Goal: Task Accomplishment & Management: Use online tool/utility

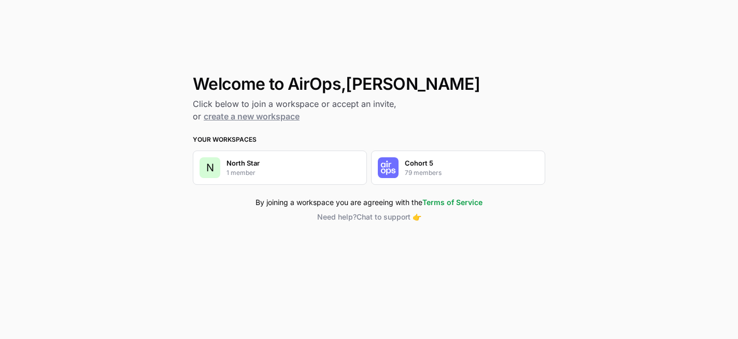
click at [415, 165] on p "Cohort 5" at bounding box center [419, 163] width 29 height 10
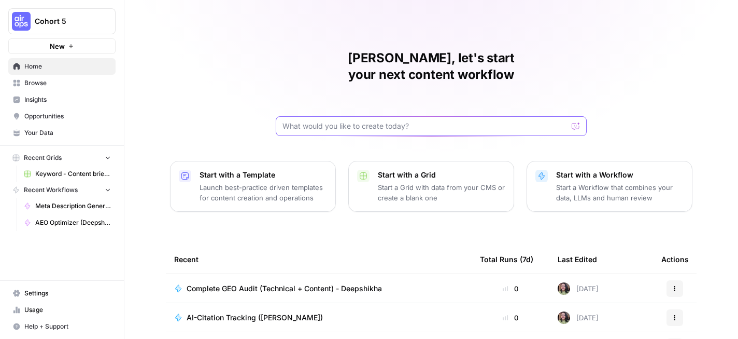
click at [314, 121] on input "text" at bounding box center [425, 126] width 285 height 10
type input "Q"
type input "AirOps builders"
click button "Send" at bounding box center [576, 125] width 13 height 13
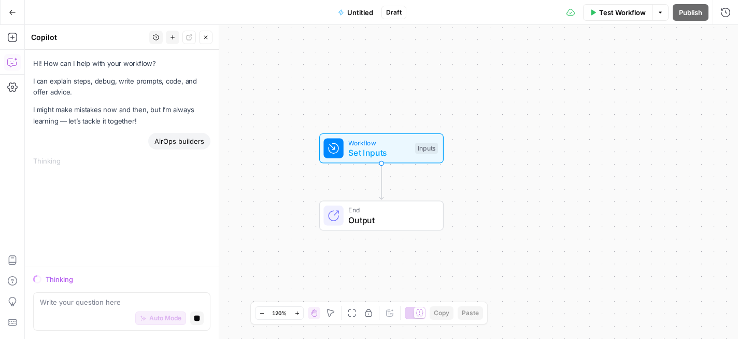
click at [14, 13] on icon "button" at bounding box center [12, 12] width 7 height 7
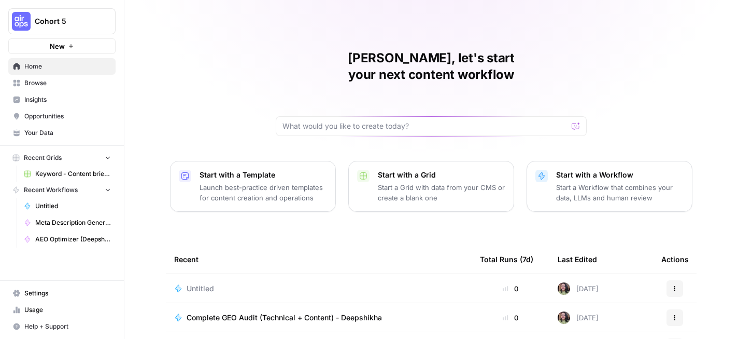
click at [76, 80] on span "Browse" at bounding box center [67, 82] width 87 height 9
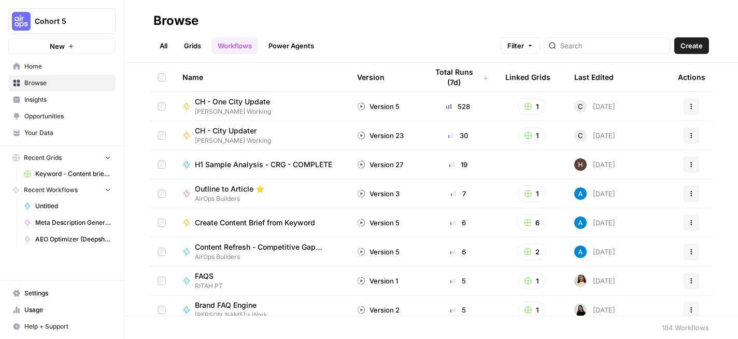
click at [52, 65] on span "Home" at bounding box center [67, 66] width 87 height 9
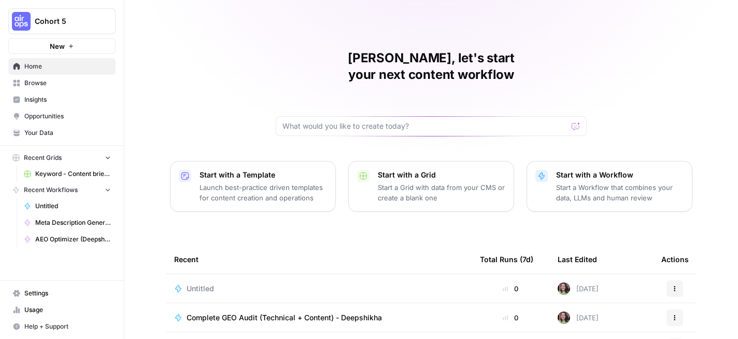
click at [58, 84] on span "Browse" at bounding box center [67, 82] width 87 height 9
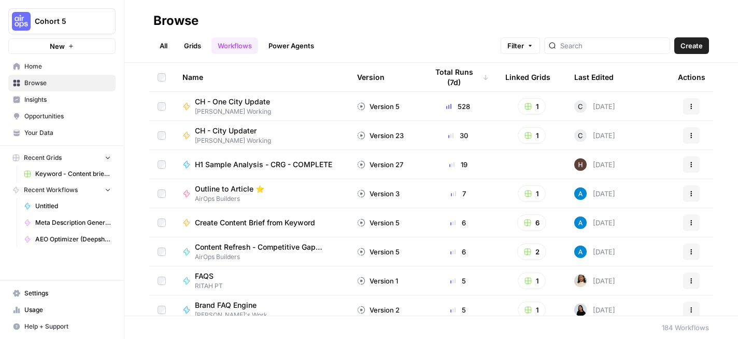
click at [185, 44] on link "Grids" at bounding box center [193, 45] width 30 height 17
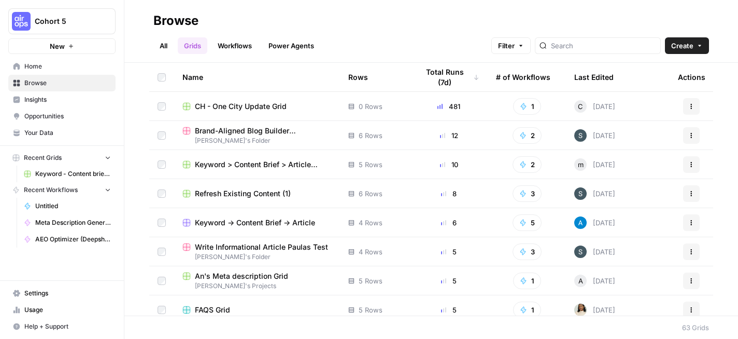
click at [167, 44] on link "All" at bounding box center [163, 45] width 20 height 17
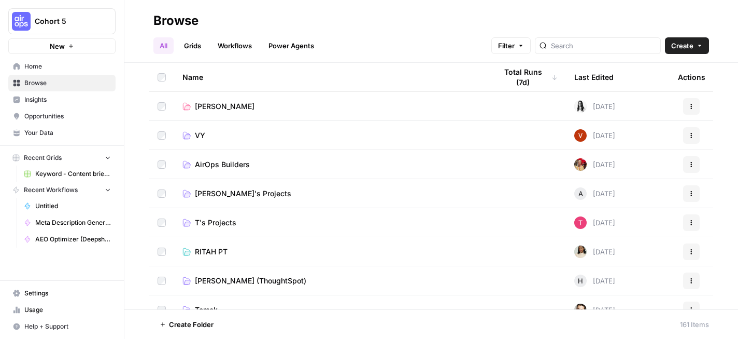
click at [207, 51] on link "Grids" at bounding box center [193, 45] width 30 height 17
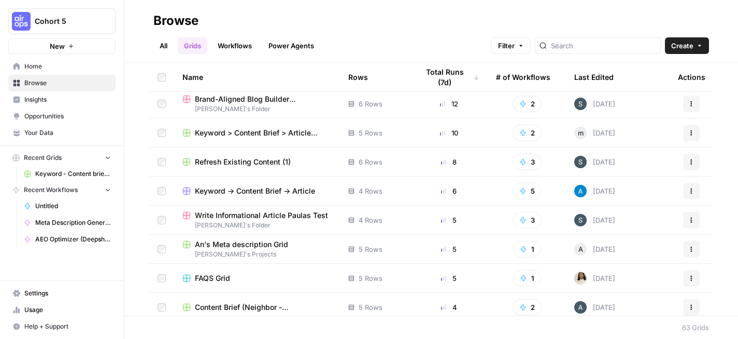
scroll to position [40, 0]
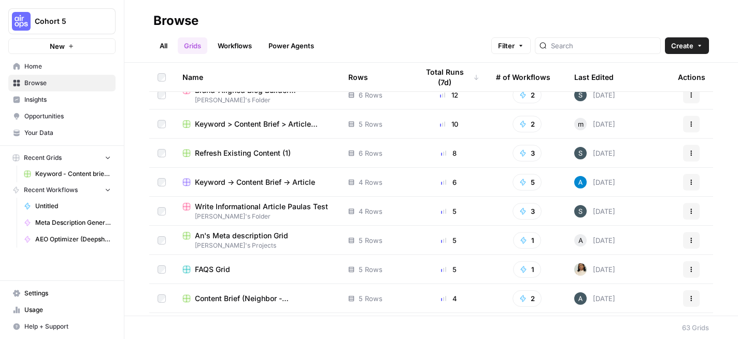
click at [218, 269] on span "FAQS Grid" at bounding box center [212, 269] width 35 height 10
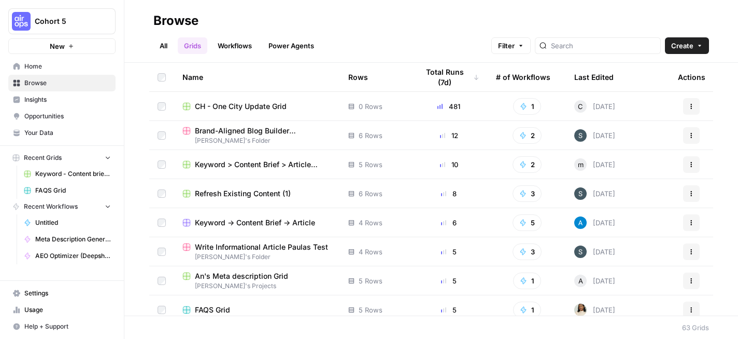
click at [170, 51] on link "All" at bounding box center [163, 45] width 20 height 17
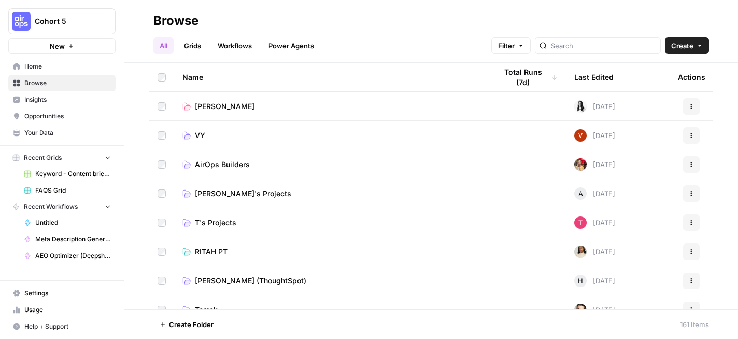
click at [230, 162] on span "AirOps Builders" at bounding box center [222, 164] width 55 height 10
click at [697, 166] on button "Actions" at bounding box center [691, 164] width 17 height 17
click at [237, 164] on span "AirOps Builders" at bounding box center [222, 164] width 55 height 10
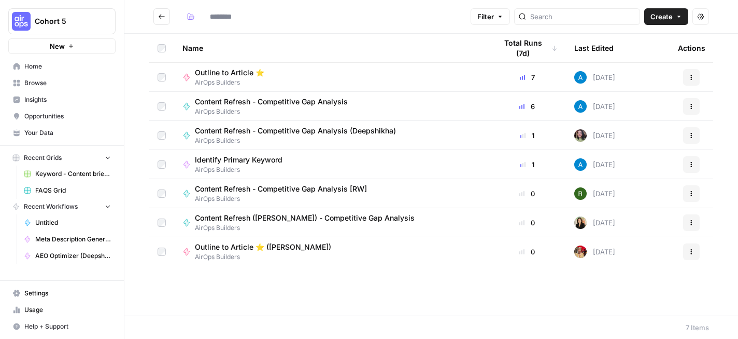
type input "**********"
click at [690, 129] on button "Actions" at bounding box center [691, 135] width 17 height 17
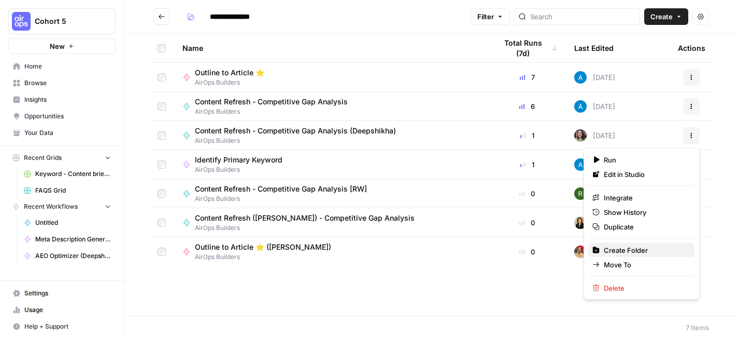
click at [630, 249] on span "Create Folder" at bounding box center [645, 250] width 83 height 10
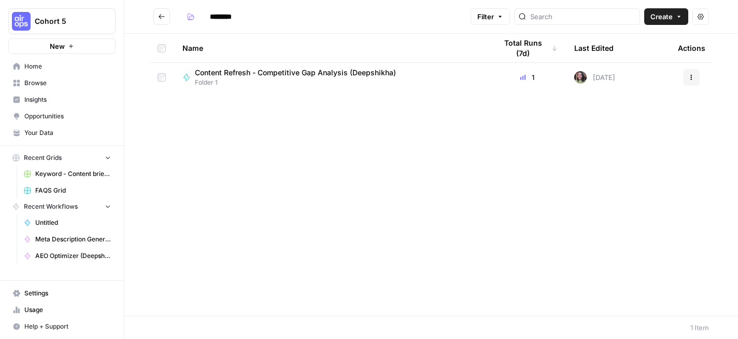
click at [222, 19] on input "********" at bounding box center [234, 16] width 58 height 17
type input "**********"
click at [187, 177] on div "Name Total Runs (7d) Last Edited Actions Content Refresh - Competitive Gap Anal…" at bounding box center [431, 175] width 614 height 282
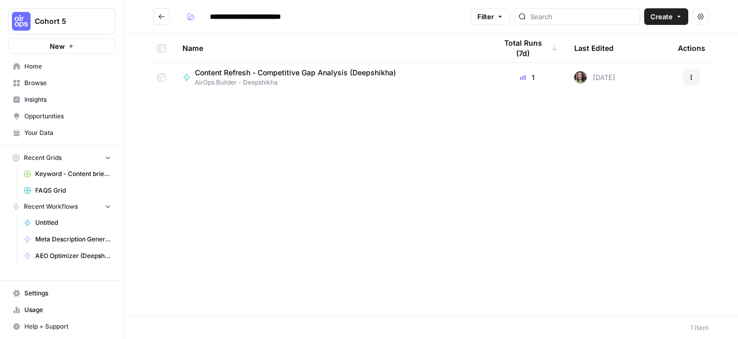
click at [297, 73] on span "Content Refresh - Competitive Gap Analysis (Deepshikha)" at bounding box center [295, 72] width 201 height 10
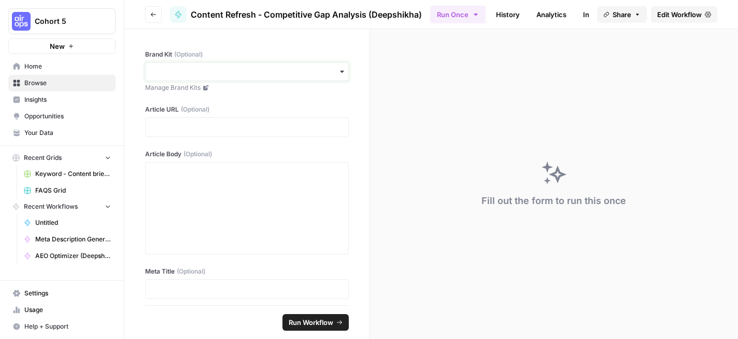
click at [234, 74] on input "Brand Kit (Optional)" at bounding box center [247, 71] width 190 height 10
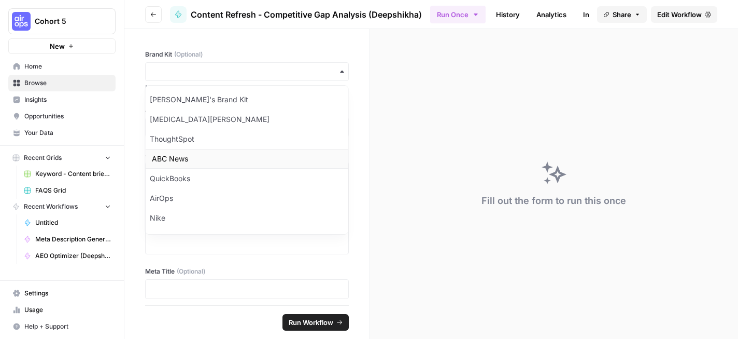
scroll to position [152, 0]
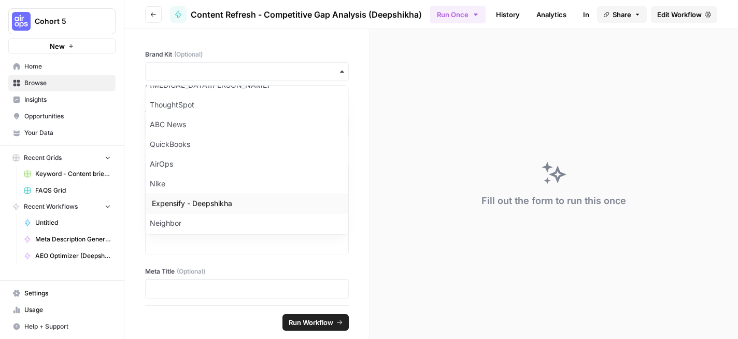
click at [225, 198] on div "Expensify - Deepshikha" at bounding box center [247, 203] width 203 height 20
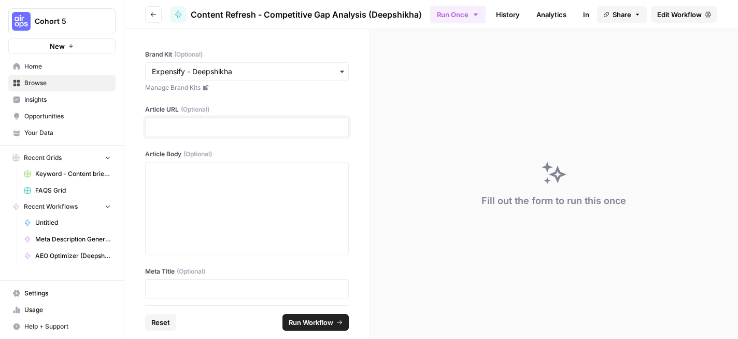
click at [235, 124] on p at bounding box center [247, 127] width 190 height 10
click at [331, 12] on span "Content Refresh - Competitive Gap Analysis (Deepshikha)" at bounding box center [306, 14] width 231 height 12
click at [663, 18] on span "Edit Workflow" at bounding box center [680, 14] width 45 height 10
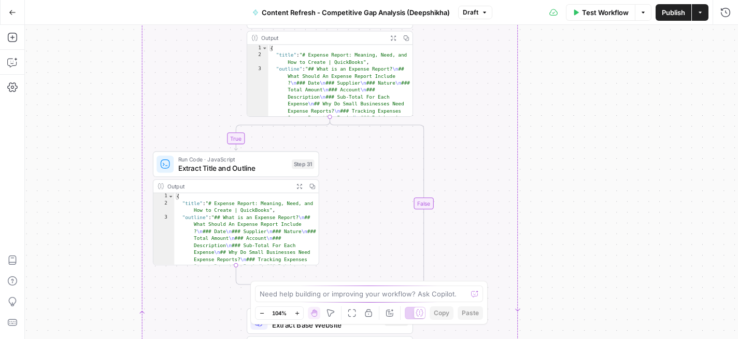
click at [342, 69] on div "{ "title" : "# Expense Report: Meaning, Need, and How to Create | QuickBooks" ,…" at bounding box center [340, 203] width 145 height 317
type textarea "**********"
click at [342, 69] on div "{ "title" : "# Expense Report: Meaning, Need, and How to Create | QuickBooks" ,…" at bounding box center [340, 203] width 145 height 317
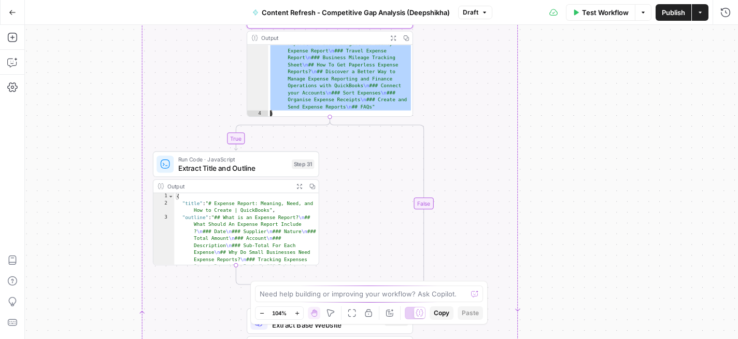
scroll to position [186, 0]
click at [361, 69] on div ""outline" : "## What is an Expense Report? \n ## What Should An Expense Report …" at bounding box center [340, 31] width 145 height 317
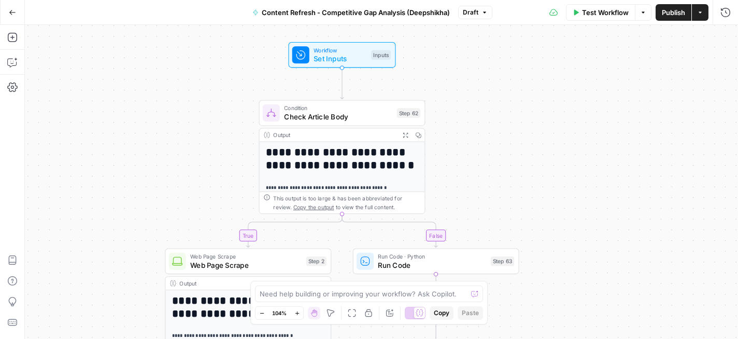
click at [363, 171] on div "**********" at bounding box center [342, 279] width 165 height 275
click at [14, 13] on icon "button" at bounding box center [12, 12] width 7 height 7
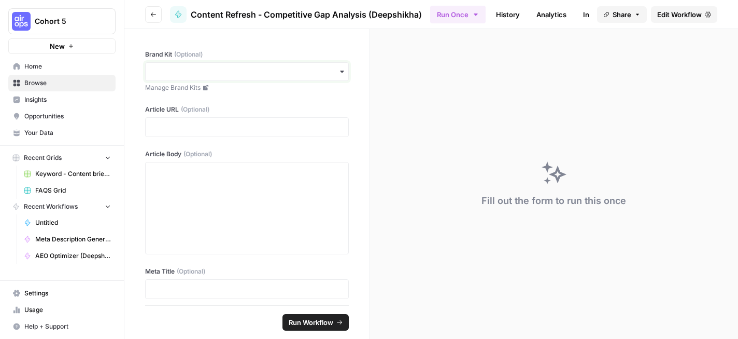
click at [202, 72] on input "Brand Kit (Optional)" at bounding box center [247, 71] width 190 height 10
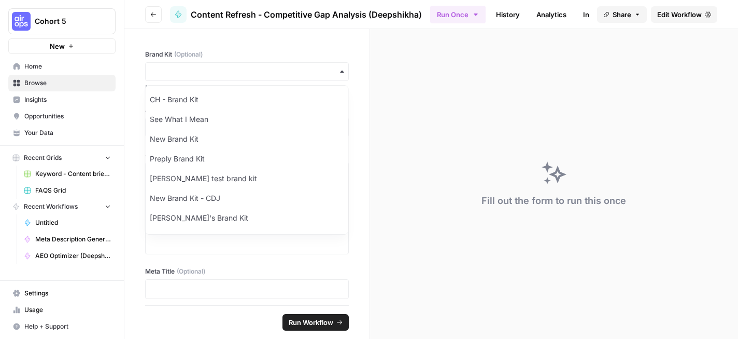
click at [339, 45] on div "Brand Kit (Optional) Manage Brand Kits Article URL (Optional) Article Body (Opt…" at bounding box center [246, 167] width 245 height 276
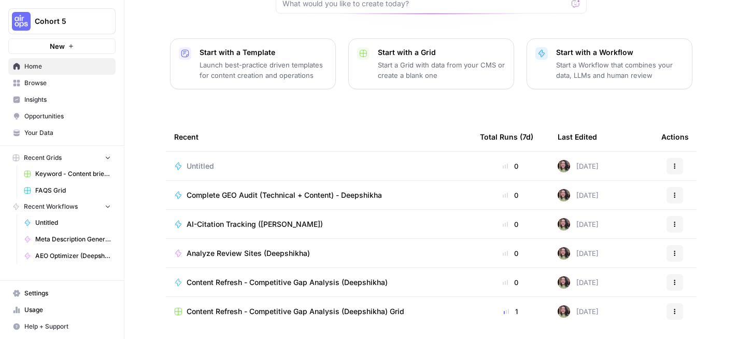
scroll to position [138, 0]
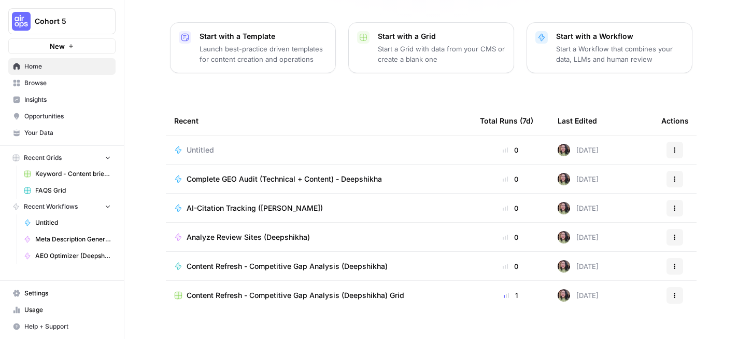
click at [674, 176] on icon "button" at bounding box center [675, 179] width 6 height 6
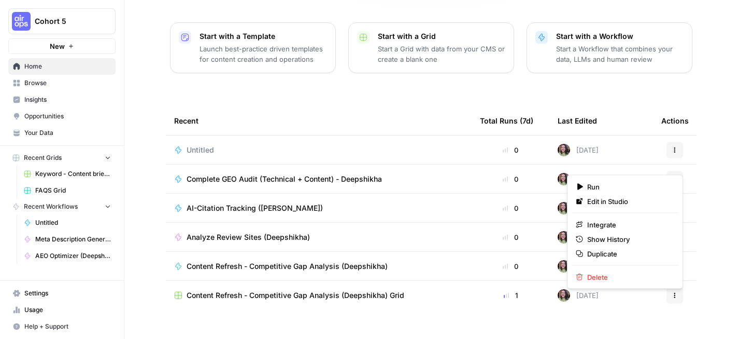
click at [377, 310] on tbody "Untitled 0 Today Actions Complete GEO Audit (Technical + Content) - Deepshikha …" at bounding box center [431, 236] width 531 height 203
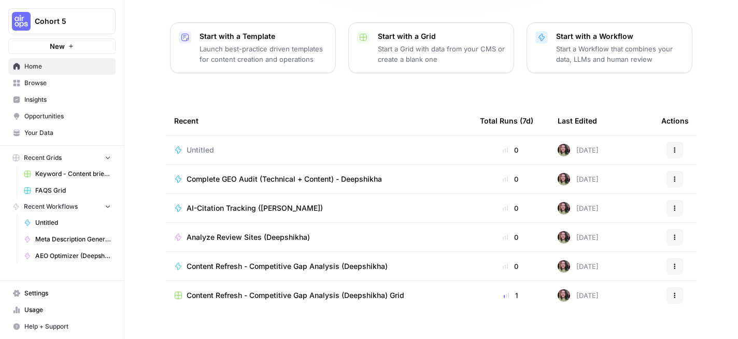
click at [282, 174] on span "Complete GEO Audit (Technical + Content) - Deepshikha" at bounding box center [284, 179] width 195 height 10
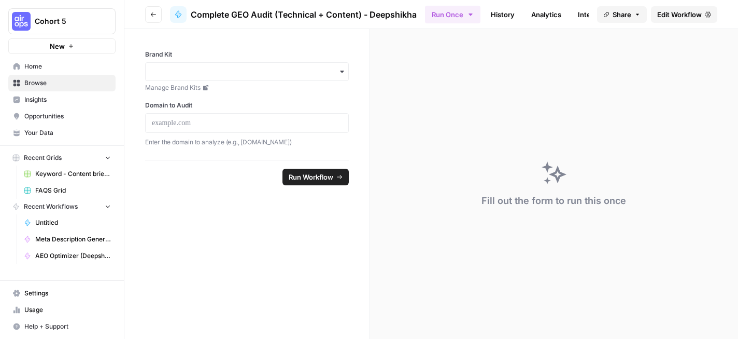
click at [669, 16] on span "Edit Workflow" at bounding box center [680, 14] width 45 height 10
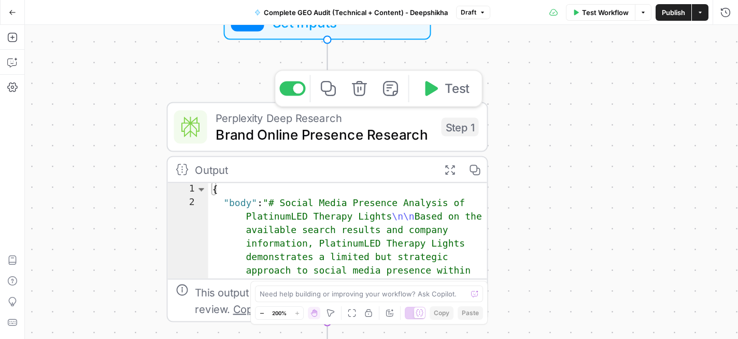
click at [355, 124] on span "Brand Online Presence Research" at bounding box center [325, 134] width 218 height 21
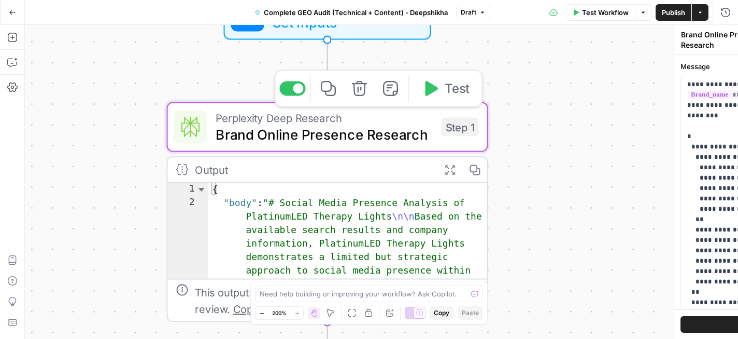
click at [355, 124] on span "Brand Online Presence Research" at bounding box center [325, 134] width 218 height 21
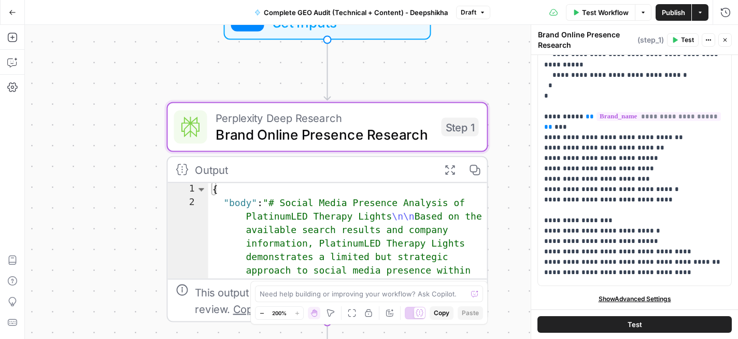
scroll to position [249, 0]
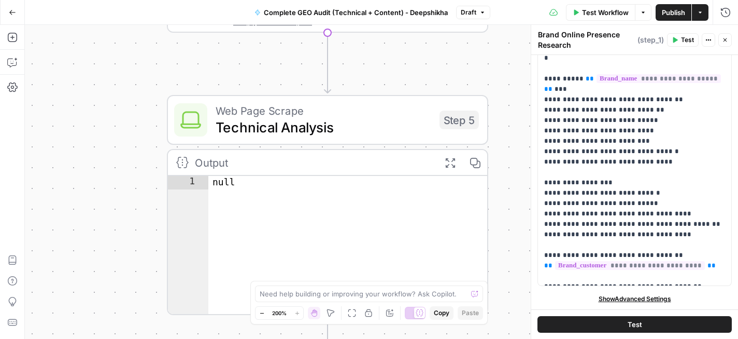
click at [347, 125] on span "Technical Analysis" at bounding box center [324, 127] width 216 height 21
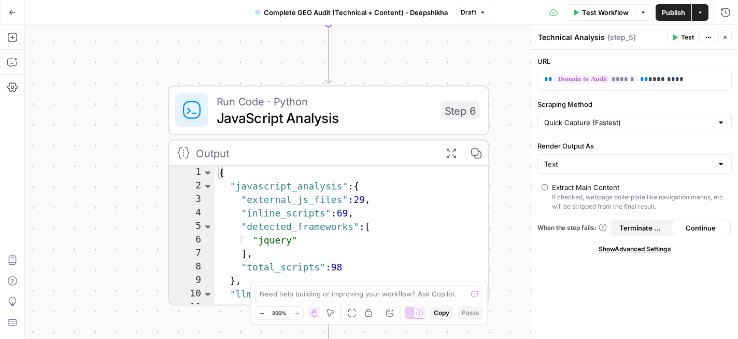
click at [346, 109] on span "JavaScript Analysis" at bounding box center [325, 117] width 216 height 21
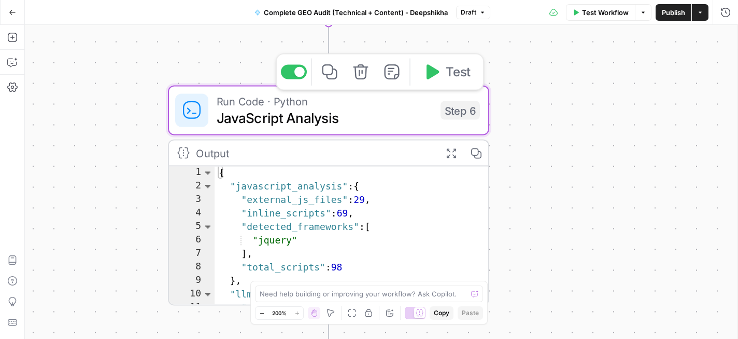
click at [346, 109] on span "JavaScript Analysis" at bounding box center [325, 117] width 216 height 21
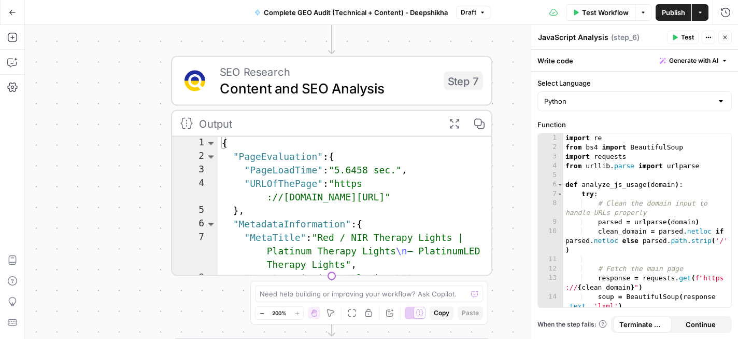
click at [321, 90] on span "Content and SEO Analysis" at bounding box center [328, 88] width 216 height 21
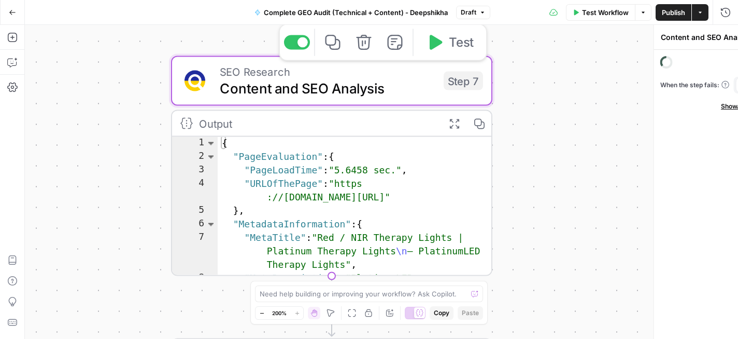
click at [321, 90] on span "Content and SEO Analysis" at bounding box center [328, 88] width 216 height 21
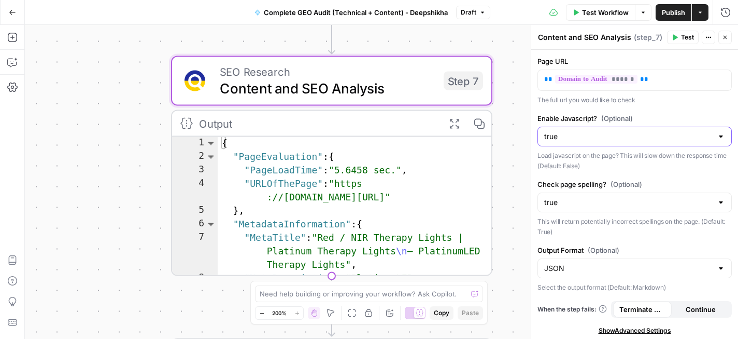
click at [672, 136] on input "true" at bounding box center [628, 136] width 169 height 10
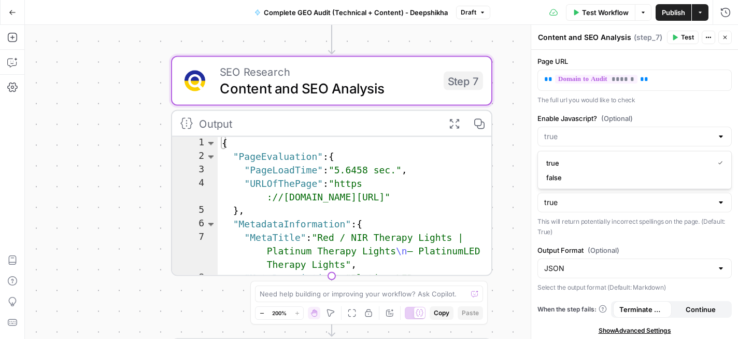
click at [687, 107] on div "Page URL ** ****** ** The full url you would like to check Enable Javascript? (…" at bounding box center [635, 195] width 207 height 291
type input "true"
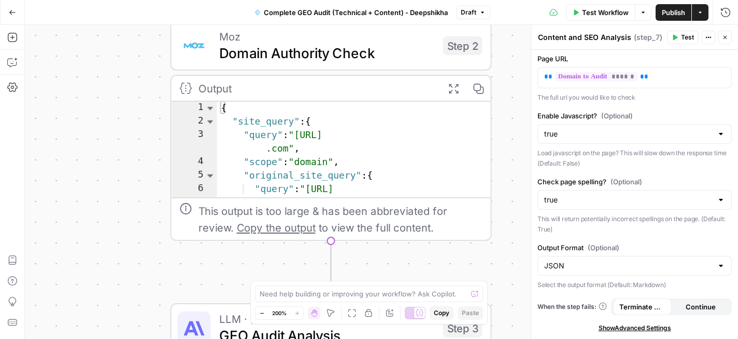
click at [345, 53] on span "Domain Authority Check" at bounding box center [327, 53] width 216 height 21
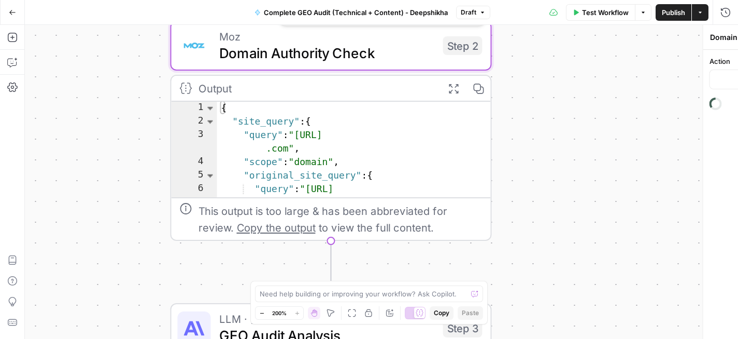
click at [345, 53] on span "Domain Authority Check" at bounding box center [327, 53] width 216 height 21
type input "Get Page / Domain Authority"
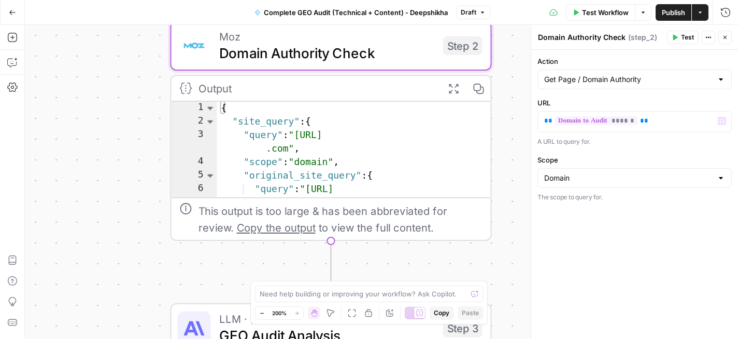
click at [509, 158] on div "Workflow Set Inputs Inputs Perplexity Deep Research Brand Online Presence Resea…" at bounding box center [382, 182] width 714 height 314
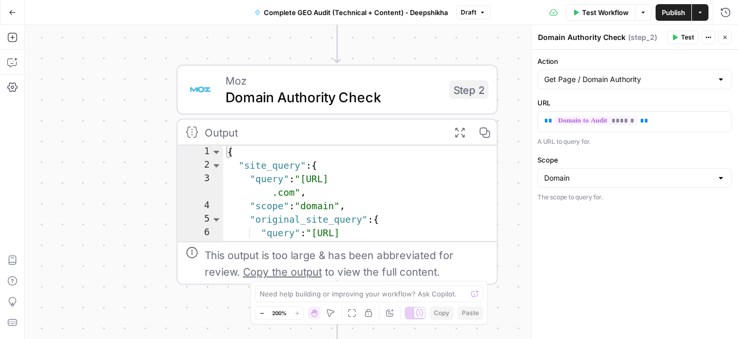
click at [384, 88] on span "Domain Authority Check" at bounding box center [334, 97] width 216 height 21
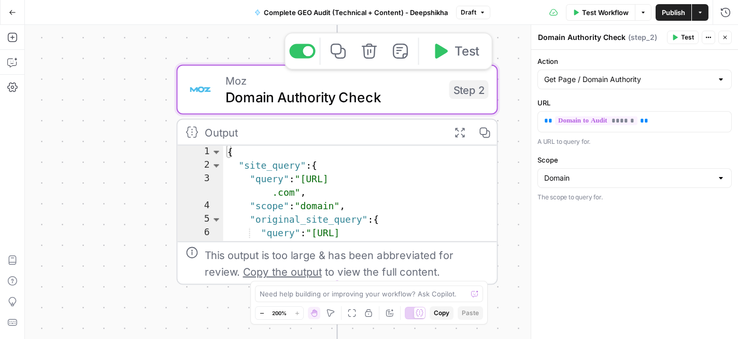
click at [384, 88] on span "Domain Authority Check" at bounding box center [334, 97] width 216 height 21
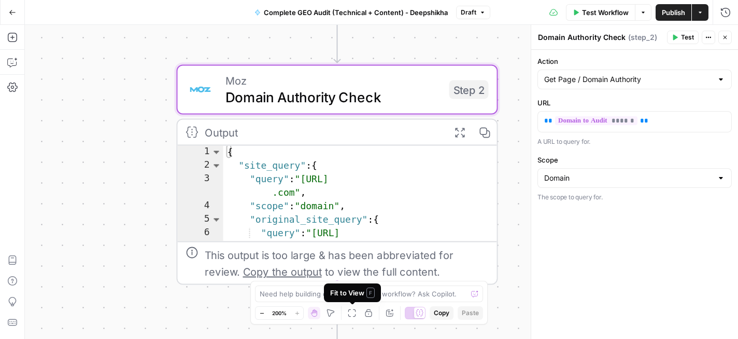
click at [353, 291] on div "Fit to View F" at bounding box center [352, 292] width 45 height 10
click at [299, 292] on textarea at bounding box center [363, 293] width 207 height 10
type textarea "In step 2, I need you to"
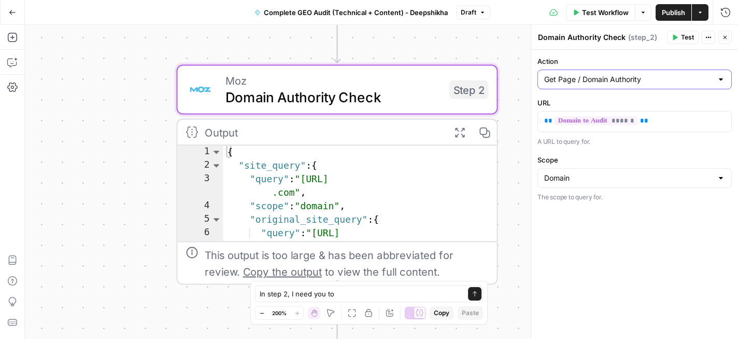
click at [668, 81] on input "Get Page / Domain Authority" at bounding box center [628, 79] width 169 height 10
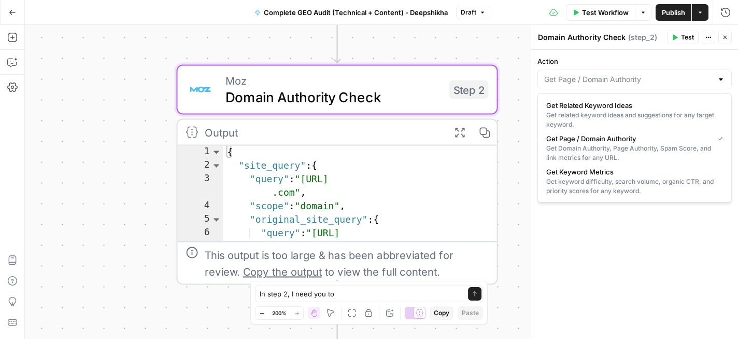
type input "Get Page / Domain Authority"
click at [647, 263] on div "Action Get Page / Domain Authority URL ** ****** ** A URL to query for. Scope D…" at bounding box center [635, 194] width 207 height 289
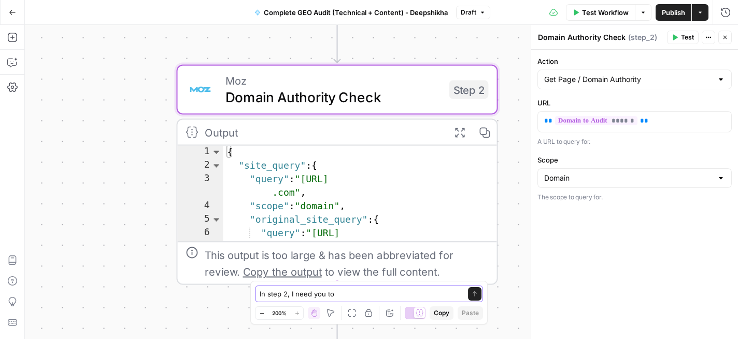
click at [367, 292] on textarea "In step 2, I need you to" at bounding box center [359, 293] width 198 height 10
type textarea "In step 2, I need you to give me a list of competitors who are"
click at [571, 183] on input "Scope" at bounding box center [628, 178] width 169 height 10
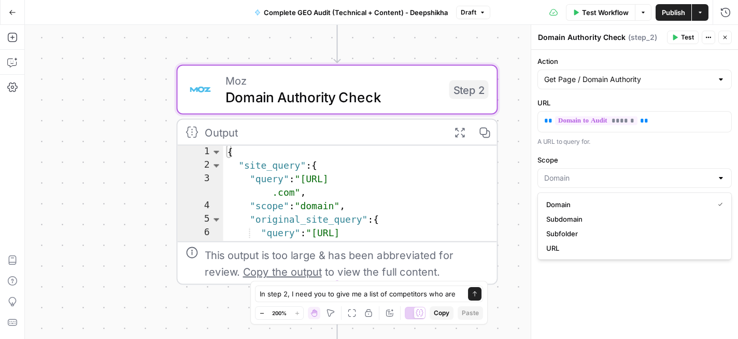
click at [585, 293] on div "Action Get Page / Domain Authority URL ** ****** ** A URL to query for. Scope T…" at bounding box center [635, 194] width 207 height 289
type input "Domain"
click at [459, 294] on div "In step 2, I need you to give me a list of competitors who are In step 2, I nee…" at bounding box center [369, 293] width 228 height 17
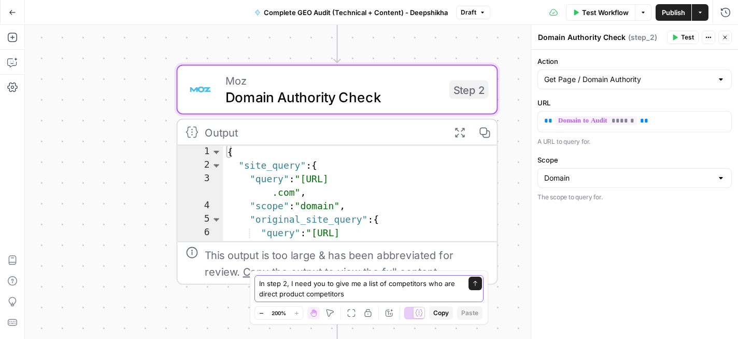
click at [384, 284] on textarea "In step 2, I need you to give me a list of competitors who are direct product c…" at bounding box center [358, 288] width 199 height 21
click at [389, 284] on textarea "In step 2, I need you to give me a list of competitors who are direct product c…" at bounding box center [358, 288] width 199 height 21
drag, startPoint x: 389, startPoint y: 284, endPoint x: 436, endPoint y: 283, distance: 47.2
click at [436, 283] on textarea "In step 2, I need you to give me a list of competitors who are direct product c…" at bounding box center [358, 288] width 199 height 21
click at [384, 282] on textarea "In step 2, I need you to give me a list of competitors who are direct product c…" at bounding box center [358, 288] width 199 height 21
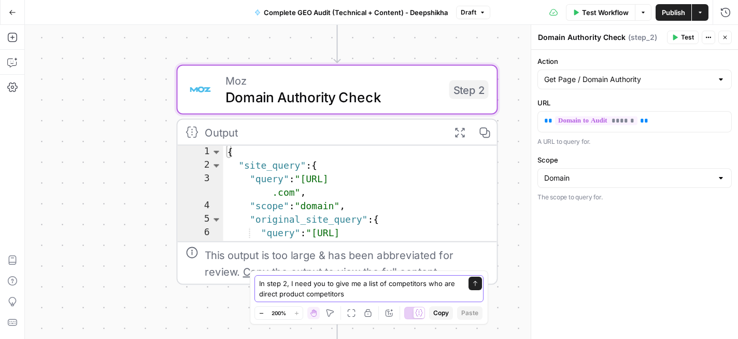
click at [386, 283] on textarea "In step 2, I need you to give me a list of competitors who are direct product c…" at bounding box center [358, 288] width 199 height 21
drag, startPoint x: 386, startPoint y: 283, endPoint x: 433, endPoint y: 283, distance: 47.2
click at [433, 283] on textarea "In step 2, I need you to give me a list of competitors who are direct product c…" at bounding box center [358, 288] width 199 height 21
click at [364, 303] on div "In step 2, I need you to give me a list of top 10 direct product competitors In…" at bounding box center [369, 297] width 239 height 54
click at [364, 294] on textarea "In step 2, I need you to give me a list of top 10 direct product competitors" at bounding box center [358, 288] width 199 height 21
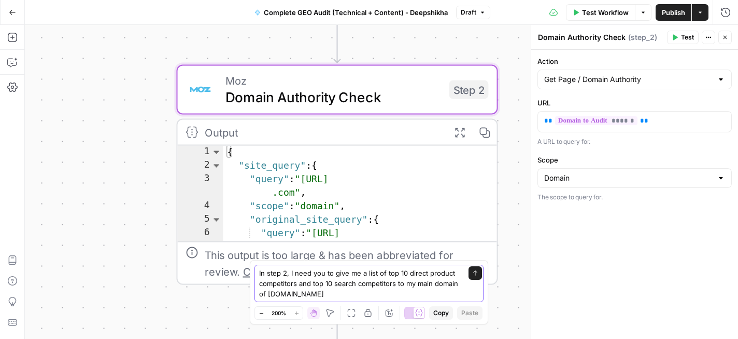
click at [329, 294] on textarea "In step 2, I need you to give me a list of top 10 direct product competitors an…" at bounding box center [358, 283] width 199 height 31
click at [397, 295] on div "Annotate Workflow" at bounding box center [389, 292] width 57 height 9
click at [429, 290] on textarea "In step 2, I need you to give me a list of top 10 direct product competitors an…" at bounding box center [358, 283] width 199 height 31
click at [467, 295] on div "In step 2, I need you to give me a list of top 10 direct product competitors an…" at bounding box center [369, 282] width 229 height 37
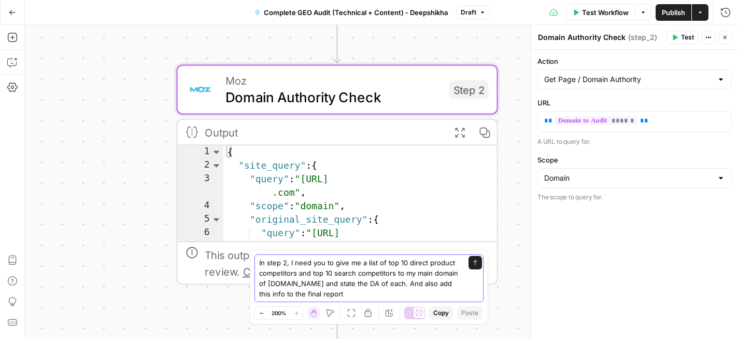
type textarea "In step 2, I need you to give me a list of top 10 direct product competitors an…"
click at [476, 262] on icon "submit" at bounding box center [475, 262] width 4 height 5
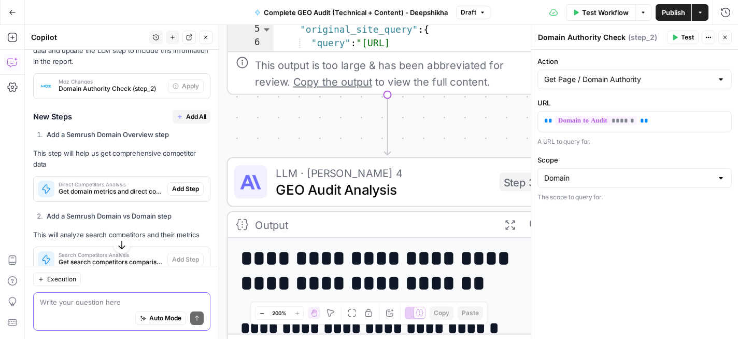
scroll to position [275, 0]
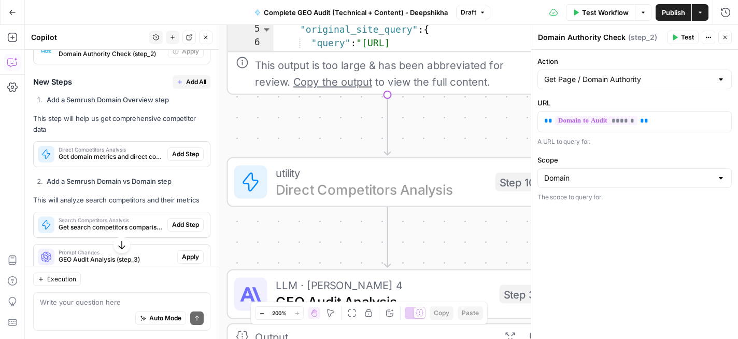
click at [188, 151] on span "Add Step" at bounding box center [185, 153] width 27 height 9
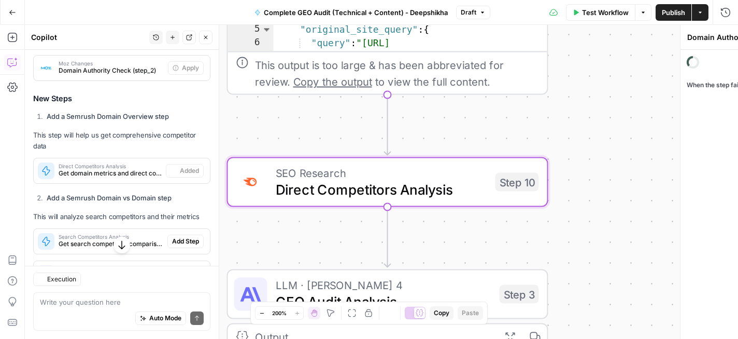
type textarea "Direct Competitors Analysis"
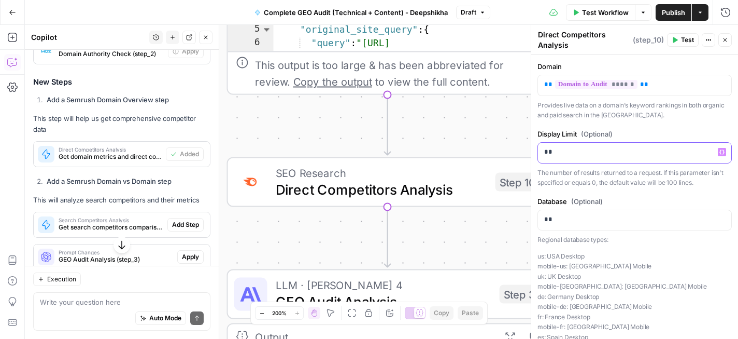
click at [650, 155] on p "**" at bounding box center [634, 152] width 181 height 10
click at [690, 193] on div "Domain ** ****** ** Provides live data on a domain’s keyword rankings in both o…" at bounding box center [635, 248] width 207 height 386
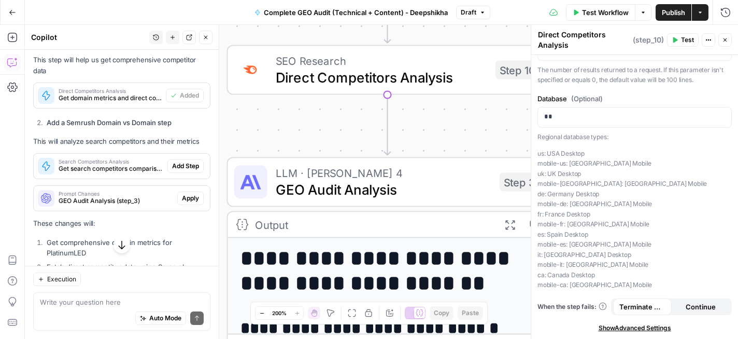
scroll to position [352, 0]
click at [683, 40] on span "Test" at bounding box center [687, 39] width 13 height 9
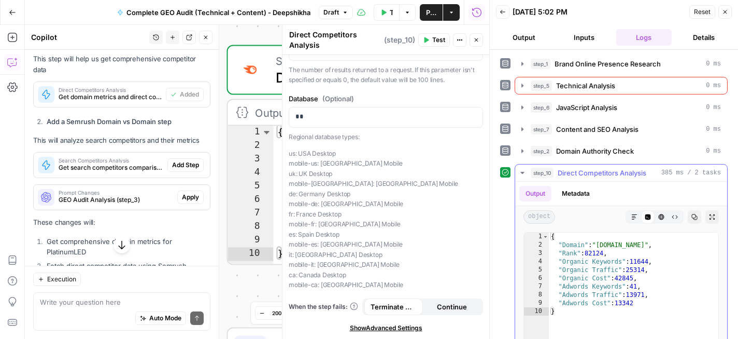
click at [583, 194] on button "Metadata" at bounding box center [576, 194] width 40 height 16
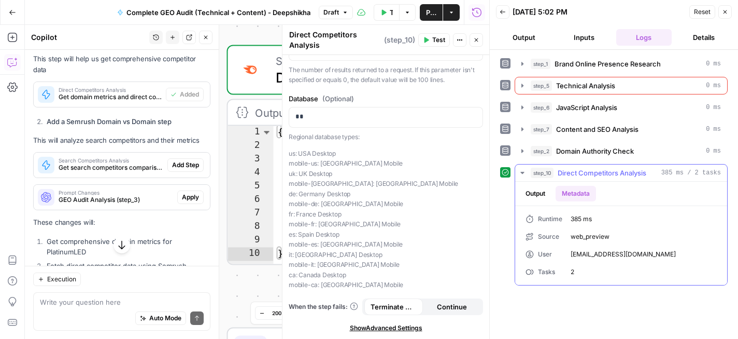
click at [538, 193] on button "Output" at bounding box center [536, 194] width 32 height 16
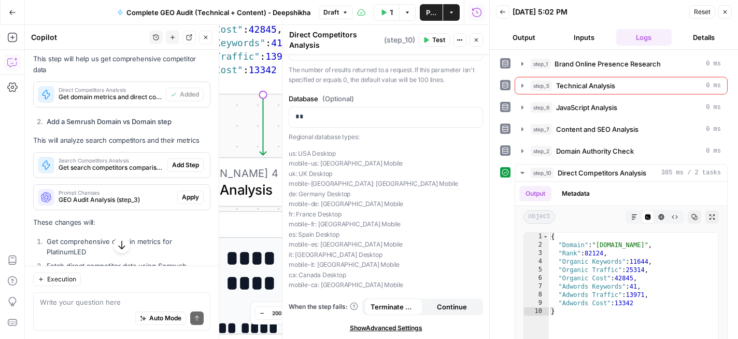
click at [726, 12] on icon "button" at bounding box center [725, 12] width 6 height 6
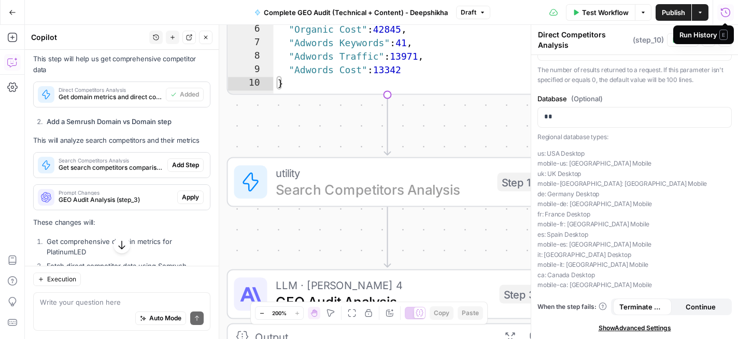
click at [189, 165] on span "Add Step" at bounding box center [185, 164] width 27 height 9
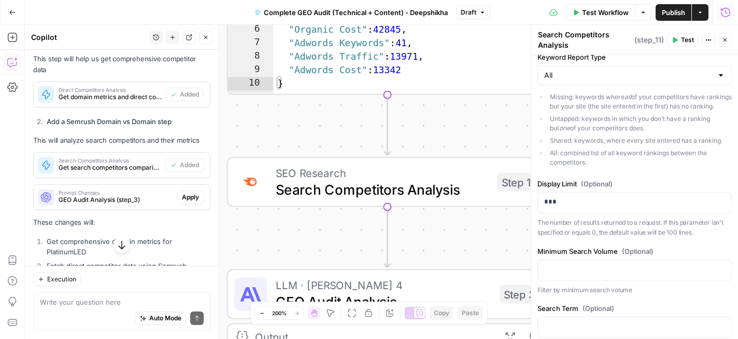
scroll to position [170, 0]
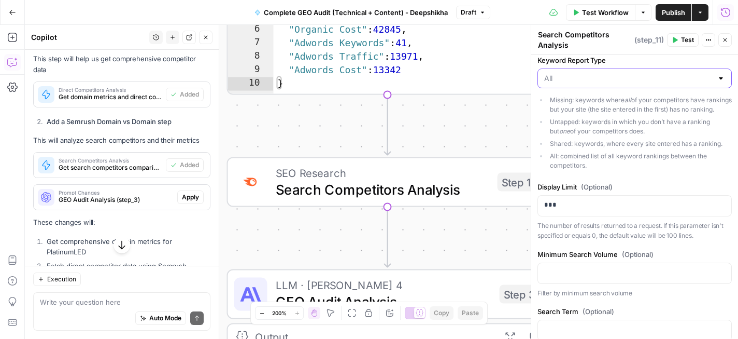
click at [671, 73] on input "Keyword Report Type" at bounding box center [628, 78] width 169 height 10
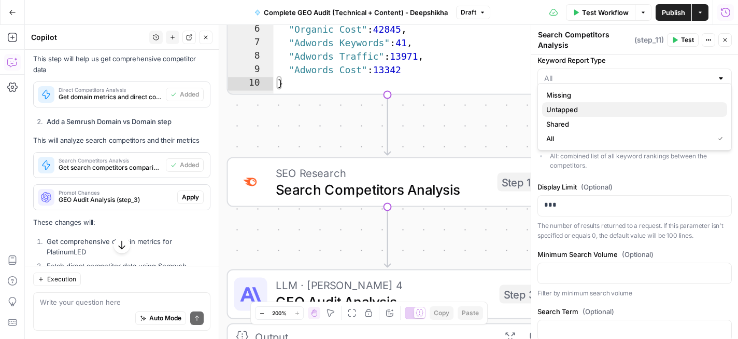
click at [667, 110] on span "Untapped" at bounding box center [633, 109] width 173 height 10
type input "Untapped"
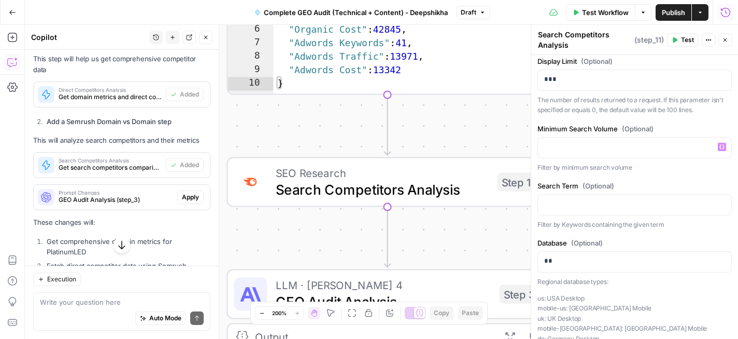
scroll to position [291, 0]
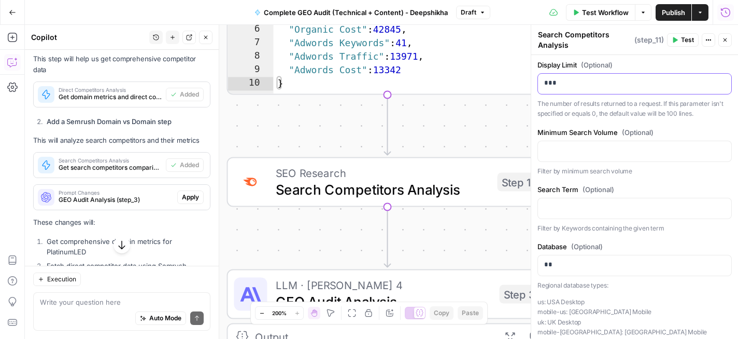
click at [648, 81] on p "***" at bounding box center [634, 83] width 181 height 10
click at [653, 145] on p at bounding box center [634, 150] width 181 height 10
click at [648, 150] on p at bounding box center [634, 150] width 181 height 10
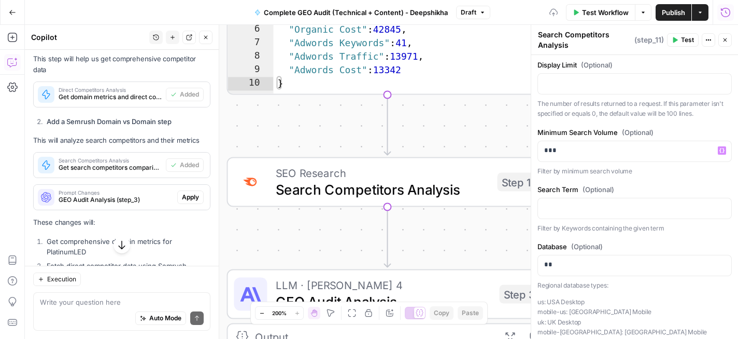
click at [685, 173] on p "Filter by minimum search volume" at bounding box center [635, 171] width 194 height 10
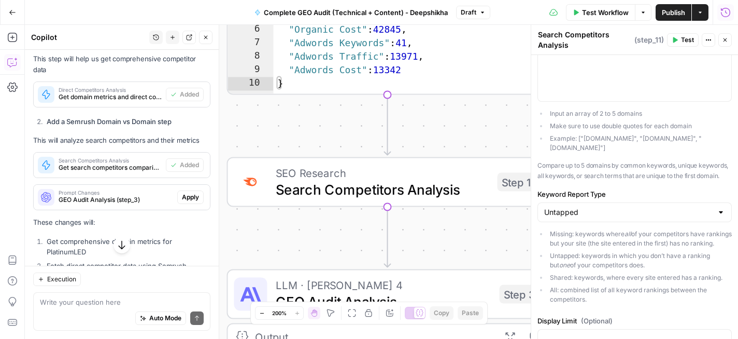
scroll to position [0, 0]
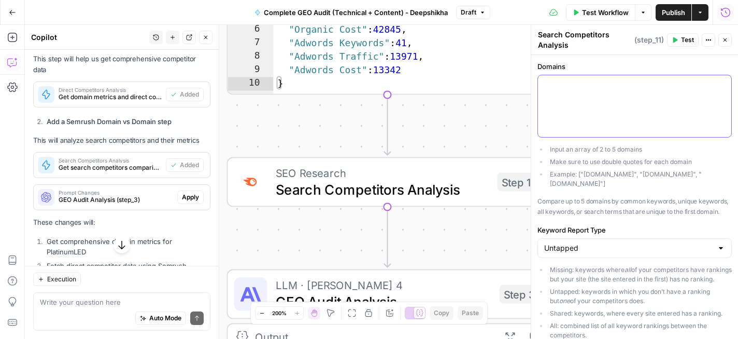
click at [620, 102] on div at bounding box center [634, 106] width 193 height 62
click at [675, 41] on icon "button" at bounding box center [676, 40] width 5 height 6
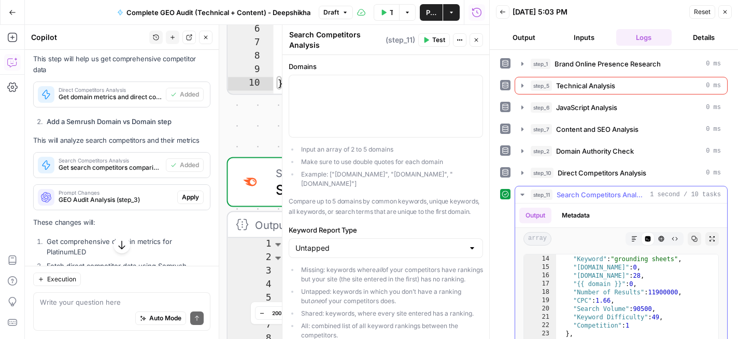
scroll to position [110, 0]
click at [633, 238] on icon "button" at bounding box center [635, 238] width 6 height 6
click at [723, 9] on icon "button" at bounding box center [725, 12] width 6 height 6
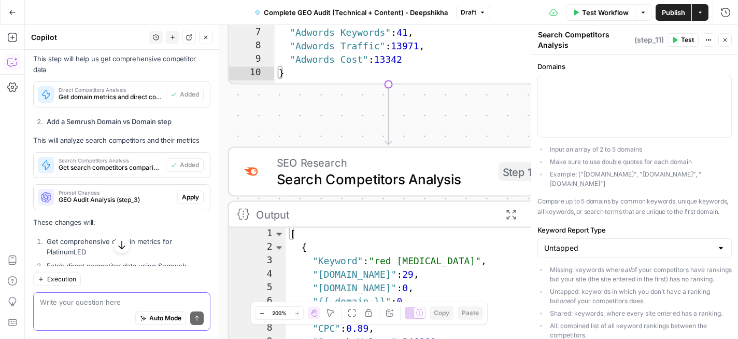
click at [106, 304] on textarea at bounding box center [122, 302] width 164 height 10
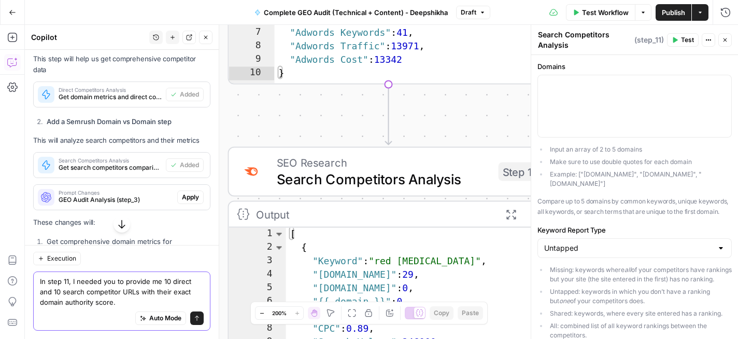
type textarea "In step 11, I needed you to provide me 10 direct and 10 search competitor URLs …"
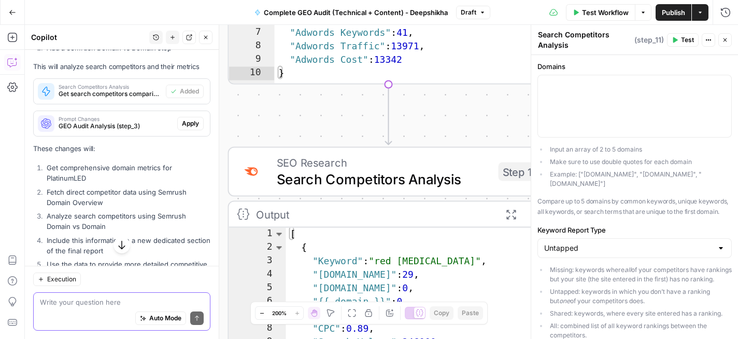
scroll to position [462, 0]
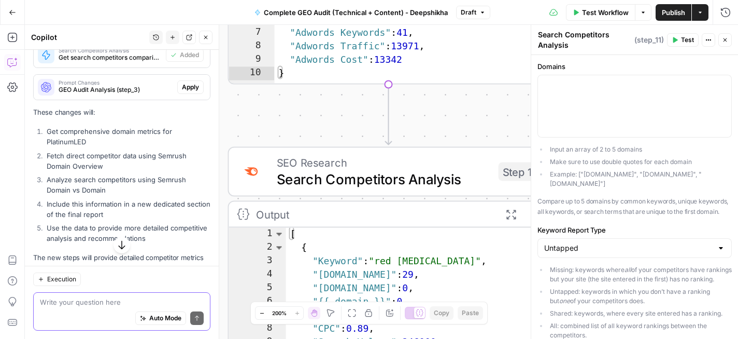
click at [84, 301] on textarea at bounding box center [122, 302] width 164 height 10
click at [57, 305] on textarea "I don't need" at bounding box center [122, 302] width 164 height 10
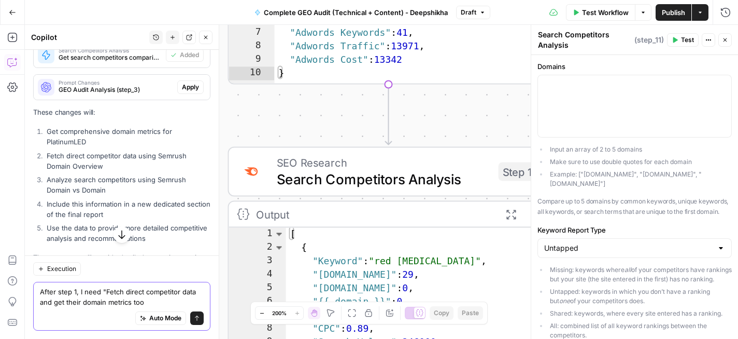
type textarea "After step 1, I need "Fetch direct competitor data and get their domain metrics…"
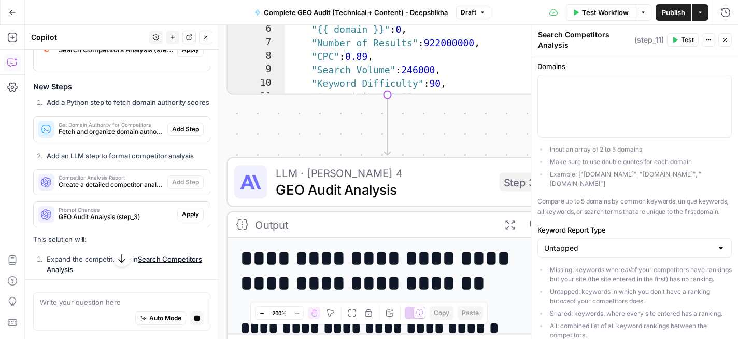
scroll to position [856, 0]
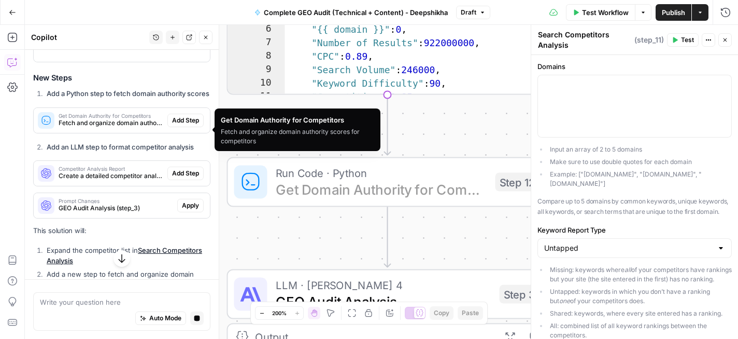
click at [187, 125] on span "Add Step" at bounding box center [185, 120] width 27 height 9
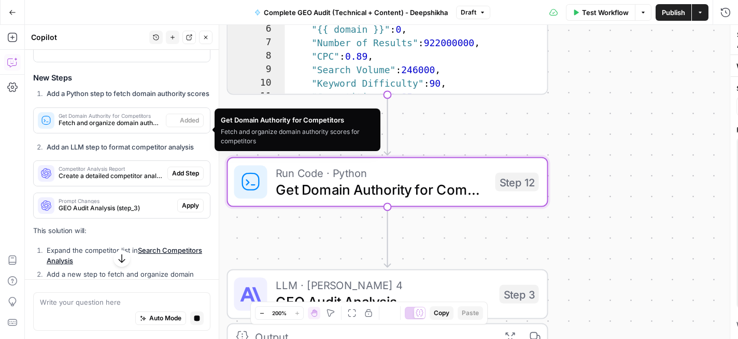
type textarea "Get Domain Authority for Competitors"
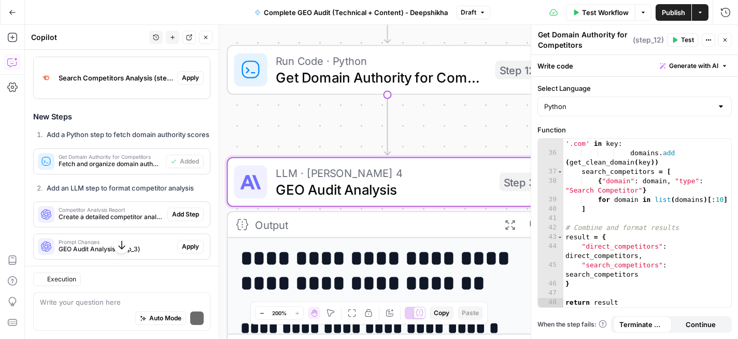
scroll to position [893, 0]
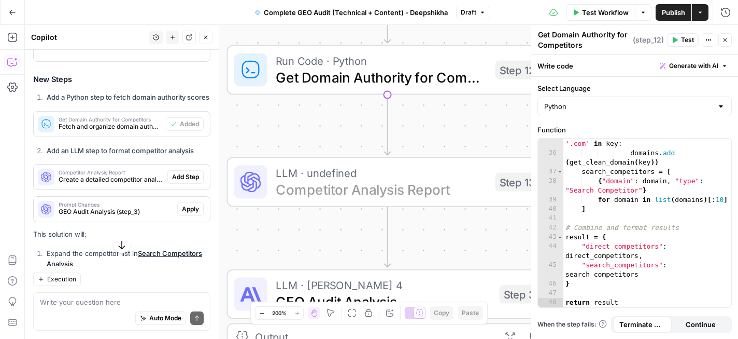
click at [182, 181] on span "Add Step" at bounding box center [185, 176] width 27 height 9
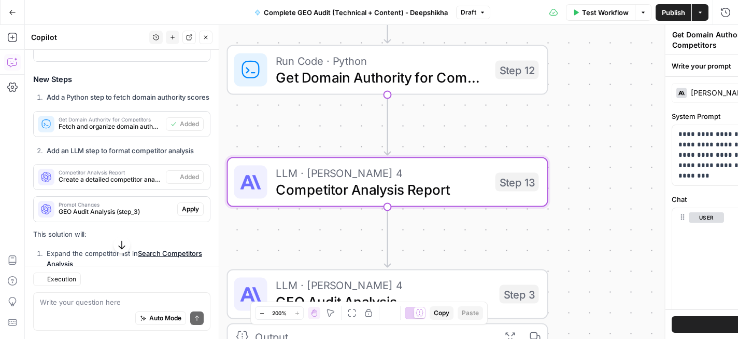
type textarea "Competitor Analysis Report"
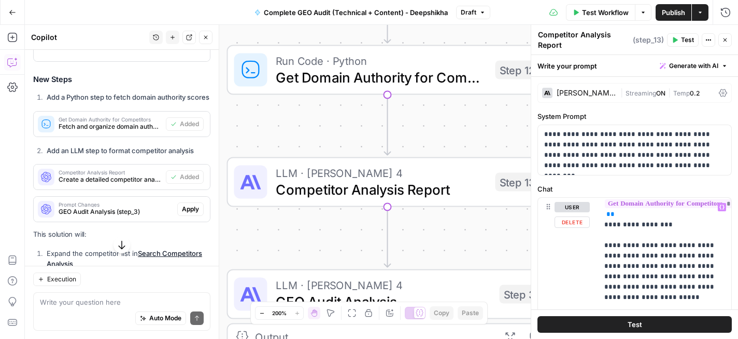
scroll to position [0, 0]
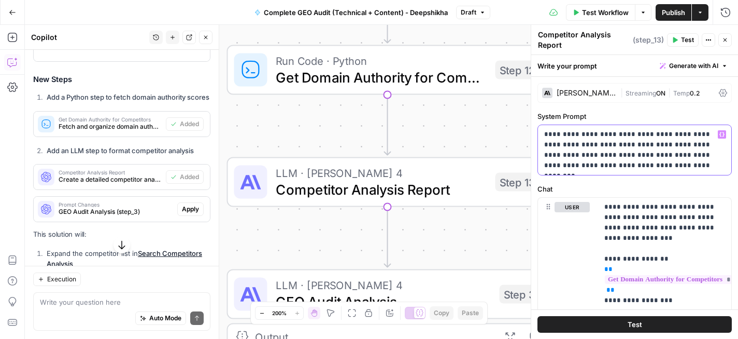
click at [604, 134] on p "**********" at bounding box center [634, 149] width 181 height 41
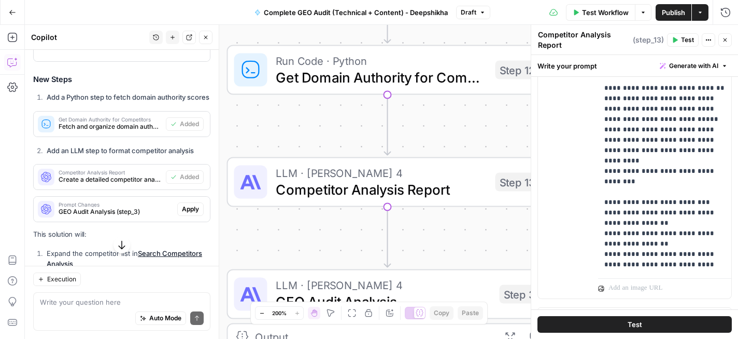
scroll to position [366, 0]
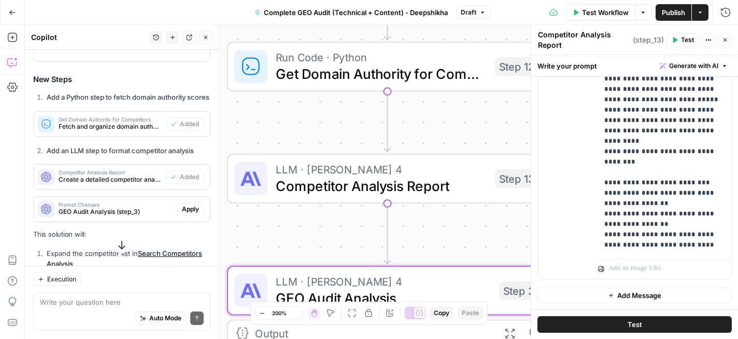
click at [192, 214] on span "Apply" at bounding box center [190, 208] width 17 height 9
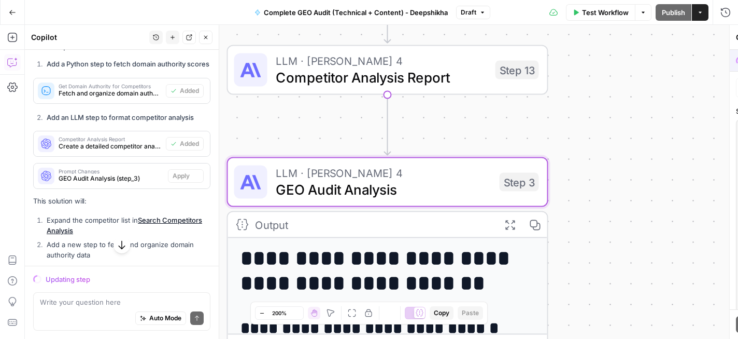
scroll to position [860, 0]
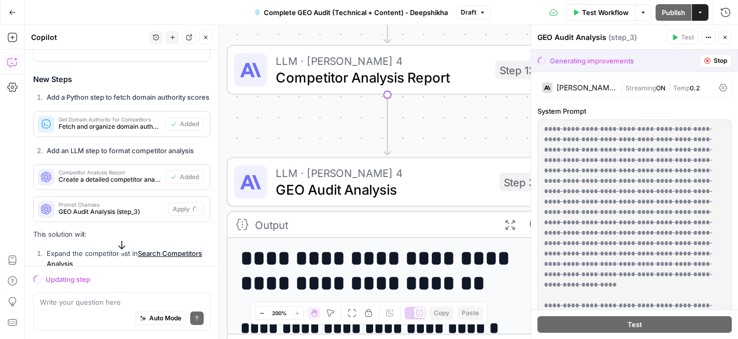
click at [374, 62] on span "LLM · Claude Sonnet 4" at bounding box center [382, 60] width 212 height 17
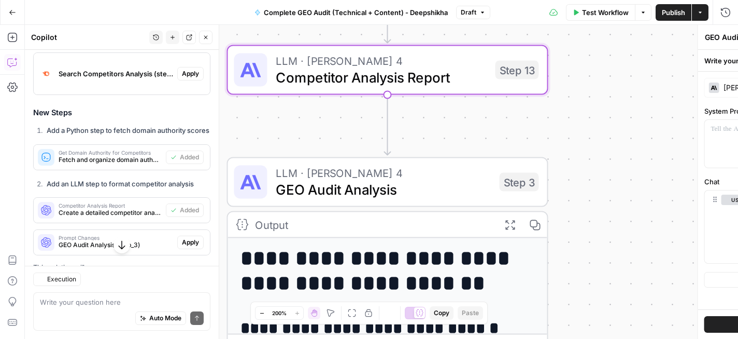
type textarea "Competitor Analysis Report"
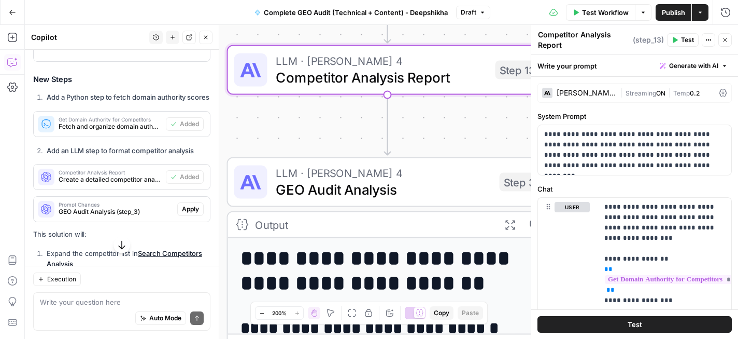
click at [591, 93] on div "Claude Sonnet 4" at bounding box center [587, 92] width 60 height 7
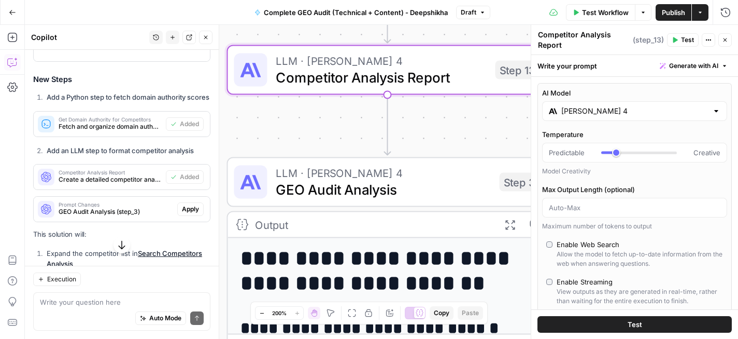
click at [596, 112] on input "Claude Sonnet 4" at bounding box center [635, 111] width 147 height 10
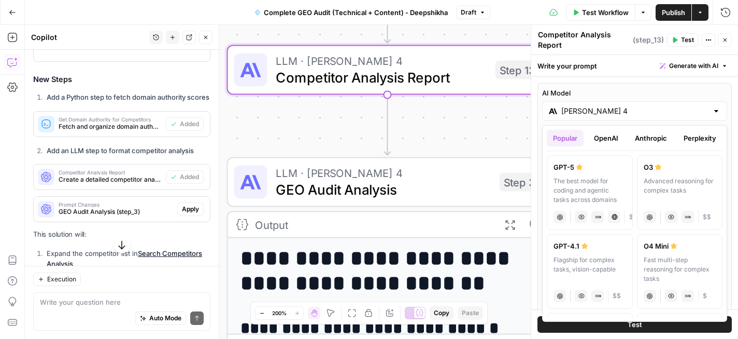
click at [597, 162] on div "GPT-5" at bounding box center [590, 167] width 73 height 10
type input "GPT-5"
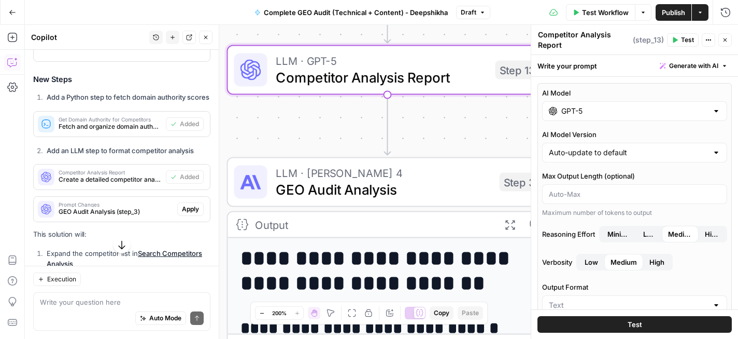
click at [415, 191] on span "GEO Audit Analysis" at bounding box center [384, 189] width 216 height 21
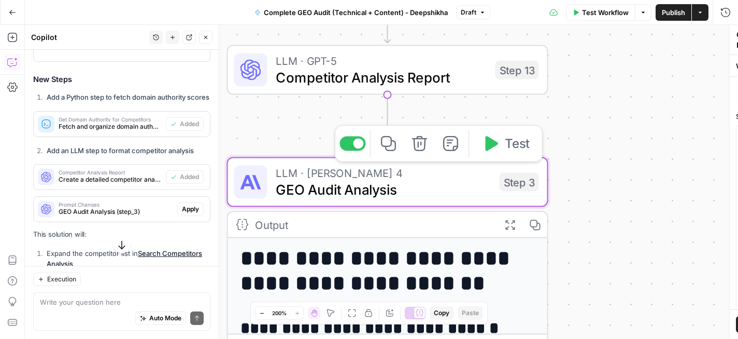
type textarea "GEO Audit Analysis"
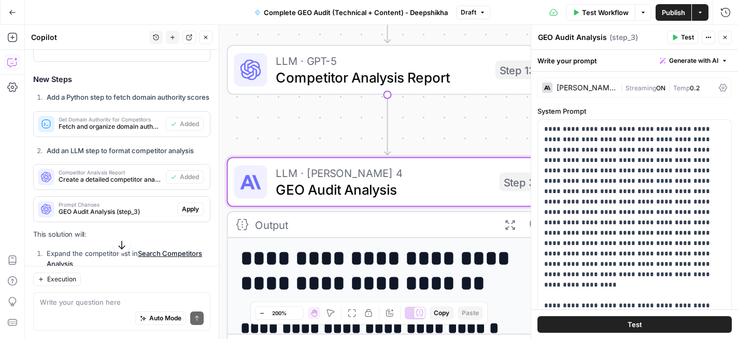
click at [188, 214] on span "Apply" at bounding box center [190, 208] width 17 height 9
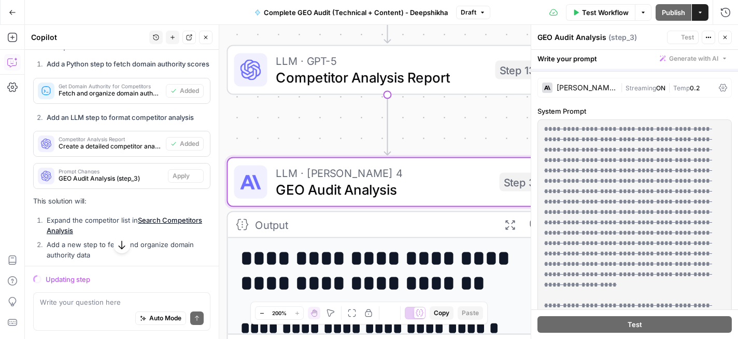
scroll to position [860, 0]
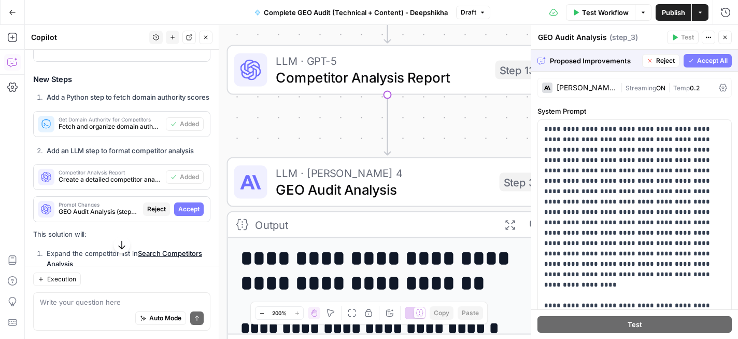
click at [698, 61] on span "Accept All" at bounding box center [712, 60] width 31 height 9
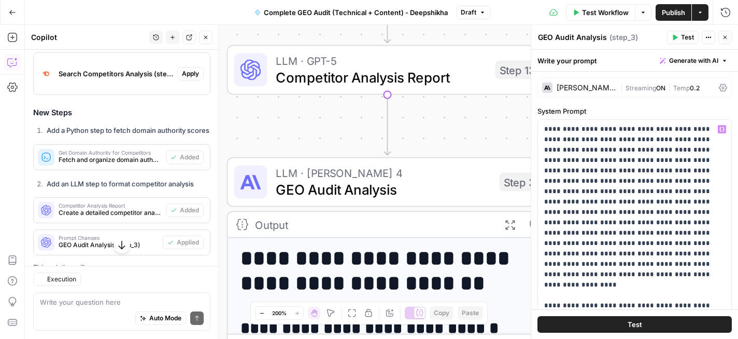
scroll to position [893, 0]
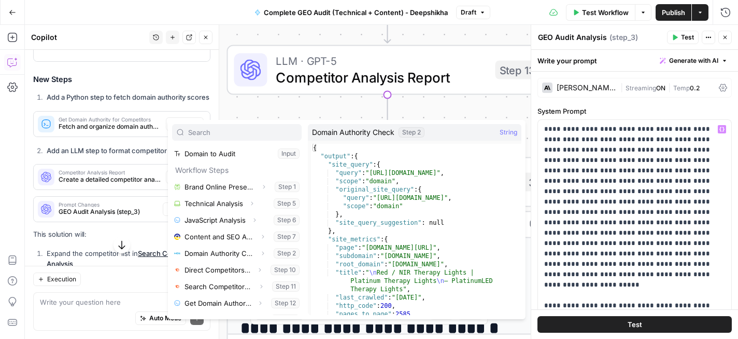
scroll to position [45, 0]
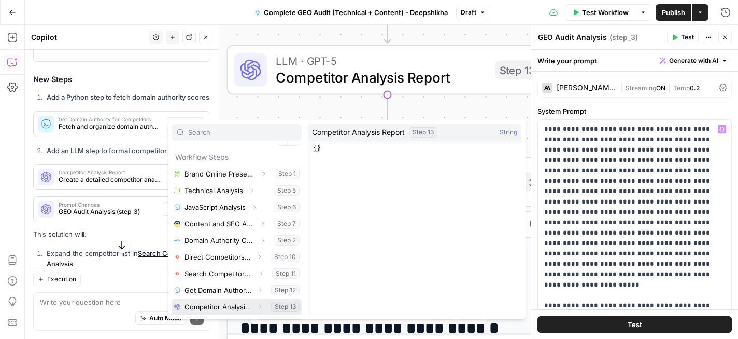
click at [228, 306] on button "Select variable Competitor Analysis Report" at bounding box center [237, 306] width 130 height 17
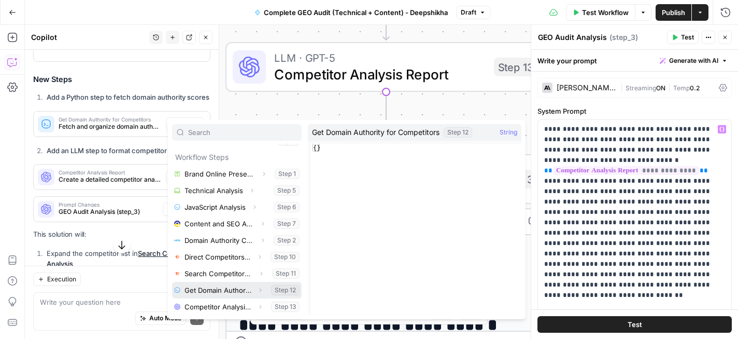
click at [221, 287] on button "Select variable Get Domain Authority for Competitors" at bounding box center [237, 290] width 130 height 17
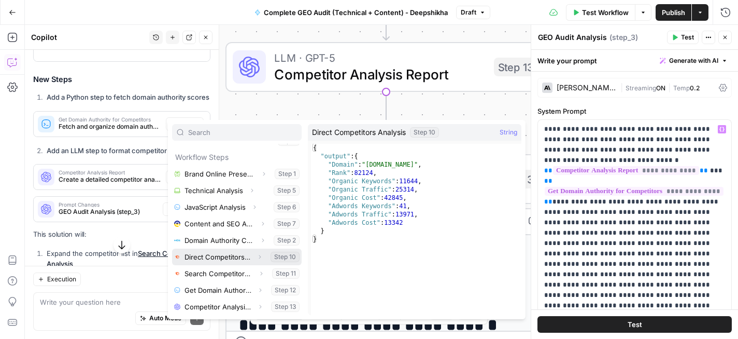
click at [222, 257] on button "Select variable Direct Competitors Analysis" at bounding box center [237, 256] width 130 height 17
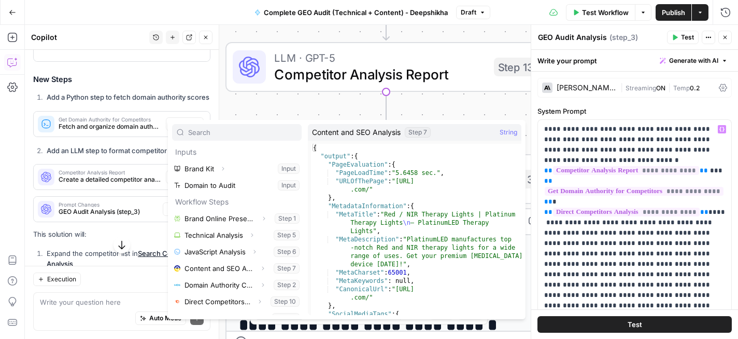
scroll to position [42, 0]
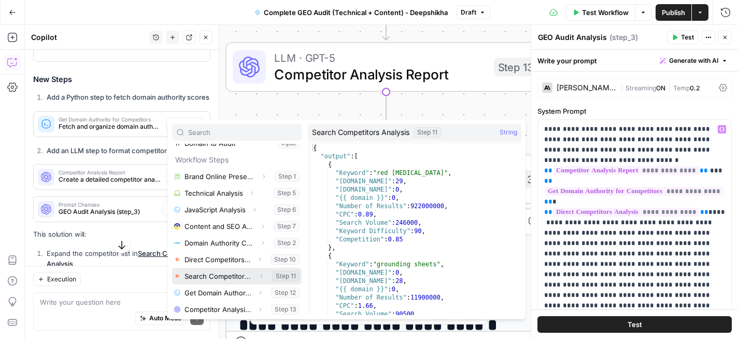
click at [222, 274] on button "Select variable Search Competitors Analysis" at bounding box center [237, 276] width 130 height 17
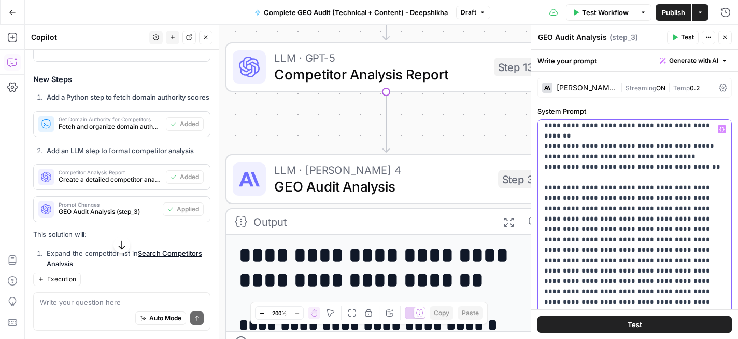
scroll to position [283, 0]
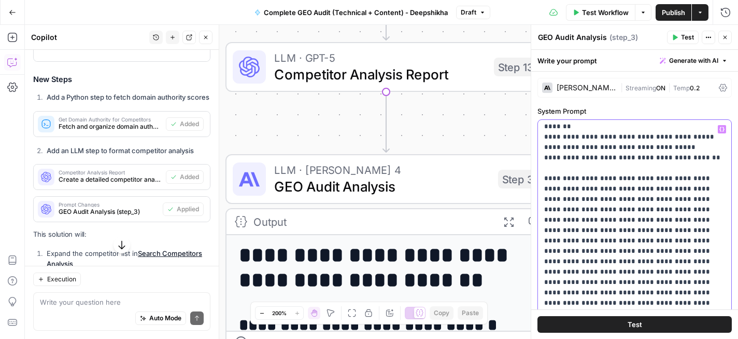
click at [571, 147] on p "**********" at bounding box center [634, 266] width 181 height 850
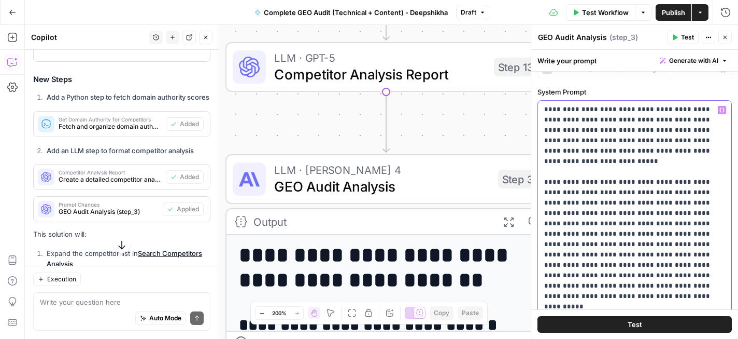
scroll to position [27, 0]
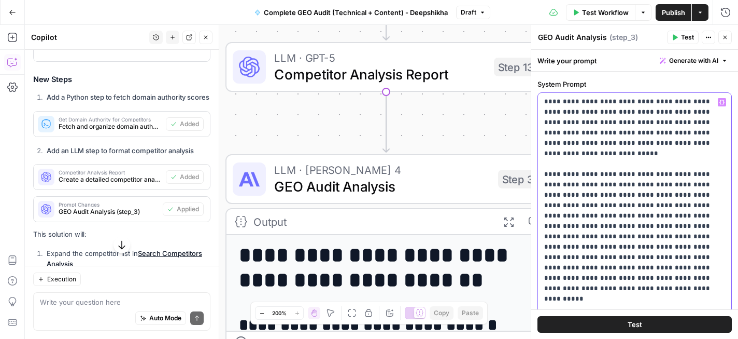
click at [597, 145] on p "**********" at bounding box center [634, 86] width 181 height 850
click at [670, 131] on p "**********" at bounding box center [634, 86] width 181 height 850
drag, startPoint x: 670, startPoint y: 131, endPoint x: 688, endPoint y: 130, distance: 17.6
click at [688, 130] on p "**********" at bounding box center [634, 86] width 181 height 850
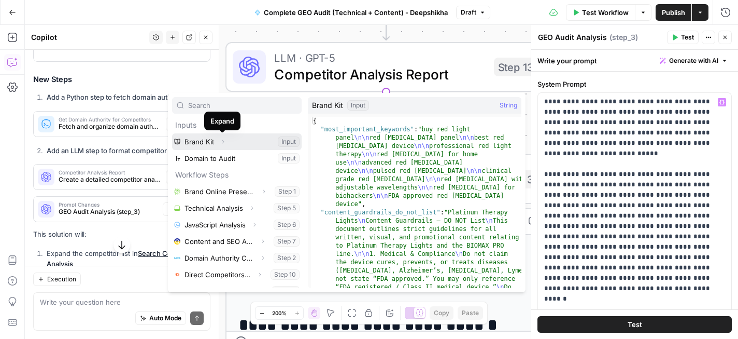
click at [224, 140] on icon "button" at bounding box center [223, 141] width 6 height 6
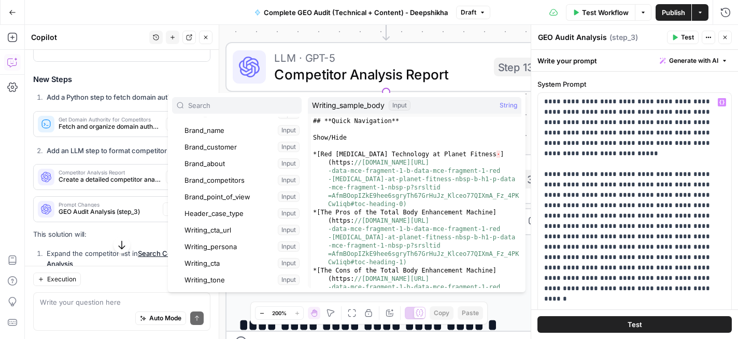
scroll to position [0, 0]
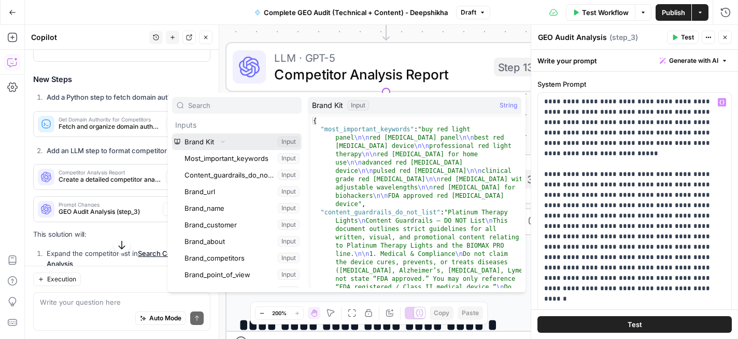
click at [200, 144] on button "Select variable Brand Kit" at bounding box center [237, 141] width 130 height 17
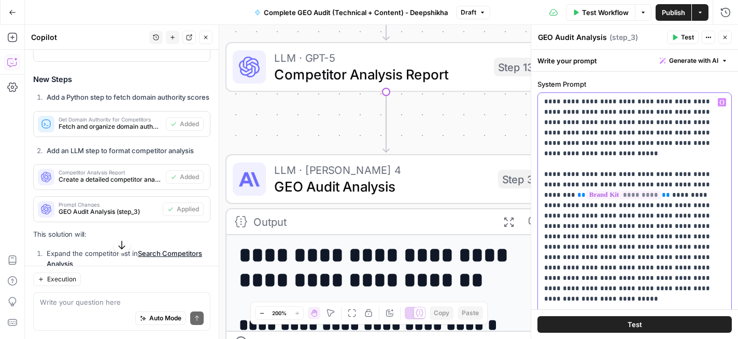
click at [680, 134] on p "**********" at bounding box center [634, 86] width 181 height 850
click at [663, 201] on p "**********" at bounding box center [634, 86] width 181 height 850
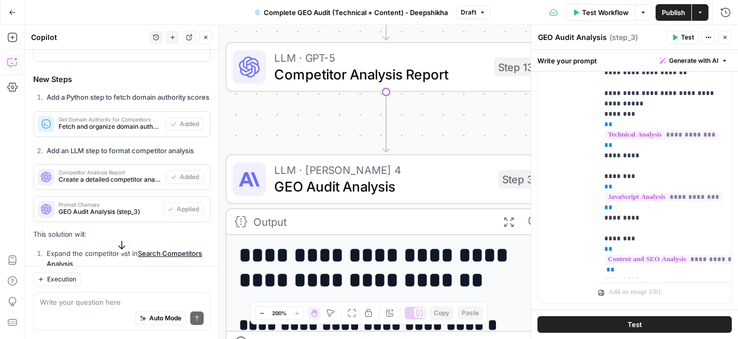
scroll to position [734, 0]
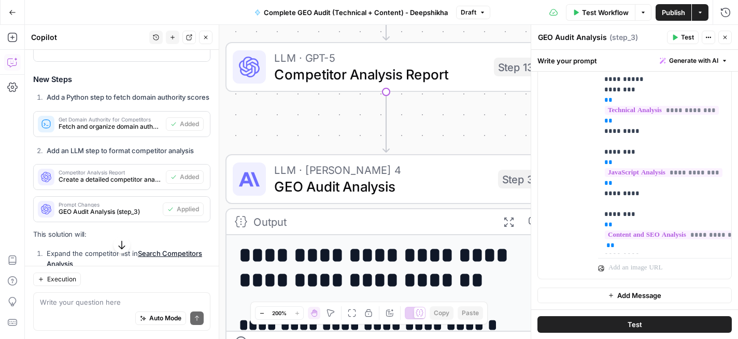
click at [632, 326] on span "Test" at bounding box center [635, 324] width 15 height 10
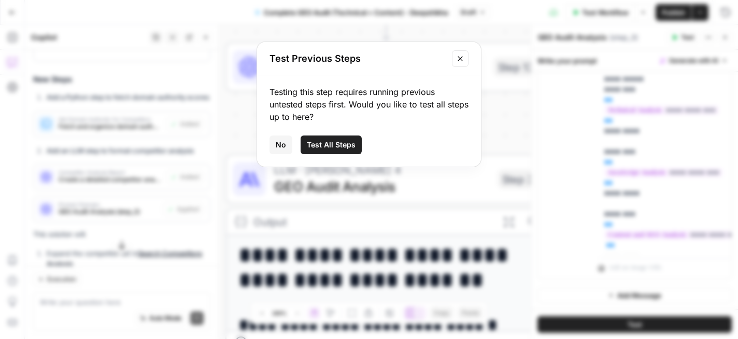
click at [335, 147] on span "Test All Steps" at bounding box center [331, 144] width 49 height 10
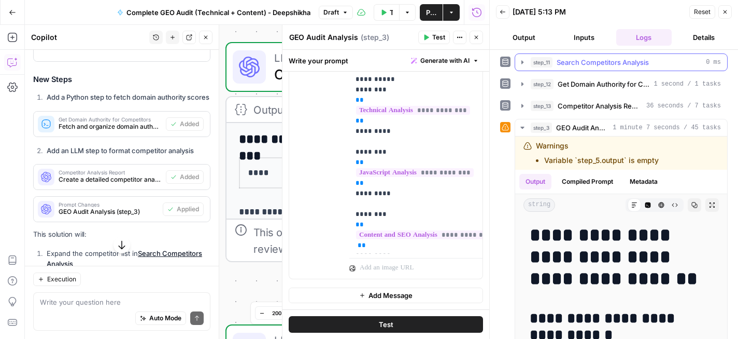
scroll to position [228, 0]
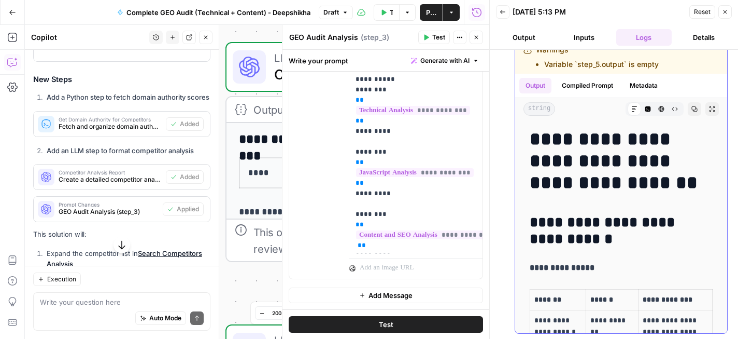
click at [611, 65] on li "Variable `step_5.output` is empty" at bounding box center [601, 64] width 115 height 10
click at [602, 86] on button "Compiled Prompt" at bounding box center [588, 86] width 64 height 16
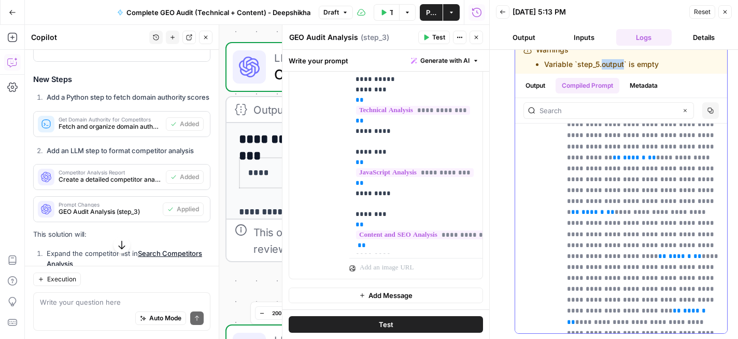
scroll to position [1616, 0]
click at [639, 90] on button "Metadata" at bounding box center [644, 86] width 40 height 16
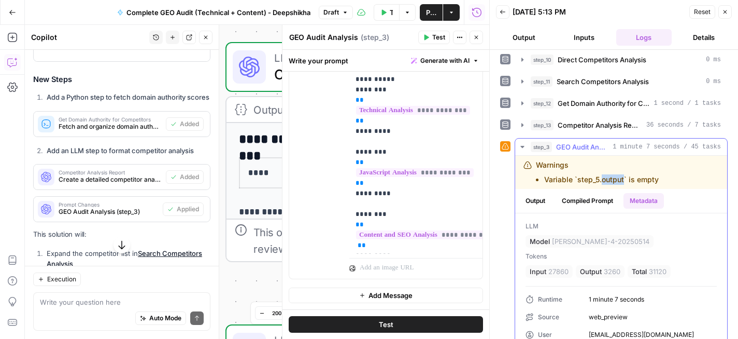
click at [535, 199] on button "Output" at bounding box center [536, 201] width 32 height 16
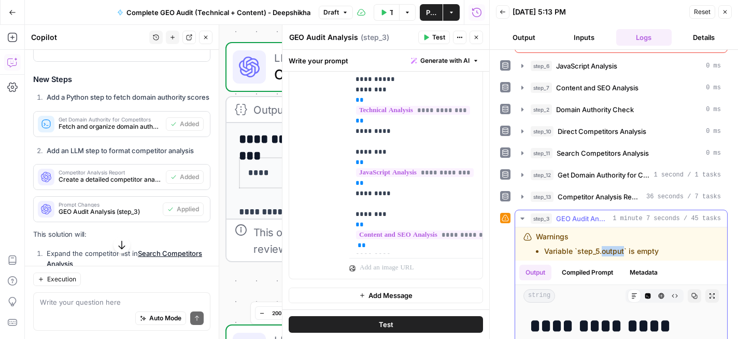
scroll to position [0, 0]
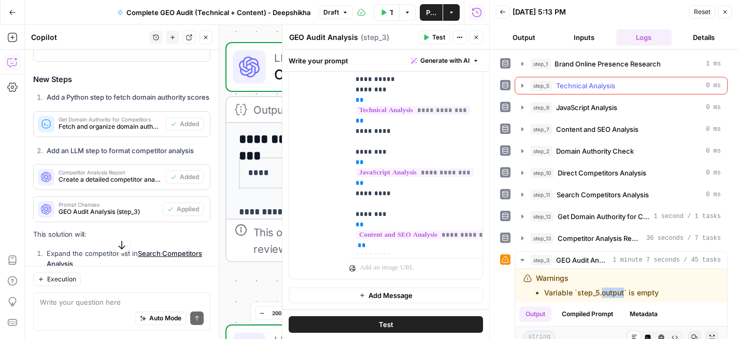
click at [584, 88] on span "Technical Analysis" at bounding box center [585, 85] width 59 height 10
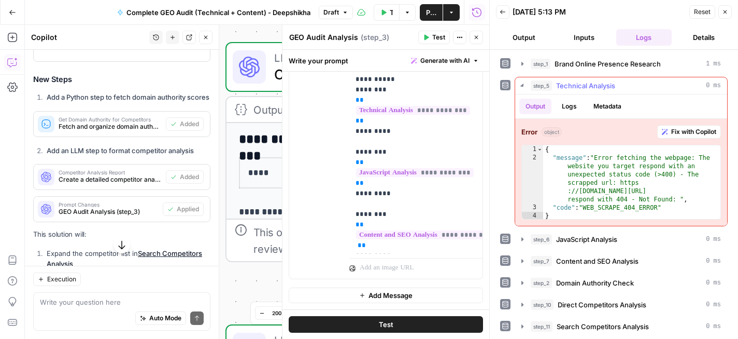
click at [584, 88] on span "Technical Analysis" at bounding box center [585, 85] width 59 height 10
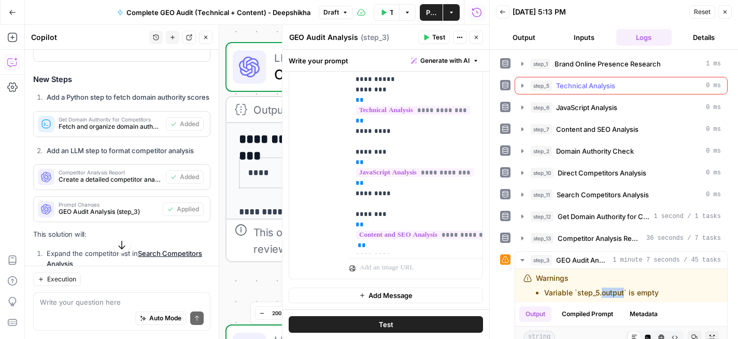
click at [584, 88] on span "Technical Analysis" at bounding box center [585, 85] width 59 height 10
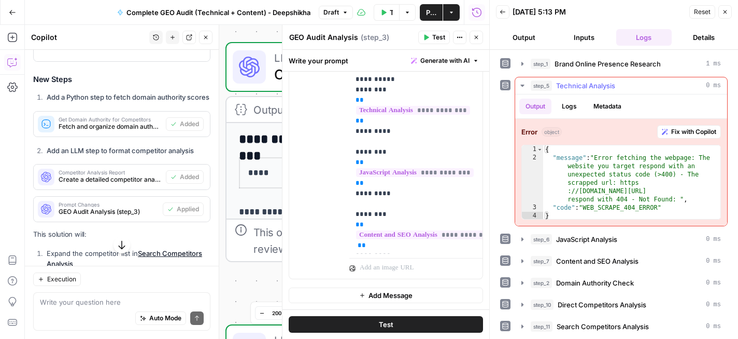
click at [687, 133] on span "Fix with Copilot" at bounding box center [694, 131] width 45 height 9
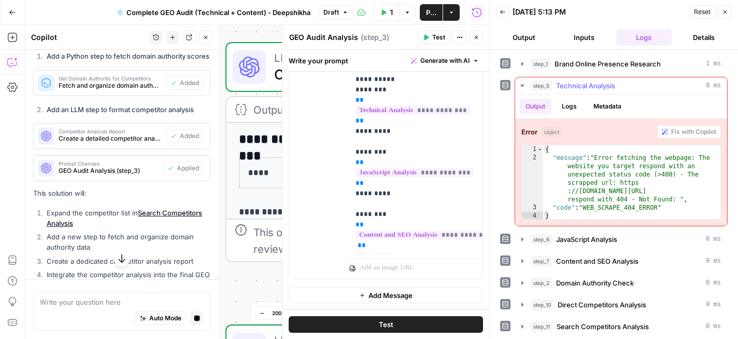
scroll to position [856, 0]
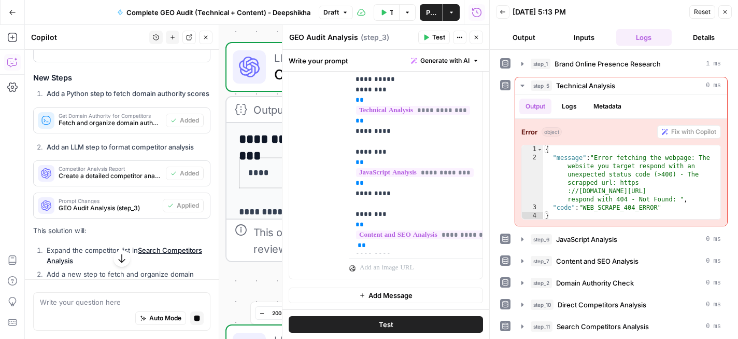
click at [477, 41] on button "Close" at bounding box center [476, 37] width 13 height 13
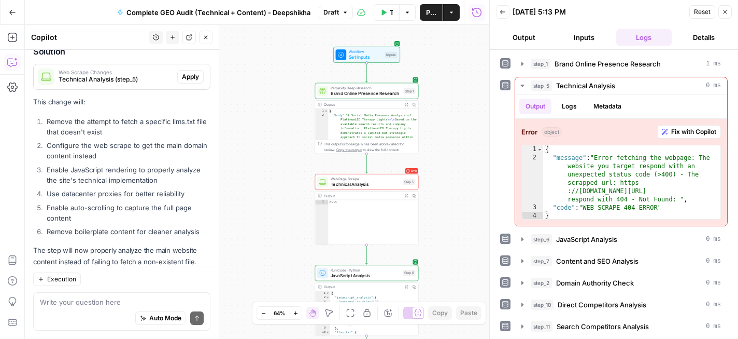
scroll to position [1926, 0]
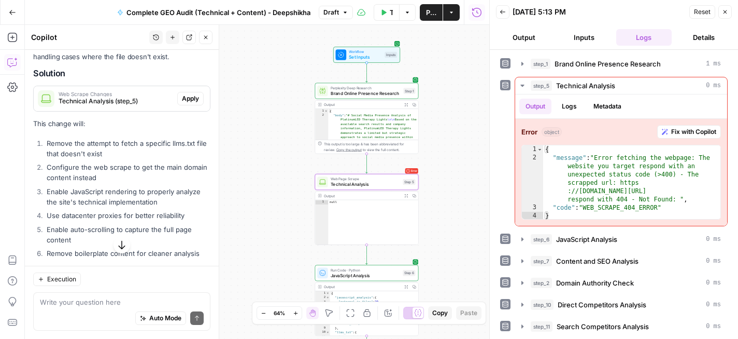
click at [190, 103] on span "Apply" at bounding box center [190, 98] width 17 height 9
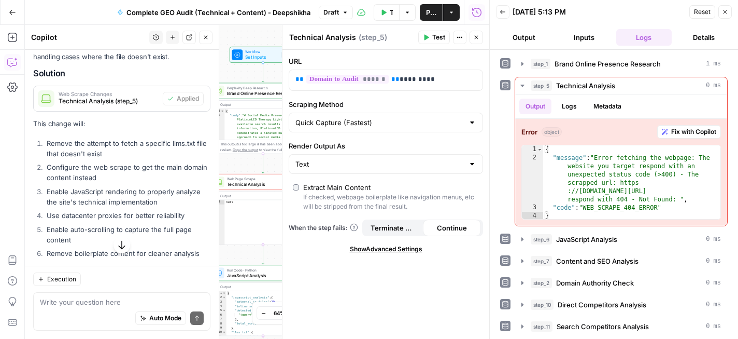
click at [425, 36] on icon "button" at bounding box center [427, 38] width 5 height 6
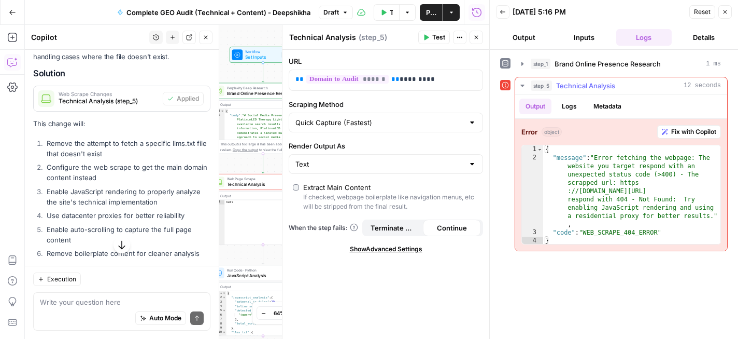
click at [682, 129] on span "Fix with Copilot" at bounding box center [694, 131] width 45 height 9
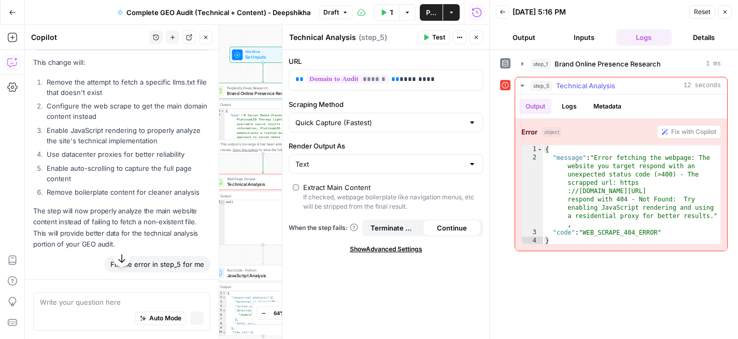
scroll to position [1865, 0]
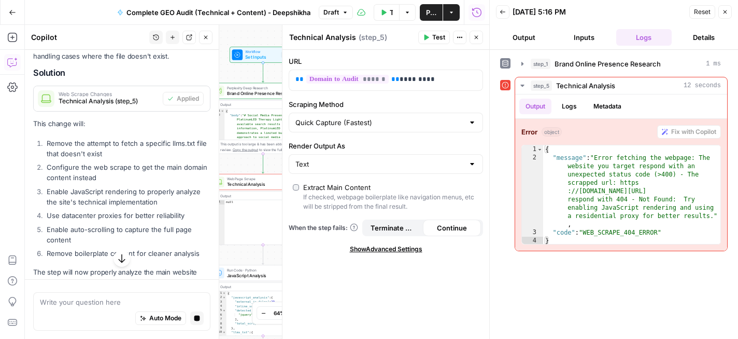
click at [388, 171] on div "Text" at bounding box center [386, 164] width 194 height 20
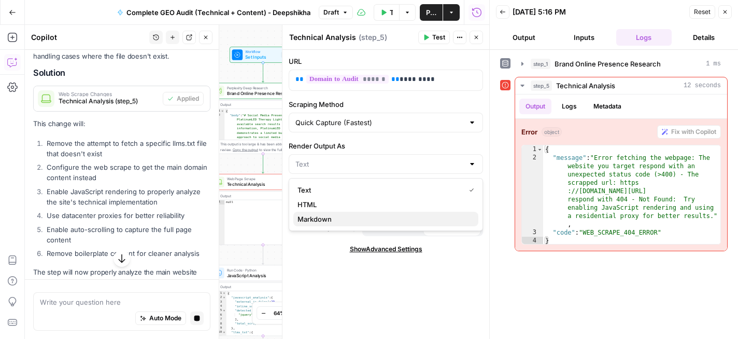
click at [372, 218] on span "Markdown" at bounding box center [384, 219] width 173 height 10
type input "Markdown"
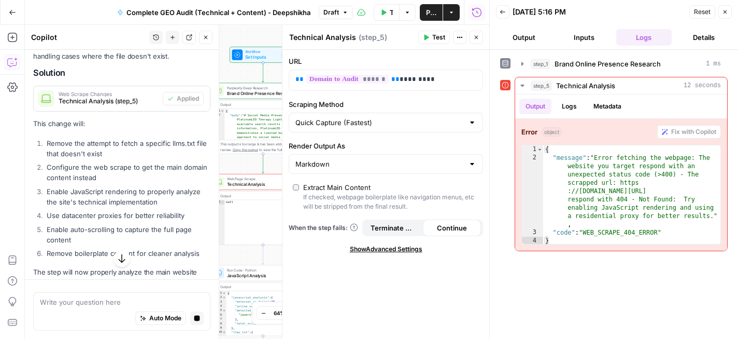
click at [404, 128] on div "Quick Capture (Fastest)" at bounding box center [386, 123] width 194 height 20
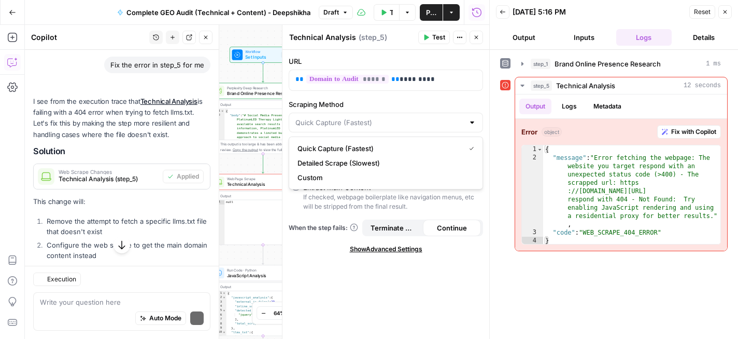
scroll to position [1942, 0]
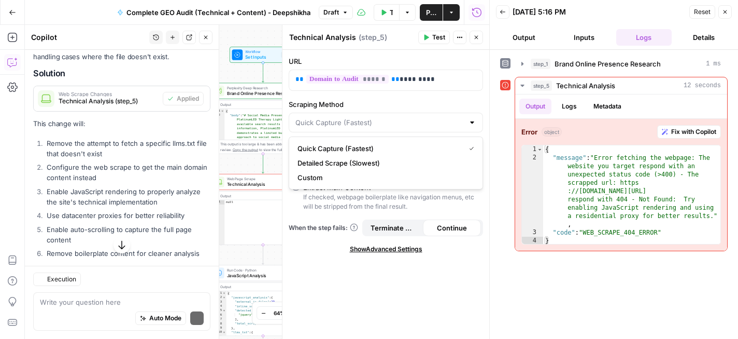
type input "Quick Capture (Fastest)"
click at [381, 276] on div "URL ** ****** ** ********* Scraping Method Quick Capture (Fastest) Render Outpu…" at bounding box center [386, 194] width 207 height 289
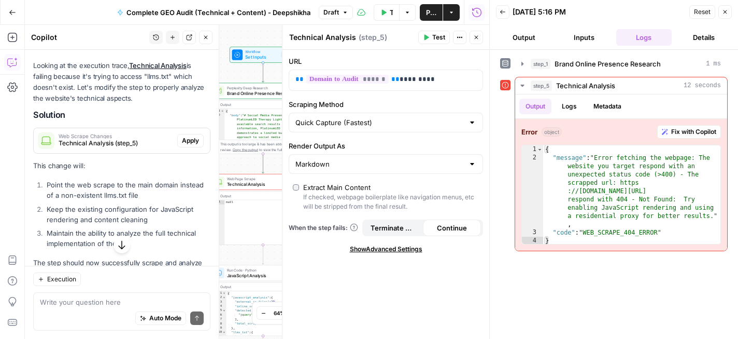
scroll to position [2309, 0]
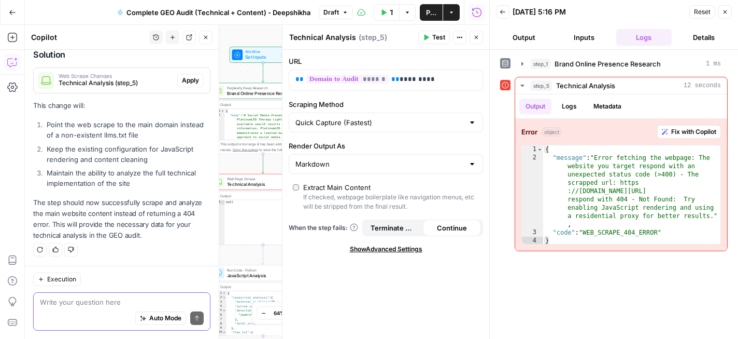
click at [121, 302] on textarea at bounding box center [122, 302] width 164 height 10
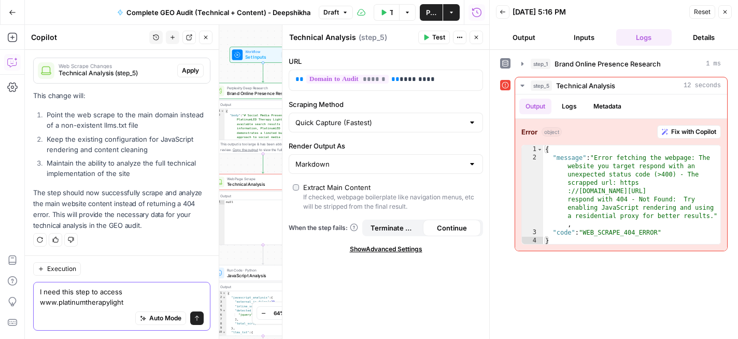
scroll to position [2319, 0]
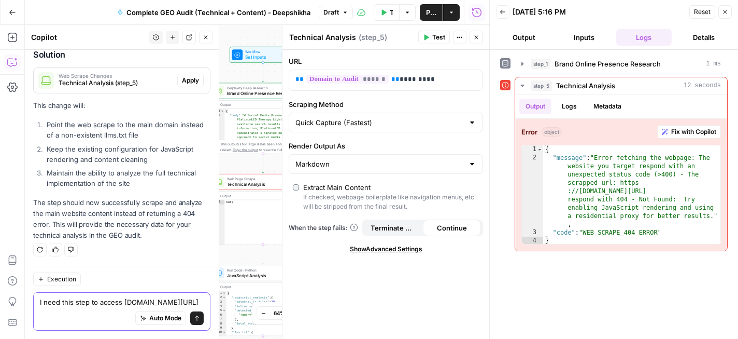
click at [84, 304] on textarea "I need this step to access www.platinumtherapylights.com/llms.txt" at bounding box center [122, 302] width 164 height 10
click at [41, 304] on textarea "I need this step to access www.platinumtherapylights.com/llms.txt" at bounding box center [122, 302] width 164 height 10
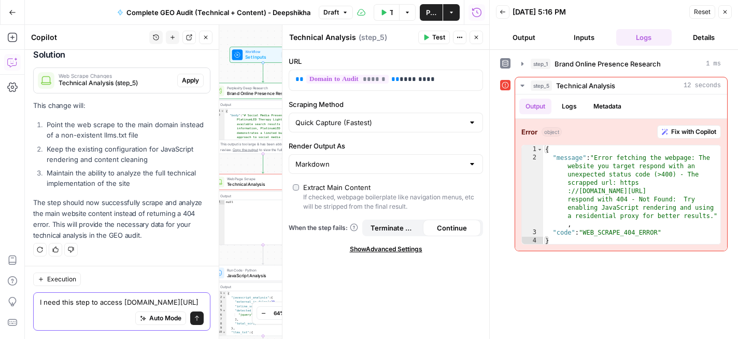
drag, startPoint x: 41, startPoint y: 304, endPoint x: 187, endPoint y: 306, distance: 146.2
click at [187, 306] on textarea "I need this step to access www.platinumtherapylights.com/llms.txt" at bounding box center [122, 302] width 164 height 10
paste textarea "platinumtherapylights.com"
click at [41, 301] on textarea "I need this step to access platinumtherapylights.com/llms.txt" at bounding box center [122, 302] width 164 height 10
type textarea "I need this step to access www.platinumtherapylights.com/llms.txt"
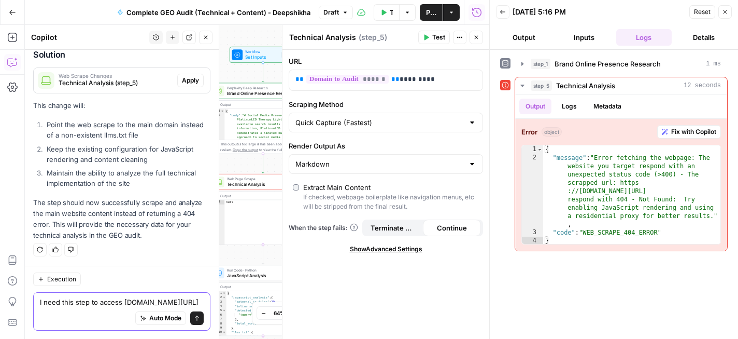
click at [198, 318] on icon "submit" at bounding box center [197, 318] width 6 height 6
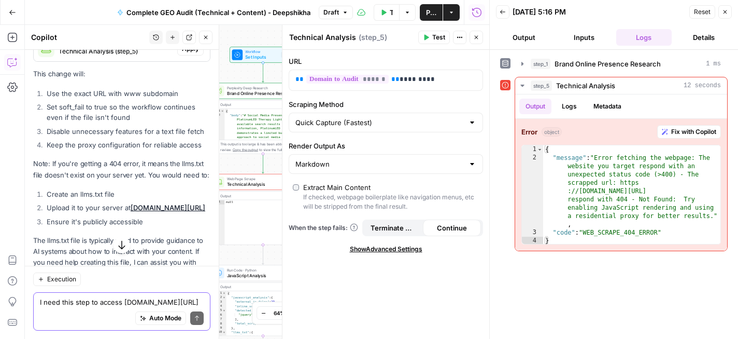
scroll to position [2609, 0]
click at [446, 229] on span "Continue" at bounding box center [452, 227] width 30 height 10
click at [462, 230] on span "Continue" at bounding box center [452, 227] width 30 height 10
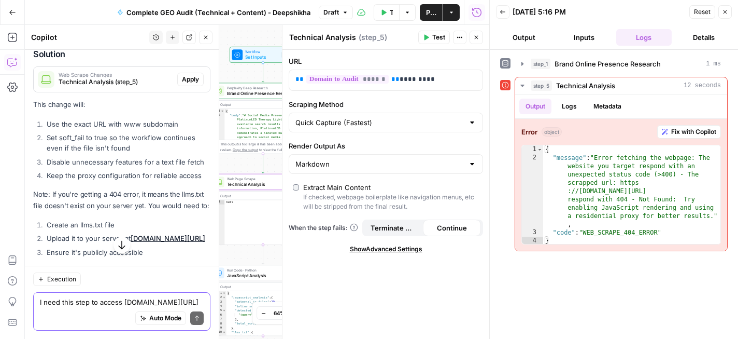
click at [195, 84] on span "Apply" at bounding box center [190, 79] width 17 height 9
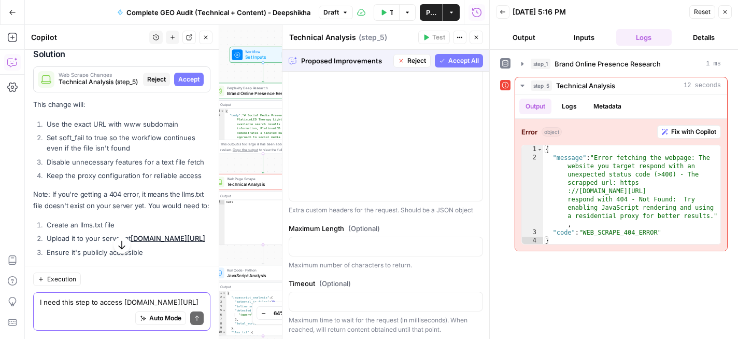
scroll to position [345, 0]
click at [454, 61] on span "Accept All" at bounding box center [464, 60] width 31 height 9
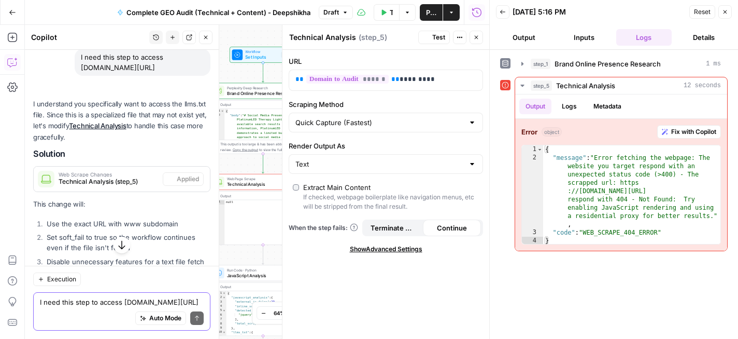
scroll to position [0, 0]
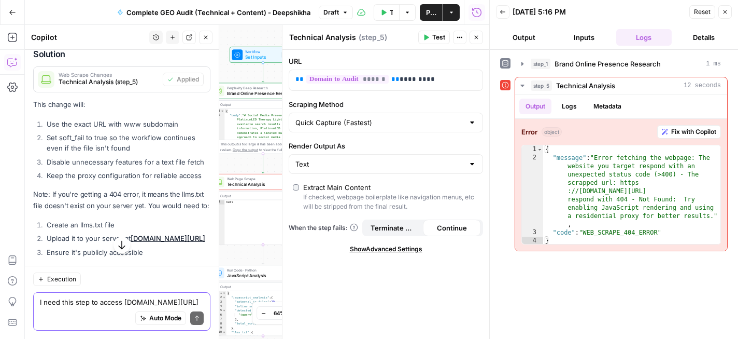
click at [435, 39] on span "Test" at bounding box center [438, 37] width 13 height 9
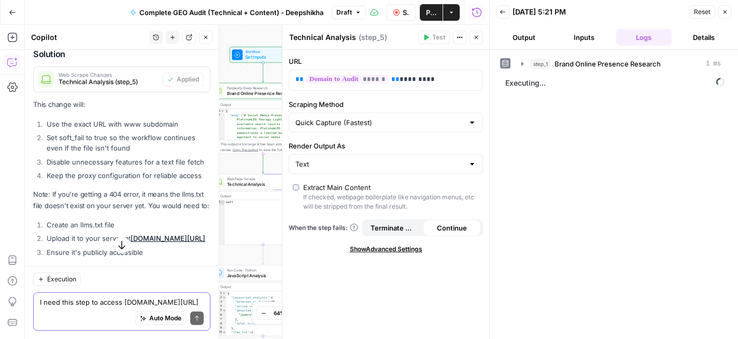
click at [115, 305] on textarea "I need this step to access www.platinumtherapylights.com/llms.txt" at bounding box center [122, 302] width 164 height 10
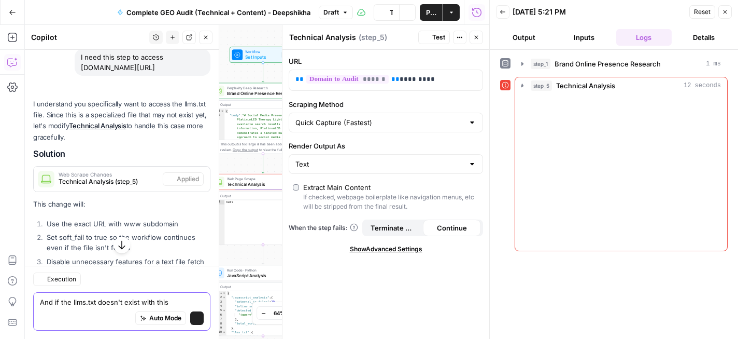
scroll to position [2596, 0]
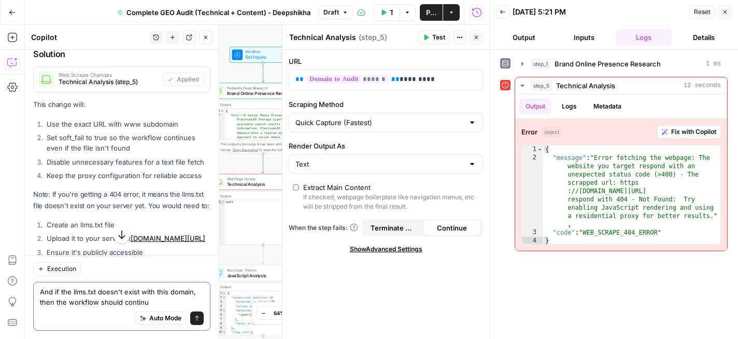
type textarea "And if the llms.txt doesn't exist with this domain, then the workflow should co…"
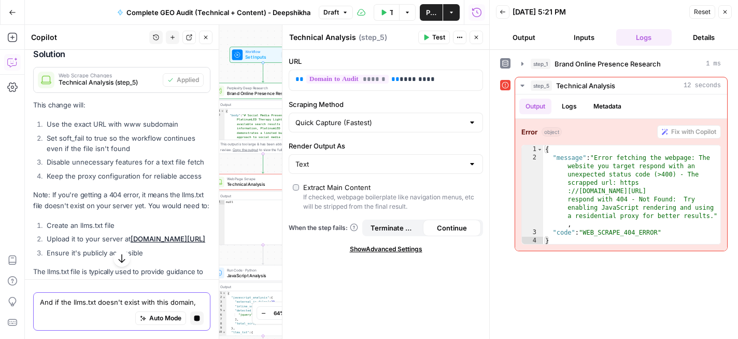
scroll to position [2622, 0]
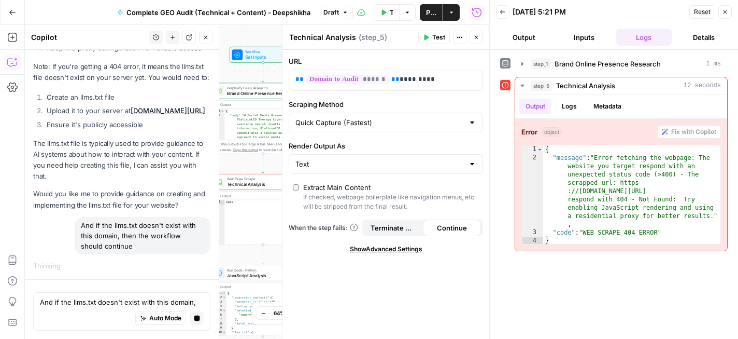
click at [440, 232] on span "Continue" at bounding box center [452, 227] width 30 height 10
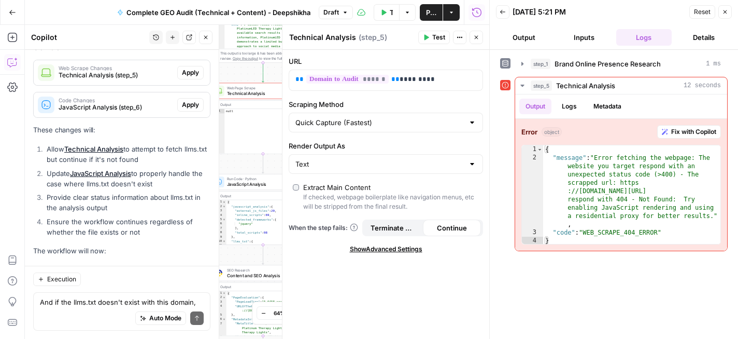
scroll to position [2960, 0]
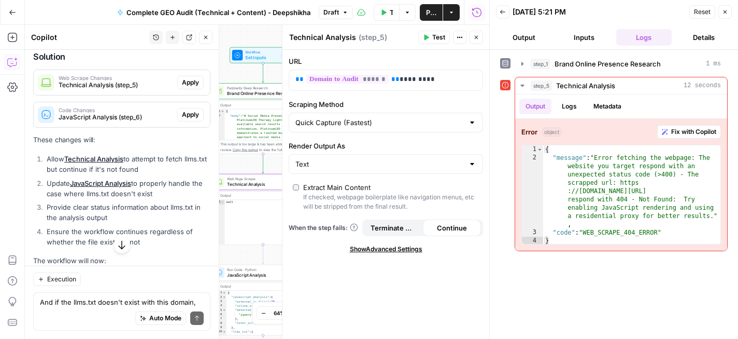
click at [199, 87] on span "Apply" at bounding box center [190, 82] width 17 height 9
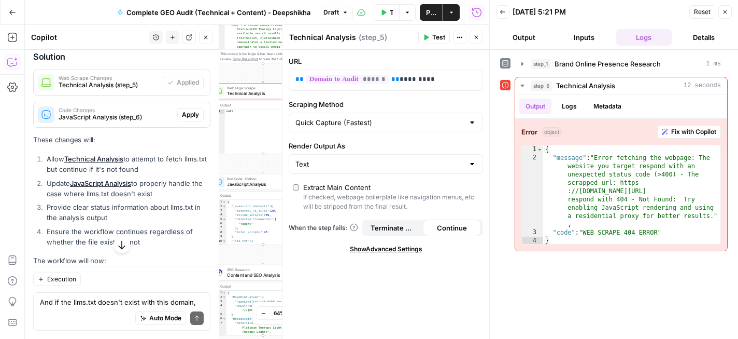
click at [726, 10] on icon "button" at bounding box center [726, 12] width 4 height 4
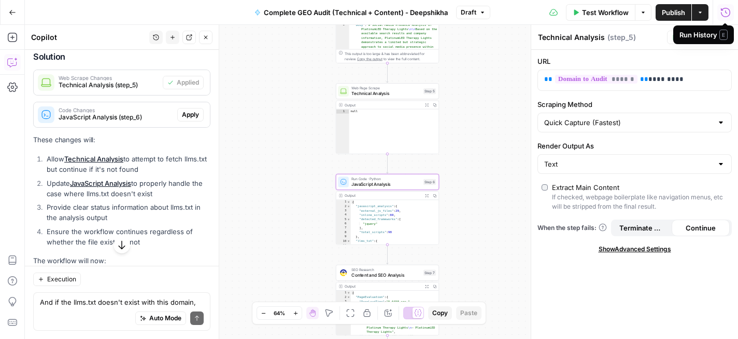
click at [145, 122] on span "JavaScript Analysis (step_6)" at bounding box center [116, 117] width 115 height 9
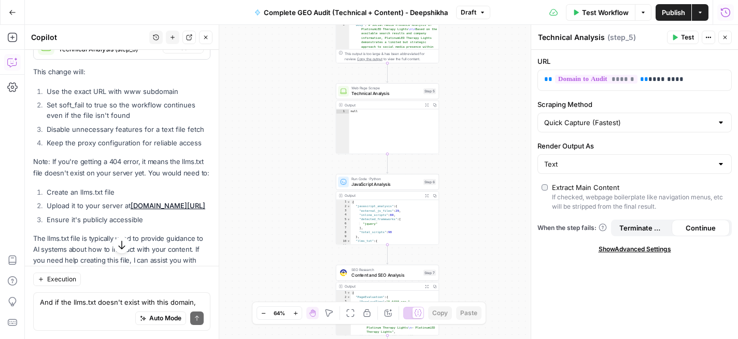
scroll to position [2715, 0]
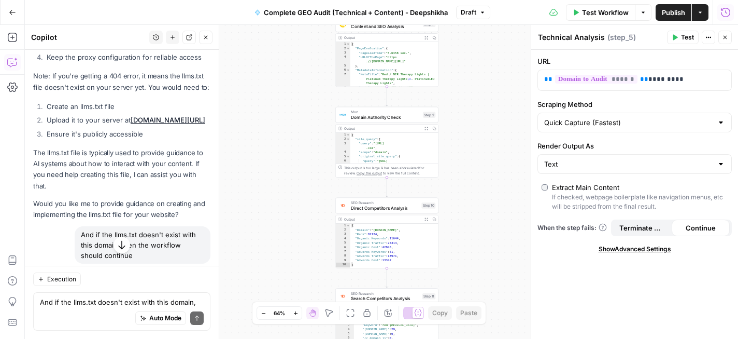
click at [726, 38] on icon "button" at bounding box center [726, 38] width 4 height 4
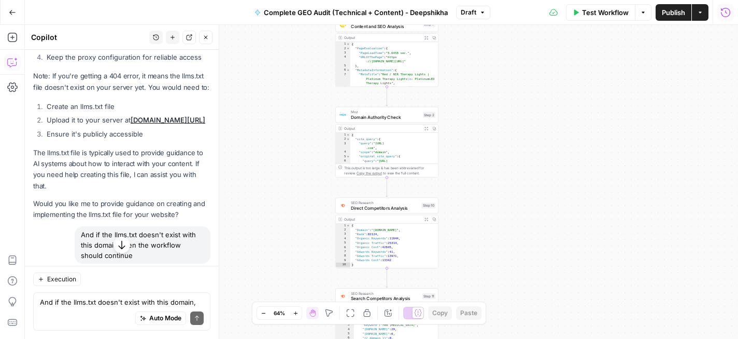
click at [723, 11] on icon "button" at bounding box center [726, 12] width 10 height 10
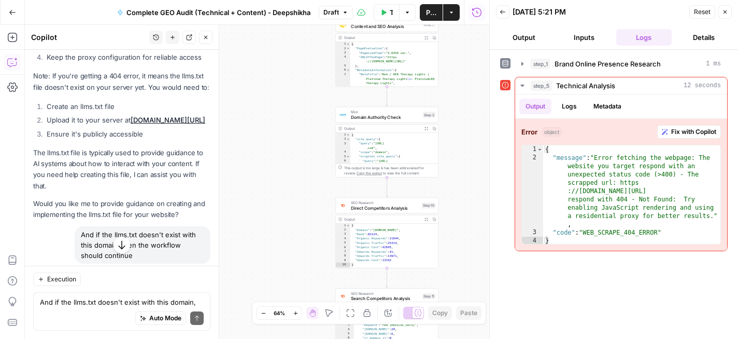
click at [647, 39] on button "Logs" at bounding box center [645, 37] width 56 height 17
click at [579, 41] on button "Inputs" at bounding box center [584, 37] width 56 height 17
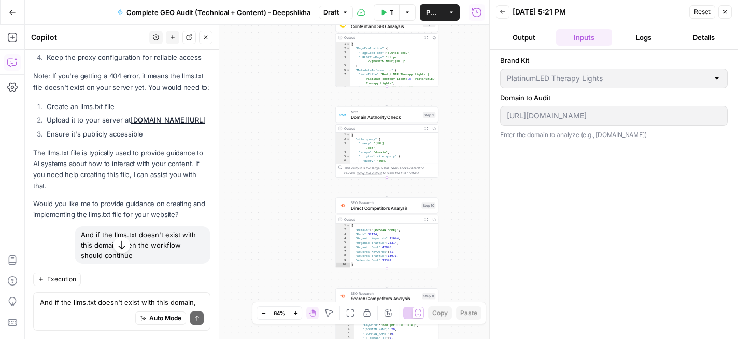
click at [523, 33] on button "Output" at bounding box center [524, 37] width 56 height 17
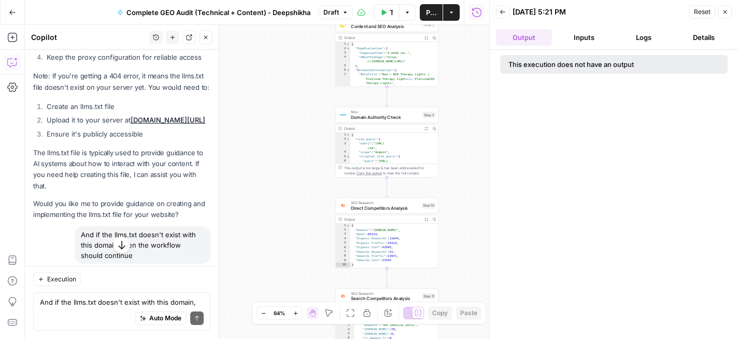
click at [656, 36] on button "Logs" at bounding box center [645, 37] width 56 height 17
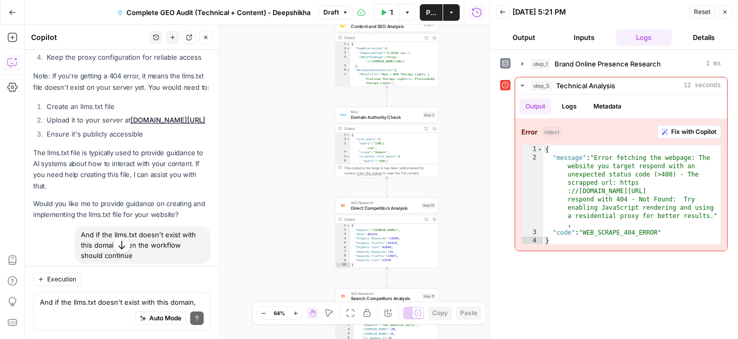
click at [694, 36] on button "Details" at bounding box center [704, 37] width 56 height 17
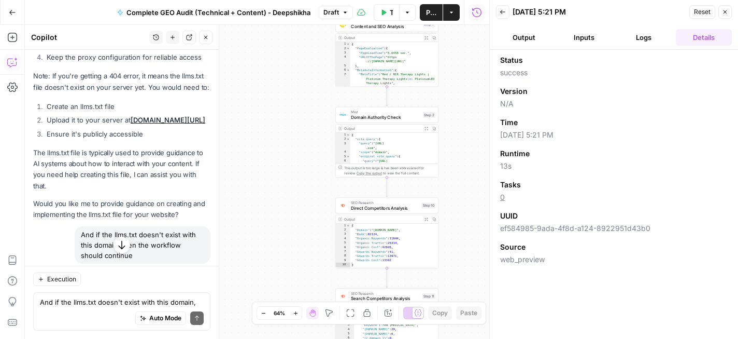
click at [627, 33] on button "Logs" at bounding box center [645, 37] width 56 height 17
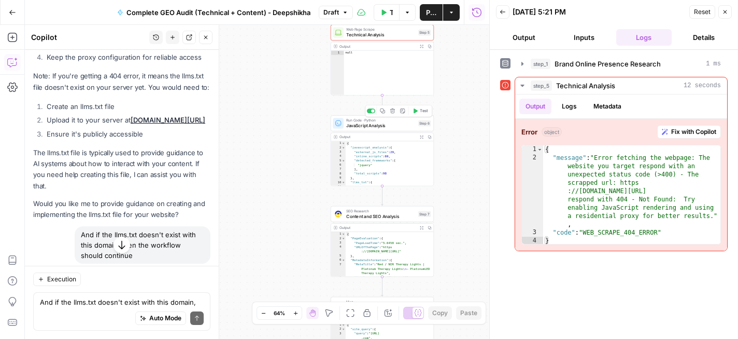
click at [390, 127] on span "JavaScript Analysis" at bounding box center [380, 125] width 69 height 7
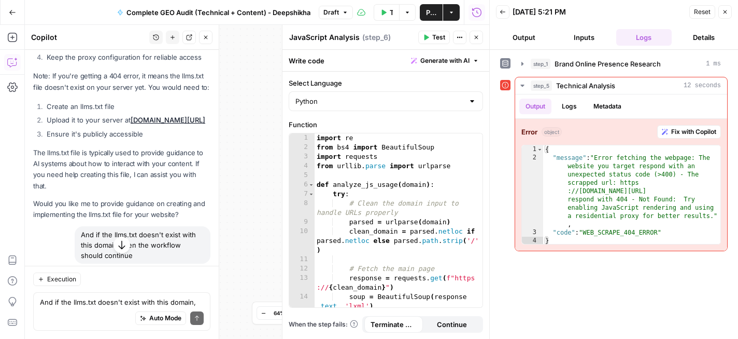
click at [434, 40] on span "Test" at bounding box center [438, 37] width 13 height 9
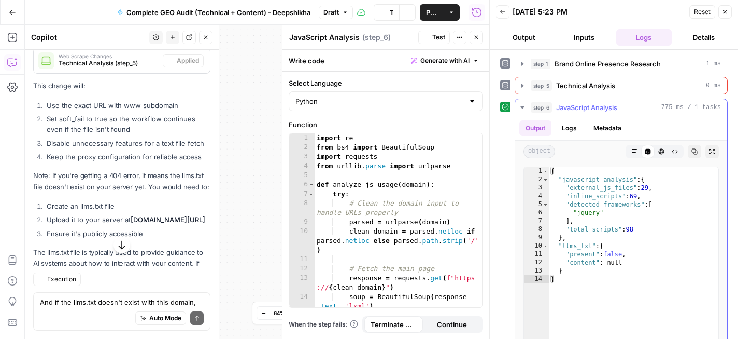
scroll to position [2715, 0]
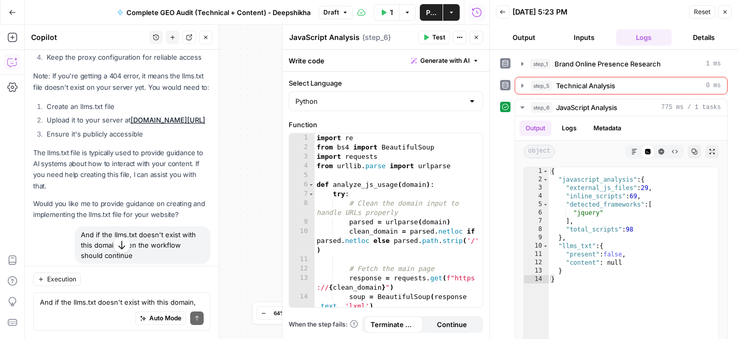
click at [483, 38] on header "JavaScript Analysis JavaScript Analysis ( step_6 ) Test Actions Close" at bounding box center [386, 37] width 207 height 25
click at [476, 37] on icon "button" at bounding box center [477, 38] width 4 height 4
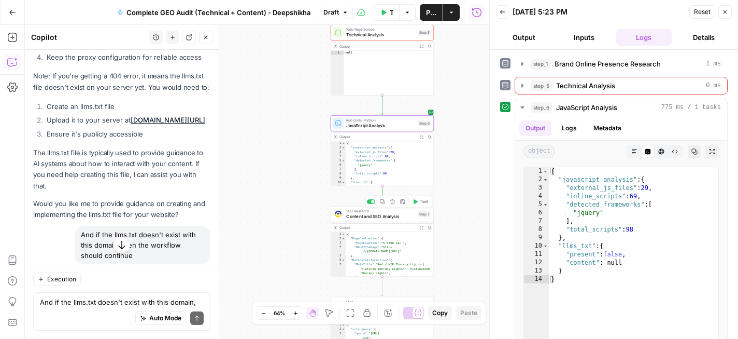
click at [420, 202] on span "Test" at bounding box center [424, 202] width 8 height 6
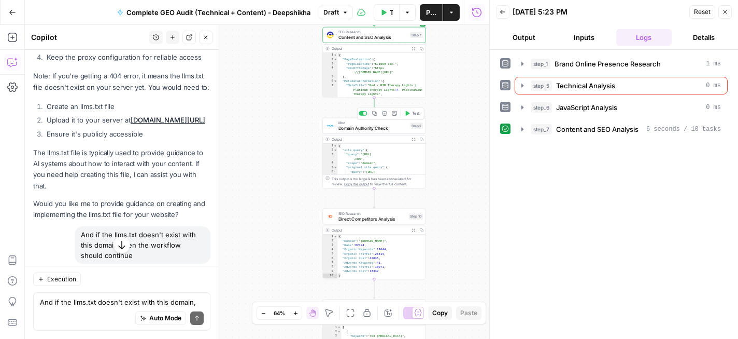
click at [408, 117] on button "Test" at bounding box center [412, 113] width 21 height 9
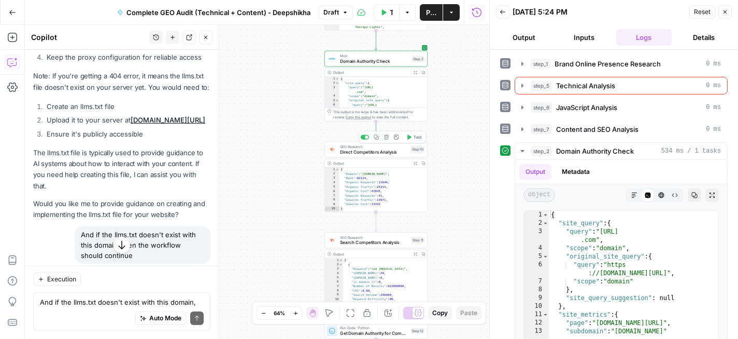
click at [410, 139] on icon "button" at bounding box center [409, 136] width 5 height 5
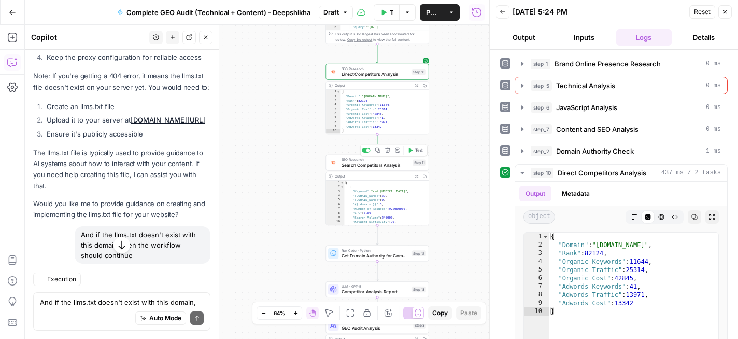
click at [413, 152] on button "Test" at bounding box center [415, 150] width 21 height 9
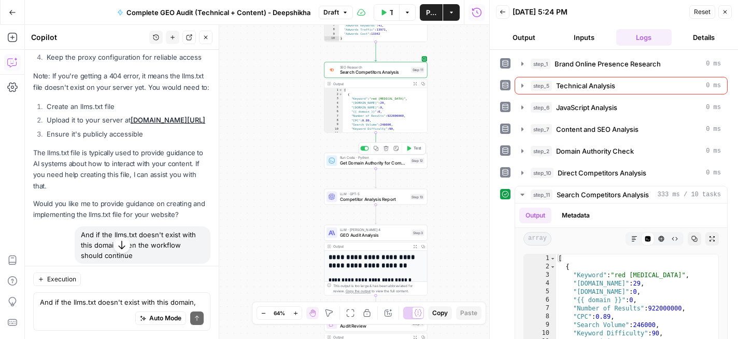
click at [411, 149] on icon "button" at bounding box center [408, 148] width 5 height 5
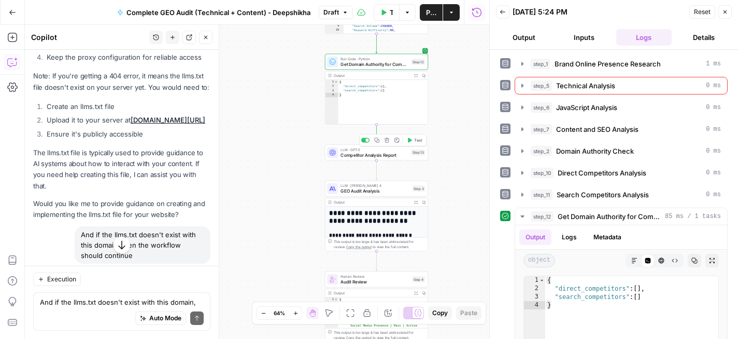
click at [412, 143] on button "Test" at bounding box center [414, 140] width 21 height 9
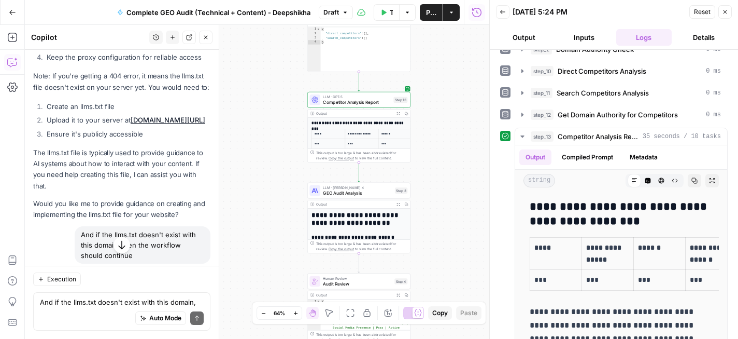
scroll to position [164, 0]
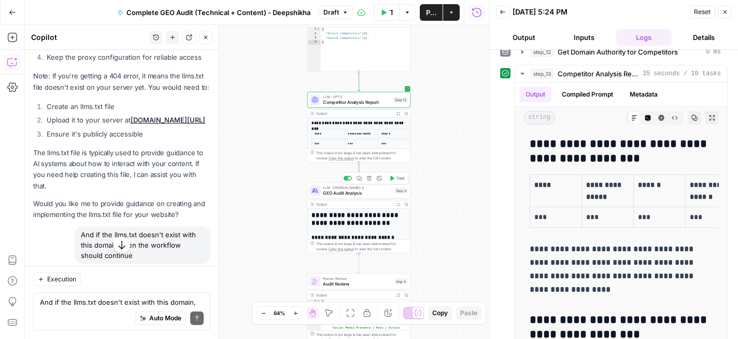
click at [389, 179] on icon "button" at bounding box center [391, 177] width 5 height 5
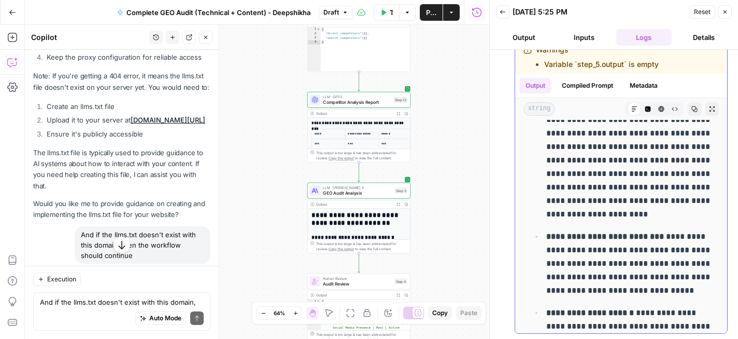
scroll to position [509, 0]
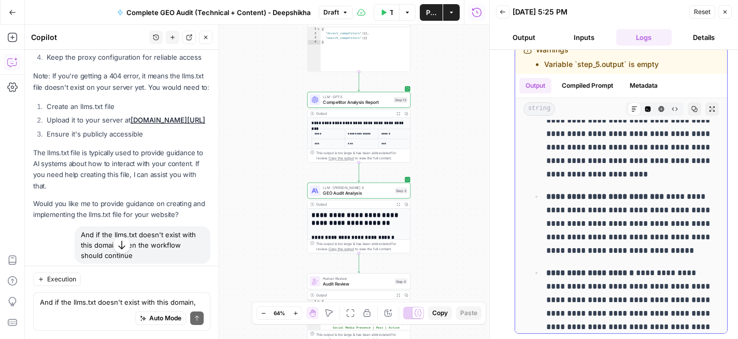
click at [633, 107] on icon at bounding box center [635, 109] width 6 height 6
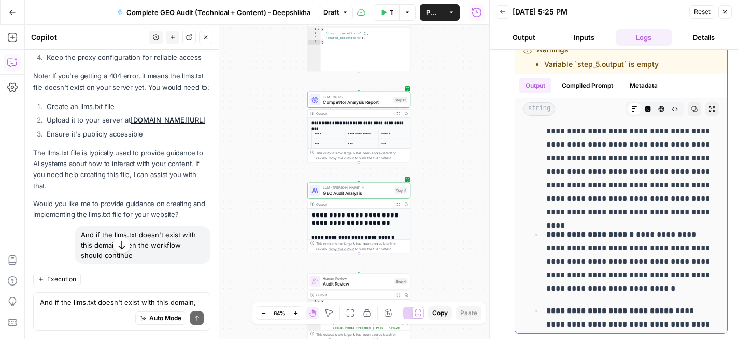
scroll to position [1155, 0]
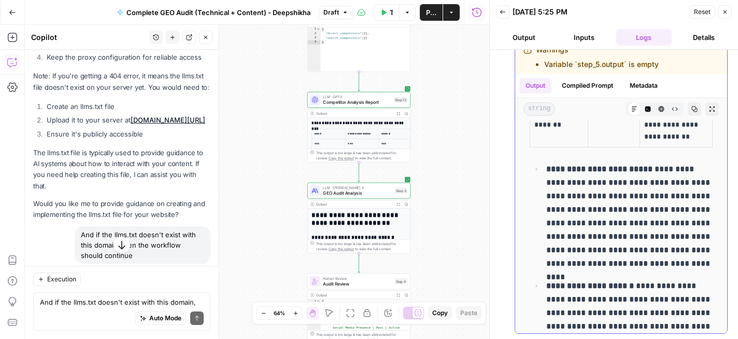
click at [622, 260] on p "**********" at bounding box center [630, 216] width 166 height 108
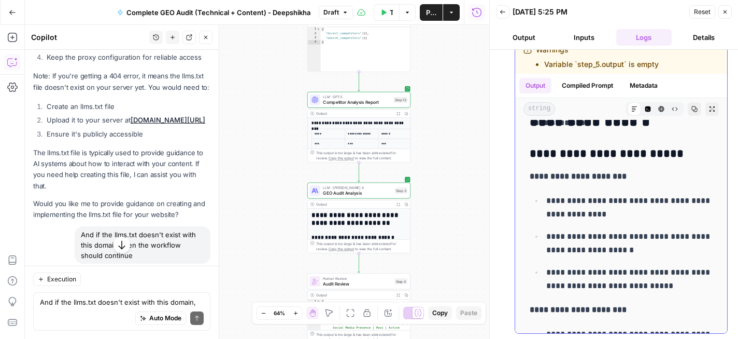
scroll to position [6890, 0]
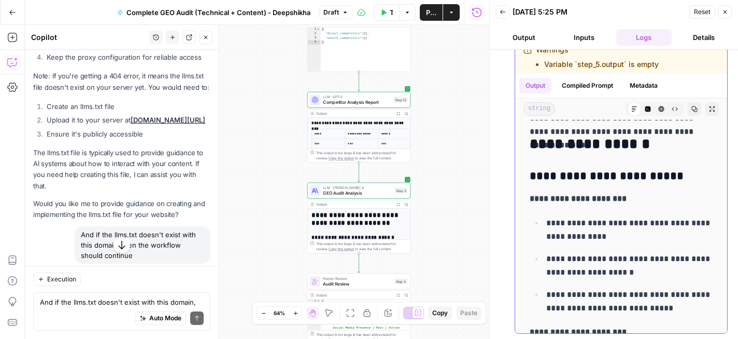
click at [635, 200] on p "**********" at bounding box center [621, 198] width 183 height 13
click at [629, 249] on ul "**********" at bounding box center [621, 265] width 183 height 99
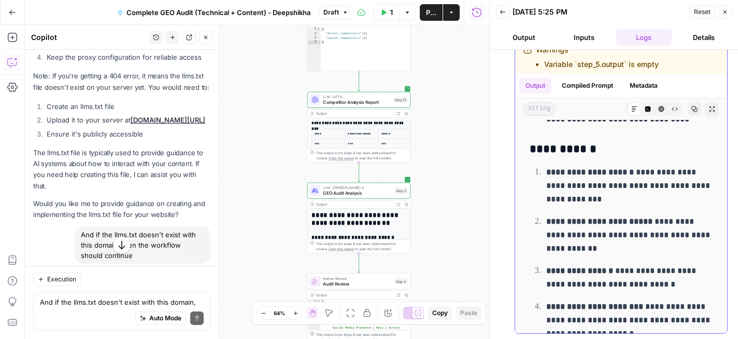
scroll to position [7647, 0]
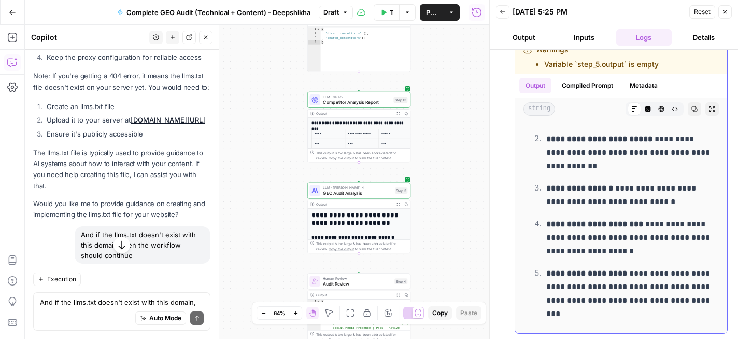
click at [595, 188] on strong "**********" at bounding box center [580, 188] width 67 height 8
click at [638, 178] on ol "**********" at bounding box center [621, 201] width 183 height 238
click at [694, 106] on icon "button" at bounding box center [695, 109] width 6 height 6
click at [9, 16] on button "Go Back" at bounding box center [12, 12] width 19 height 19
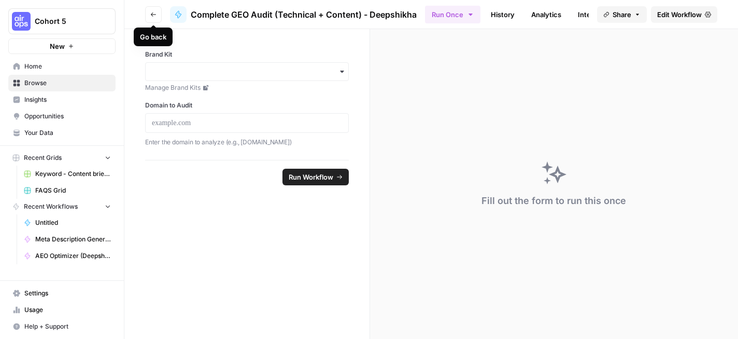
click at [156, 18] on button "Go back" at bounding box center [153, 14] width 17 height 17
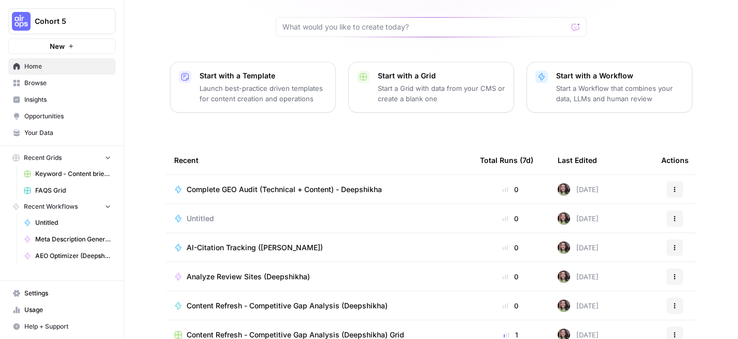
scroll to position [138, 0]
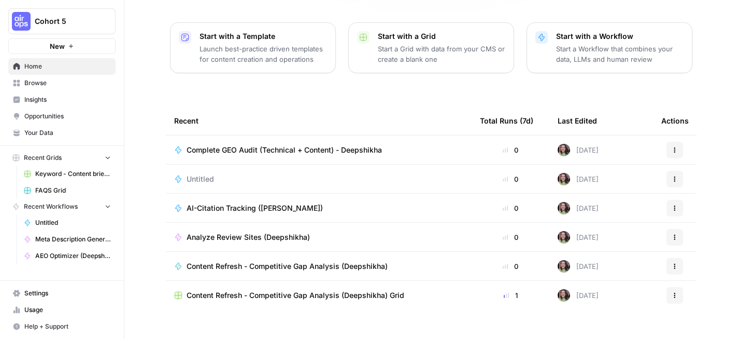
click at [213, 174] on span "Untitled" at bounding box center [200, 179] width 27 height 10
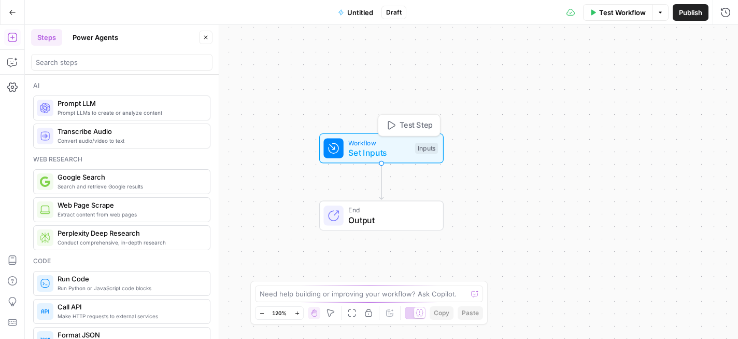
click at [376, 146] on span "Workflow" at bounding box center [379, 142] width 62 height 10
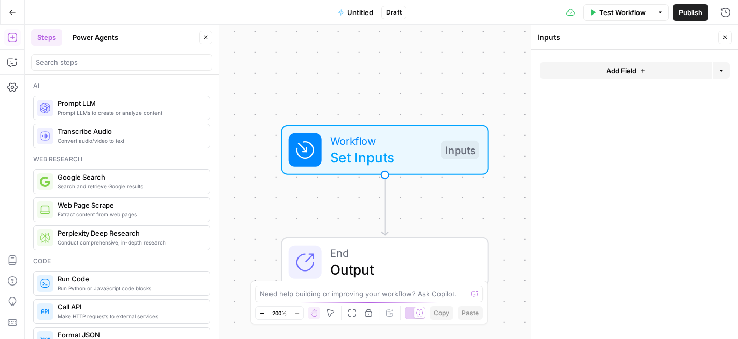
click at [621, 71] on span "Add Field" at bounding box center [622, 70] width 30 height 10
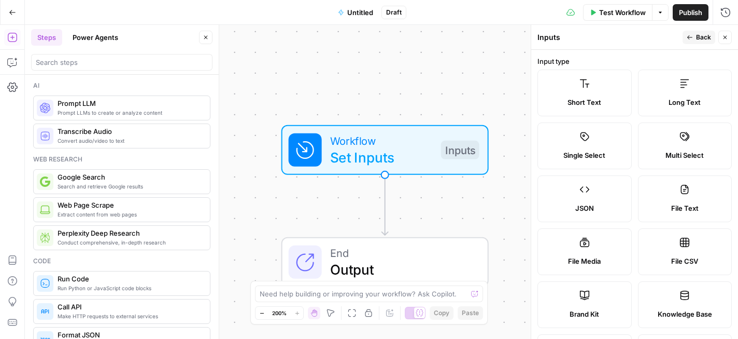
click at [352, 12] on span "Untitled" at bounding box center [360, 12] width 26 height 10
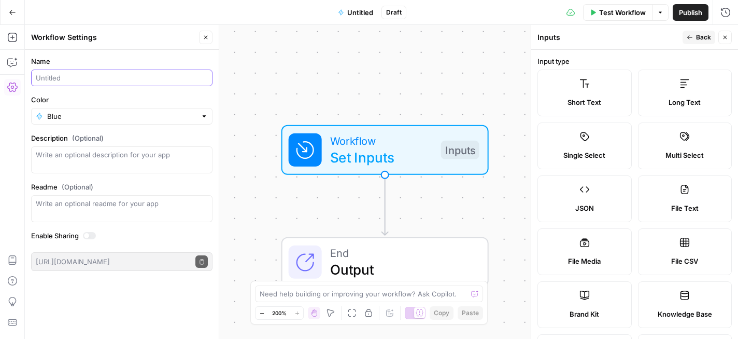
click at [97, 80] on input "Name" at bounding box center [122, 78] width 172 height 10
type input "Growth Forecasting Engine (Deepshikha)"
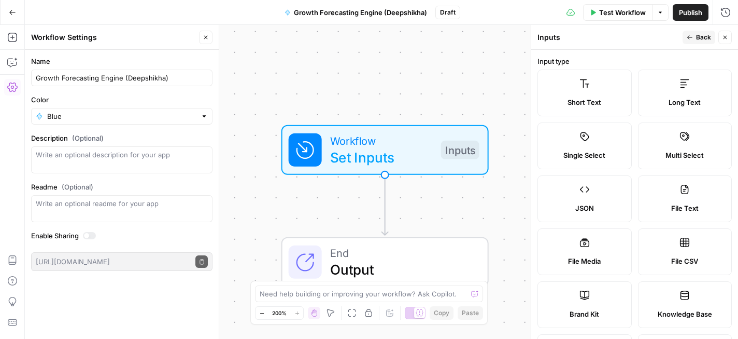
click at [275, 67] on div "Workflow Set Inputs Inputs End Output" at bounding box center [382, 182] width 714 height 314
click at [580, 103] on span "Short Text" at bounding box center [585, 102] width 34 height 10
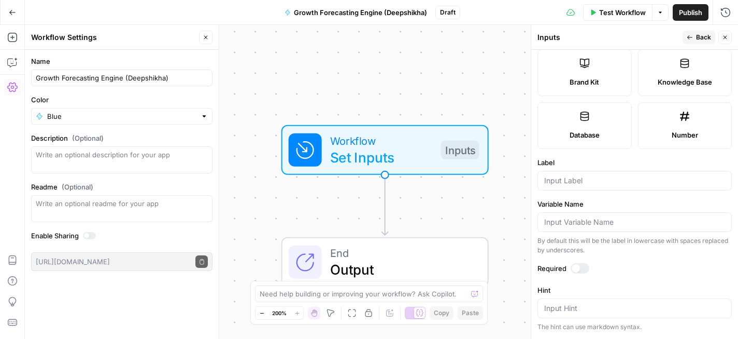
scroll to position [266, 0]
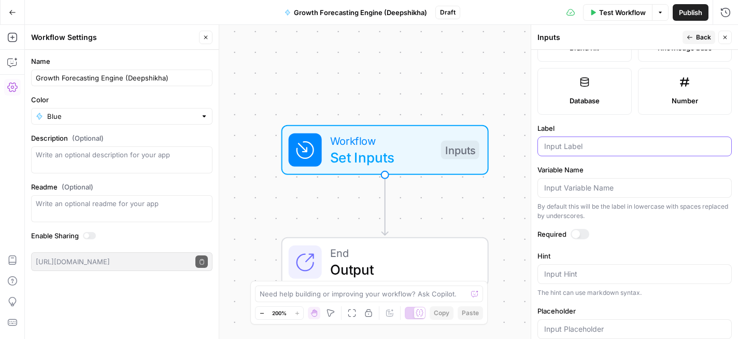
click at [606, 145] on input "Label" at bounding box center [634, 146] width 181 height 10
click at [607, 149] on input "Keyword" at bounding box center [634, 146] width 181 height 10
type input "Primary keyword"
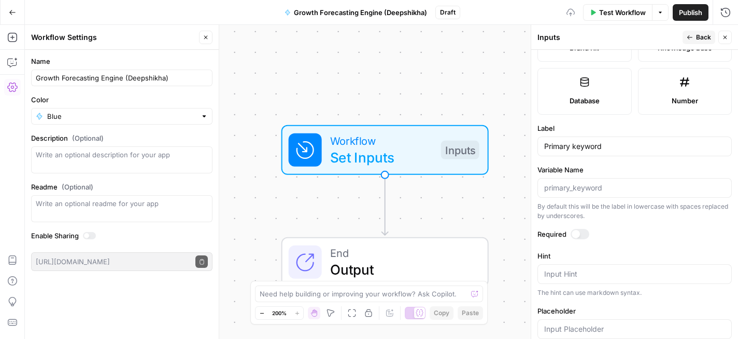
click at [640, 170] on label "Variable Name" at bounding box center [635, 169] width 194 height 10
click at [640, 183] on input "Variable Name" at bounding box center [634, 188] width 181 height 10
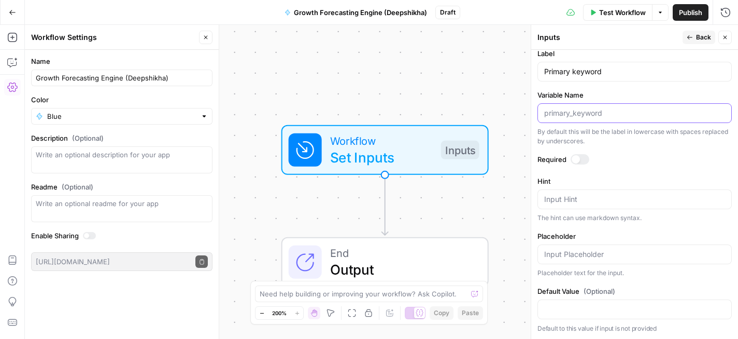
scroll to position [341, 0]
click at [691, 37] on icon "button" at bounding box center [690, 37] width 5 height 4
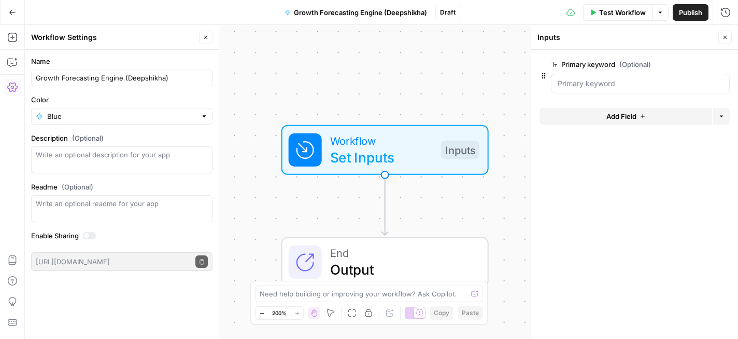
click at [208, 38] on icon "button" at bounding box center [206, 37] width 6 height 6
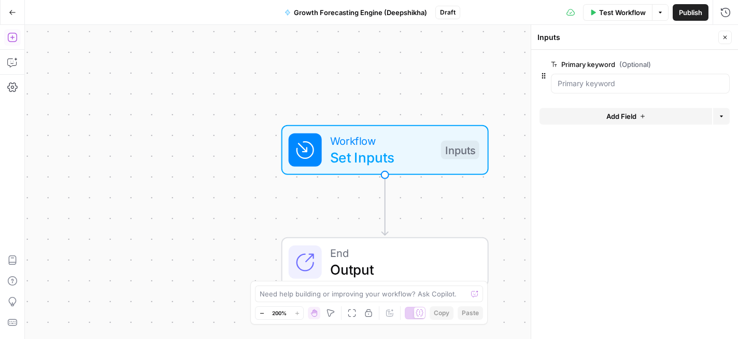
click at [16, 40] on icon "button" at bounding box center [11, 37] width 9 height 9
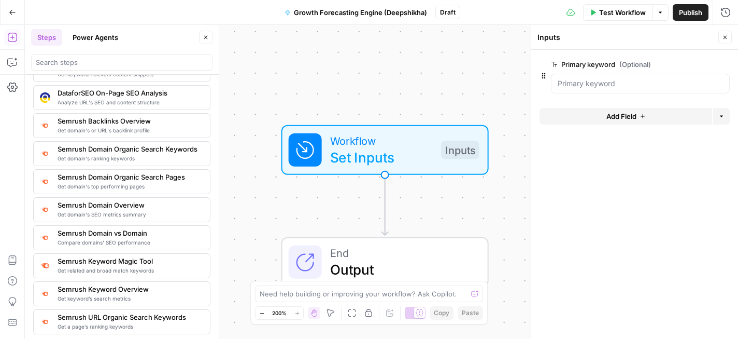
scroll to position [1132, 0]
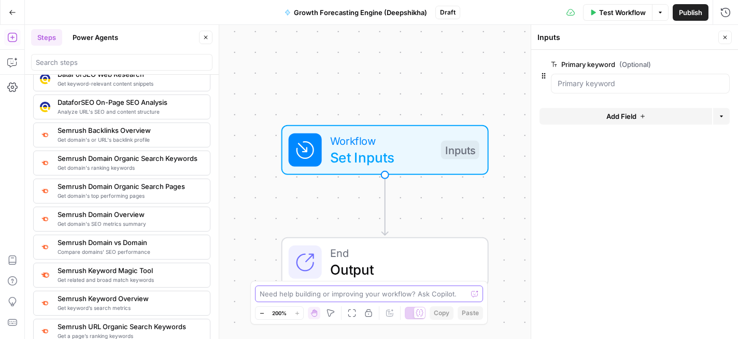
click at [313, 297] on textarea at bounding box center [363, 293] width 207 height 10
paste textarea "I want to build an AirOps workflow which gives me a list of top 50 keywords tha…"
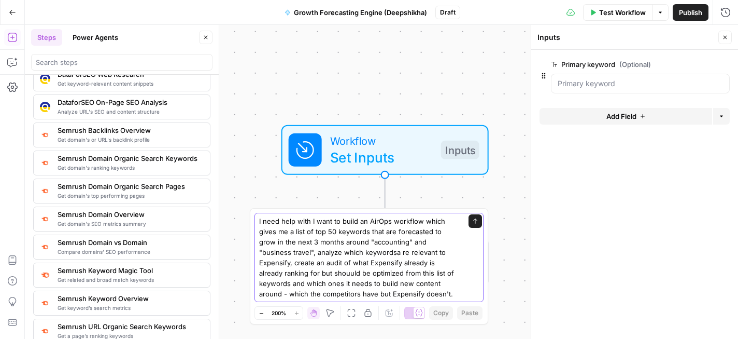
scroll to position [0, 0]
click at [310, 221] on textarea "I need help with I want to build an AirOps workflow which gives me a list of to…" at bounding box center [358, 257] width 199 height 83
click at [312, 221] on textarea "I need help with I want to build an AirOps workflow which gives me a list of to…" at bounding box center [358, 257] width 199 height 83
drag, startPoint x: 312, startPoint y: 221, endPoint x: 345, endPoint y: 221, distance: 33.7
click at [345, 221] on textarea "I need help with I want to build an AirOps workflow which gives me a list of to…" at bounding box center [358, 257] width 199 height 83
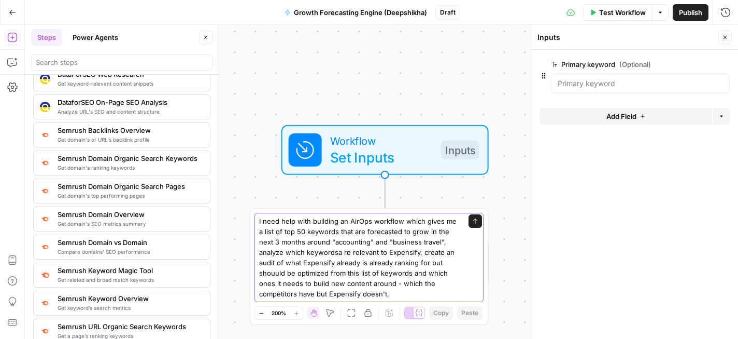
click at [360, 220] on textarea "I need help with building an AirOps workflow which gives me a list of top 50 ke…" at bounding box center [358, 257] width 199 height 83
type textarea "I need help with building a workflow which gives me a list of top 50 keywords t…"
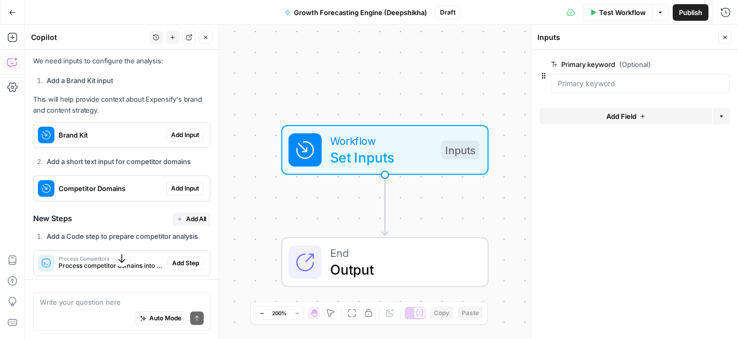
scroll to position [351, 0]
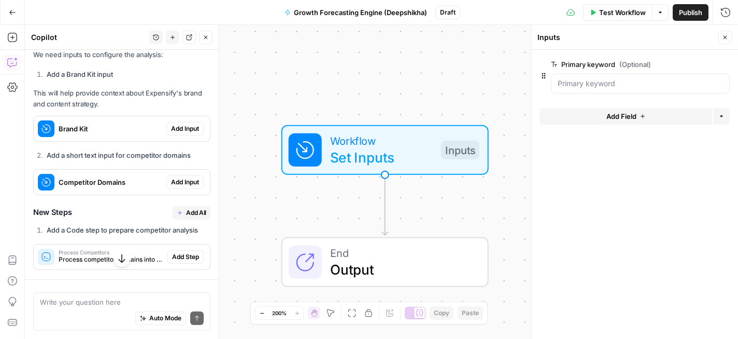
click at [619, 115] on span "Add Field" at bounding box center [622, 116] width 30 height 10
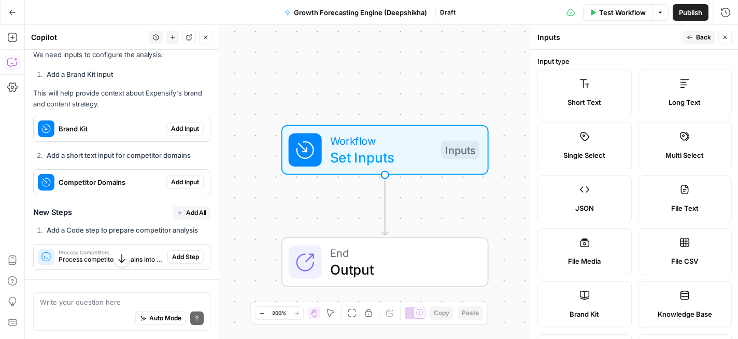
click at [616, 104] on div "Short Text" at bounding box center [585, 102] width 77 height 10
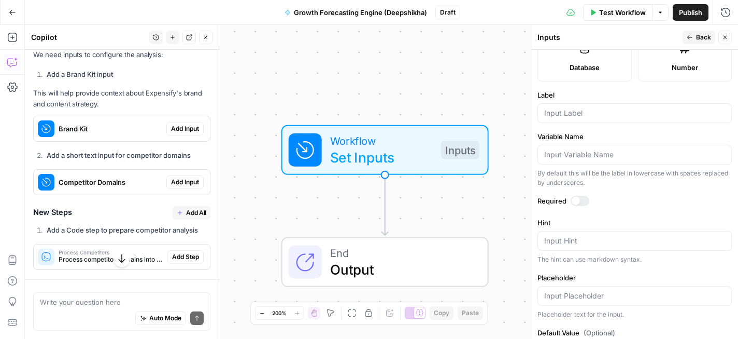
scroll to position [290, 0]
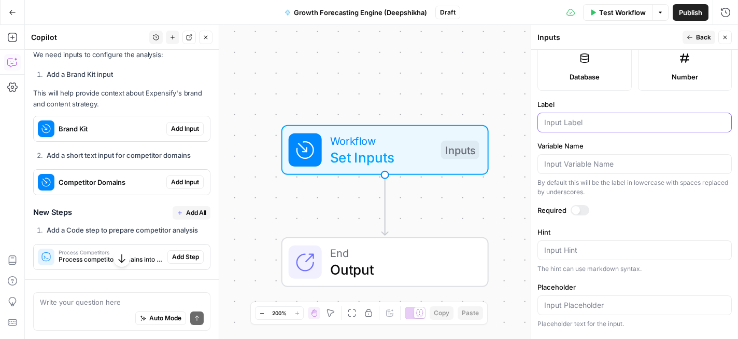
click at [607, 125] on input "Label" at bounding box center [634, 122] width 181 height 10
type input "Brand Kit"
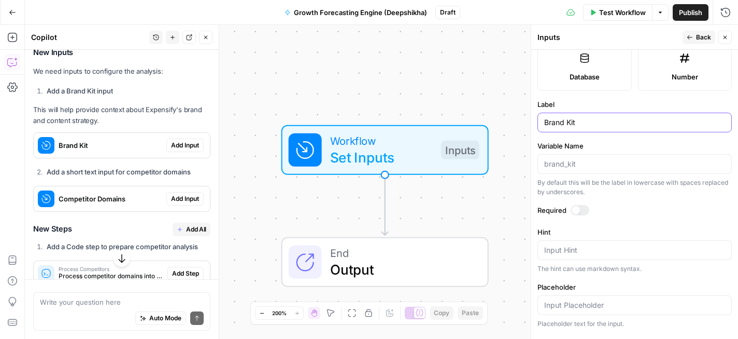
scroll to position [368, 0]
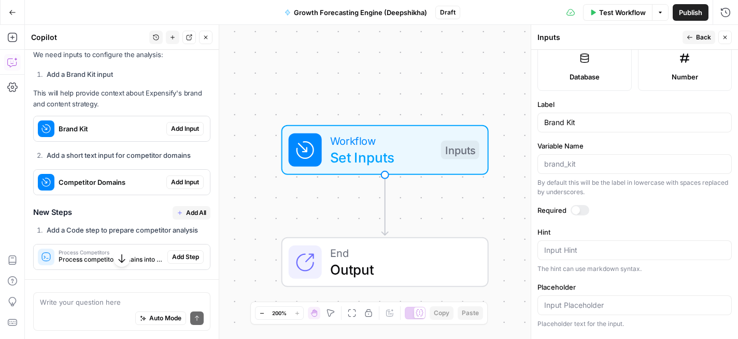
click at [704, 39] on span "Back" at bounding box center [703, 37] width 15 height 9
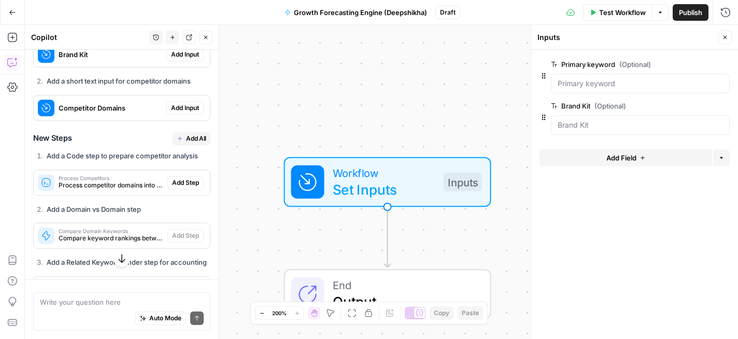
scroll to position [444, 0]
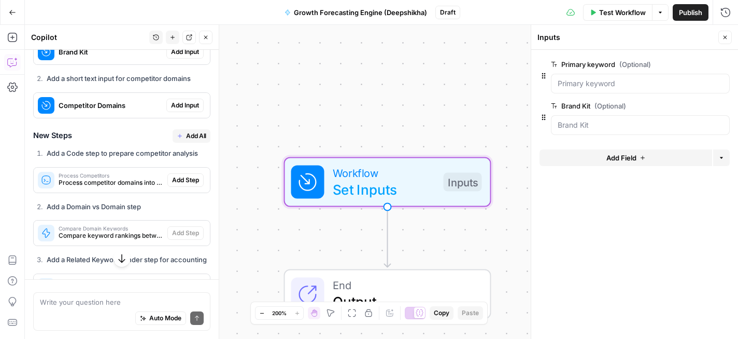
click at [176, 110] on span "Add Input" at bounding box center [185, 105] width 28 height 9
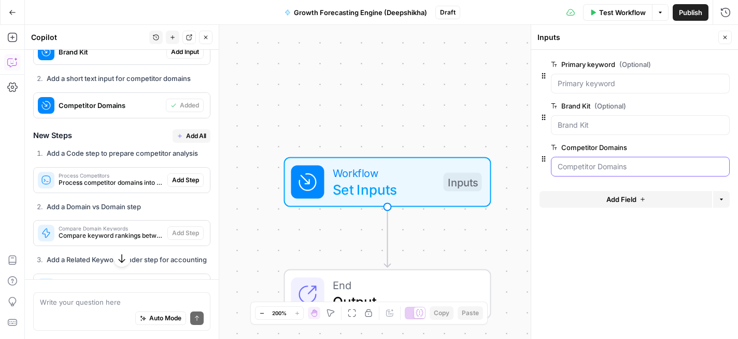
click at [575, 167] on Domains "Competitor Domains" at bounding box center [640, 166] width 165 height 10
click at [723, 63] on icon "button" at bounding box center [723, 64] width 5 height 5
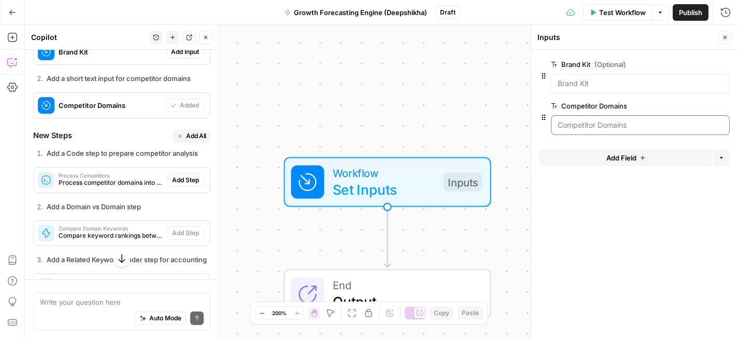
click at [623, 125] on Domains "Competitor Domains" at bounding box center [640, 125] width 165 height 10
click at [592, 129] on Domains "Competitor Domains" at bounding box center [640, 125] width 165 height 10
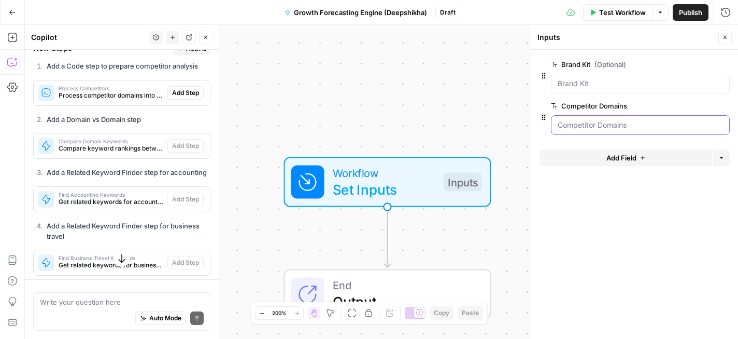
scroll to position [536, 0]
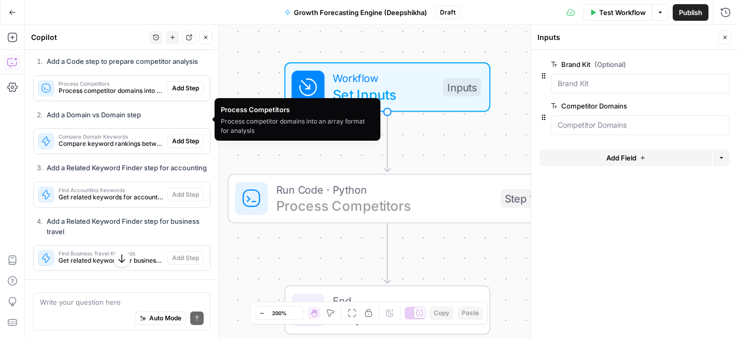
click at [184, 93] on span "Add Step" at bounding box center [185, 87] width 27 height 9
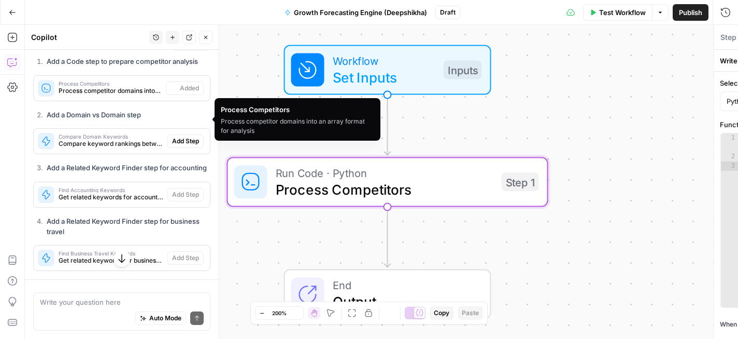
type textarea "Process Competitors"
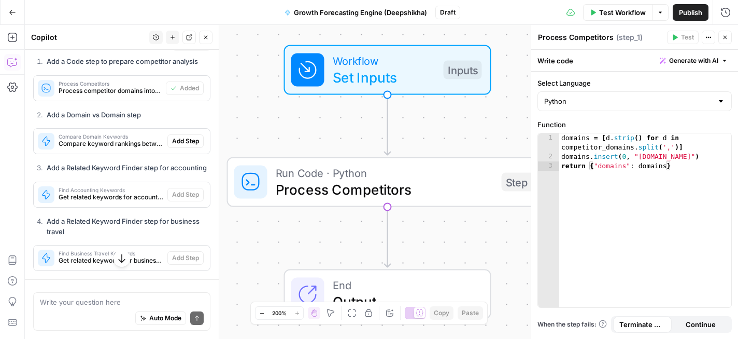
click at [699, 59] on span "Generate with AI" at bounding box center [693, 60] width 49 height 9
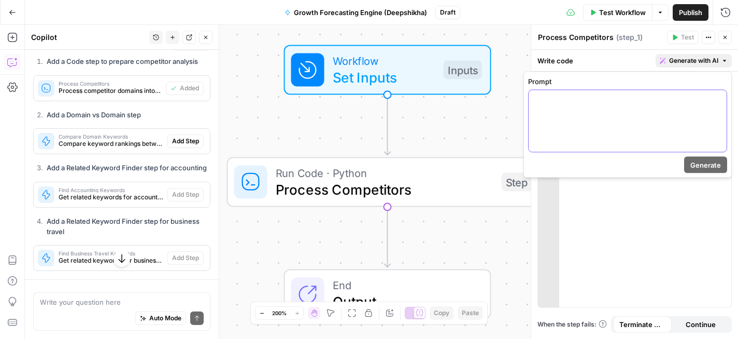
click at [663, 101] on p at bounding box center [628, 99] width 186 height 10
click at [728, 37] on span "Close" at bounding box center [728, 37] width 1 height 1
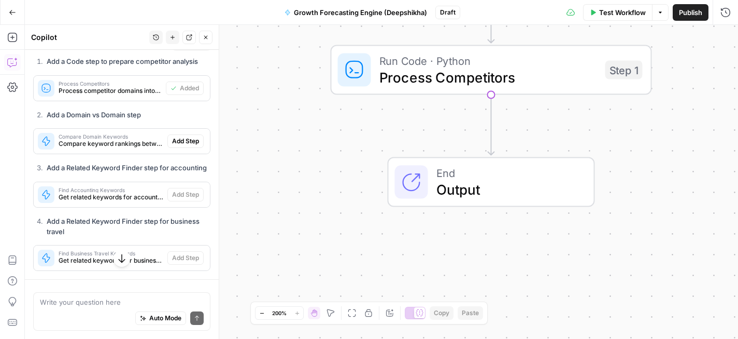
click at [103, 314] on div "Auto Mode Send" at bounding box center [122, 318] width 164 height 23
type textarea "Q"
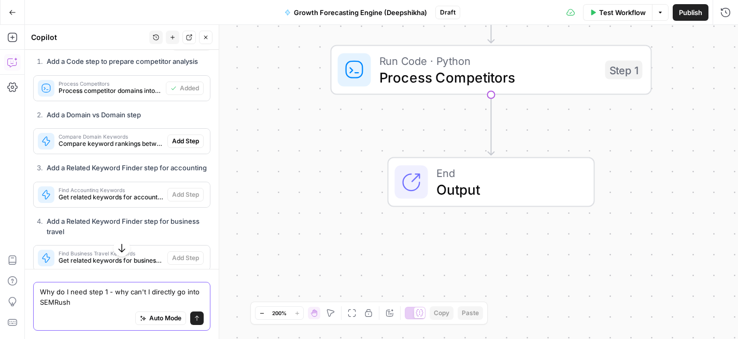
type textarea "Why do I need step 1 - why can't I directly go into SEMRush?"
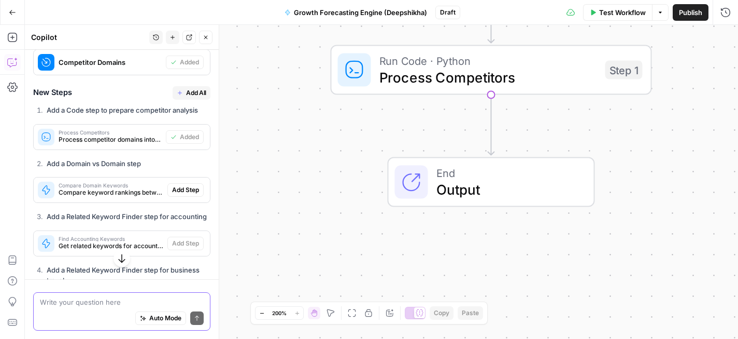
scroll to position [540, 0]
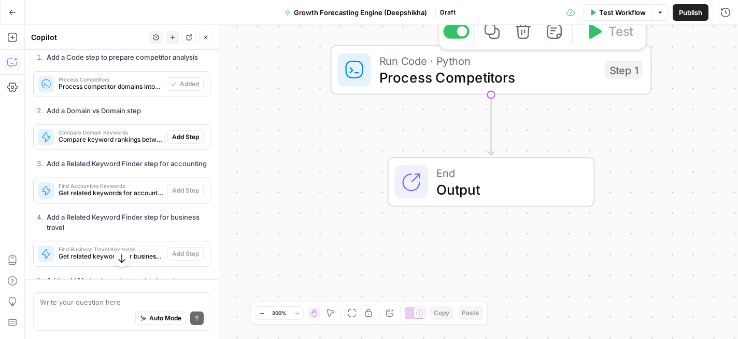
click at [514, 79] on span "Process Competitors" at bounding box center [489, 77] width 218 height 21
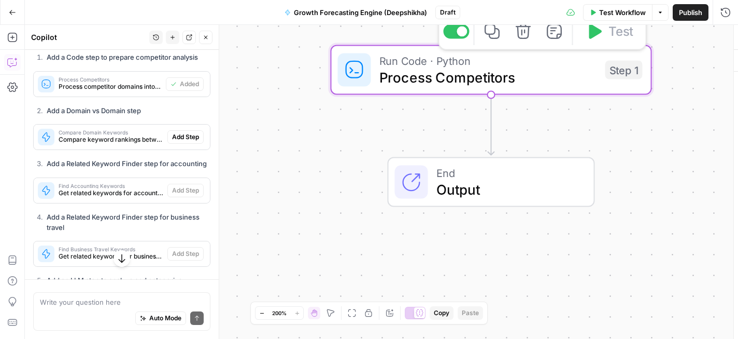
click at [514, 79] on span "Process Competitors" at bounding box center [489, 77] width 218 height 21
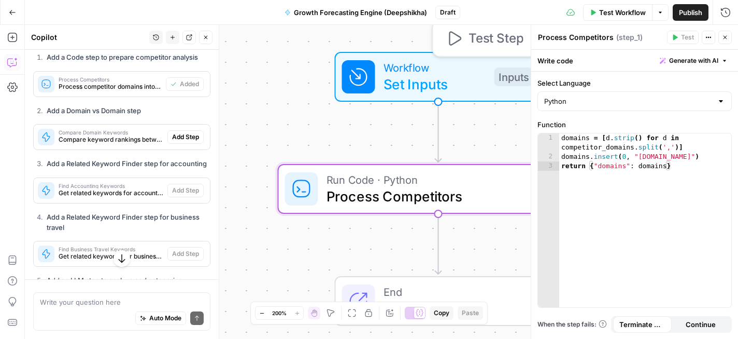
click at [469, 77] on span "Set Inputs" at bounding box center [435, 84] width 103 height 21
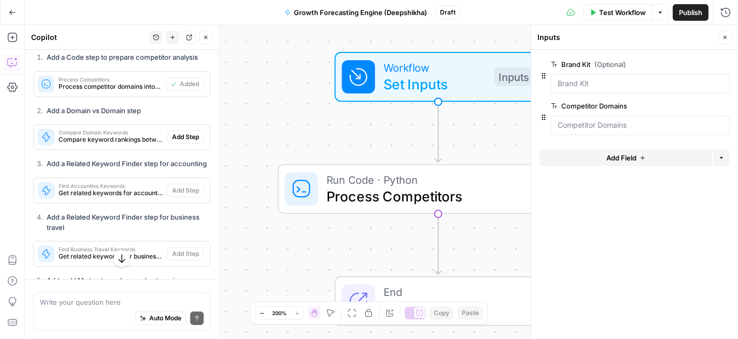
click at [618, 14] on span "Test Workflow" at bounding box center [622, 12] width 47 height 10
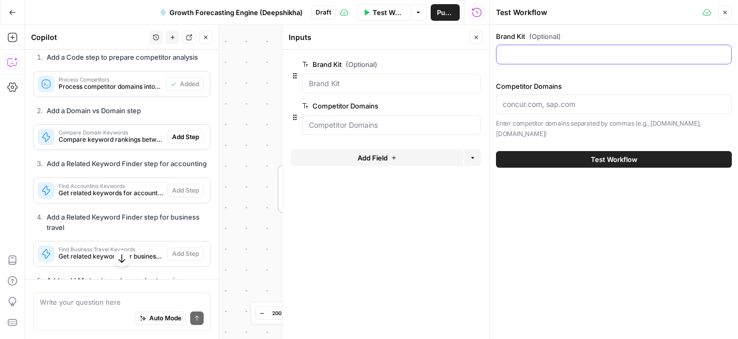
click at [600, 56] on input "Brand Kit (Optional)" at bounding box center [614, 54] width 222 height 10
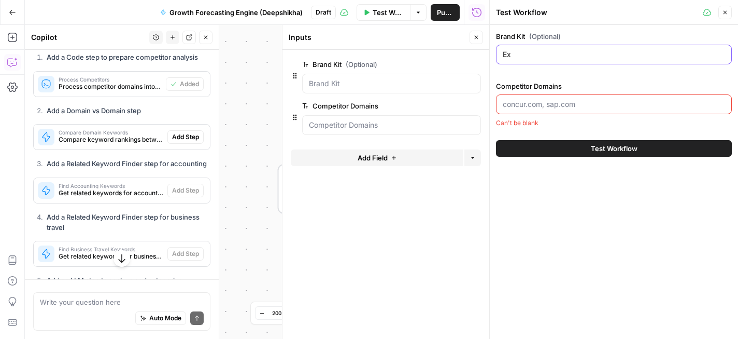
type input "E"
type input "Expensify"
click at [619, 76] on div "Brand Kit (Optional) Expensify Competitor Domains Can't be blank" at bounding box center [614, 79] width 236 height 96
click at [618, 54] on input "Expensify" at bounding box center [614, 54] width 222 height 10
click at [728, 13] on icon "button" at bounding box center [725, 12] width 6 height 6
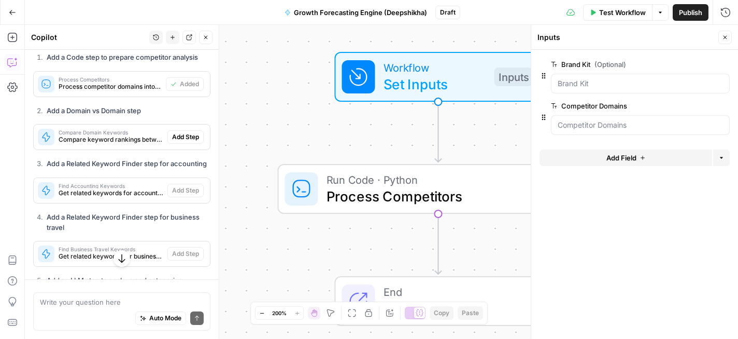
click at [698, 64] on span "edit field" at bounding box center [691, 64] width 23 height 8
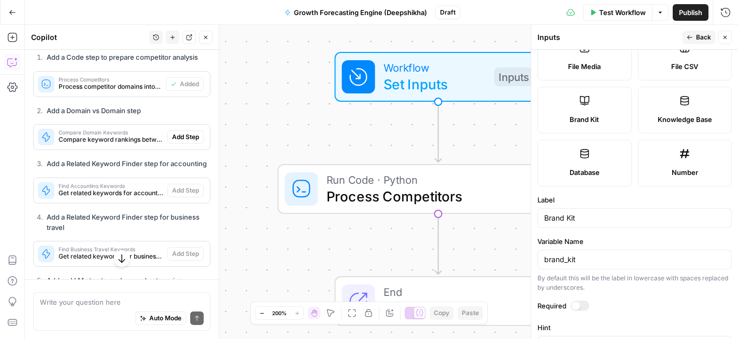
scroll to position [341, 0]
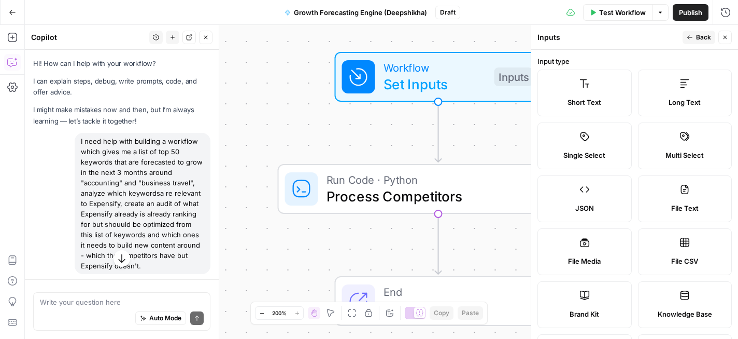
scroll to position [341, 0]
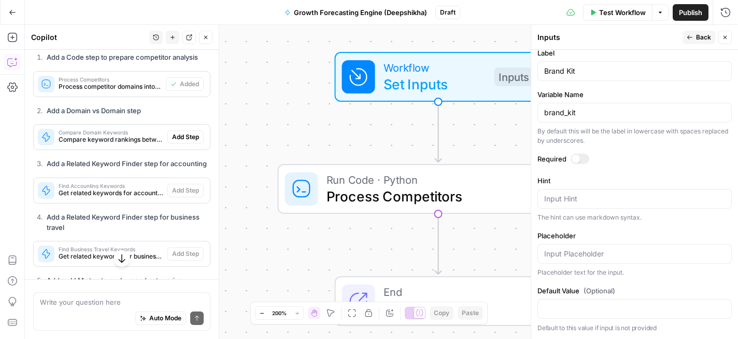
click at [582, 157] on div at bounding box center [580, 158] width 19 height 10
click at [709, 37] on span "Back" at bounding box center [703, 37] width 15 height 9
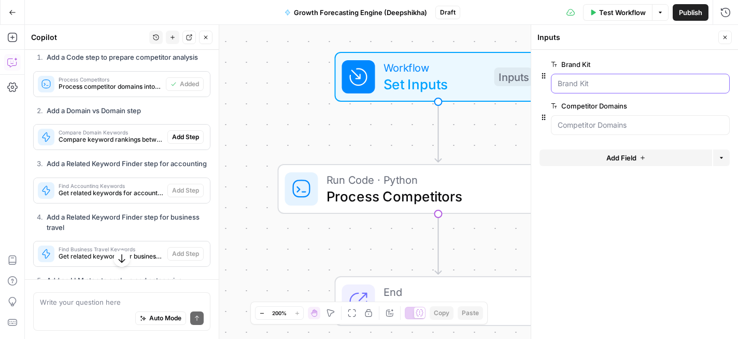
click at [623, 87] on Kit "Brand Kit" at bounding box center [640, 83] width 165 height 10
click at [572, 87] on Kit "Brand Kit" at bounding box center [640, 83] width 165 height 10
click at [619, 10] on span "Test Workflow" at bounding box center [622, 12] width 47 height 10
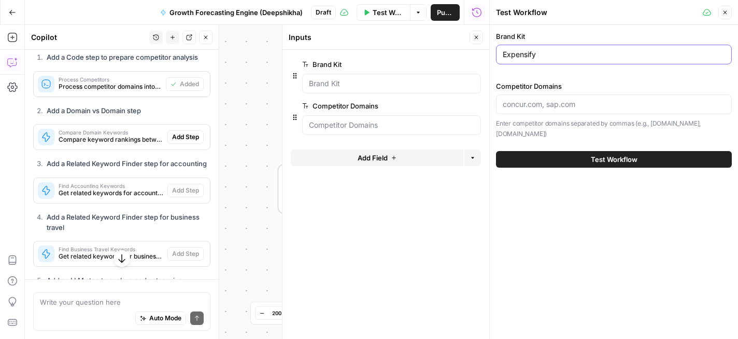
click at [564, 52] on input "Expensify" at bounding box center [614, 54] width 222 height 10
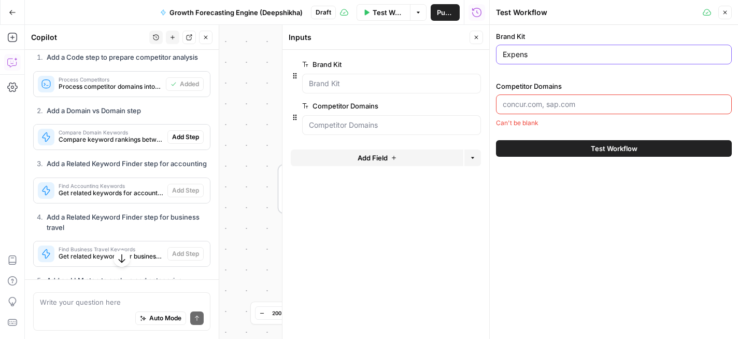
type input "Expensify"
click at [581, 96] on div at bounding box center [614, 104] width 236 height 20
paste input "https://ramp.com/"
type input "https://ramp.com/"
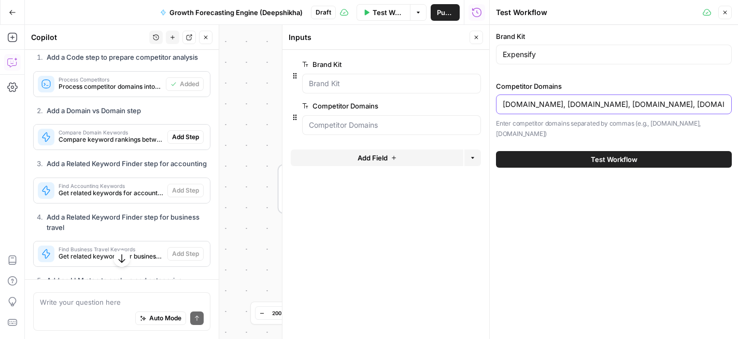
type input "ramp.com, brex.com, navan.com, concur.com"
click at [595, 154] on span "Test Workflow" at bounding box center [614, 159] width 47 height 10
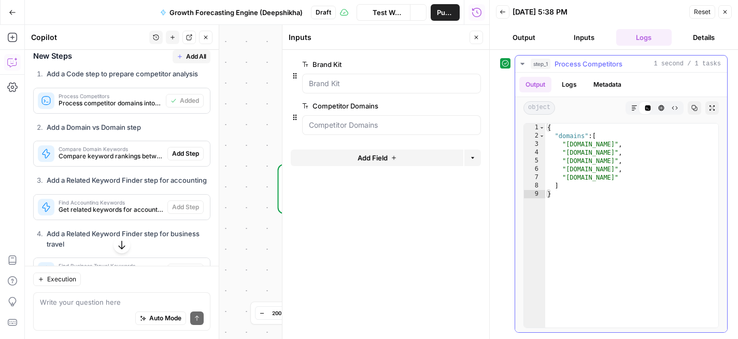
scroll to position [540, 0]
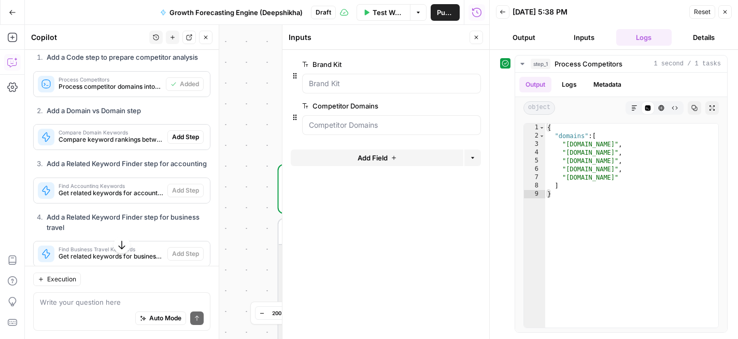
click at [505, 15] on button "Back" at bounding box center [502, 11] width 13 height 13
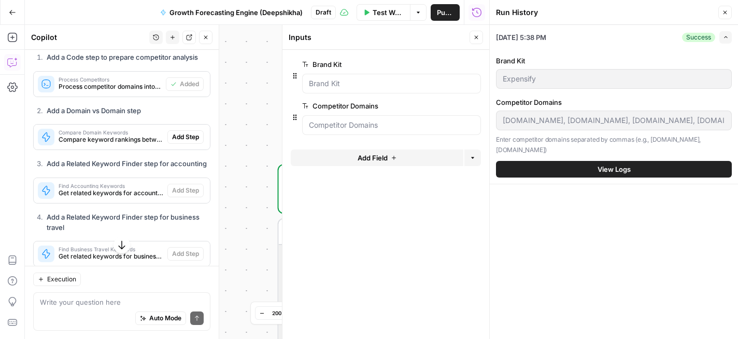
click at [724, 12] on icon "button" at bounding box center [725, 12] width 6 height 6
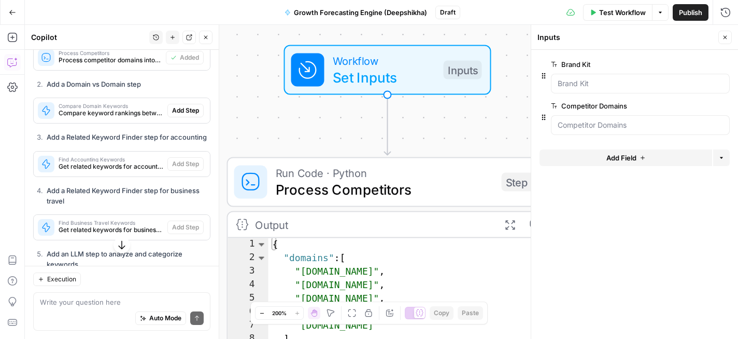
scroll to position [568, 0]
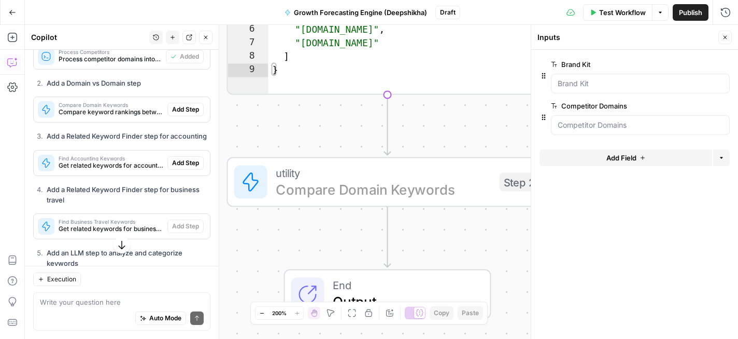
click at [184, 114] on span "Add Step" at bounding box center [185, 109] width 27 height 9
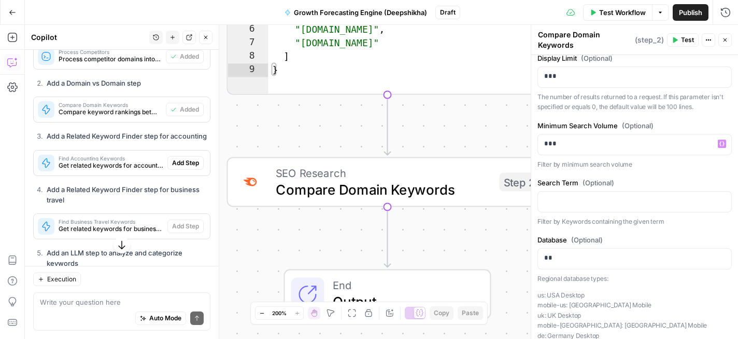
scroll to position [292, 0]
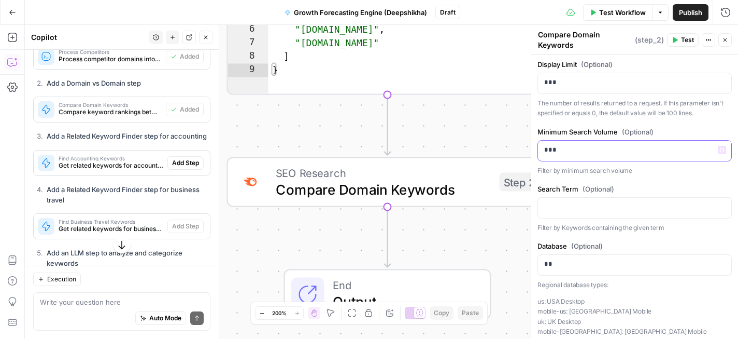
click at [654, 154] on p "***" at bounding box center [634, 150] width 181 height 10
click at [668, 185] on label "Search Term (Optional)" at bounding box center [635, 189] width 194 height 10
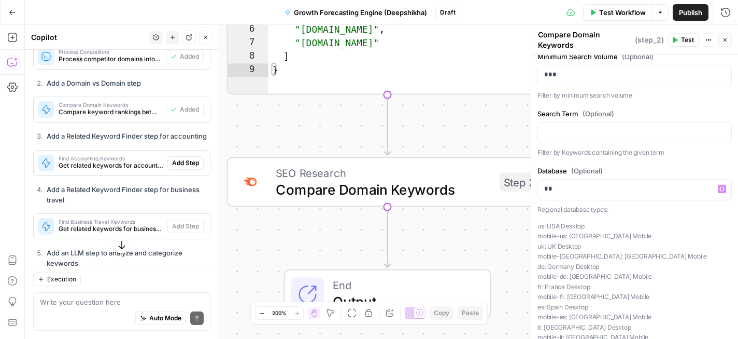
scroll to position [362, 0]
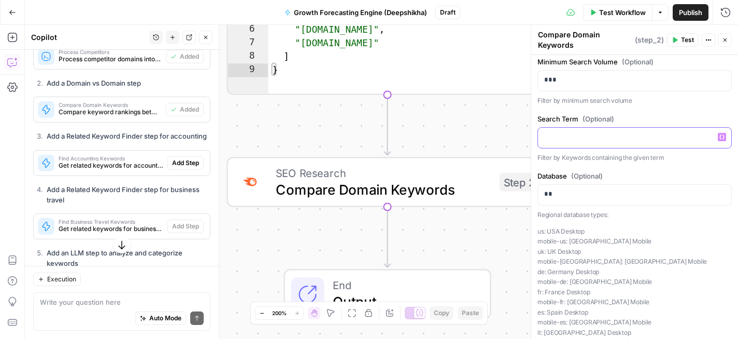
click at [640, 147] on div at bounding box center [634, 138] width 193 height 20
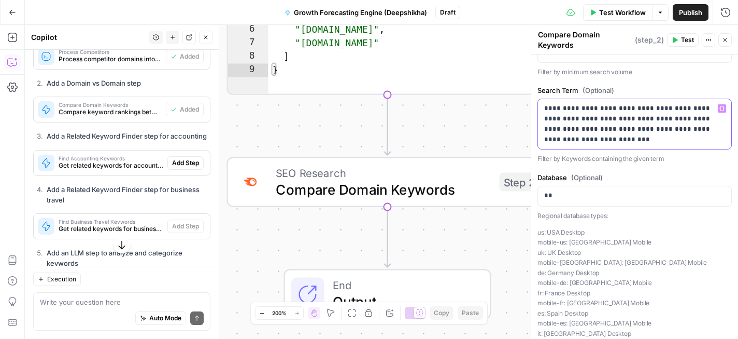
scroll to position [386, 0]
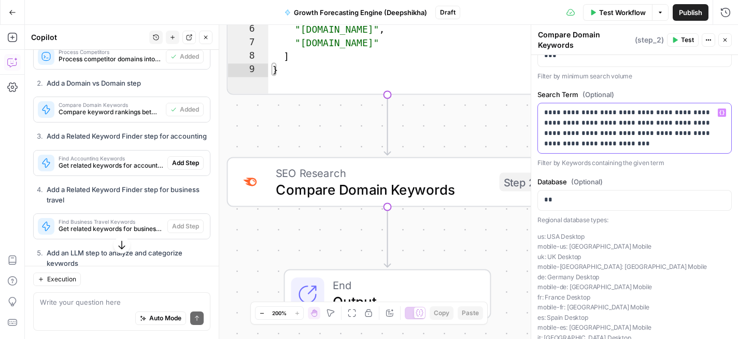
click at [642, 128] on p "**********" at bounding box center [634, 127] width 181 height 41
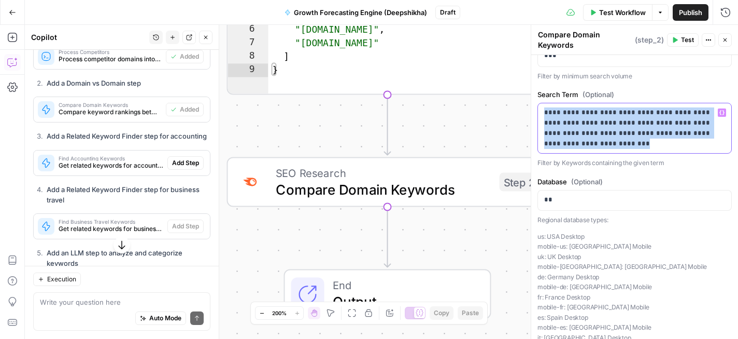
copy p "**********"
click at [646, 90] on label "Search Term (Optional)" at bounding box center [635, 94] width 194 height 10
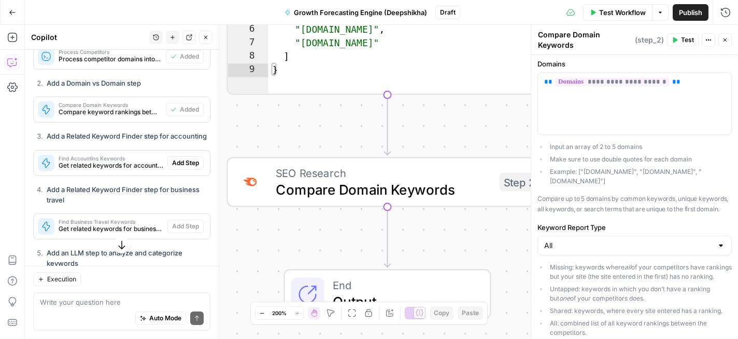
scroll to position [0, 0]
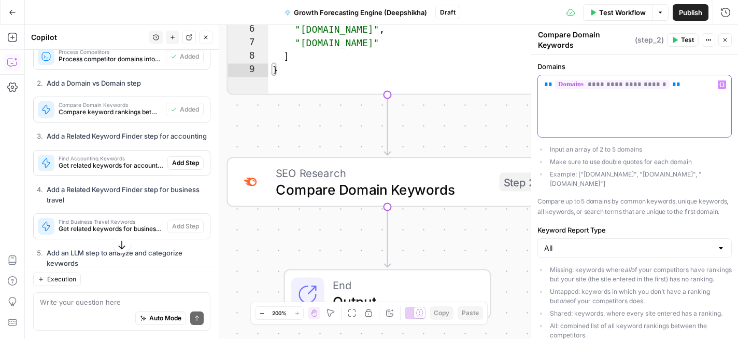
click at [630, 108] on div "**********" at bounding box center [634, 106] width 193 height 62
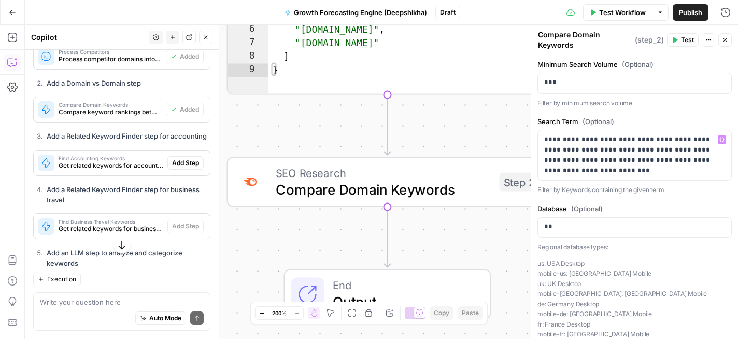
scroll to position [361, 0]
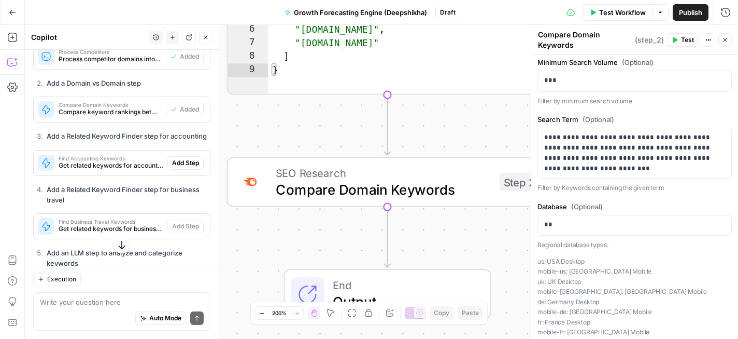
click at [682, 37] on span "Test" at bounding box center [687, 39] width 13 height 9
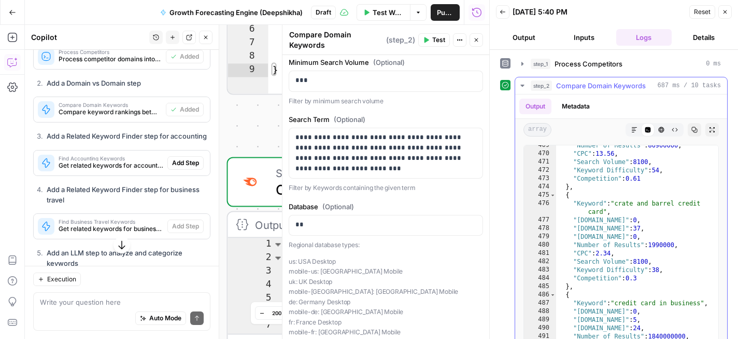
scroll to position [1470, 0]
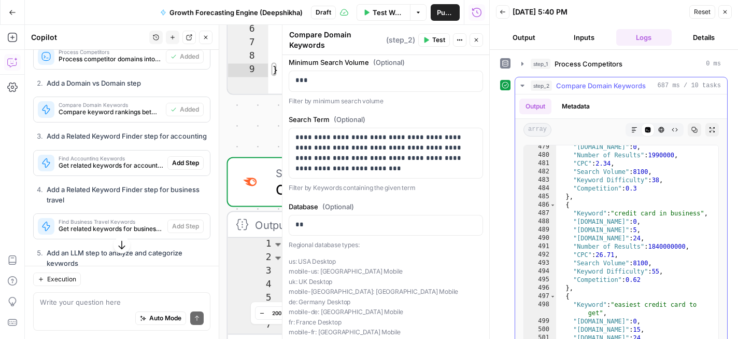
click at [634, 131] on icon "button" at bounding box center [635, 130] width 6 height 6
click at [539, 130] on span "array" at bounding box center [538, 129] width 28 height 13
click at [726, 12] on icon "button" at bounding box center [725, 12] width 6 height 6
click at [503, 13] on icon "button" at bounding box center [503, 12] width 6 height 6
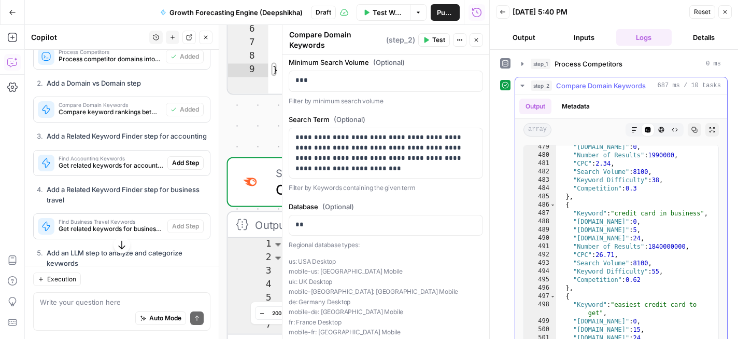
click at [245, 118] on div "Workflow Set Inputs Inputs Run Code · Python Process Competitors Step 1 Output …" at bounding box center [257, 182] width 465 height 314
click at [646, 128] on div "step_1 Process Competitors 0 ms step_2 Compare Domain Keywords 687 ms / 10 task…" at bounding box center [614, 194] width 248 height 289
click at [629, 128] on div "step_1 Process Competitors 0 ms step_2 Compare Domain Keywords 687 ms / 10 task…" at bounding box center [614, 194] width 248 height 289
click at [724, 11] on icon "button" at bounding box center [726, 12] width 4 height 4
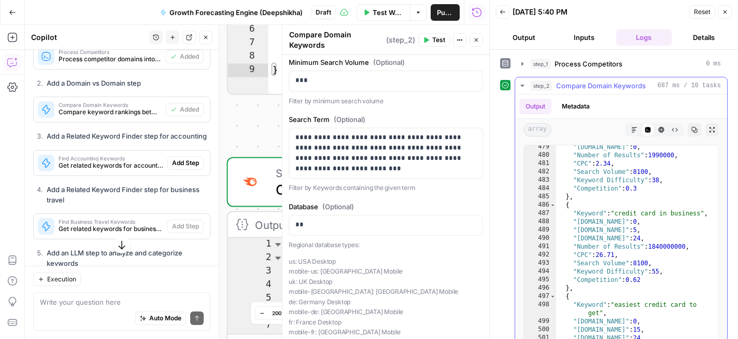
click at [724, 11] on icon "button" at bounding box center [726, 12] width 4 height 4
click at [0, 0] on div "09/02/25 at 5:40 PM" at bounding box center [0, 0] width 0 height 0
click at [265, 122] on div "Workflow Set Inputs Inputs Run Code · Python Process Competitors Step 1 Output …" at bounding box center [257, 182] width 465 height 314
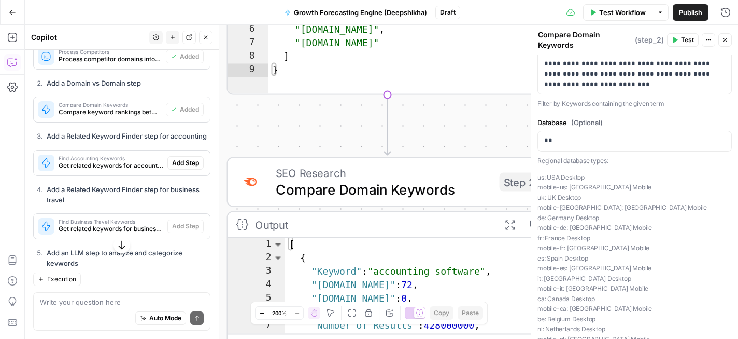
scroll to position [460, 0]
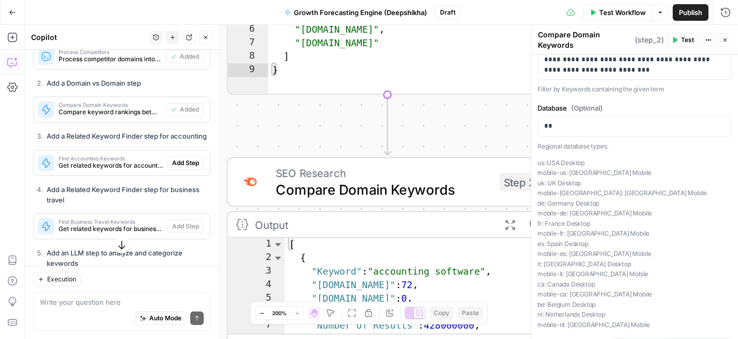
click at [120, 170] on span "Get related keywords for accounting" at bounding box center [111, 165] width 105 height 9
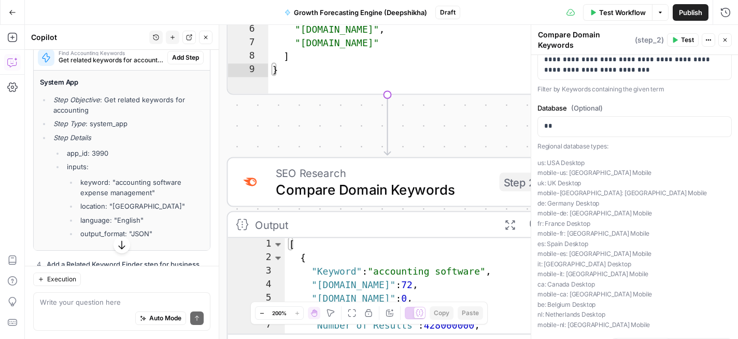
scroll to position [676, 0]
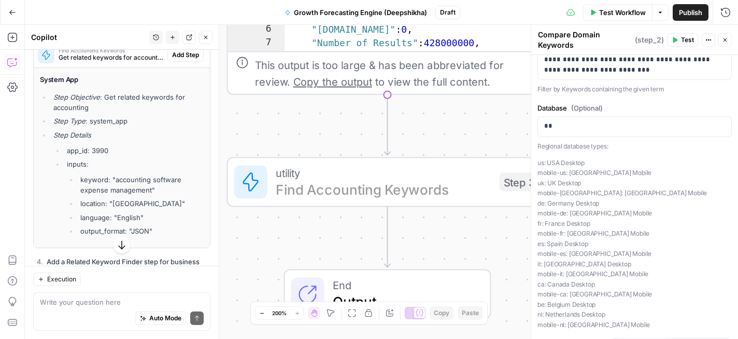
click at [185, 60] on span "Add Step" at bounding box center [185, 54] width 27 height 9
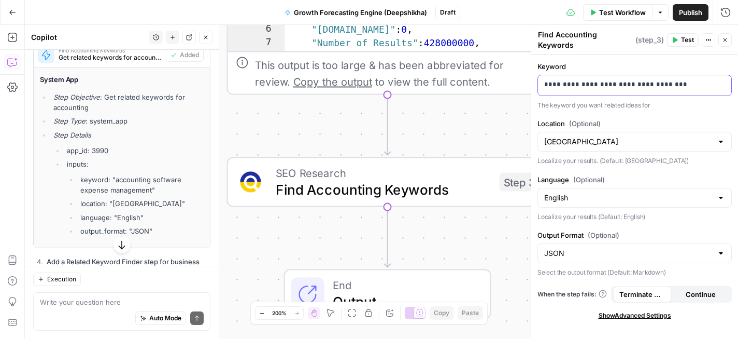
click at [627, 85] on div "**********" at bounding box center [634, 85] width 193 height 20
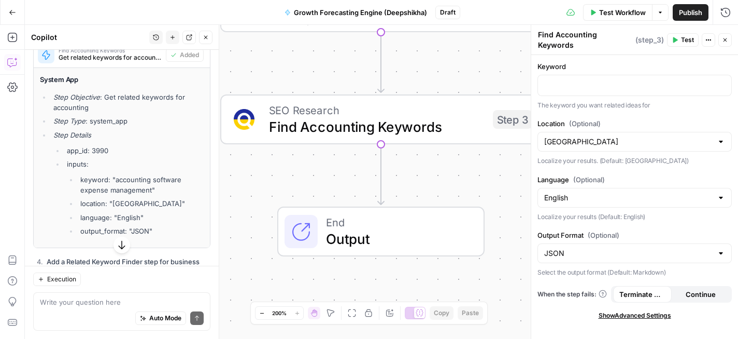
click at [569, 35] on textarea "Find Accounting Keywords" at bounding box center [585, 40] width 95 height 21
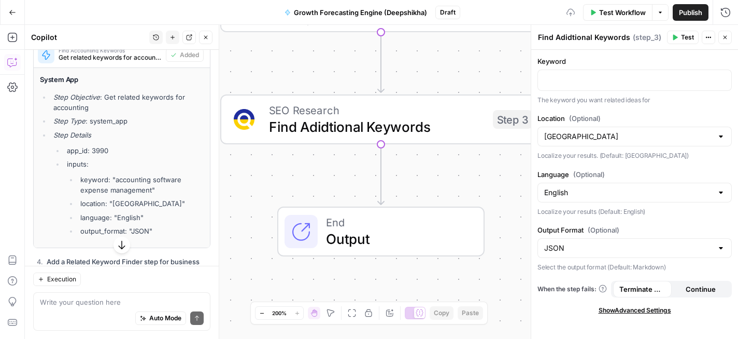
type textarea "Find Adidtional Keywords"
click at [581, 77] on p at bounding box center [634, 79] width 181 height 10
click at [23, 203] on div "Add Steps Copilot Settings AirOps Academy Help Give Feedback Shortcuts" at bounding box center [12, 182] width 25 height 314
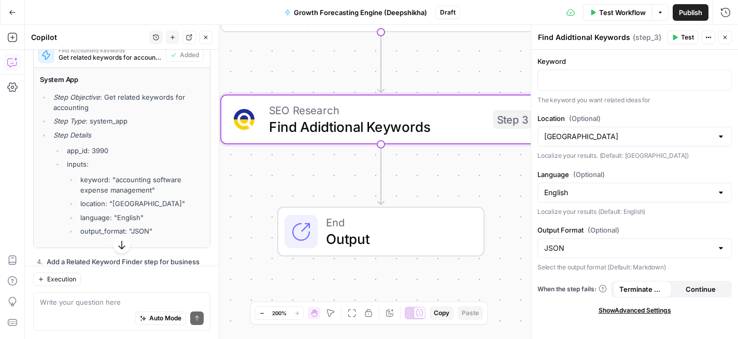
click at [120, 126] on li "Step Type : system_app" at bounding box center [127, 121] width 153 height 10
click at [137, 160] on ul "Step Objective : Get related keywords for accounting Step Type : system_app Ste…" at bounding box center [122, 164] width 164 height 145
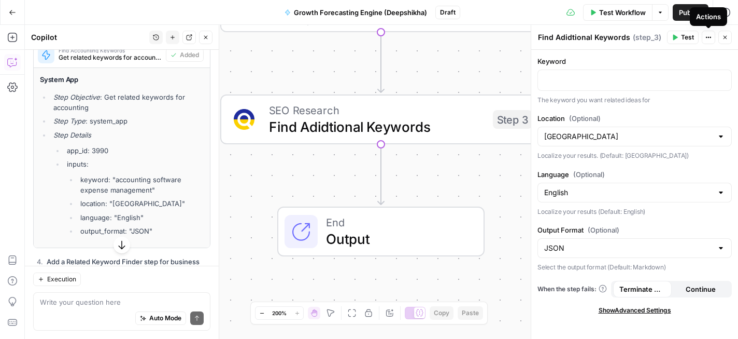
click at [706, 36] on icon "button" at bounding box center [709, 37] width 6 height 6
click at [688, 54] on button "Add Note" at bounding box center [674, 60] width 74 height 15
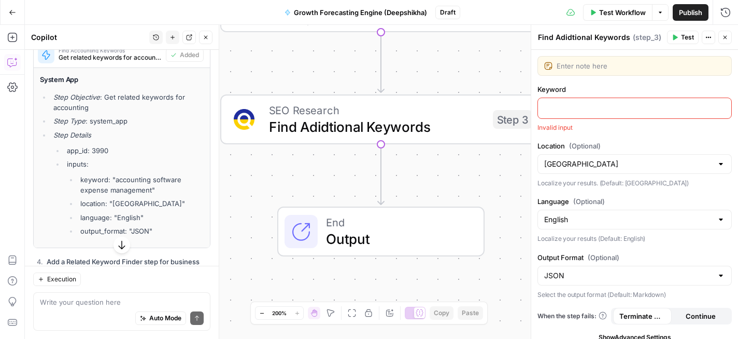
click at [637, 139] on div "Enter note here Keyword Invalid input Location (Optional) United States Localiz…" at bounding box center [635, 199] width 207 height 298
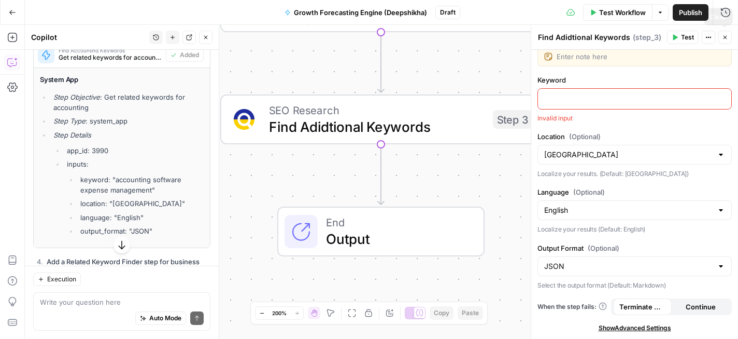
click at [725, 41] on button "Close" at bounding box center [725, 37] width 13 height 13
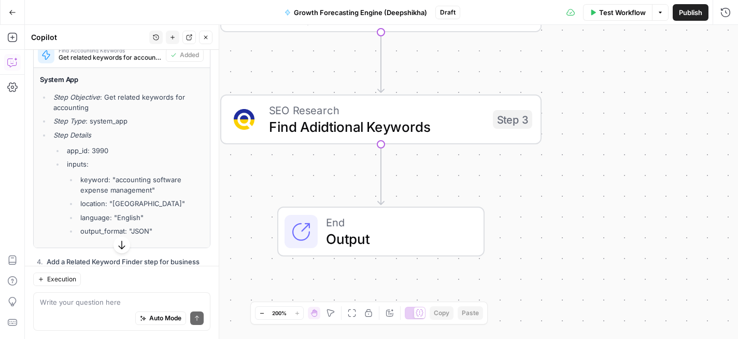
click at [129, 312] on div "Auto Mode Send" at bounding box center [122, 318] width 164 height 23
paste textarea "credit card, corporate card, business card, business travel, corporate travel, …"
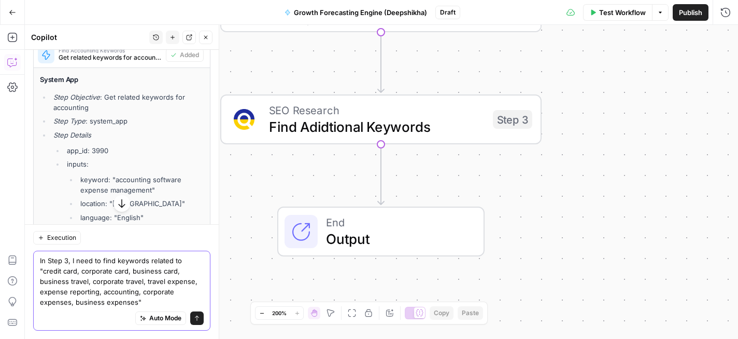
type textarea "In Step 3, I need to find keywords related to "credit card, corporate card, bus…"
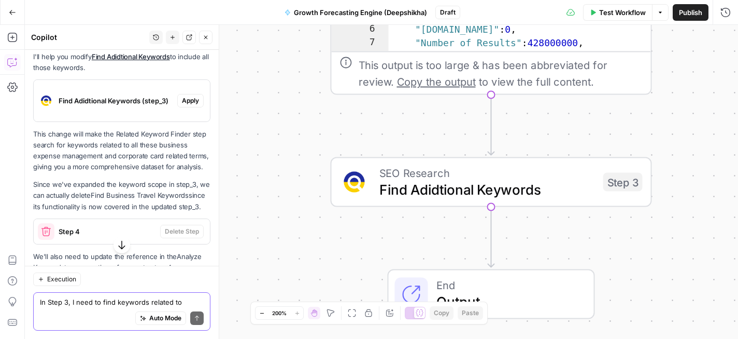
scroll to position [1746, 0]
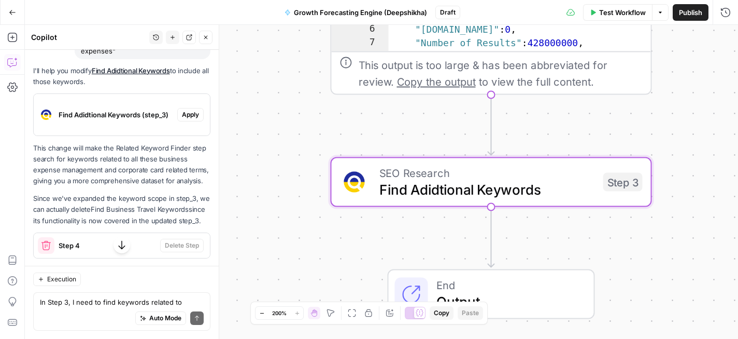
click at [189, 121] on button "Apply" at bounding box center [190, 114] width 26 height 13
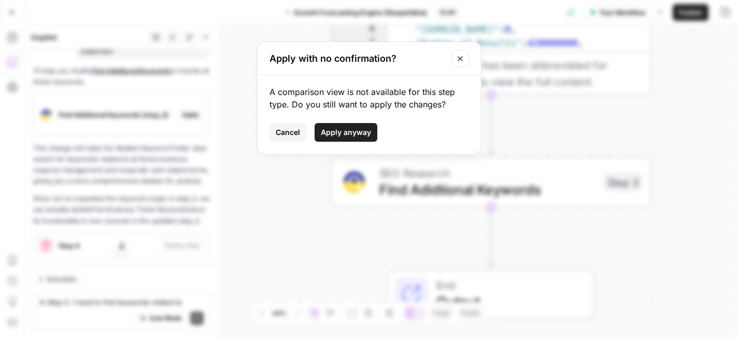
click at [342, 132] on span "Apply anyway" at bounding box center [346, 132] width 50 height 10
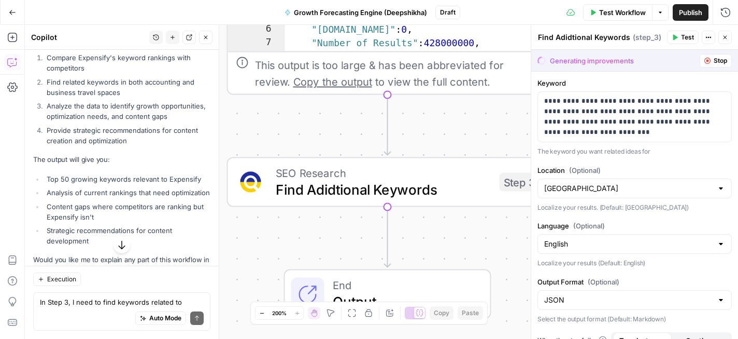
scroll to position [1027, 0]
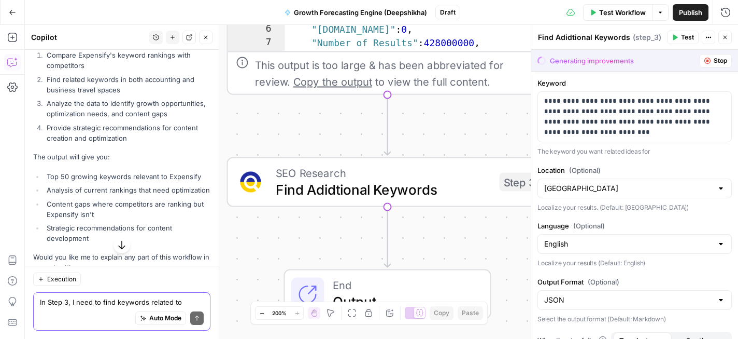
click at [120, 299] on textarea "In Step 3, I need to find keywords related to "credit card, corporate card, bus…" at bounding box center [122, 302] width 164 height 10
click at [722, 61] on span "Stop" at bounding box center [720, 60] width 13 height 9
click at [730, 39] on button "Close" at bounding box center [725, 37] width 13 height 13
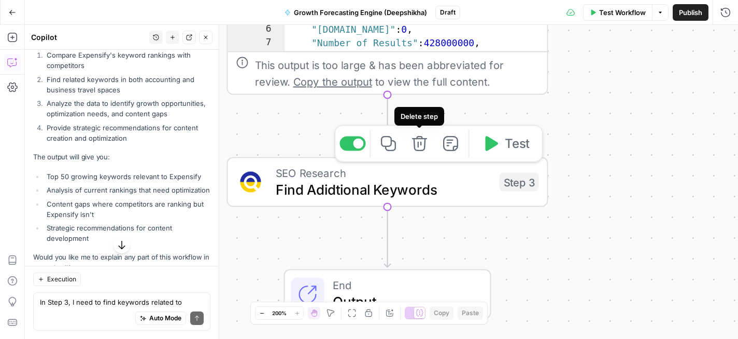
click at [419, 141] on icon "button" at bounding box center [420, 143] width 17 height 17
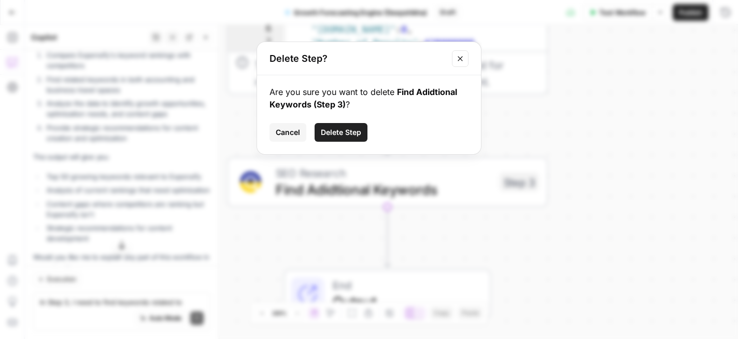
click at [329, 134] on span "Delete Step" at bounding box center [341, 132] width 40 height 10
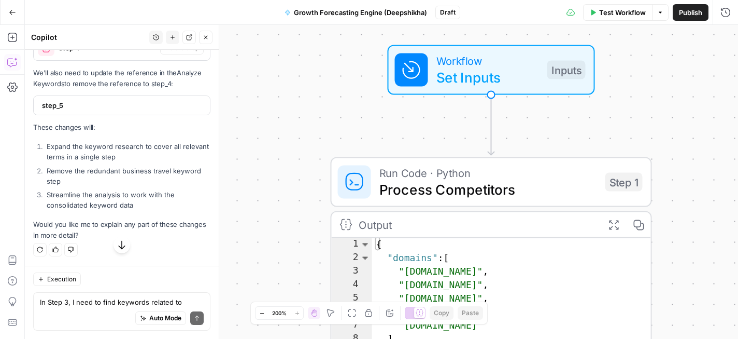
scroll to position [1959, 0]
click at [104, 305] on textarea "In Step 3, I need to find keywords related to "credit card, corporate card, bus…" at bounding box center [122, 302] width 164 height 10
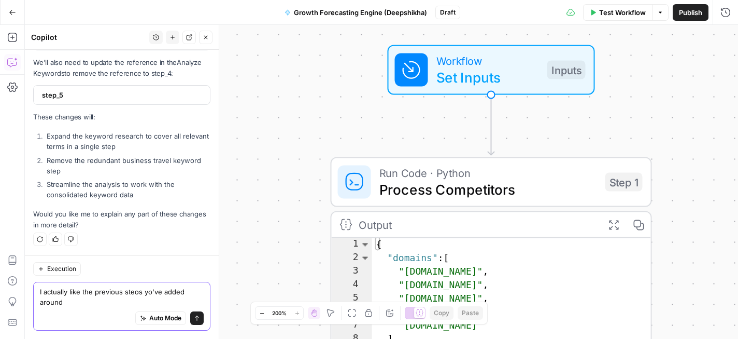
scroll to position [1969, 0]
type textarea "I actually like the previous steos yo've added around travel expense, accountin…"
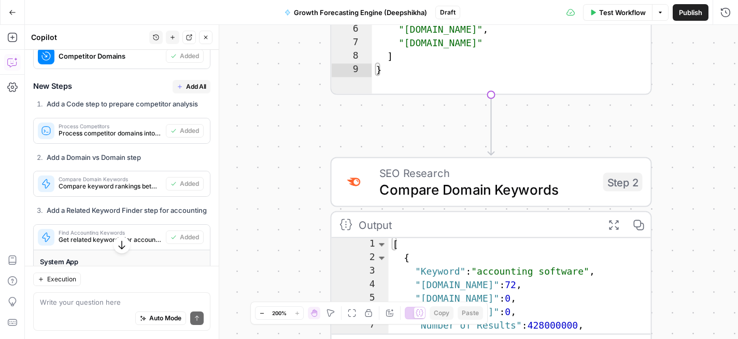
scroll to position [472, 0]
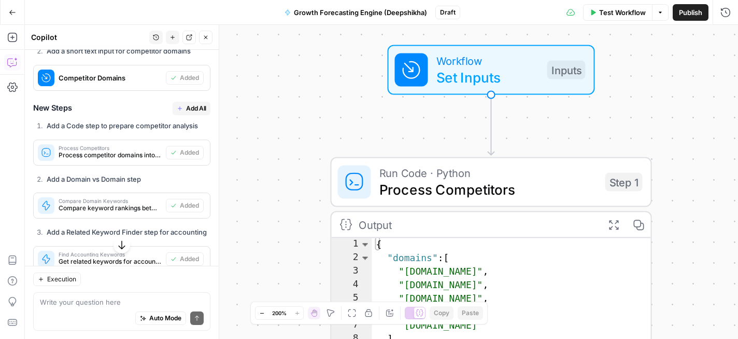
click at [199, 113] on span "Add All" at bounding box center [196, 108] width 20 height 9
type textarea "Analyze Keywords"
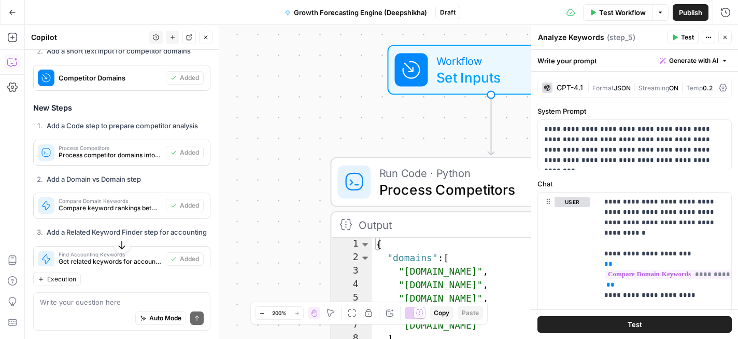
click at [581, 89] on div "GPT-4.1" at bounding box center [570, 87] width 26 height 7
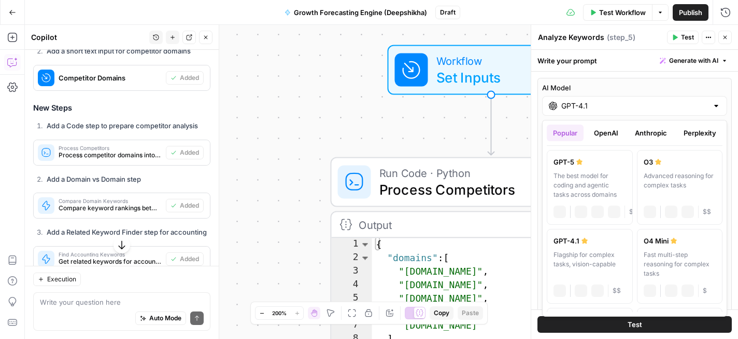
click at [586, 106] on input "GPT-4.1" at bounding box center [635, 106] width 147 height 10
click at [584, 167] on label "GPT-5 The best model for coding and agentic tasks across domains chat Vision Ca…" at bounding box center [590, 187] width 86 height 75
type input "GPT-5"
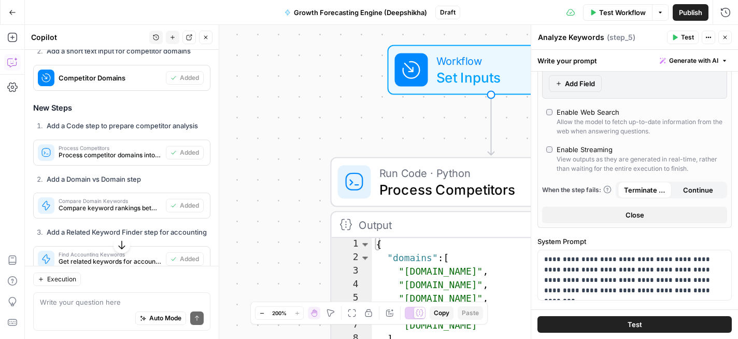
scroll to position [290, 0]
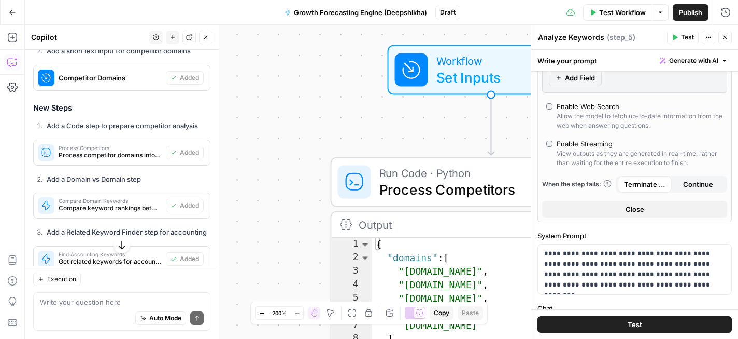
click at [649, 208] on button "Close" at bounding box center [634, 209] width 185 height 17
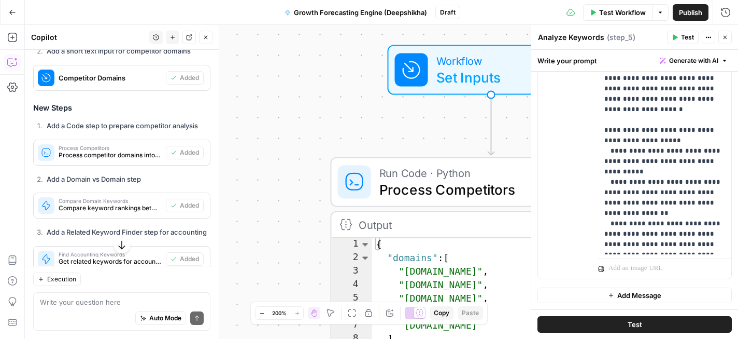
scroll to position [55, 0]
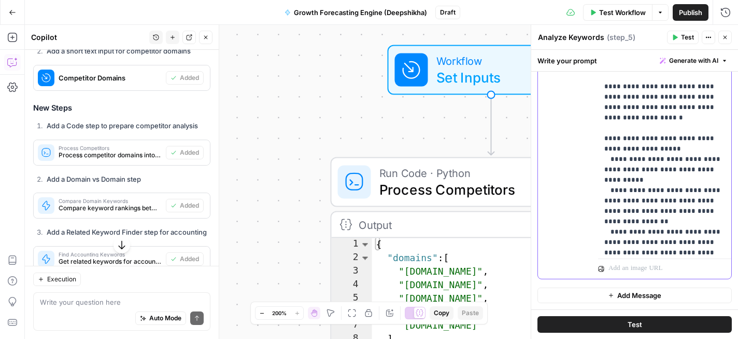
click at [639, 128] on p "**********" at bounding box center [665, 341] width 121 height 1120
click at [690, 148] on p "**********" at bounding box center [665, 341] width 121 height 1120
click at [639, 128] on p "**********" at bounding box center [665, 341] width 121 height 1120
click at [689, 147] on p "**********" at bounding box center [665, 341] width 121 height 1120
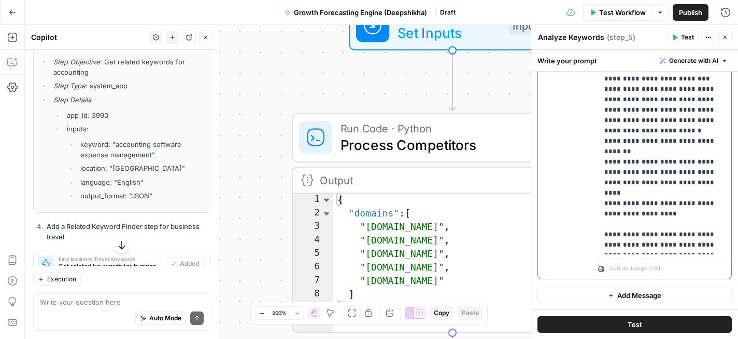
scroll to position [817, 0]
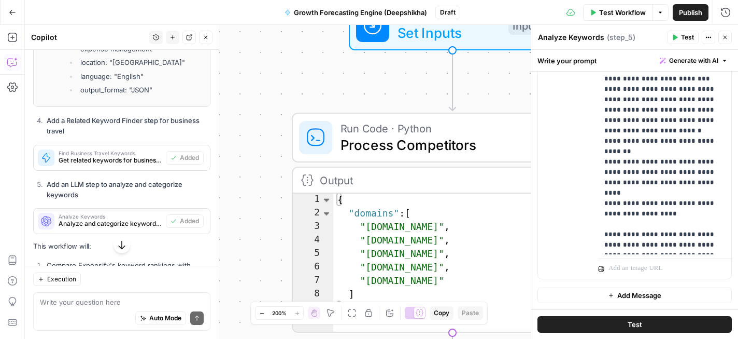
click at [684, 34] on span "Test" at bounding box center [687, 37] width 13 height 9
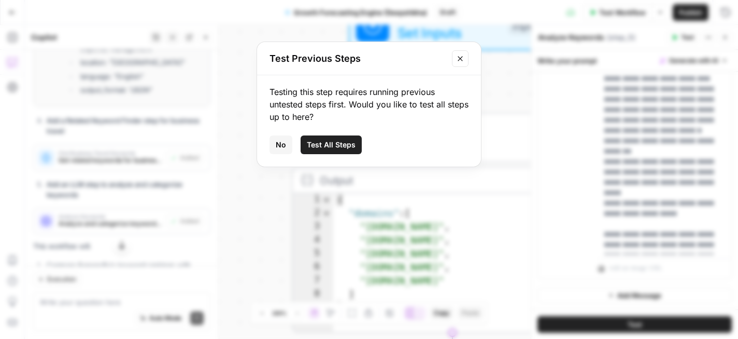
click at [335, 143] on span "Test All Steps" at bounding box center [331, 144] width 49 height 10
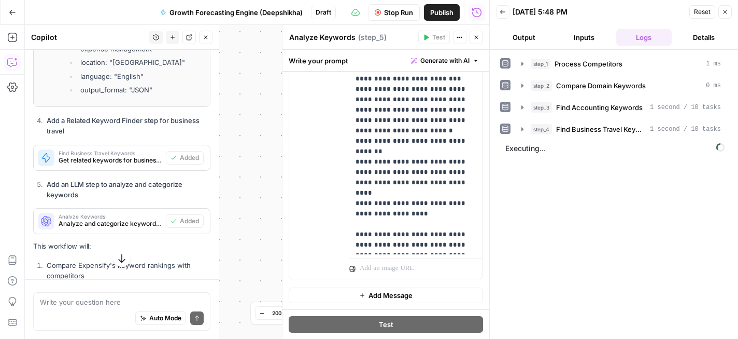
scroll to position [636, 0]
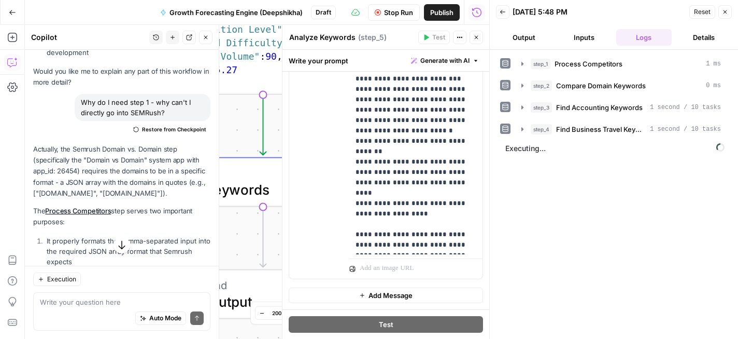
scroll to position [1035, 0]
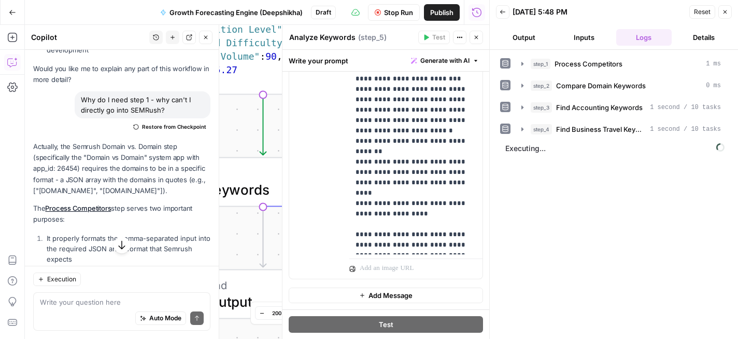
click at [477, 39] on icon "button" at bounding box center [476, 37] width 6 height 6
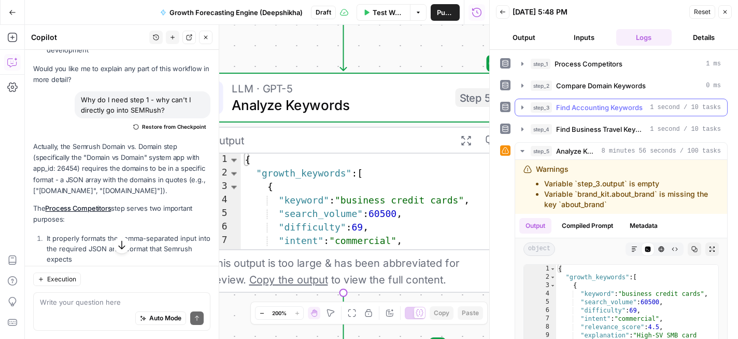
click at [605, 111] on span "Find Accounting Keywords" at bounding box center [599, 107] width 87 height 10
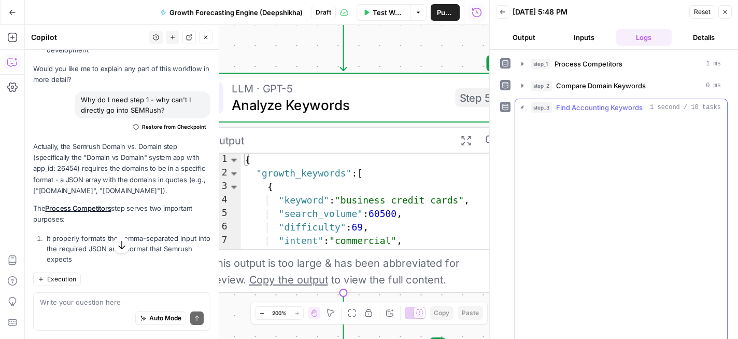
click at [605, 111] on span "Find Accounting Keywords" at bounding box center [599, 107] width 87 height 10
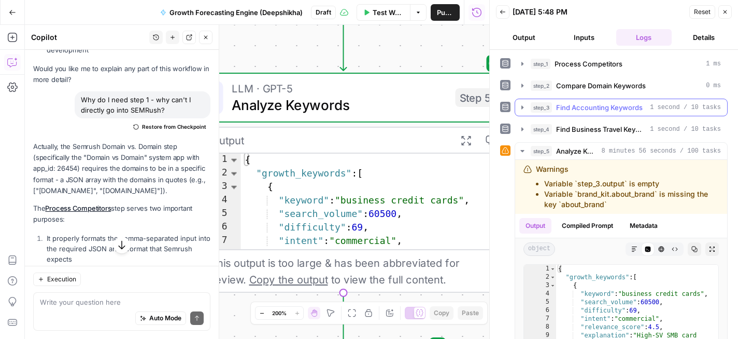
click at [605, 111] on span "Find Accounting Keywords" at bounding box center [599, 107] width 87 height 10
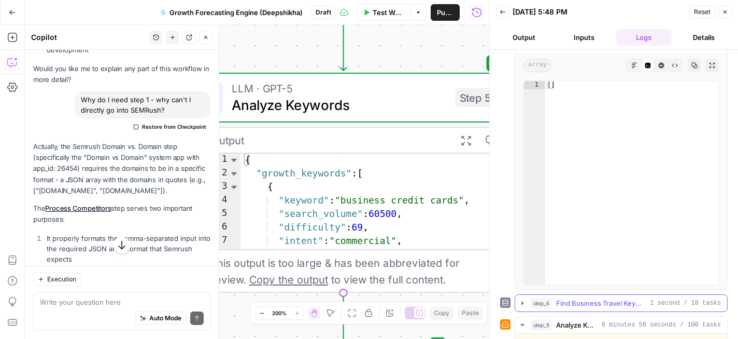
scroll to position [0, 0]
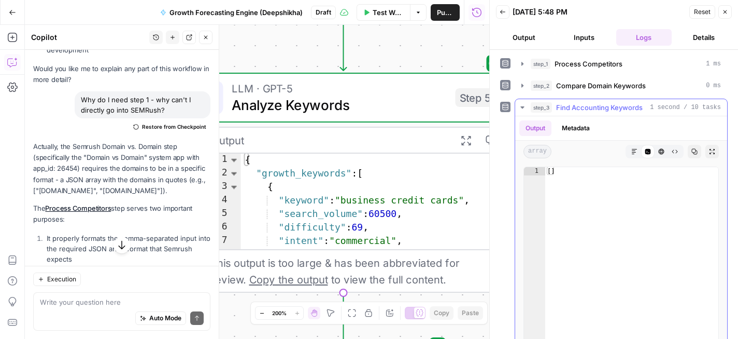
click at [627, 106] on span "Find Accounting Keywords" at bounding box center [599, 107] width 87 height 10
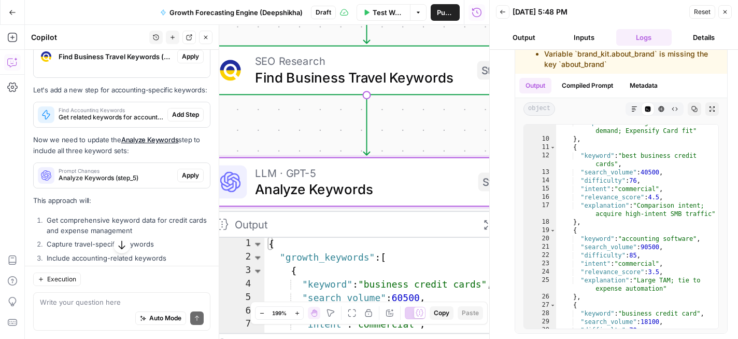
scroll to position [2156, 0]
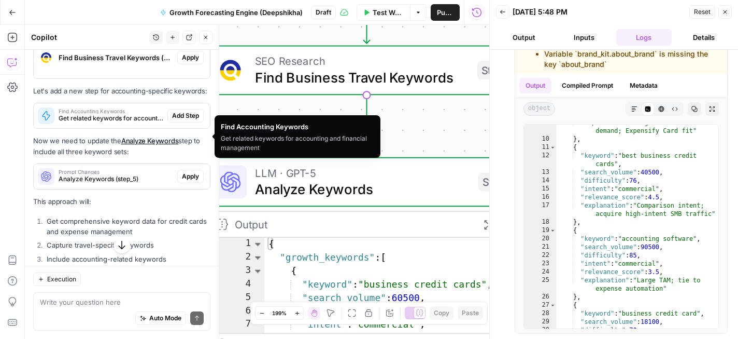
click at [142, 96] on p "Let's add a new step for accounting-specific keywords:" at bounding box center [121, 91] width 177 height 11
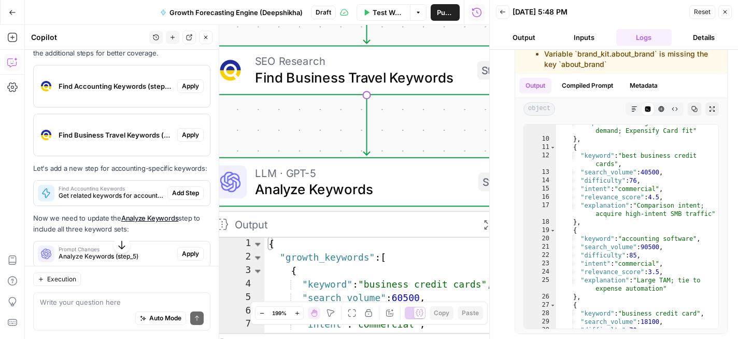
scroll to position [2077, 0]
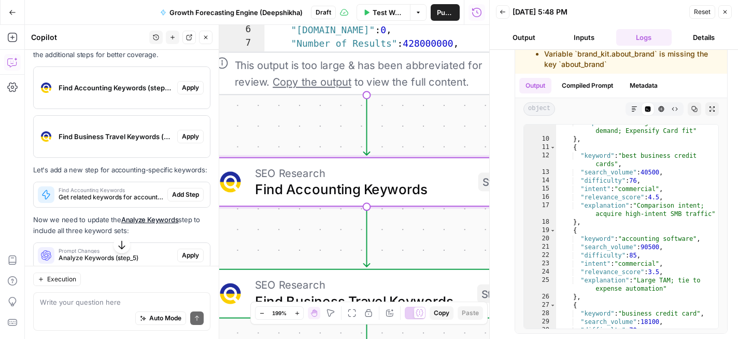
click at [196, 92] on span "Apply" at bounding box center [190, 87] width 17 height 9
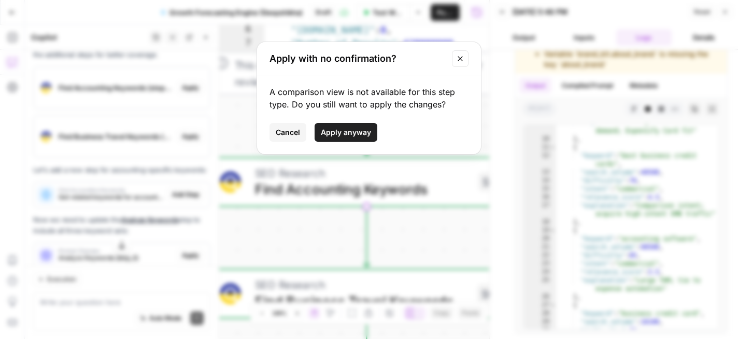
click at [285, 135] on span "Cancel" at bounding box center [288, 132] width 24 height 10
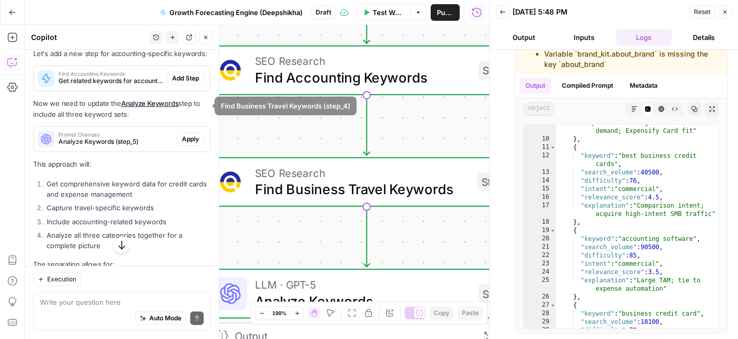
scroll to position [2202, 0]
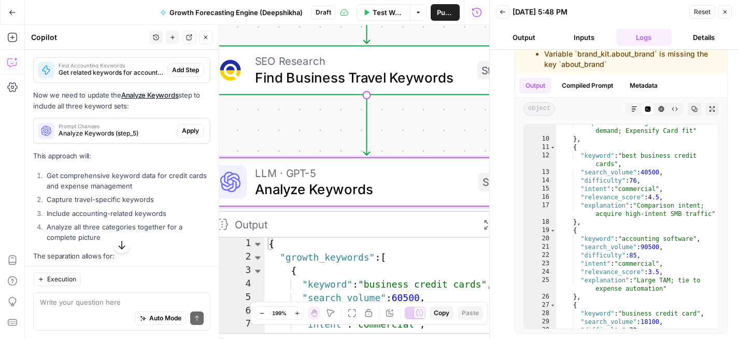
click at [192, 135] on span "Apply" at bounding box center [190, 130] width 17 height 9
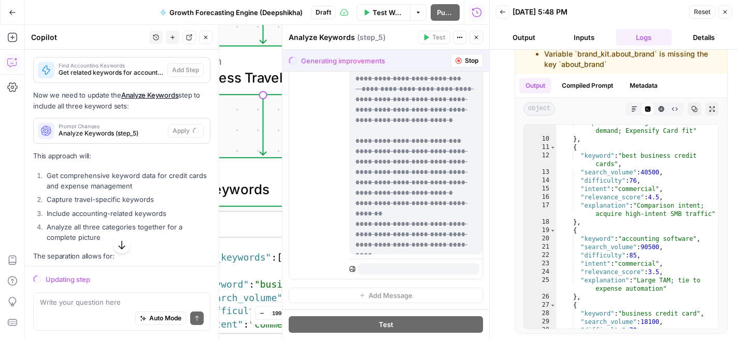
scroll to position [0, 0]
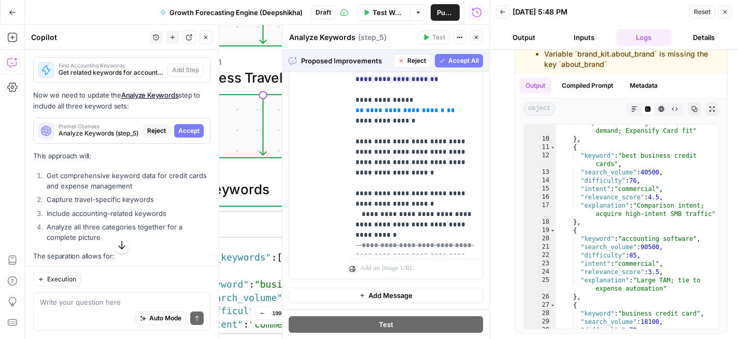
click at [456, 63] on span "Accept All" at bounding box center [464, 60] width 31 height 9
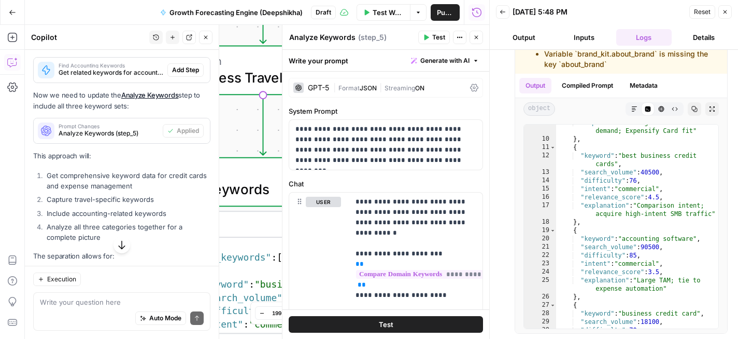
click at [407, 325] on button "Test" at bounding box center [386, 324] width 194 height 17
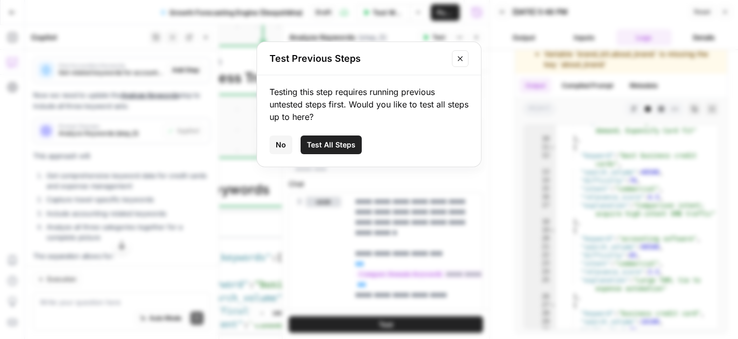
click at [332, 145] on span "Test All Steps" at bounding box center [331, 144] width 49 height 10
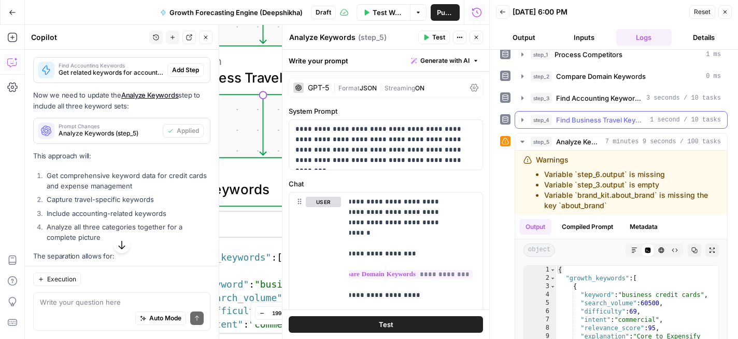
scroll to position [14, 0]
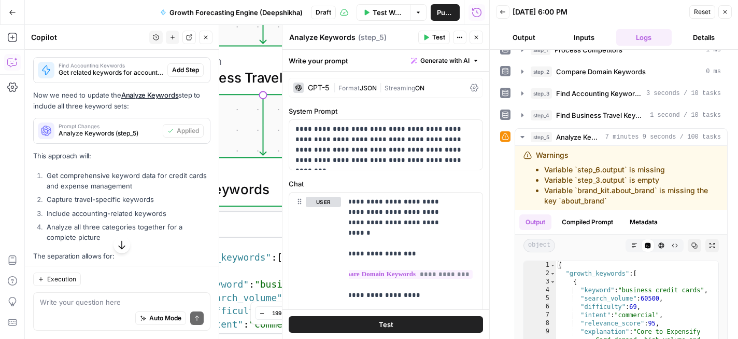
click at [655, 29] on button "Logs" at bounding box center [645, 37] width 56 height 17
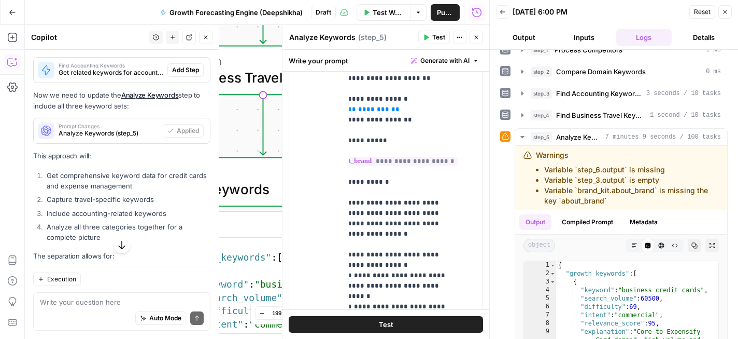
scroll to position [98, 27]
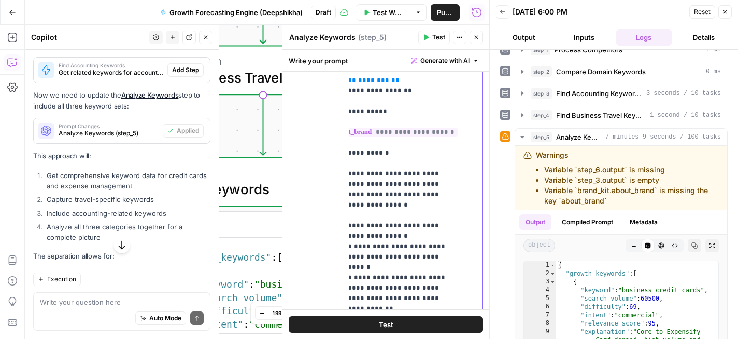
click at [411, 128] on span "**********" at bounding box center [394, 132] width 128 height 9
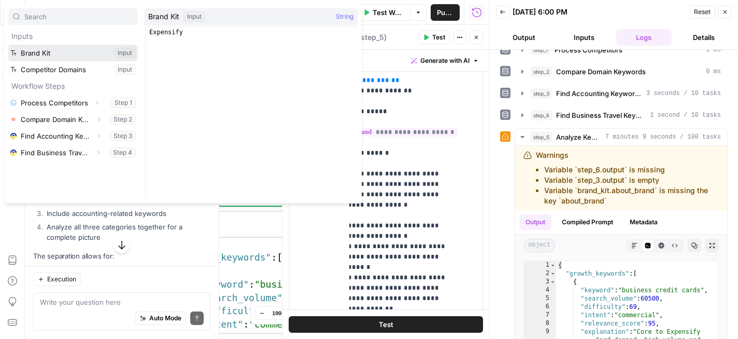
click at [39, 55] on button "Select variable Brand Kit" at bounding box center [73, 53] width 130 height 17
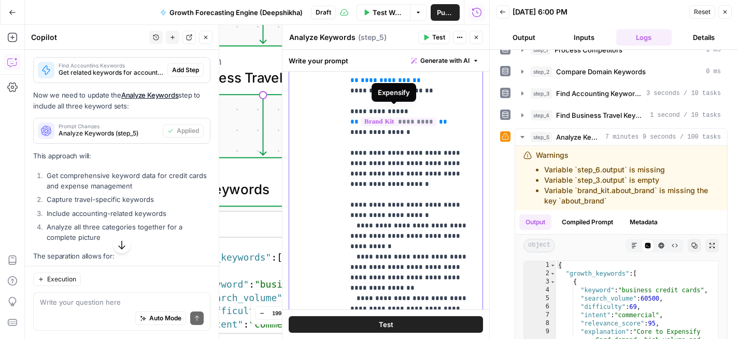
scroll to position [98, 0]
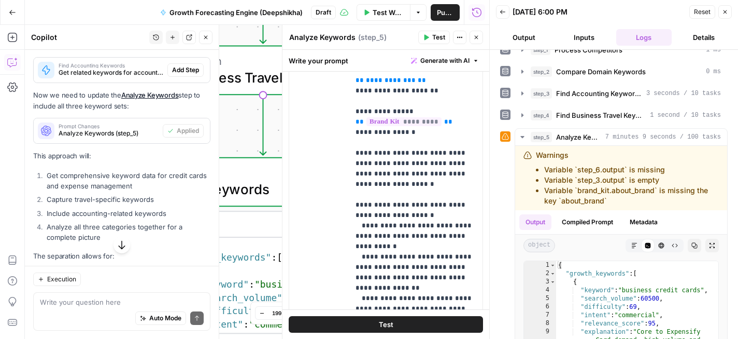
click at [407, 326] on button "Test" at bounding box center [386, 324] width 194 height 17
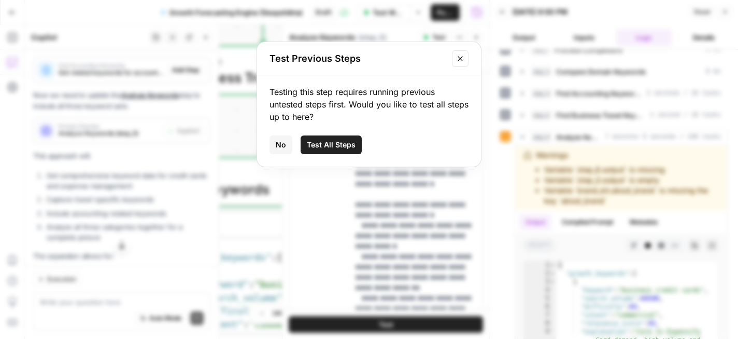
click at [317, 145] on span "Test All Steps" at bounding box center [331, 144] width 49 height 10
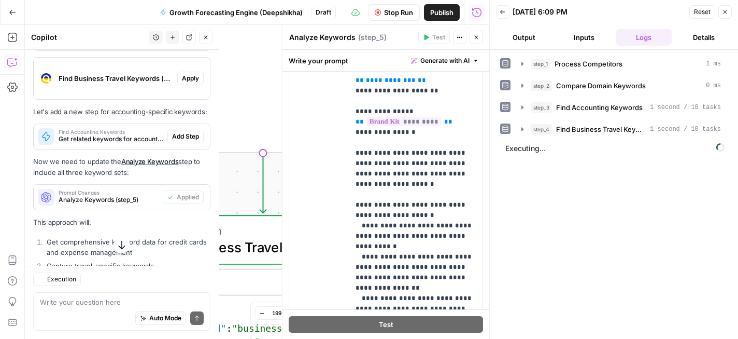
scroll to position [2202, 0]
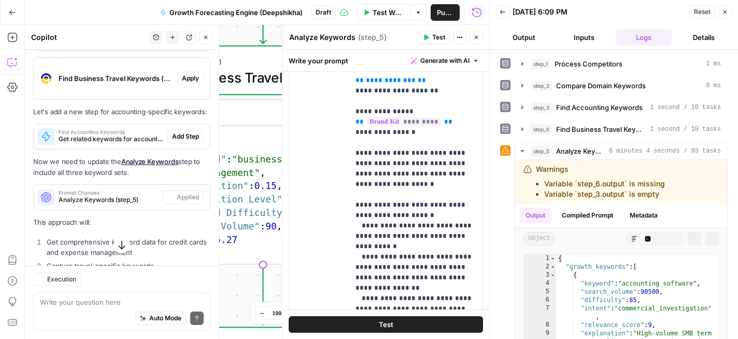
scroll to position [2202, 0]
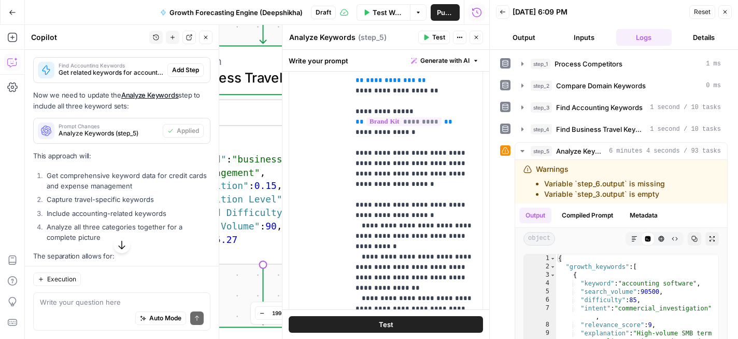
click at [480, 37] on button "Close" at bounding box center [476, 37] width 13 height 13
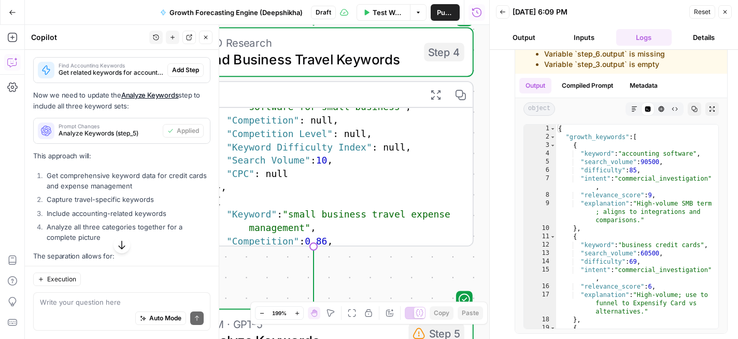
scroll to position [186, 0]
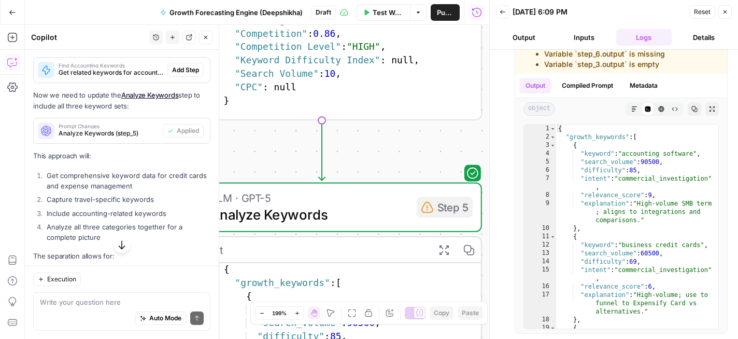
click at [730, 11] on button "Close" at bounding box center [725, 11] width 13 height 13
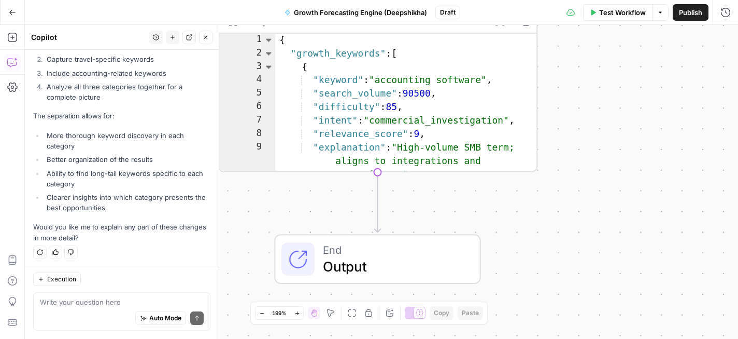
scroll to position [2365, 0]
click at [445, 101] on div "{ "growth_keywords" : [ { "keyword" : "accounting software" , "search_volume" :…" at bounding box center [406, 117] width 262 height 166
type textarea "**********"
click at [445, 101] on div "{ "growth_keywords" : [ { "keyword" : "accounting software" , "search_volume" :…" at bounding box center [406, 117] width 262 height 166
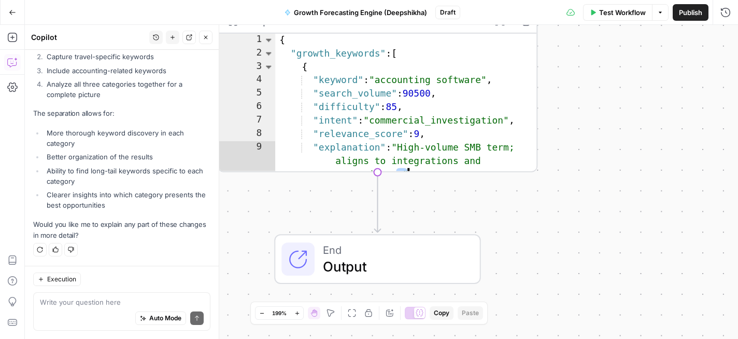
scroll to position [0, 0]
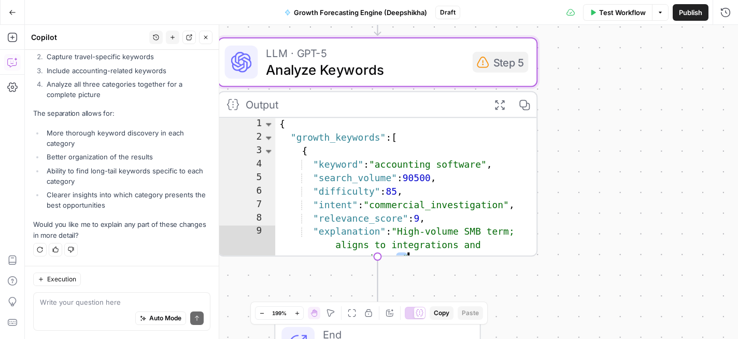
click at [504, 106] on icon "button" at bounding box center [499, 104] width 9 height 9
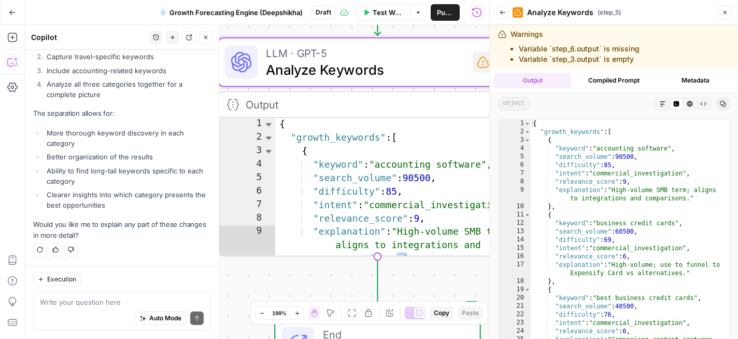
click at [662, 101] on icon "button" at bounding box center [663, 104] width 6 height 6
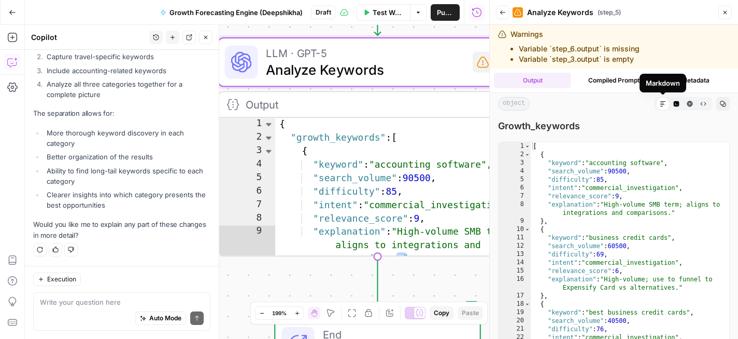
click at [663, 103] on icon at bounding box center [663, 104] width 6 height 6
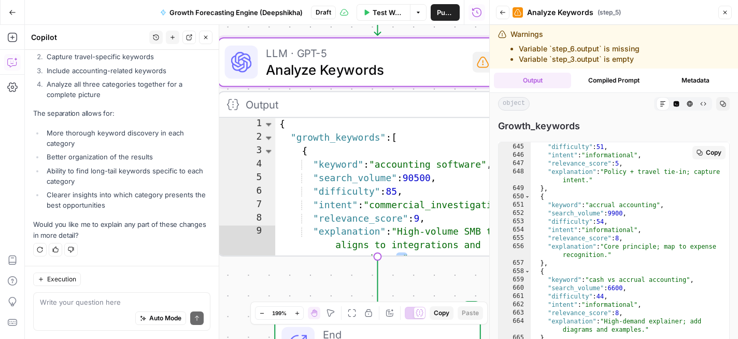
scroll to position [6430, 0]
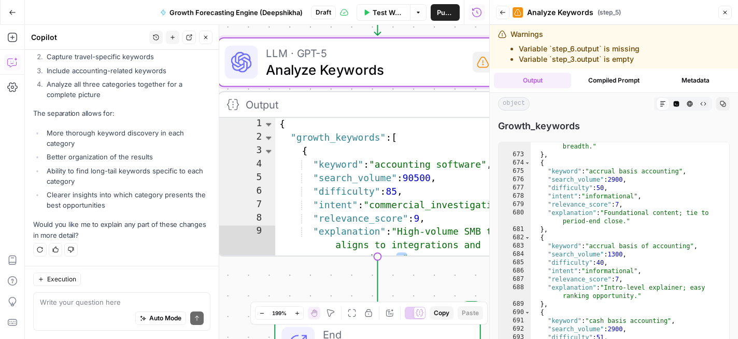
click at [726, 5] on div "Back Analyze Keywords ( step_5 ) Close" at bounding box center [614, 12] width 236 height 17
click at [726, 13] on icon "button" at bounding box center [725, 12] width 6 height 6
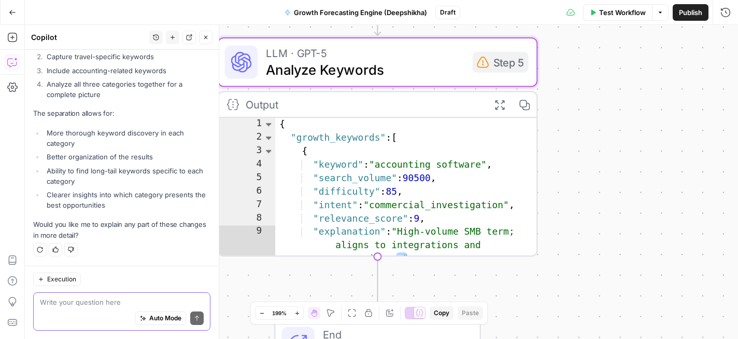
click at [119, 298] on textarea at bounding box center [122, 302] width 164 height 10
click at [90, 89] on li "Analyze all three categories together for a complete picture" at bounding box center [127, 89] width 166 height 21
copy div "Analyze all three categories together for a complete picture"
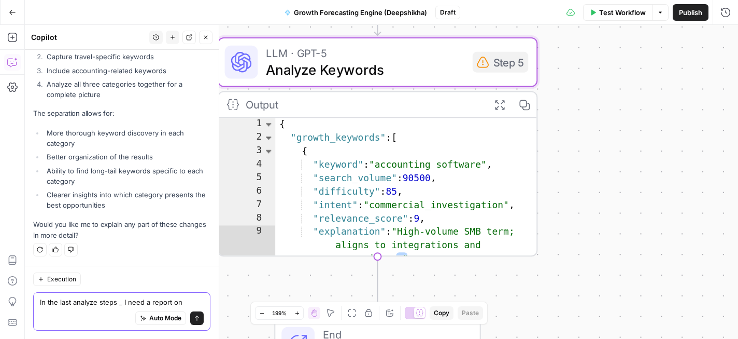
click at [195, 301] on textarea "In the last analyze steps _ I need a report on" at bounding box center [122, 302] width 164 height 10
paste textarea "Analyze all three categories together for a complete picture"
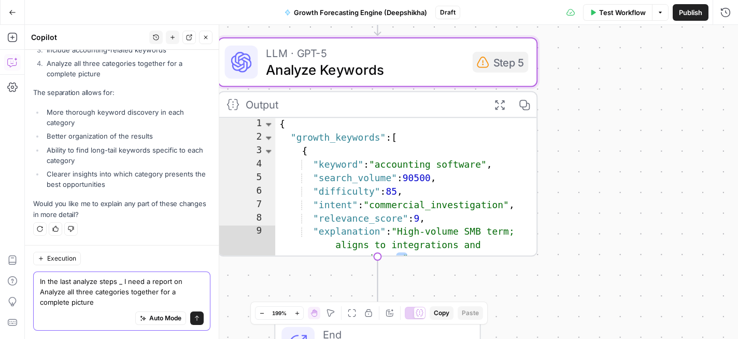
scroll to position [2386, 0]
click at [122, 299] on textarea "In the last analyze steps _ I need a report on Analyze all three categories tog…" at bounding box center [122, 291] width 164 height 31
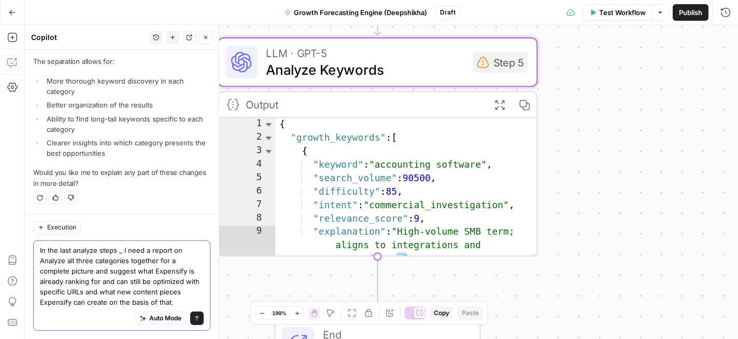
scroll to position [2427, 0]
click at [94, 261] on textarea "In the last analyze steps _ I need a report on Analyze all three categories tog…" at bounding box center [122, 276] width 164 height 62
type textarea "In the last analyze steps _ I need a report on Analyze all three categories tog…"
click at [194, 317] on icon "submit" at bounding box center [197, 318] width 6 height 6
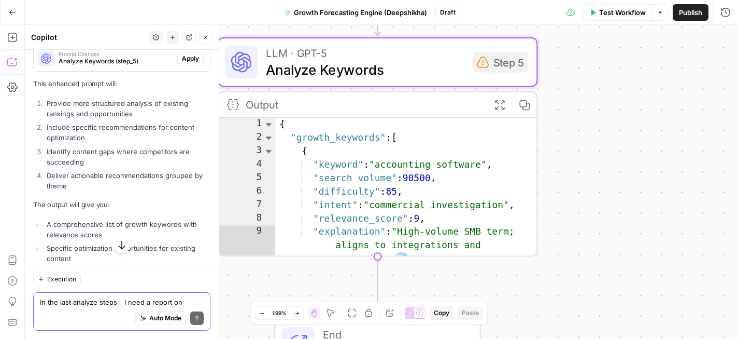
scroll to position [2664, 0]
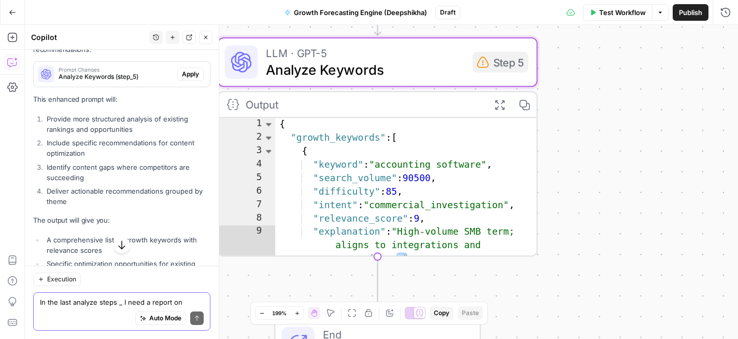
click at [117, 303] on textarea "In the last analyze steps _ I need a report on Analyze all three categories tog…" at bounding box center [122, 302] width 164 height 10
click at [100, 183] on li "Identify content gaps where competitors are succeeding" at bounding box center [127, 172] width 166 height 21
copy ol "Identify content gaps where competitors are succeeding"
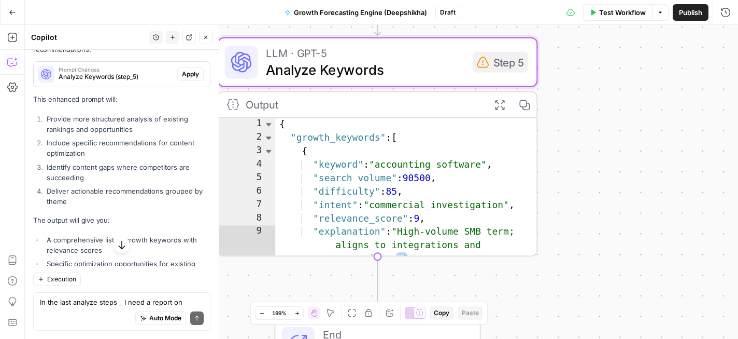
click at [96, 307] on div "Auto Mode Send" at bounding box center [122, 318] width 164 height 23
paste textarea "Identify content gaps where competitors are succeeding"
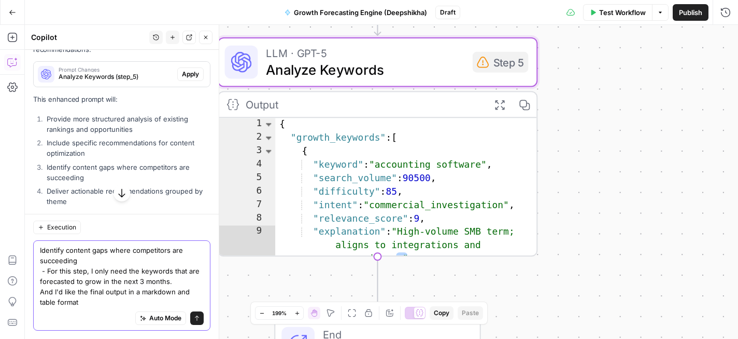
type textarea "Identify content gaps where competitors are succeeding - For this step, I only …"
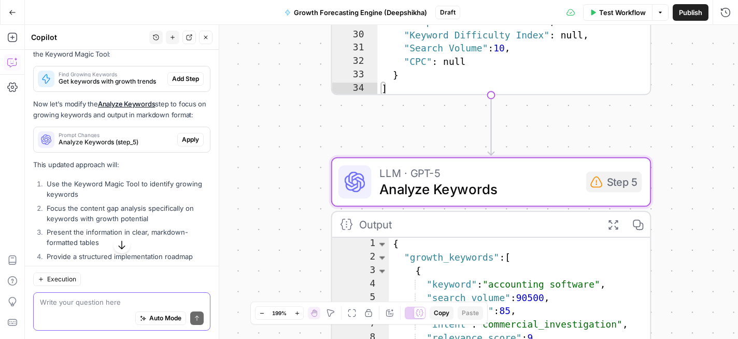
scroll to position [3154, 0]
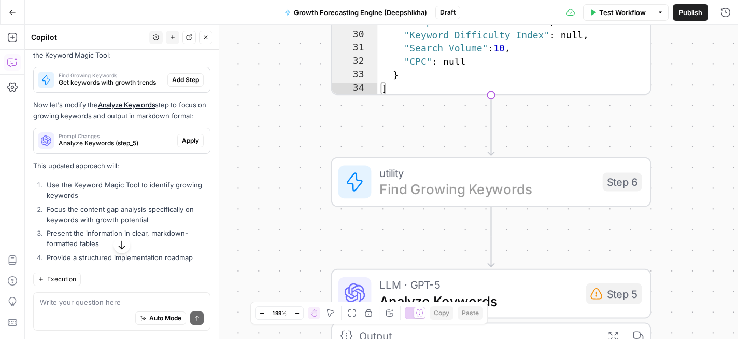
click at [192, 85] on span "Add Step" at bounding box center [185, 79] width 27 height 9
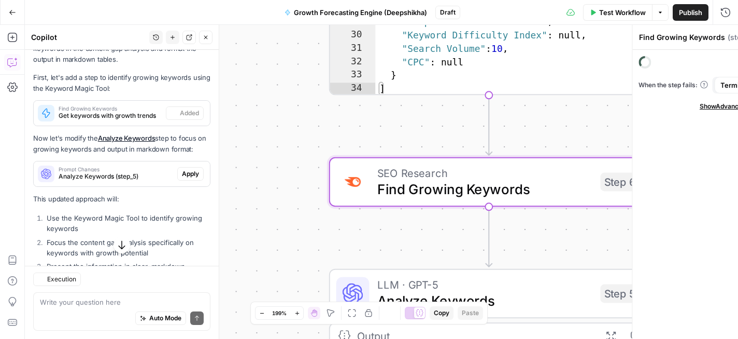
scroll to position [3187, 0]
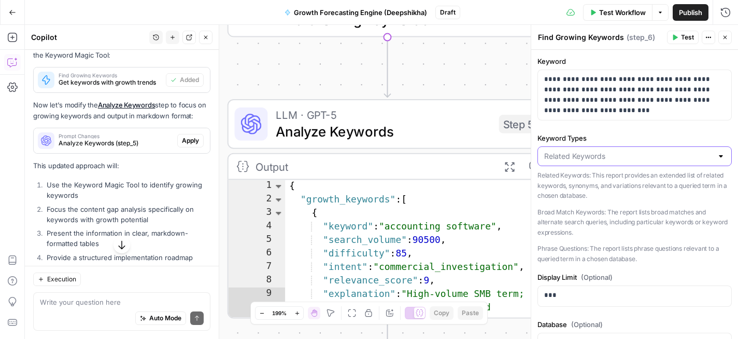
click at [639, 159] on input "Keyword Types" at bounding box center [628, 156] width 169 height 10
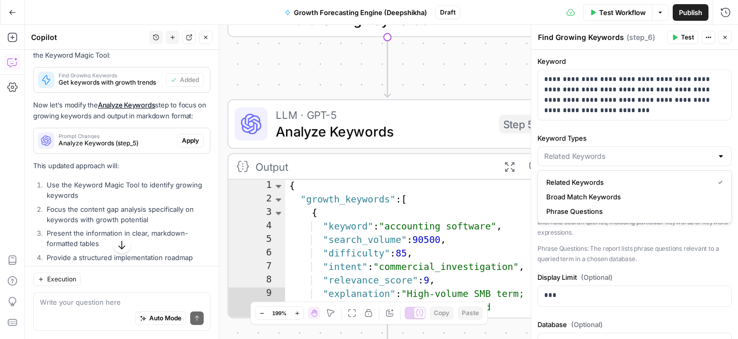
type input "Related Keywords"
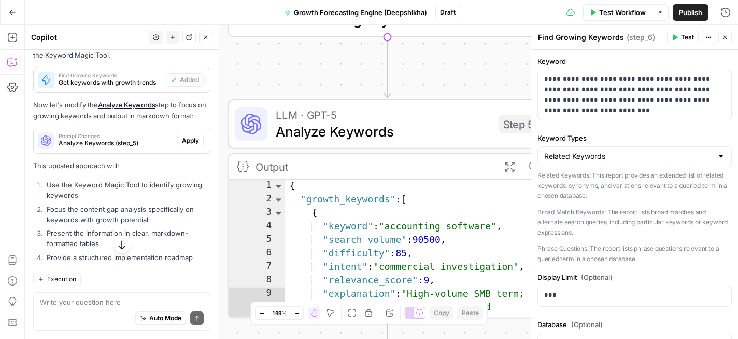
click at [647, 132] on div "**********" at bounding box center [635, 322] width 207 height 545
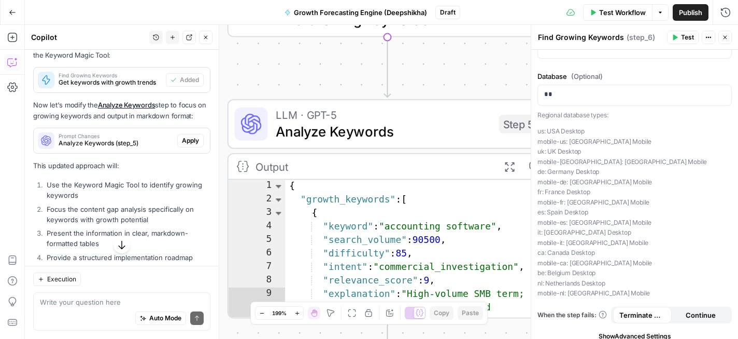
scroll to position [256, 0]
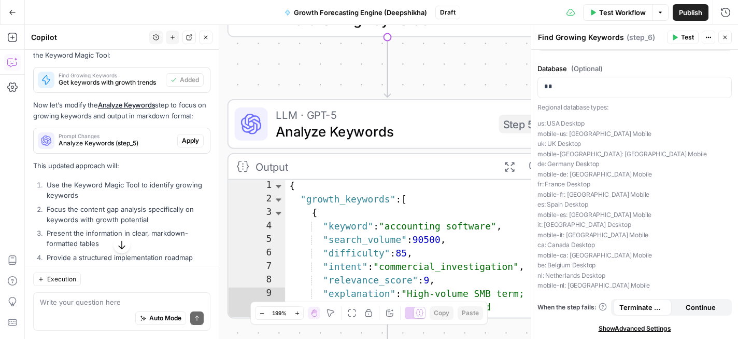
click at [581, 212] on p "us: USA Desktop mobile-us: USA Mobile uk: UK Desktop mobile-uk: UK Mobile de: G…" at bounding box center [635, 204] width 194 height 172
click at [573, 164] on p "us: USA Desktop mobile-us: USA Mobile uk: UK Desktop mobile-uk: UK Mobile de: G…" at bounding box center [635, 204] width 194 height 172
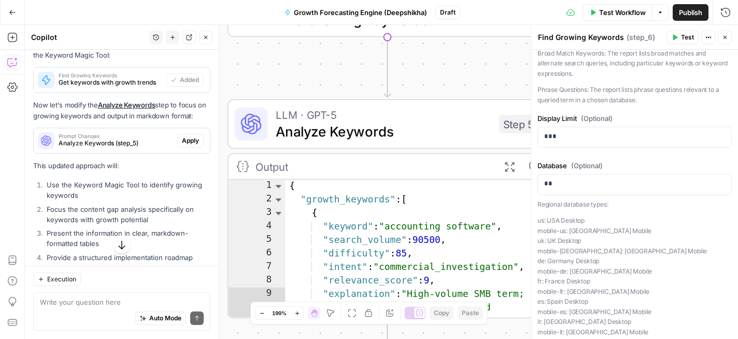
scroll to position [80, 0]
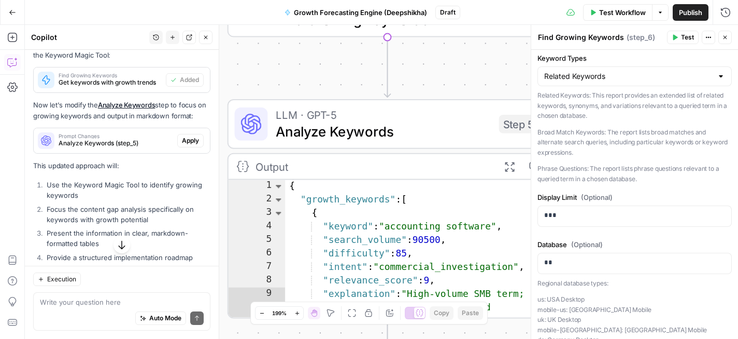
click at [726, 37] on icon "button" at bounding box center [725, 37] width 6 height 6
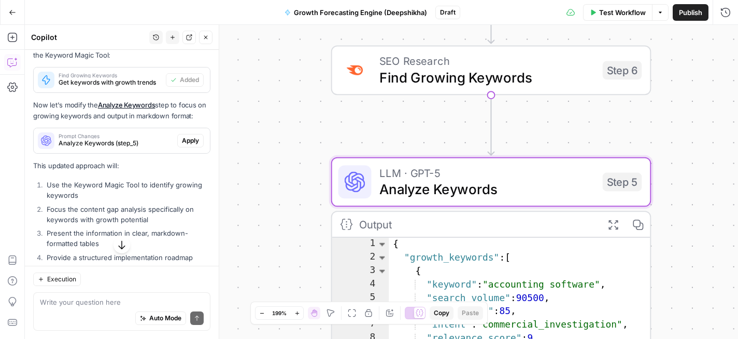
click at [193, 145] on span "Apply" at bounding box center [190, 140] width 17 height 9
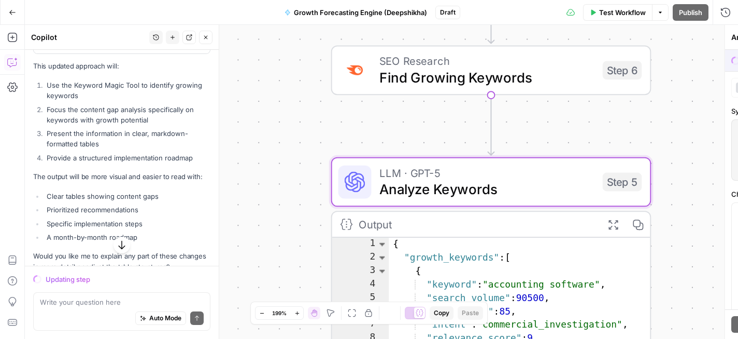
scroll to position [3088, 0]
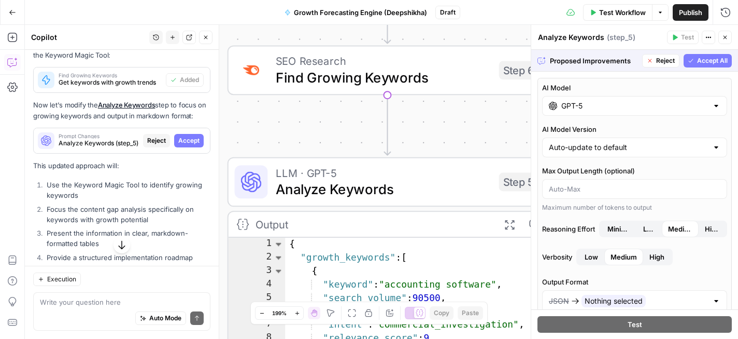
click at [708, 64] on span "Accept All" at bounding box center [712, 60] width 31 height 9
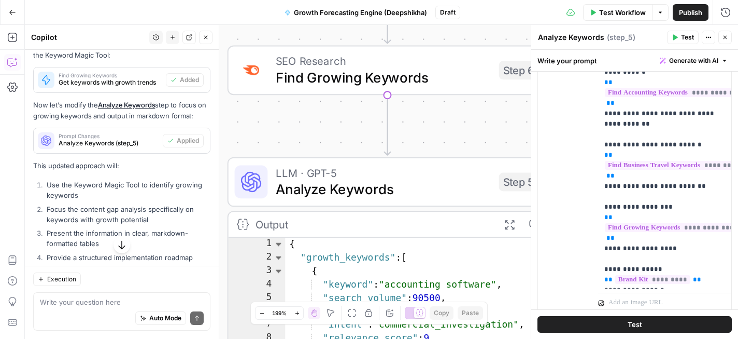
scroll to position [413, 0]
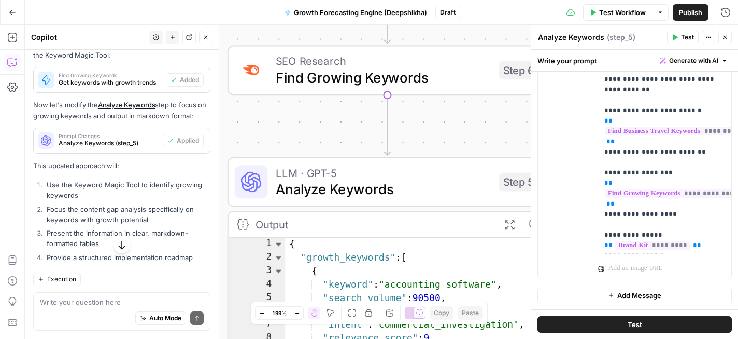
click at [636, 323] on span "Test" at bounding box center [635, 324] width 15 height 10
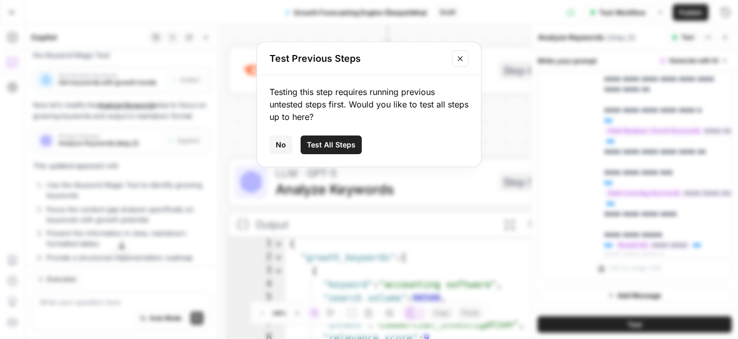
click at [346, 146] on span "Test All Steps" at bounding box center [331, 144] width 49 height 10
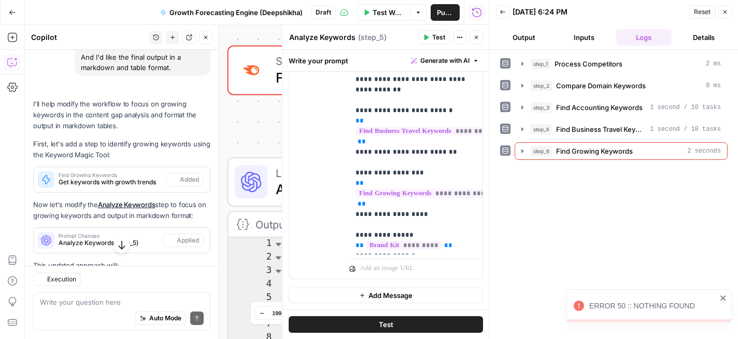
scroll to position [3187, 0]
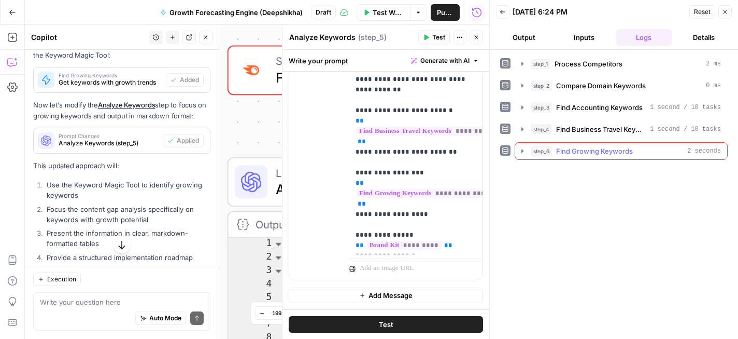
click at [596, 152] on span "Find Growing Keywords" at bounding box center [594, 151] width 77 height 10
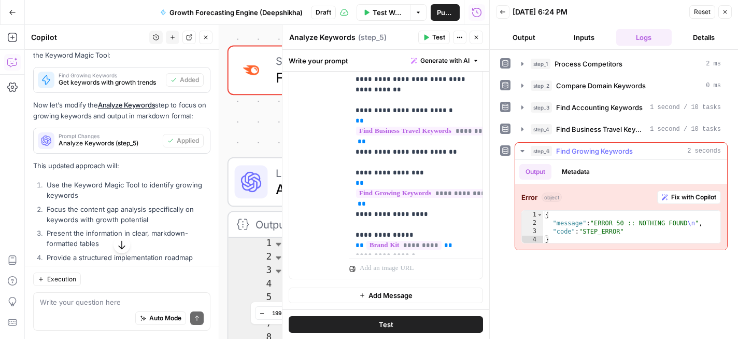
click at [677, 199] on span "Fix with Copilot" at bounding box center [694, 196] width 45 height 9
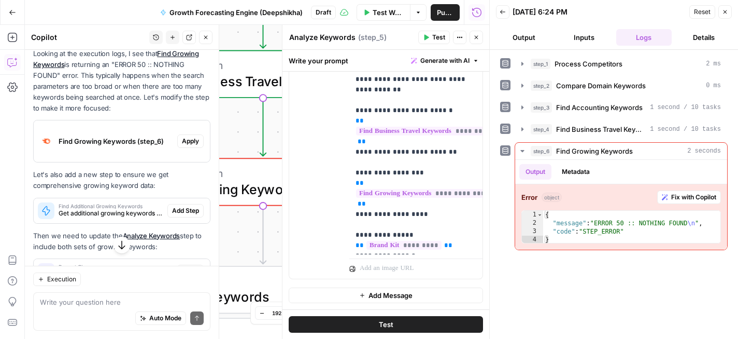
scroll to position [3568, 0]
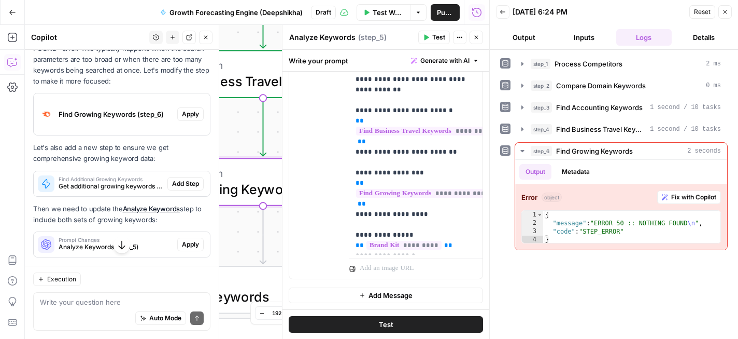
click at [193, 119] on span "Apply" at bounding box center [190, 113] width 17 height 9
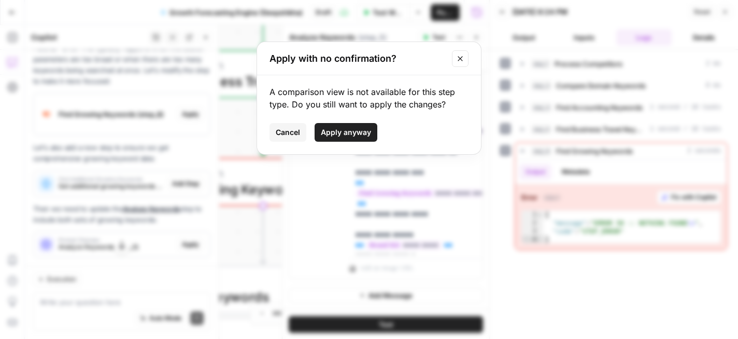
click at [321, 134] on span "Apply anyway" at bounding box center [346, 132] width 50 height 10
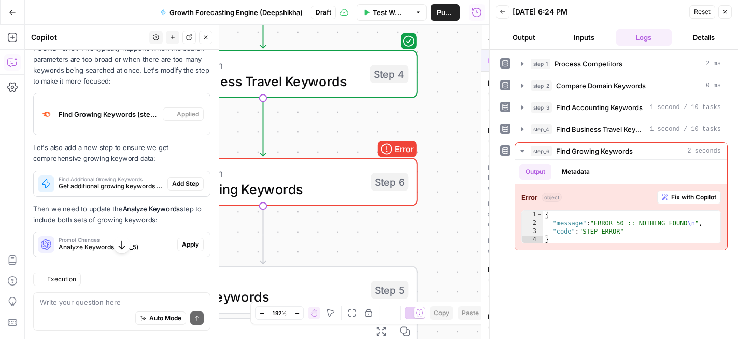
type textarea "Find Growing Keywords"
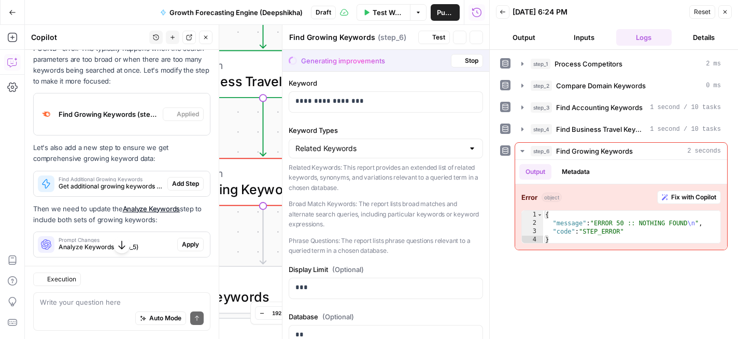
scroll to position [3584, 0]
click at [438, 152] on input "Keyword Types" at bounding box center [380, 148] width 169 height 10
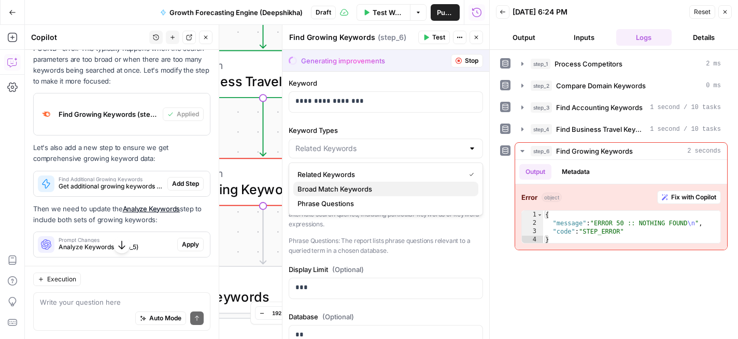
click at [378, 188] on span "Broad Match Keywords" at bounding box center [384, 189] width 173 height 10
type input "Broad Match Keywords"
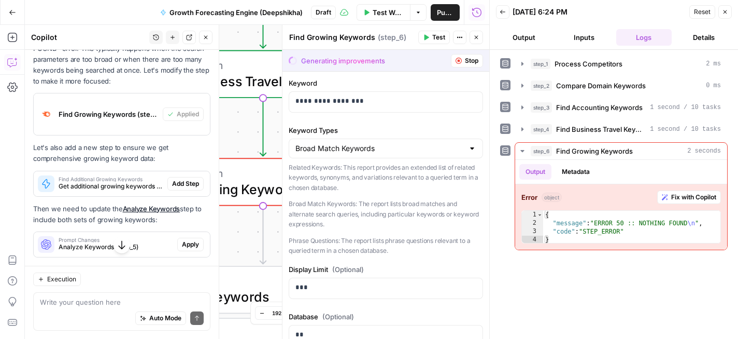
click at [401, 203] on p "Broad Match Keywords: The report lists broad matches and alternate search queri…" at bounding box center [386, 214] width 194 height 31
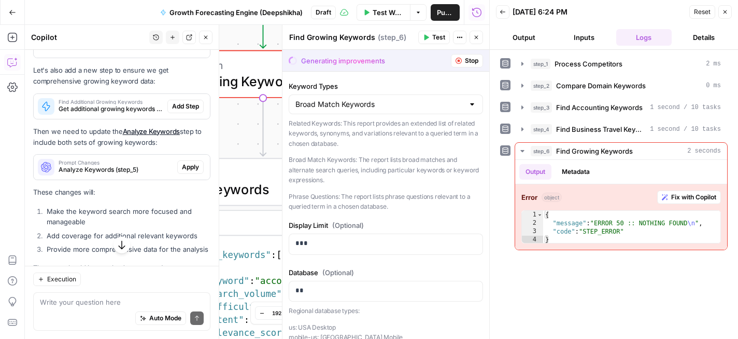
scroll to position [0, 0]
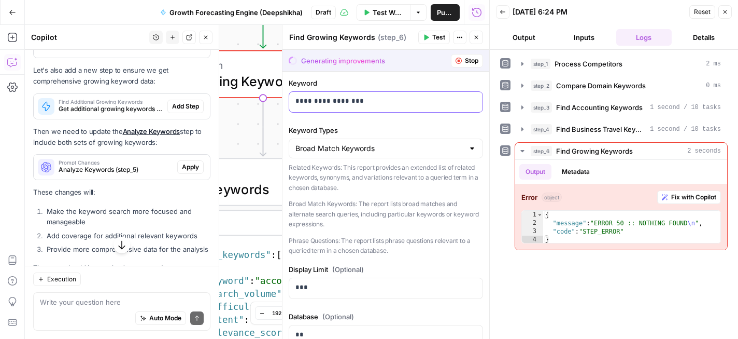
click at [343, 97] on p "**********" at bounding box center [386, 101] width 181 height 10
click at [372, 127] on label "Keyword Types" at bounding box center [386, 130] width 194 height 10
click at [372, 143] on input "Broad Match Keywords" at bounding box center [380, 148] width 169 height 10
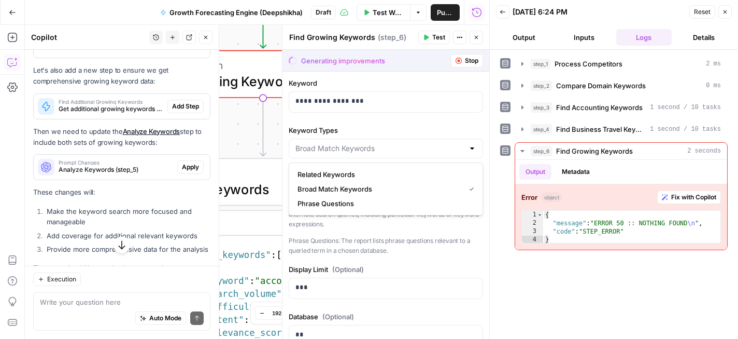
click at [522, 281] on div "step_1 Process Competitors 2 ms step_2 Compare Domain Keywords 0 ms step_3 Find…" at bounding box center [614, 194] width 228 height 278
type input "Broad Match Keywords"
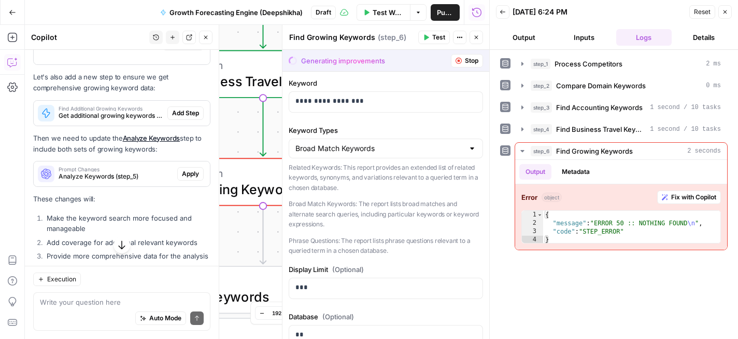
scroll to position [3674, 0]
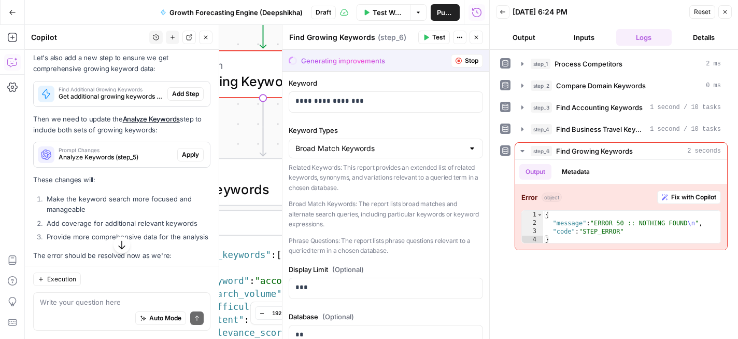
click at [431, 41] on button "Test" at bounding box center [434, 37] width 32 height 13
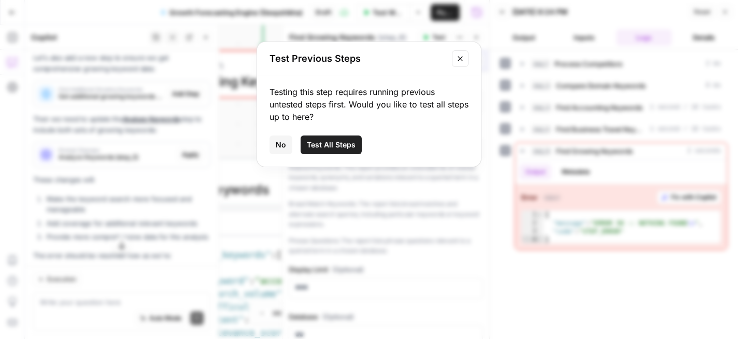
click at [336, 150] on button "Test All Steps" at bounding box center [331, 144] width 61 height 19
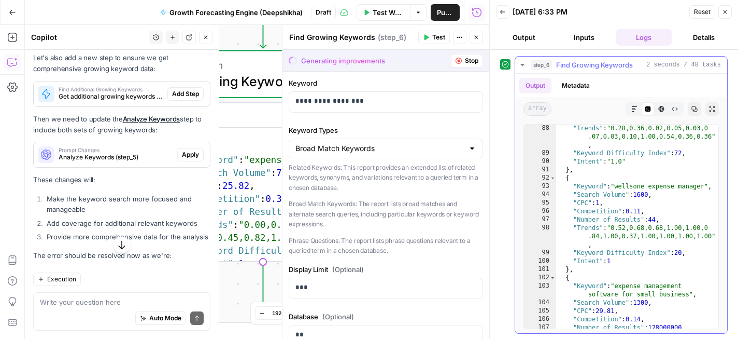
scroll to position [927, 0]
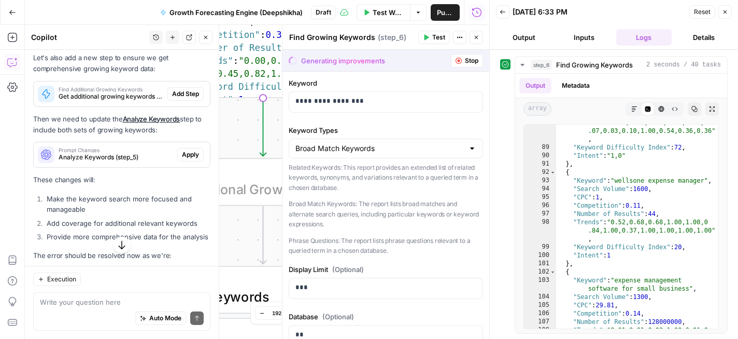
click at [185, 99] on span "Add Step" at bounding box center [185, 93] width 27 height 9
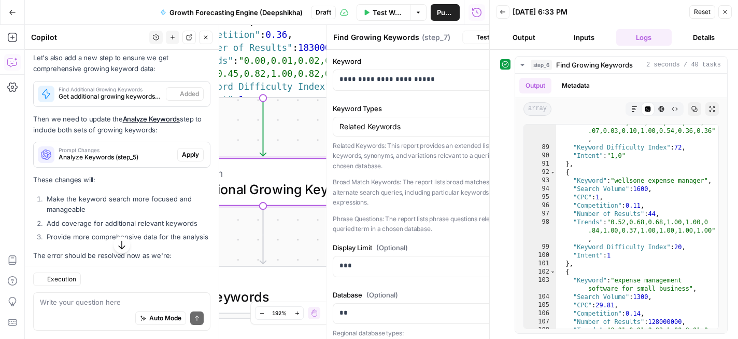
type textarea "Find Additional Growing Keywords"
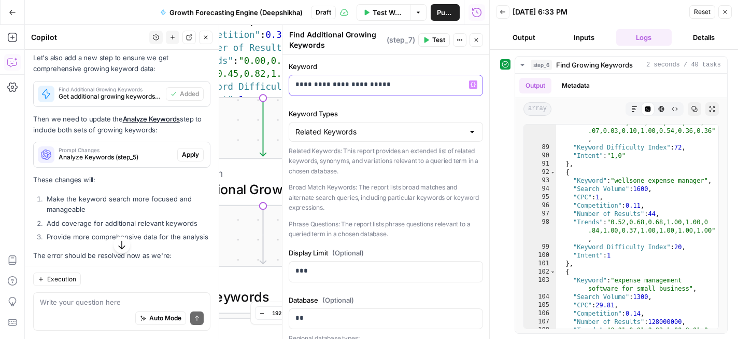
click at [335, 87] on p "**********" at bounding box center [386, 84] width 181 height 10
click at [474, 86] on icon "button" at bounding box center [473, 84] width 5 height 5
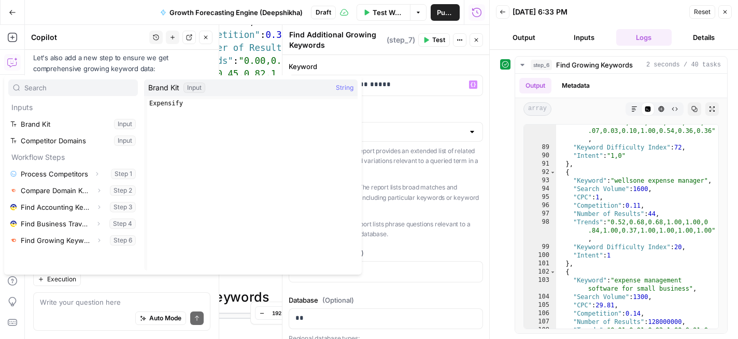
click at [441, 176] on div "Related Keywords: This report provides an extended list of related keywords, sy…" at bounding box center [386, 192] width 194 height 93
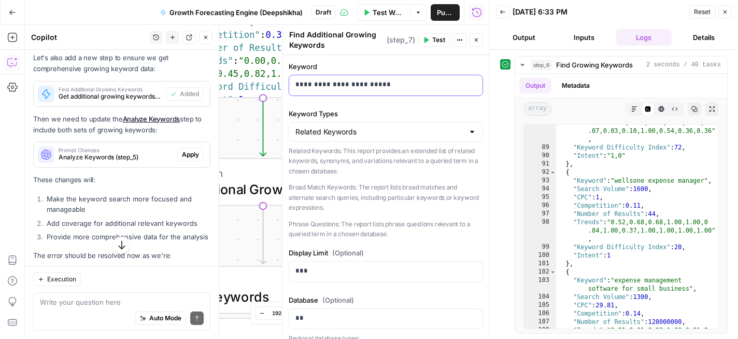
click at [386, 85] on p "**********" at bounding box center [386, 84] width 181 height 10
click at [473, 39] on icon "button" at bounding box center [476, 40] width 6 height 6
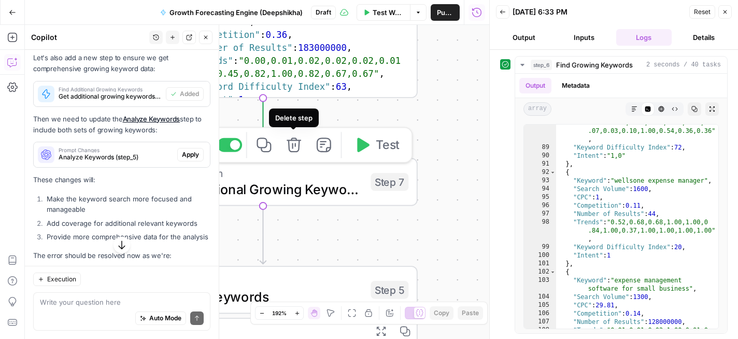
click at [298, 146] on icon "button" at bounding box center [294, 144] width 15 height 15
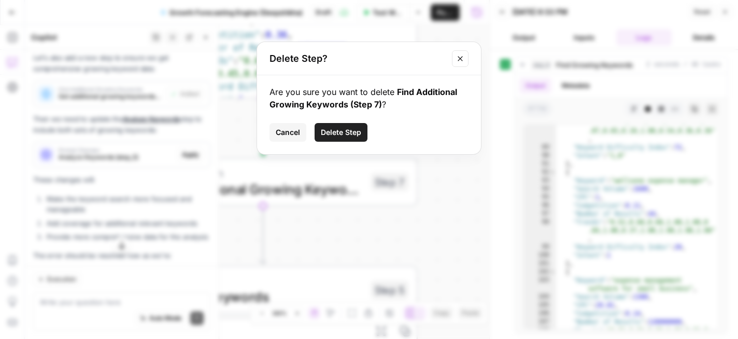
click at [335, 136] on span "Delete Step" at bounding box center [341, 132] width 40 height 10
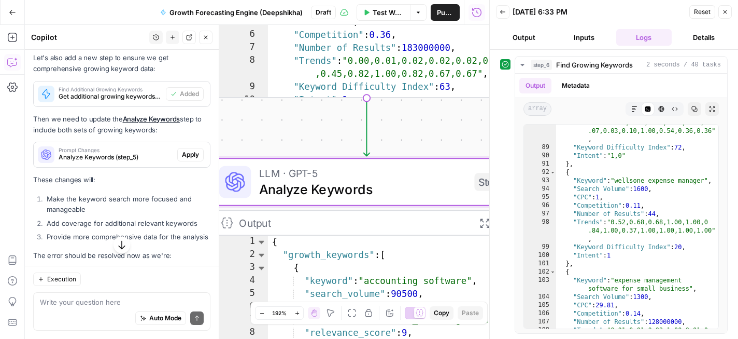
click at [194, 159] on span "Apply" at bounding box center [190, 154] width 17 height 9
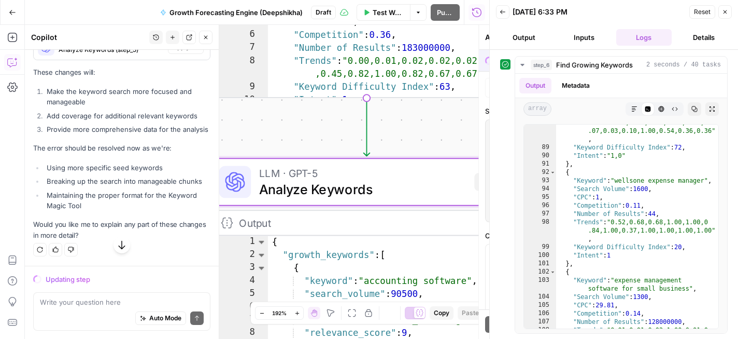
scroll to position [3558, 0]
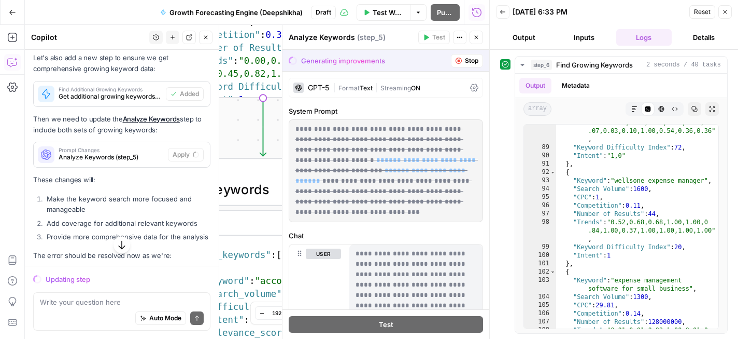
click at [730, 13] on button "Close" at bounding box center [725, 11] width 13 height 13
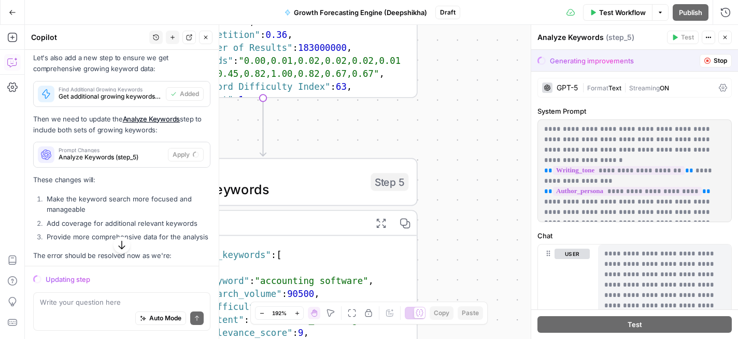
click at [631, 129] on p "**********" at bounding box center [634, 170] width 181 height 93
click at [624, 166] on span "**********" at bounding box center [619, 170] width 132 height 9
click at [651, 166] on p "**********" at bounding box center [634, 170] width 181 height 93
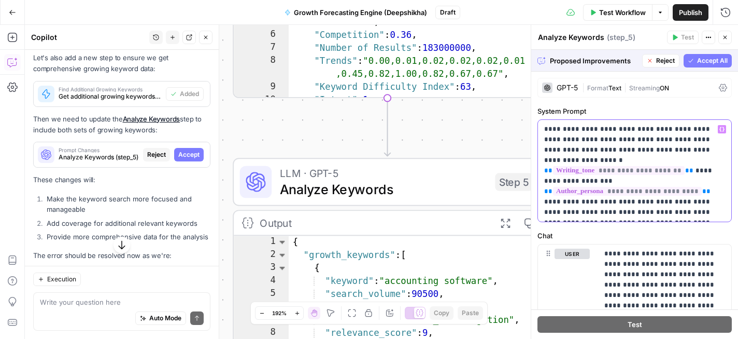
click at [661, 166] on span "**********" at bounding box center [619, 170] width 132 height 9
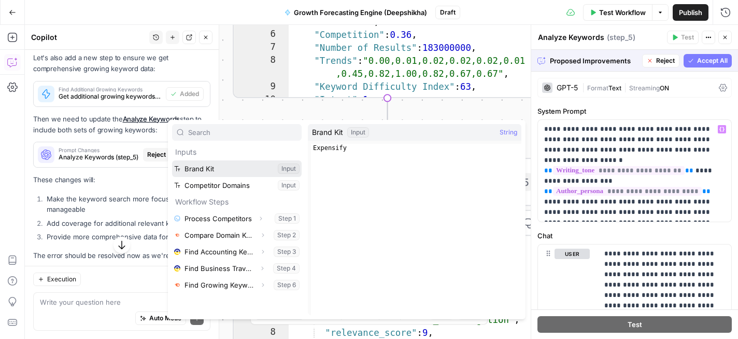
click at [282, 171] on button "Select variable Brand Kit" at bounding box center [237, 168] width 130 height 17
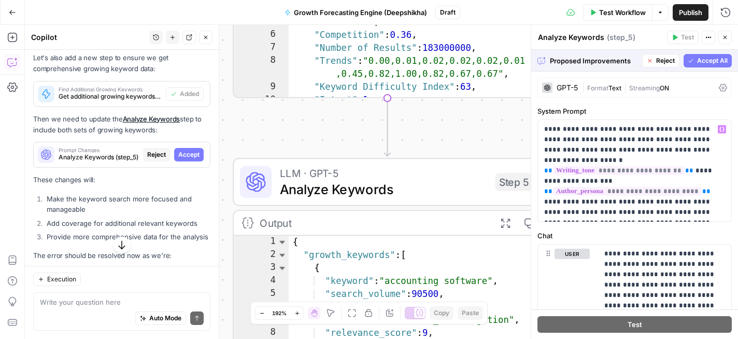
click at [704, 58] on span "Accept All" at bounding box center [712, 60] width 31 height 9
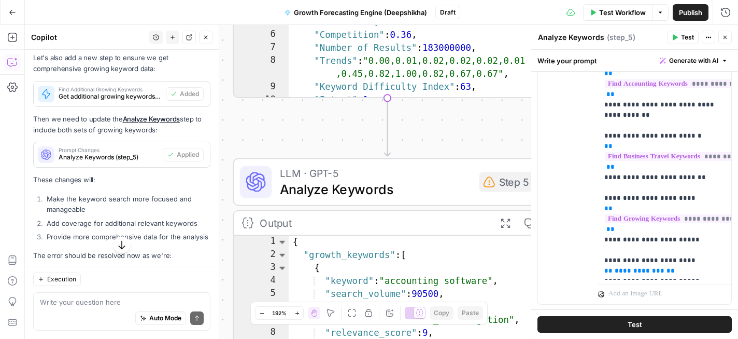
scroll to position [413, 0]
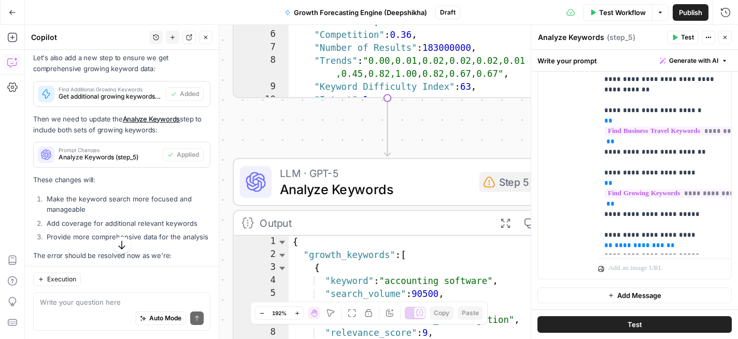
click at [678, 36] on icon "button" at bounding box center [675, 37] width 6 height 6
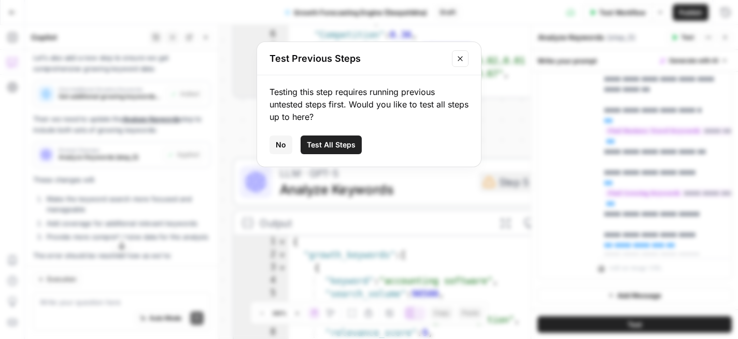
click at [336, 147] on span "Test All Steps" at bounding box center [331, 144] width 49 height 10
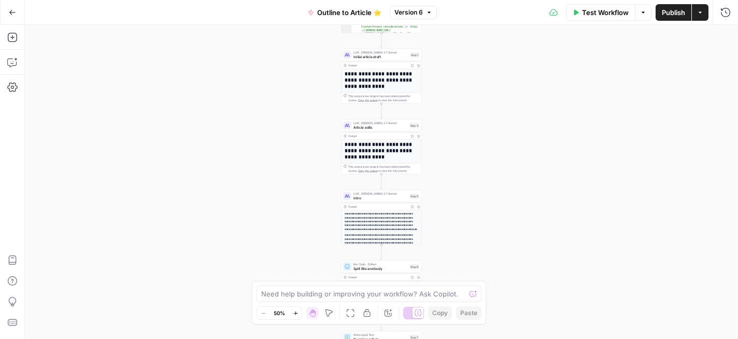
click at [422, 16] on span "Version 6" at bounding box center [409, 12] width 29 height 9
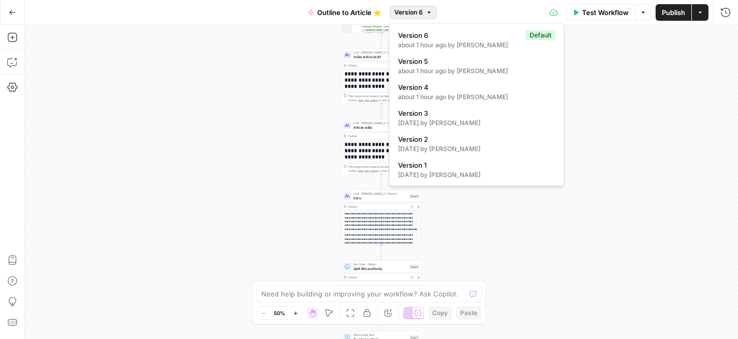
click at [289, 67] on div "**********" at bounding box center [382, 182] width 714 height 314
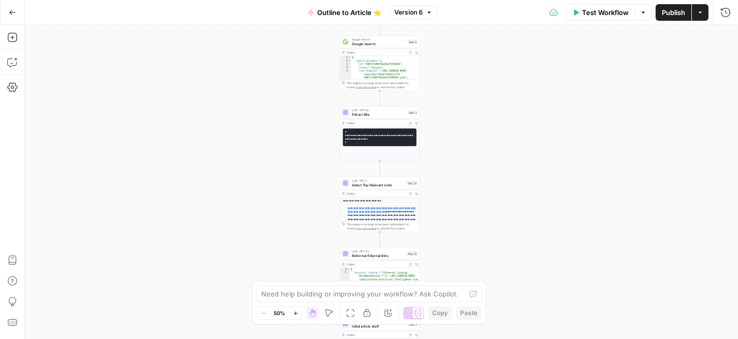
click at [13, 15] on icon "button" at bounding box center [12, 12] width 7 height 7
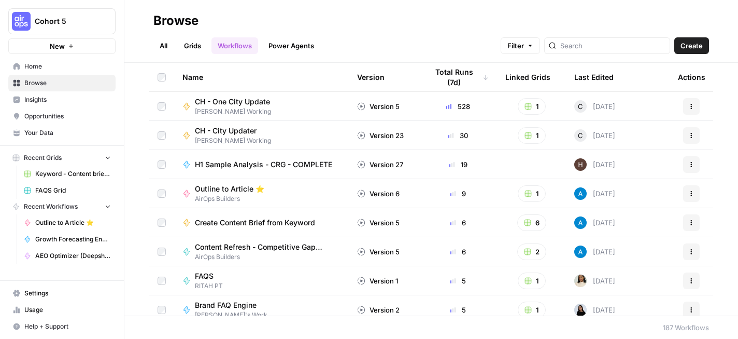
click at [58, 175] on span "Keyword - Content brief - Article (Airops builders)" at bounding box center [73, 173] width 76 height 9
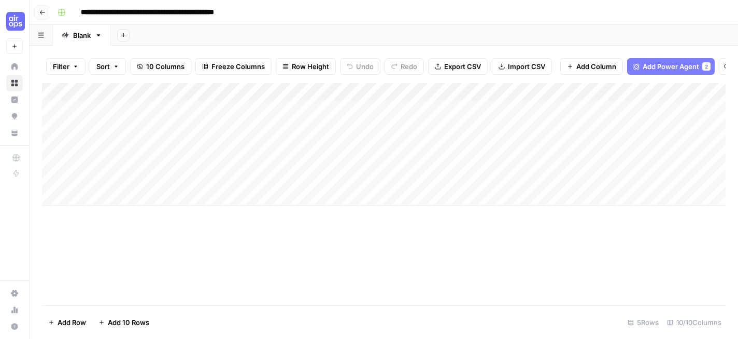
click at [155, 108] on div "Add Column" at bounding box center [384, 144] width 684 height 122
click at [284, 108] on div "Add Column" at bounding box center [384, 144] width 684 height 122
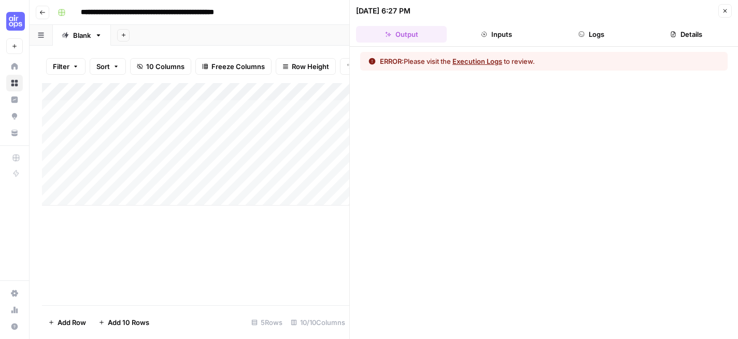
click at [497, 62] on button "Execution Logs" at bounding box center [478, 61] width 50 height 10
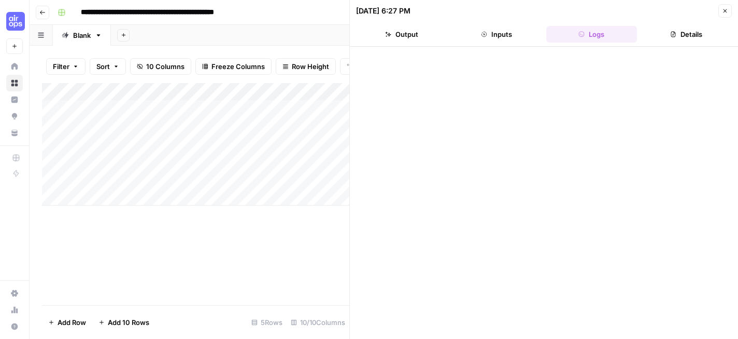
click at [725, 15] on button "Close" at bounding box center [725, 10] width 13 height 13
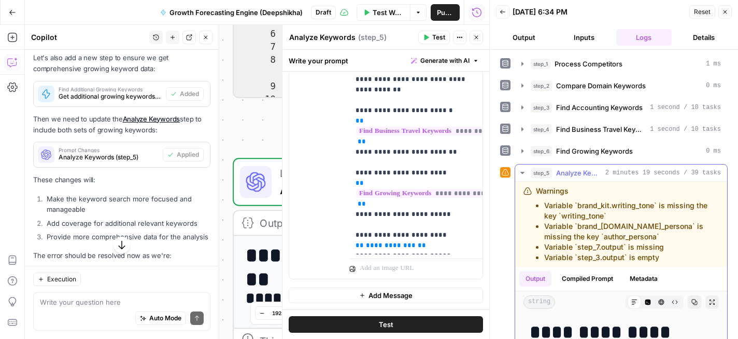
click at [634, 301] on icon at bounding box center [635, 302] width 6 height 6
click at [711, 303] on icon "button" at bounding box center [712, 302] width 6 height 6
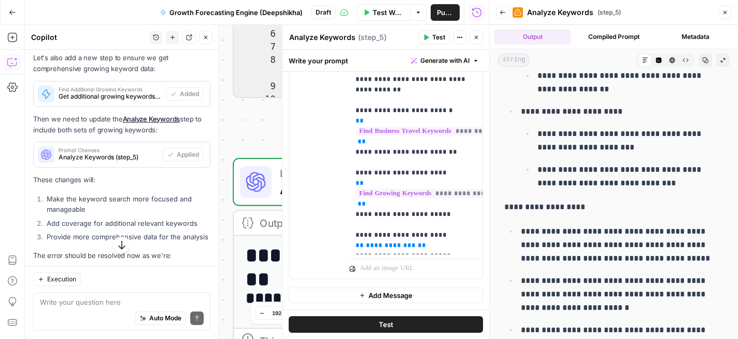
scroll to position [4477, 0]
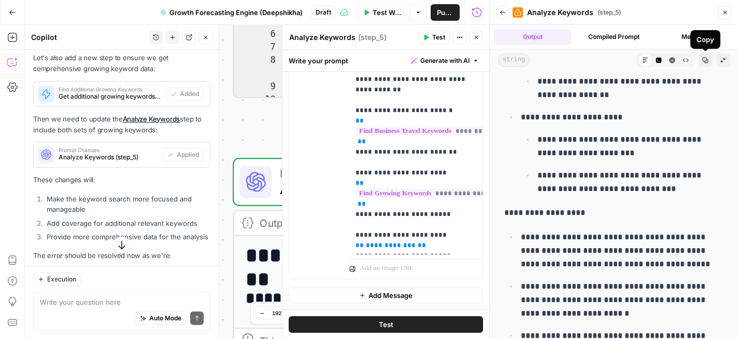
click at [705, 59] on icon "button" at bounding box center [706, 60] width 6 height 6
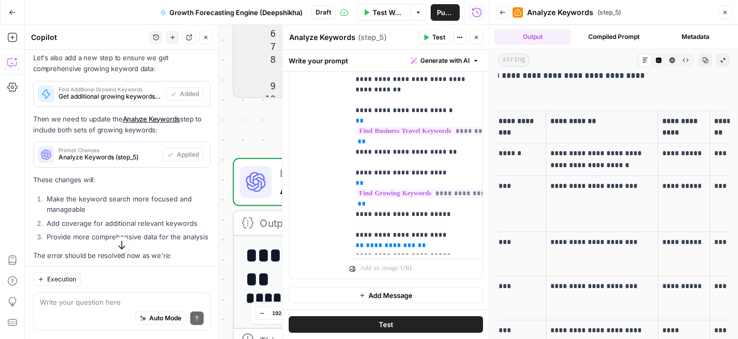
scroll to position [0, 131]
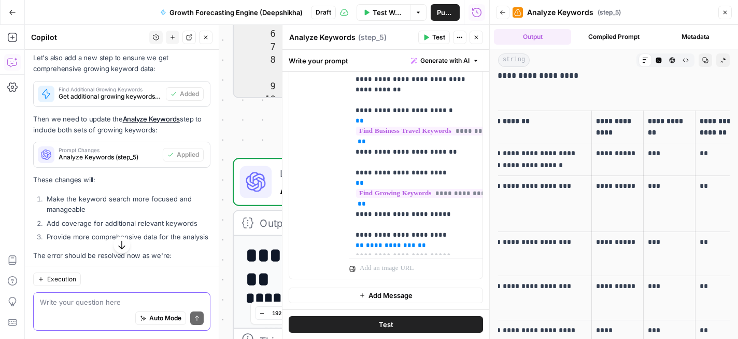
click at [113, 305] on textarea at bounding box center [122, 302] width 164 height 10
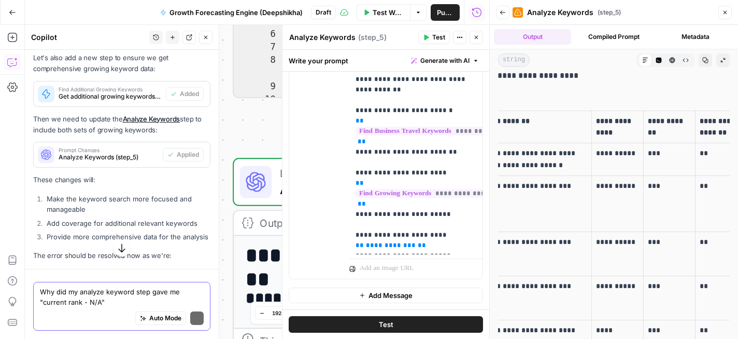
scroll to position [3674, 0]
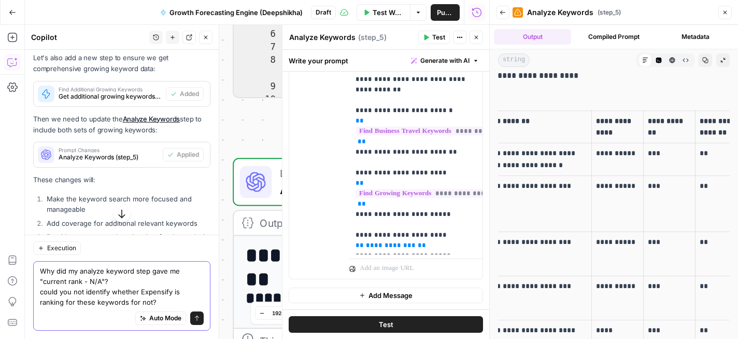
type textarea "Why did my analyze keyword step gave me "current rank - N/A"? could you not ide…"
click at [195, 318] on icon "submit" at bounding box center [197, 318] width 6 height 6
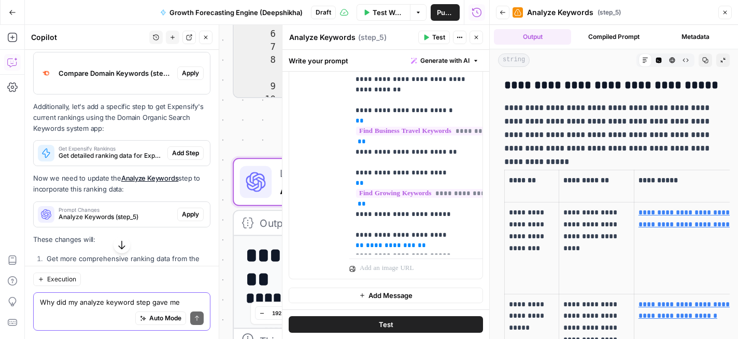
scroll to position [4110, 0]
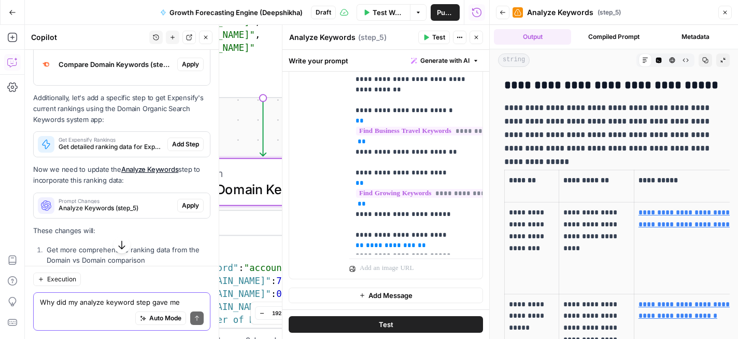
click at [185, 69] on span "Apply" at bounding box center [190, 64] width 17 height 9
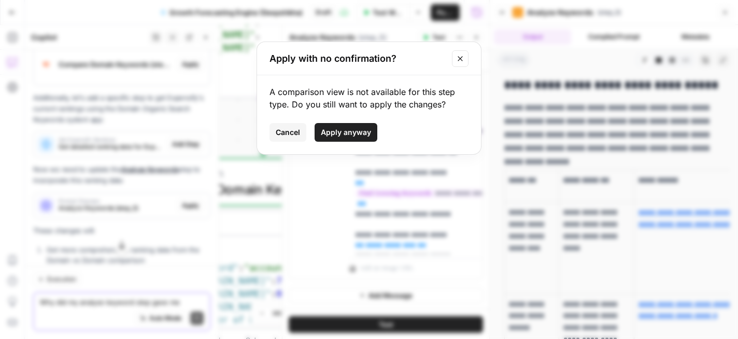
click at [351, 135] on span "Apply anyway" at bounding box center [346, 132] width 50 height 10
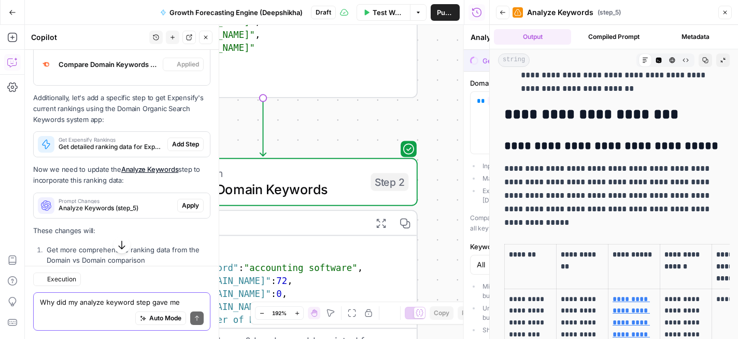
type textarea "Compare Domain Keywords"
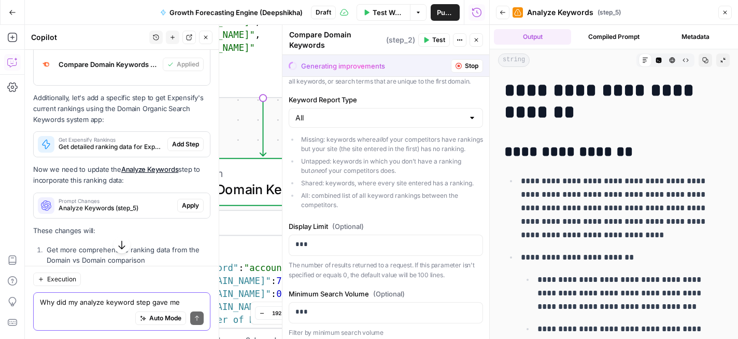
scroll to position [140, 0]
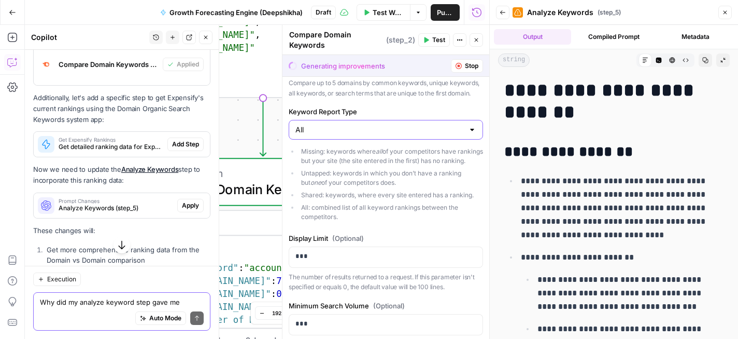
click at [413, 124] on input "All" at bounding box center [380, 129] width 169 height 10
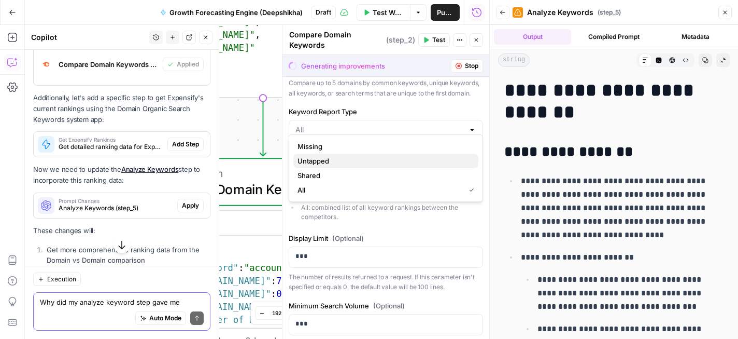
click at [396, 158] on span "Untapped" at bounding box center [384, 161] width 173 height 10
type input "Untapped"
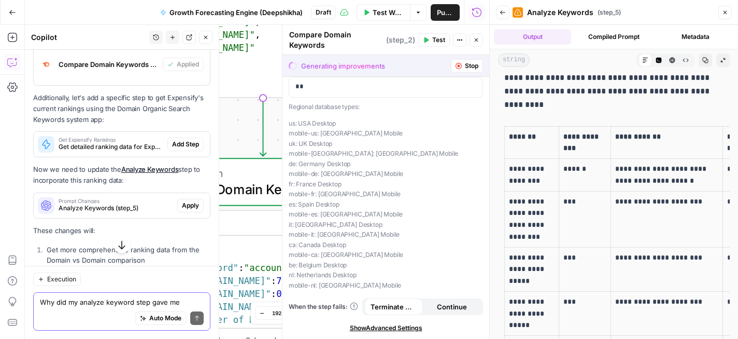
scroll to position [636, 0]
click at [448, 314] on button "Continue" at bounding box center [452, 306] width 59 height 17
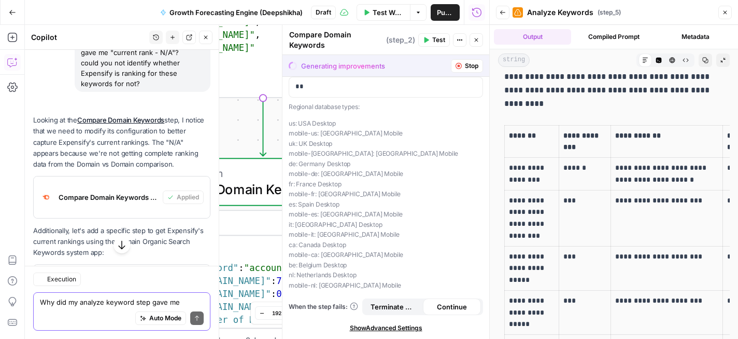
scroll to position [4127, 0]
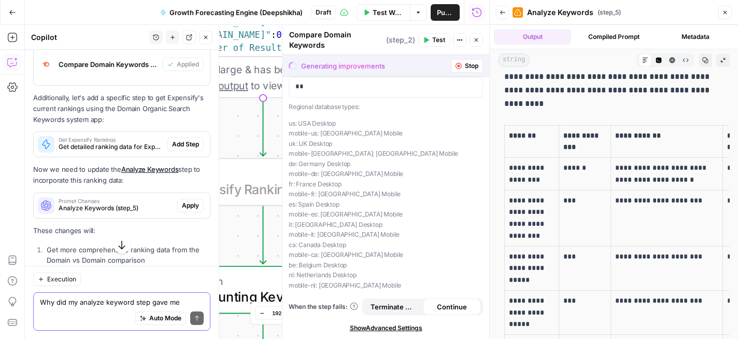
click at [202, 151] on button "Add Step" at bounding box center [185, 143] width 36 height 13
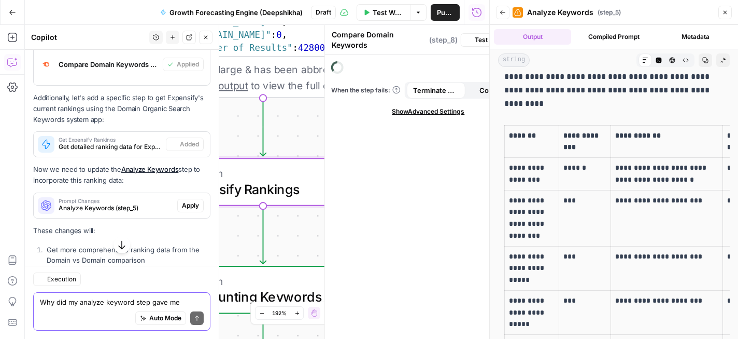
type textarea "Get Expensify Rankings"
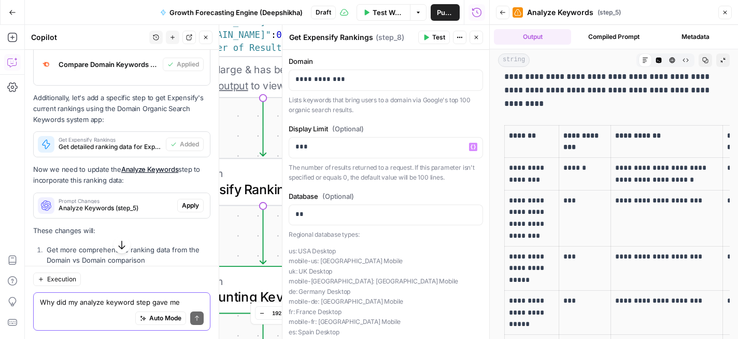
scroll to position [128, 0]
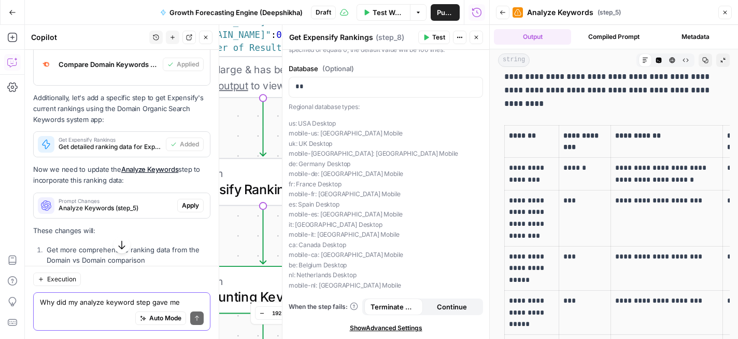
click at [426, 42] on button "Test" at bounding box center [434, 37] width 32 height 13
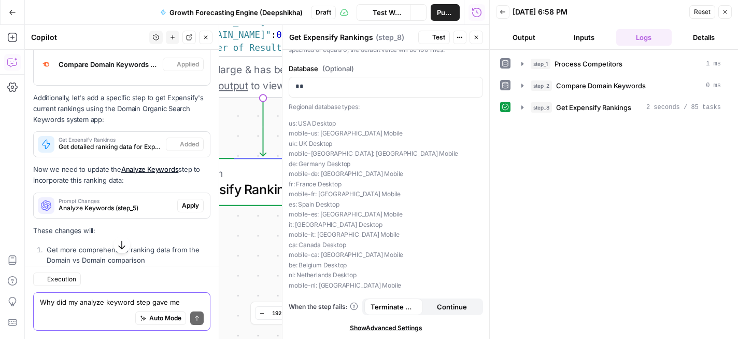
scroll to position [4127, 0]
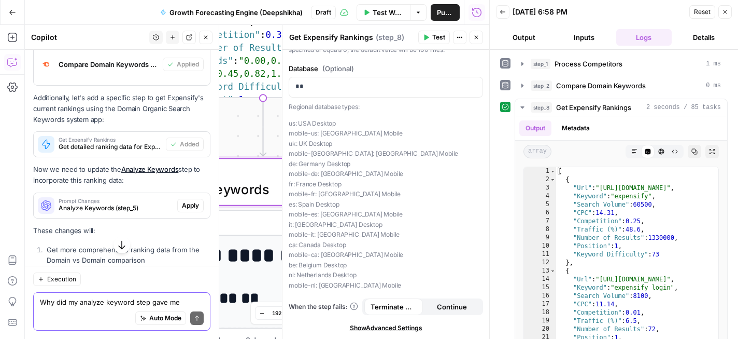
click at [187, 210] on span "Apply" at bounding box center [190, 205] width 17 height 9
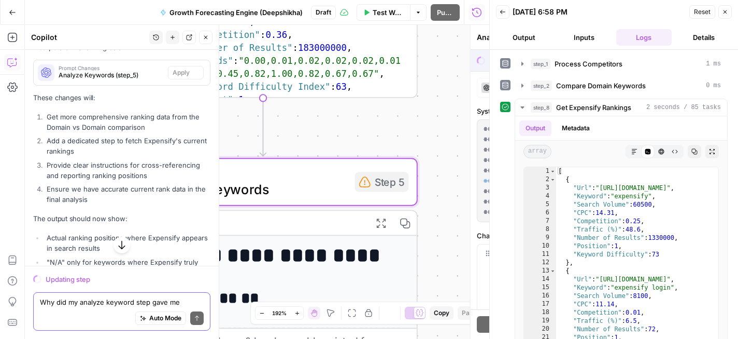
scroll to position [3994, 0]
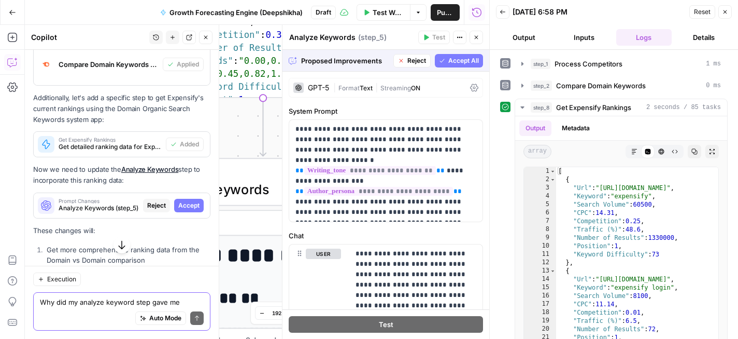
click at [450, 60] on span "Accept All" at bounding box center [464, 60] width 31 height 9
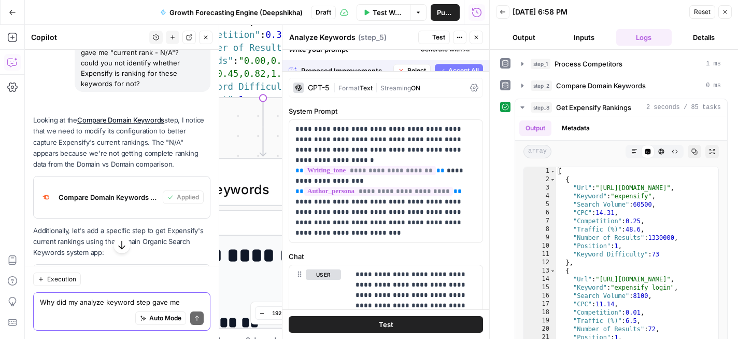
scroll to position [4127, 0]
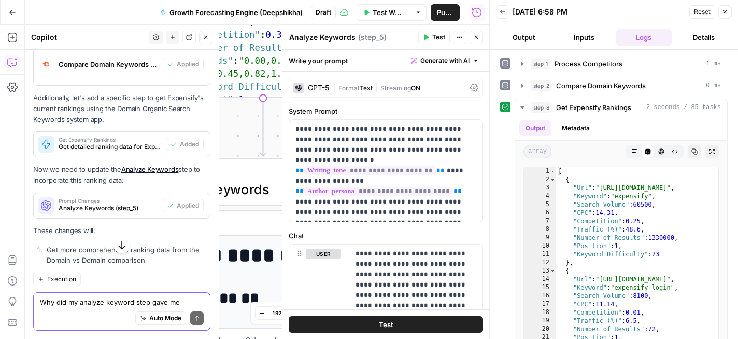
click at [460, 329] on button "Test" at bounding box center [386, 324] width 194 height 17
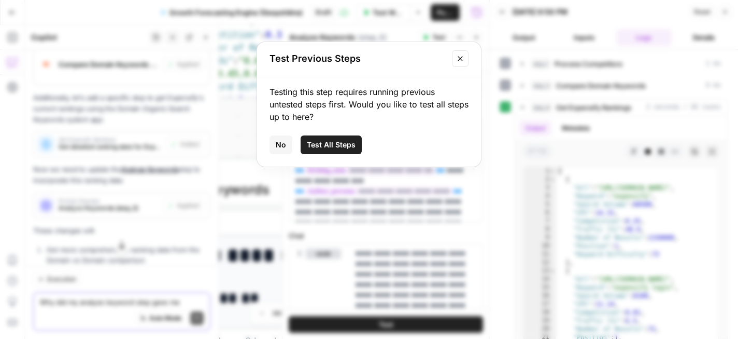
click at [346, 147] on span "Test All Steps" at bounding box center [331, 144] width 49 height 10
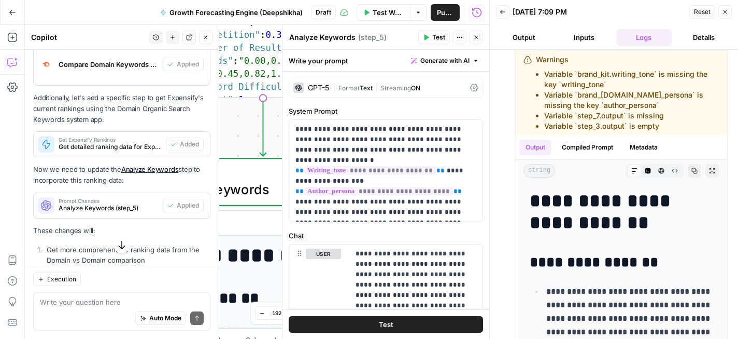
click at [477, 37] on icon "button" at bounding box center [476, 37] width 6 height 6
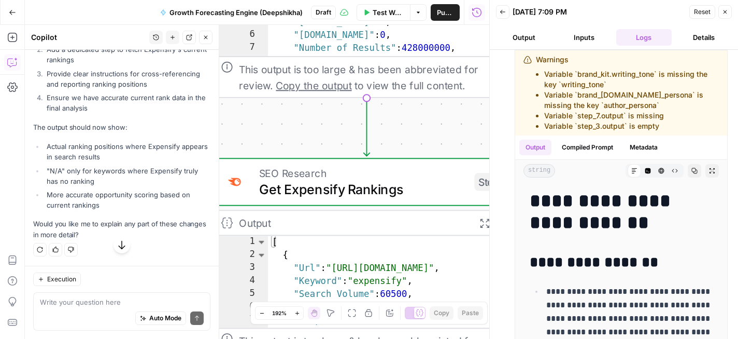
scroll to position [4382, 0]
click at [693, 173] on icon "button" at bounding box center [695, 170] width 6 height 6
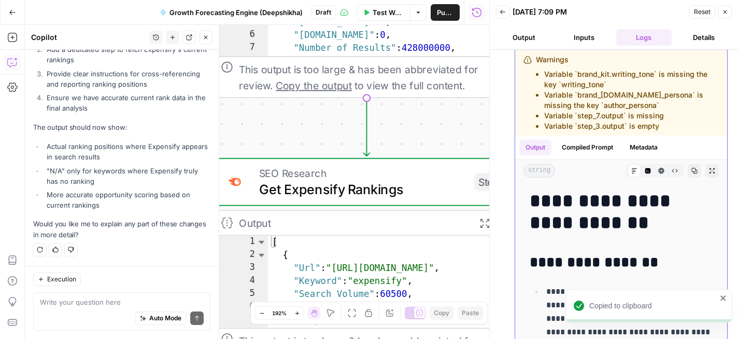
drag, startPoint x: 534, startPoint y: 197, endPoint x: 685, endPoint y: 273, distance: 169.3
click at [725, 299] on icon "close" at bounding box center [723, 297] width 7 height 8
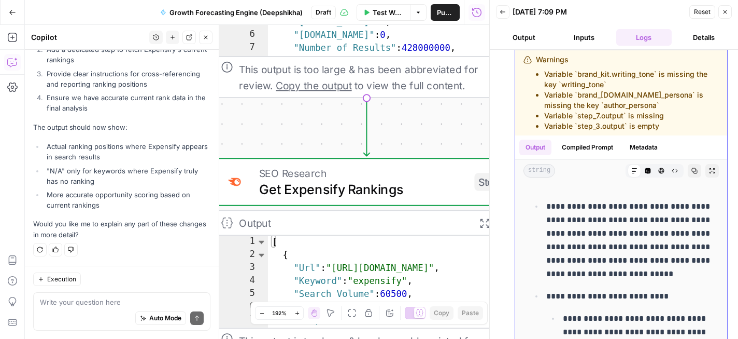
click at [620, 229] on p "**********" at bounding box center [630, 240] width 166 height 81
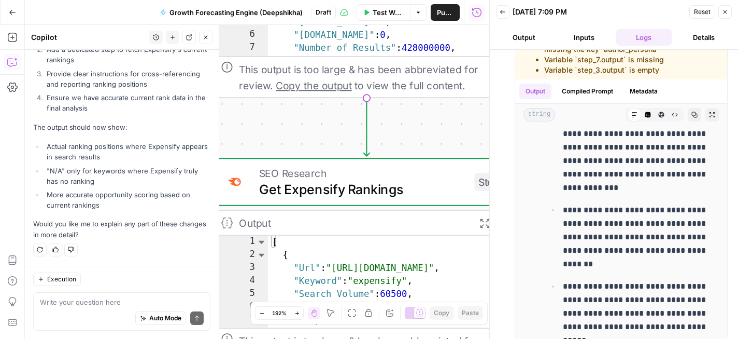
scroll to position [299, 0]
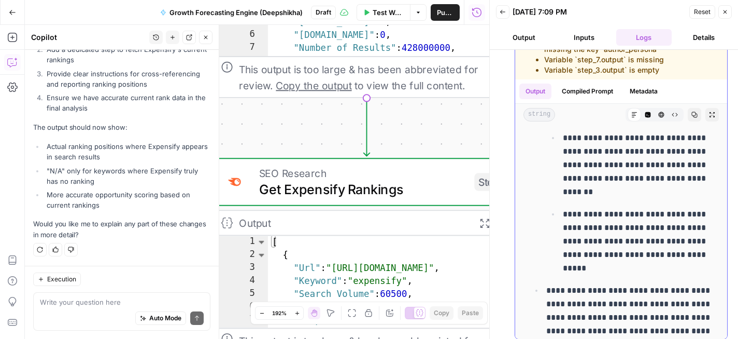
drag, startPoint x: 535, startPoint y: 201, endPoint x: 661, endPoint y: 272, distance: 145.1
copy div "**********"
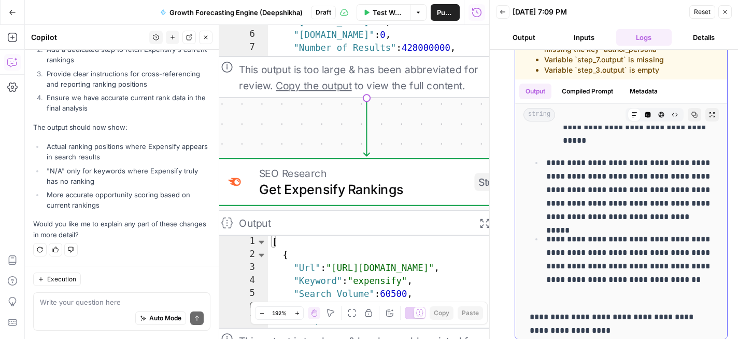
scroll to position [430, 0]
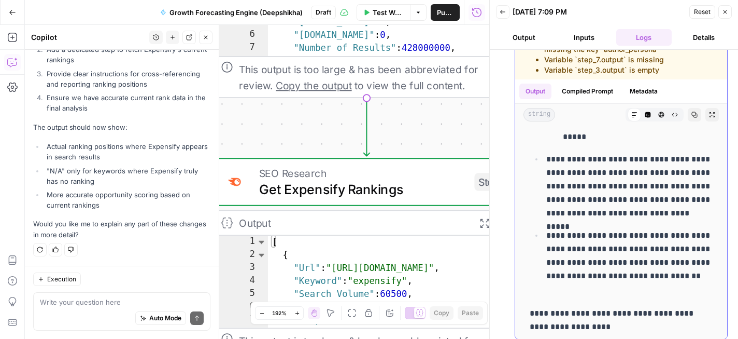
click at [549, 166] on p "**********" at bounding box center [630, 185] width 166 height 67
click at [547, 160] on p "**********" at bounding box center [630, 185] width 166 height 67
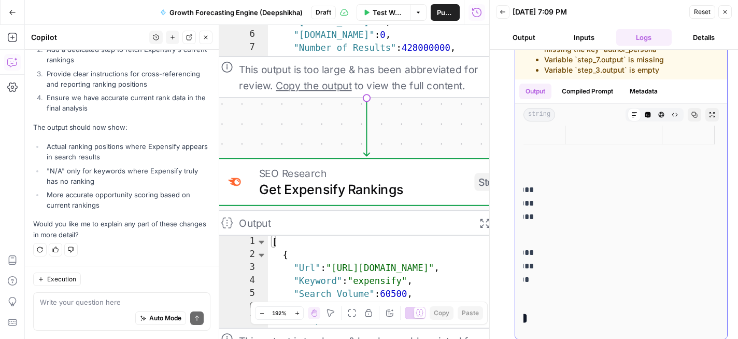
scroll to position [1527, 0]
drag, startPoint x: 547, startPoint y: 160, endPoint x: 656, endPoint y: 208, distance: 119.8
copy div "**********"
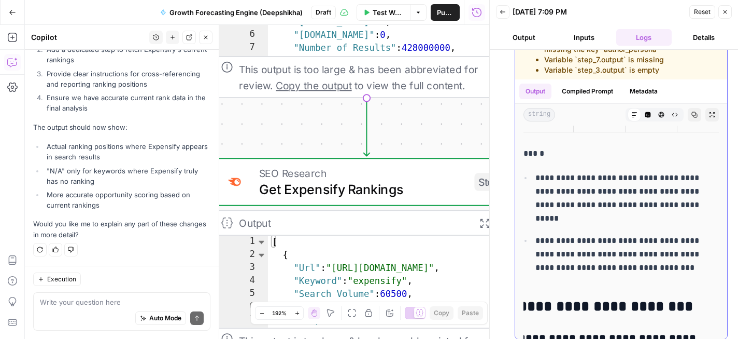
scroll to position [0, 0]
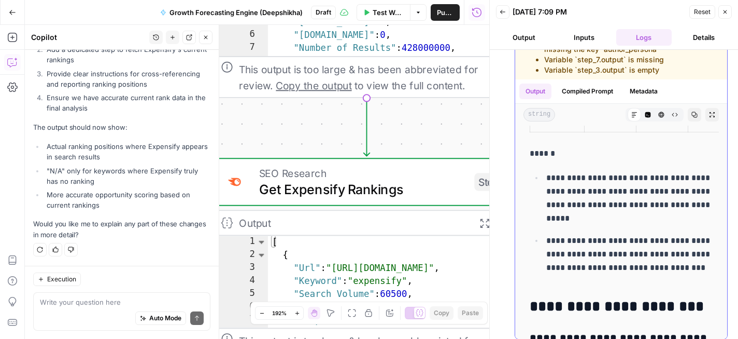
click at [572, 226] on ul "**********" at bounding box center [621, 229] width 183 height 117
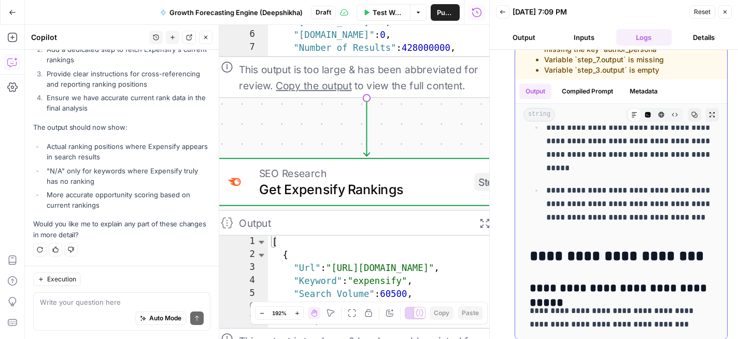
scroll to position [1584, 0]
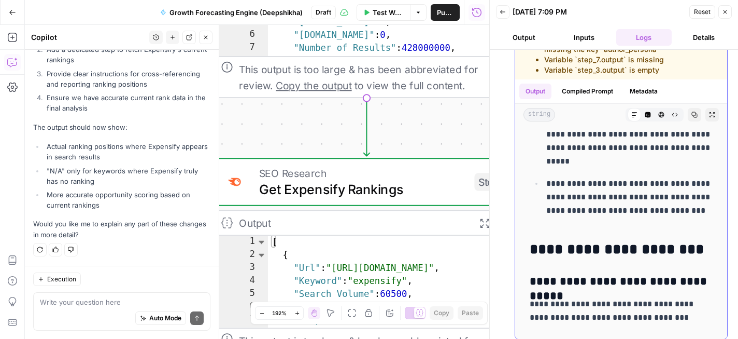
click at [547, 165] on p "**********" at bounding box center [630, 141] width 166 height 54
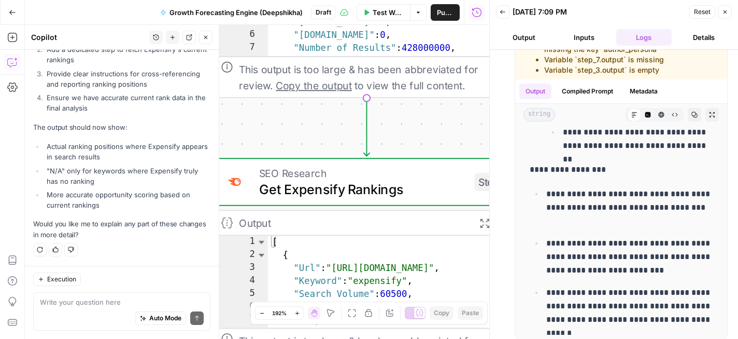
scroll to position [215, 0]
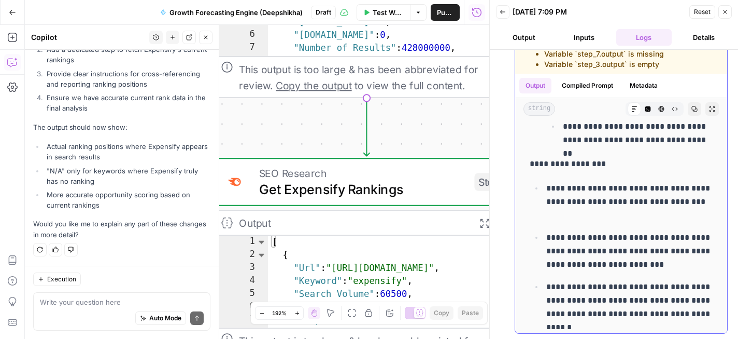
drag, startPoint x: 546, startPoint y: 165, endPoint x: 693, endPoint y: 318, distance: 212.7
copy div "**********"
click at [508, 12] on button "Back" at bounding box center [502, 11] width 13 height 13
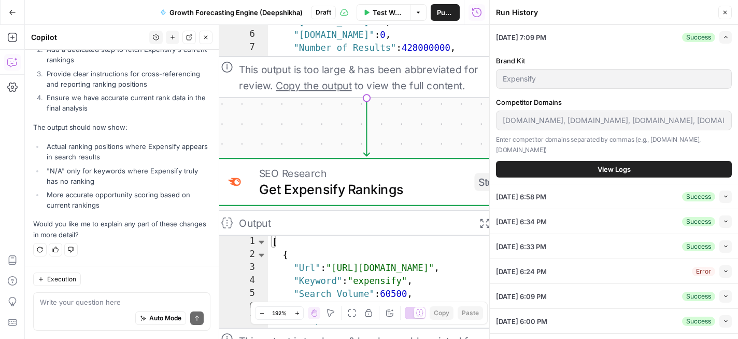
scroll to position [59, 0]
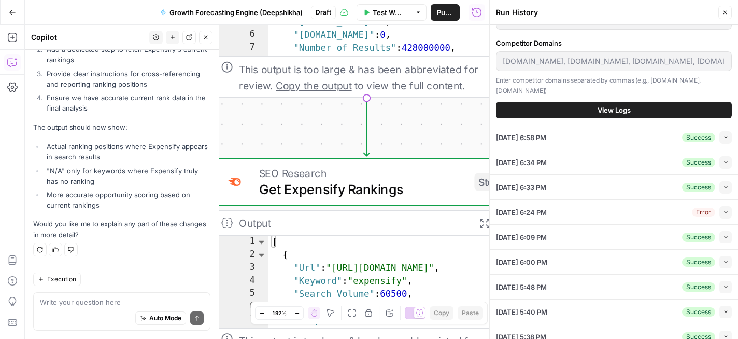
click at [616, 203] on div "09/02/25 at 6:24 PM Error Collapse" at bounding box center [614, 212] width 236 height 24
click at [726, 209] on span "button" at bounding box center [726, 212] width 6 height 6
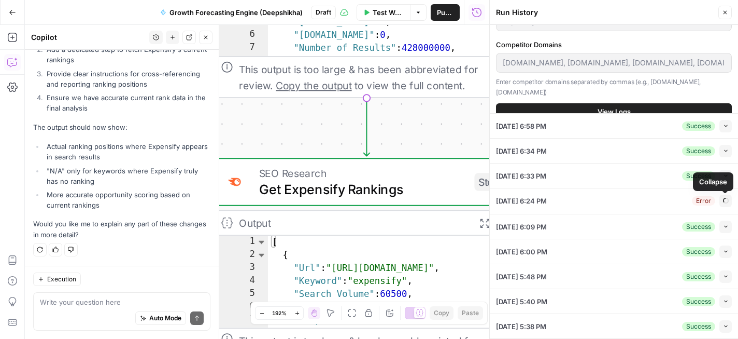
scroll to position [0, 0]
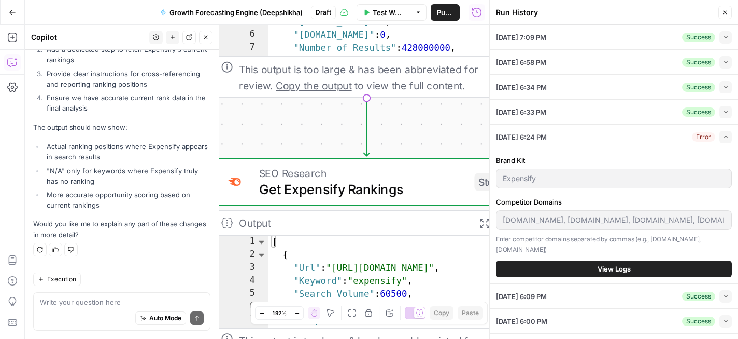
click at [621, 263] on span "View Logs" at bounding box center [614, 268] width 33 height 10
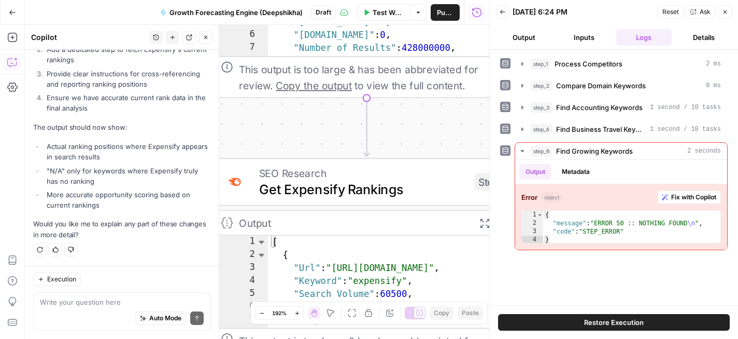
click at [726, 10] on icon "button" at bounding box center [725, 12] width 6 height 6
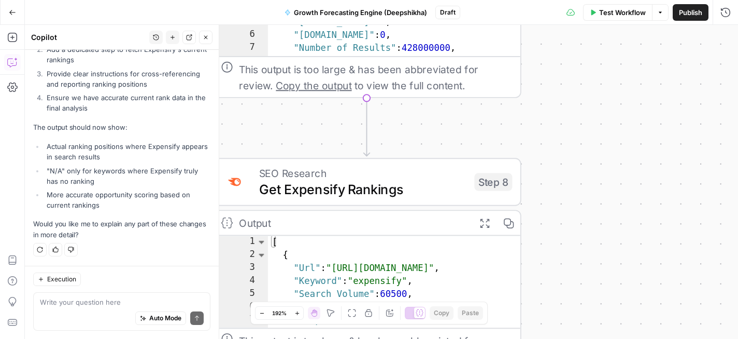
click at [695, 23] on div "Test Workflow Options Publish Run History" at bounding box center [599, 12] width 278 height 24
click at [691, 12] on span "Publish" at bounding box center [690, 12] width 23 height 10
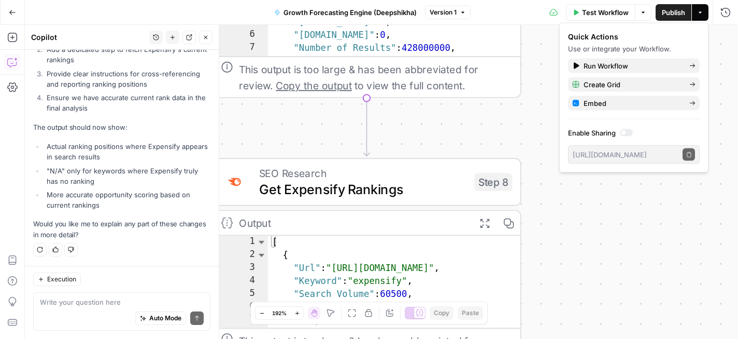
click at [624, 134] on div at bounding box center [623, 132] width 5 height 5
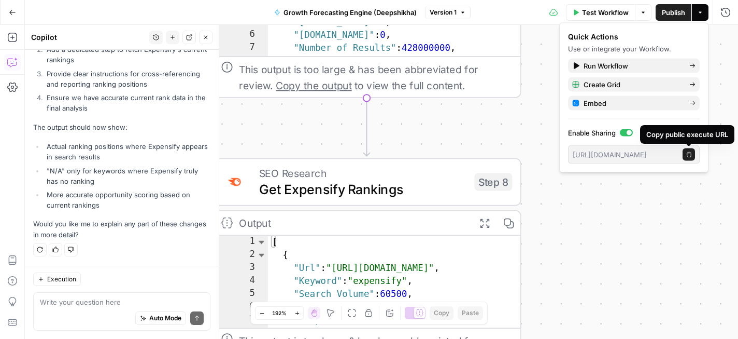
click at [689, 154] on icon "button" at bounding box center [690, 154] width 6 height 6
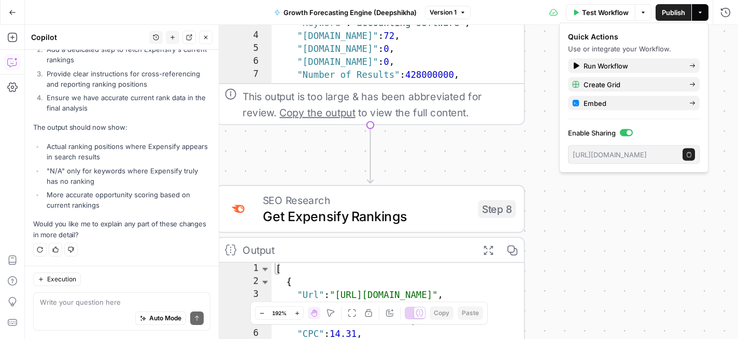
click at [668, 9] on span "Publish" at bounding box center [673, 12] width 23 height 10
click at [16, 9] on button "Go Back" at bounding box center [12, 12] width 19 height 19
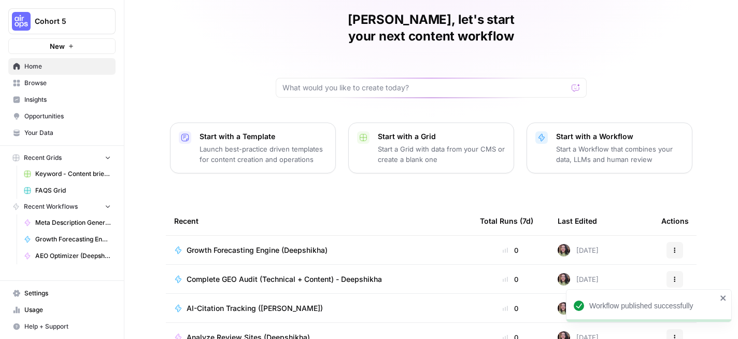
scroll to position [138, 0]
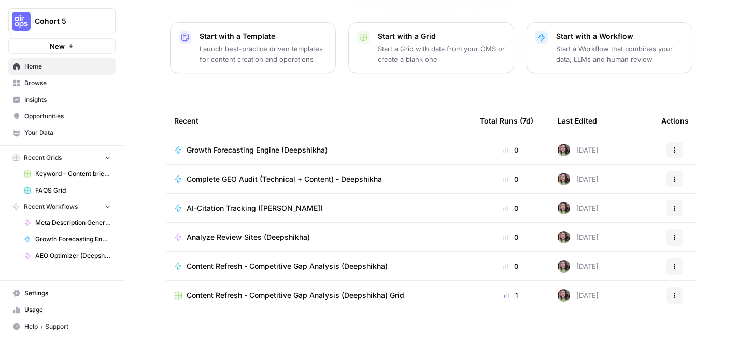
click at [268, 232] on span "Analyze Review Sites (Deepshikha)" at bounding box center [248, 237] width 123 height 10
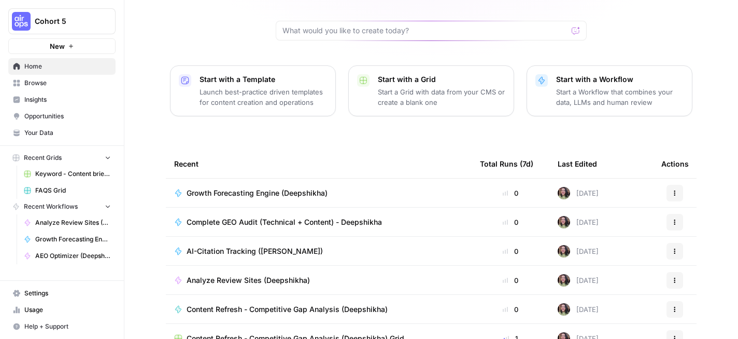
scroll to position [129, 0]
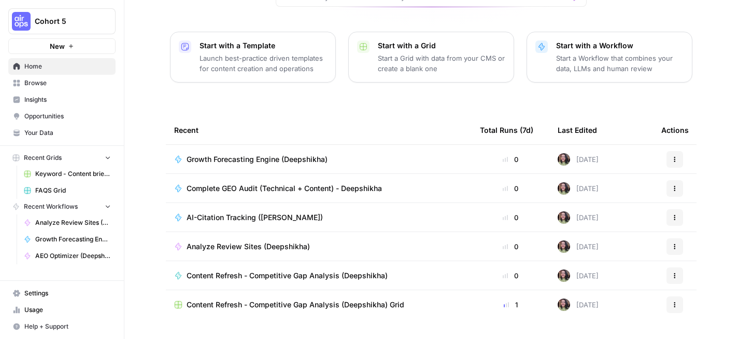
click at [261, 241] on span "Analyze Review Sites (Deepshikha)" at bounding box center [248, 246] width 123 height 10
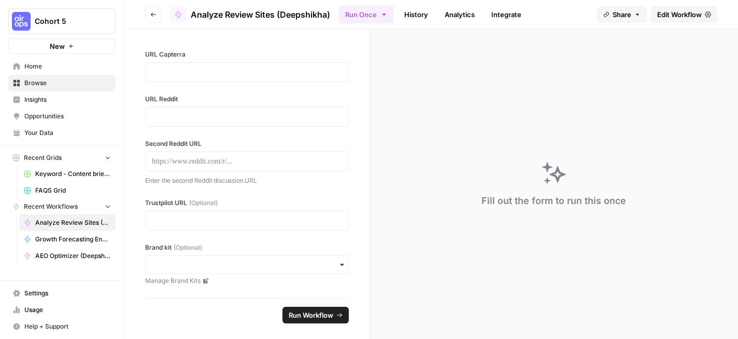
click at [66, 50] on button "New" at bounding box center [61, 46] width 107 height 16
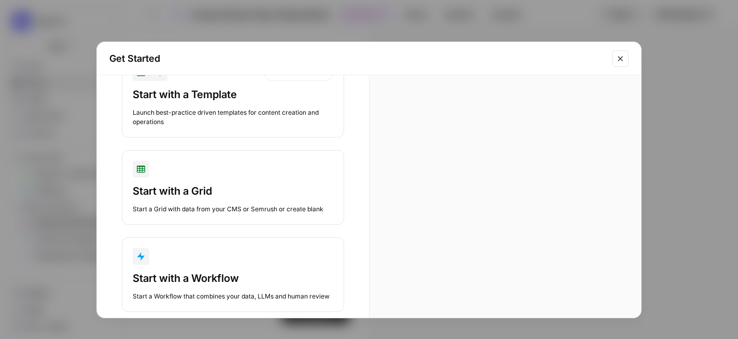
scroll to position [66, 0]
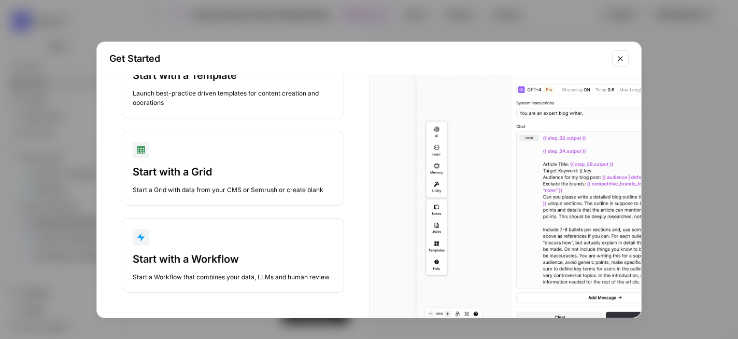
click at [247, 229] on div "button" at bounding box center [233, 237] width 201 height 17
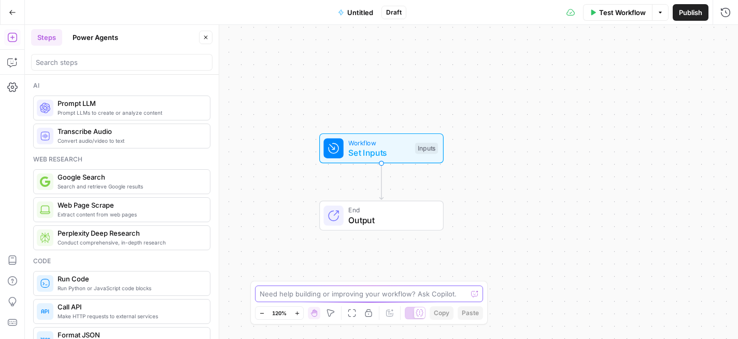
click at [363, 292] on textarea at bounding box center [363, 293] width 207 height 10
paste textarea "Help me create another workflow on reviewing all negative reviews from review s…"
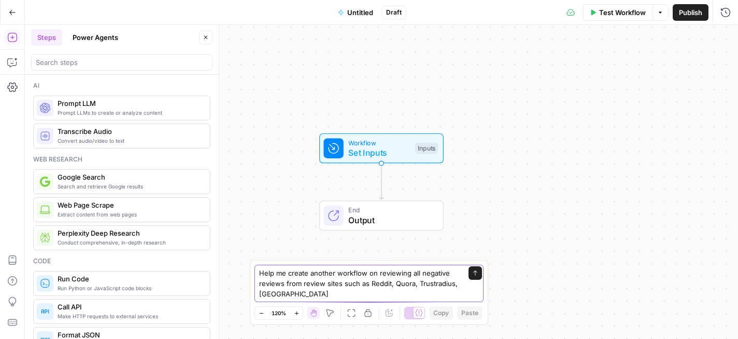
click at [324, 271] on textarea "Help me create another workflow on reviewing all negative reviews from review s…" at bounding box center [358, 283] width 199 height 31
click at [347, 282] on textarea "Help me create a workflow on reviewing all negative reviews from review sites s…" at bounding box center [358, 283] width 199 height 31
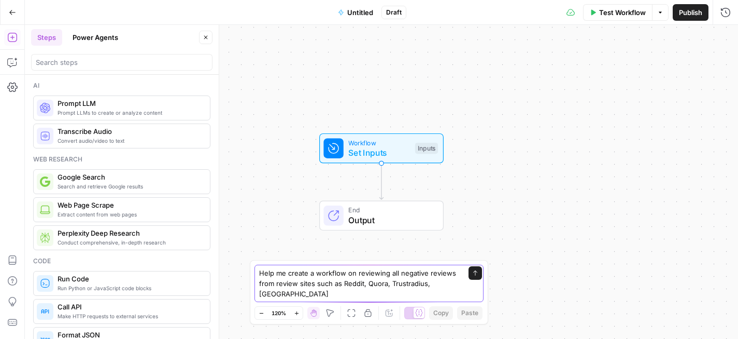
click at [347, 282] on textarea "Help me create a workflow on reviewing all negative reviews from review sites s…" at bounding box center [358, 283] width 199 height 31
drag, startPoint x: 347, startPoint y: 282, endPoint x: 395, endPoint y: 284, distance: 47.8
click at [395, 284] on textarea "Help me create a workflow on reviewing all negative reviews from review sites s…" at bounding box center [358, 283] width 199 height 31
click at [442, 284] on textarea "Help me create a workflow that pulls all negative reviews from review sites suc…" at bounding box center [358, 283] width 199 height 31
click at [366, 281] on textarea "Help me create a workflow that pulls all negative reviews associated with a bra…" at bounding box center [358, 283] width 199 height 31
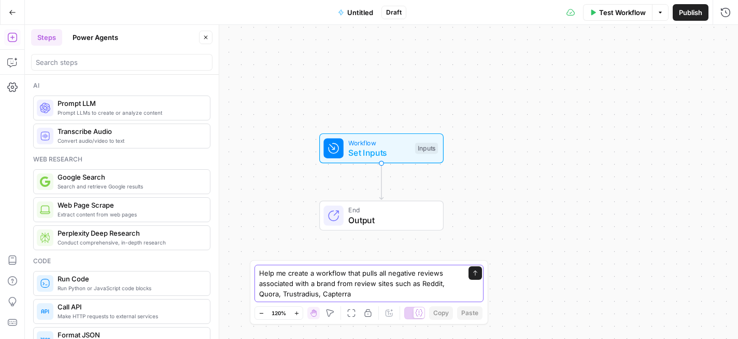
click at [366, 281] on textarea "Help me create a workflow that pulls all negative reviews associated with a bra…" at bounding box center [358, 283] width 199 height 31
click at [374, 291] on textarea "Help me create a workflow that pulls all negative reviews associated with a bra…" at bounding box center [358, 283] width 199 height 31
click at [369, 274] on textarea "Help me create a workflow that pulls all negative reviews associated with a bra…" at bounding box center [358, 283] width 199 height 31
click at [376, 292] on textarea "Help me create a workflow that extracts all negative reviews associated with a …" at bounding box center [358, 283] width 199 height 31
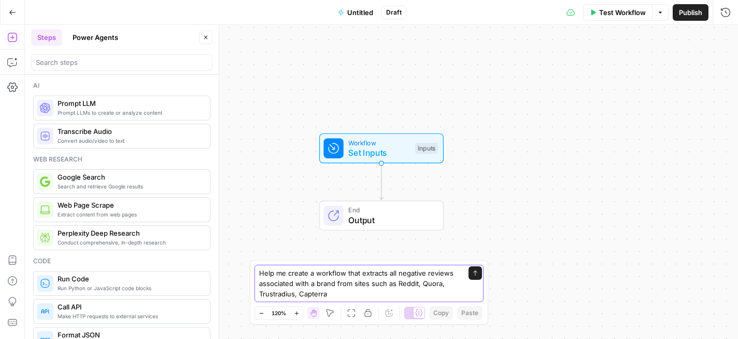
click at [385, 292] on textarea "Help me create a workflow that extracts all negative reviews associated with a …" at bounding box center [358, 283] width 199 height 31
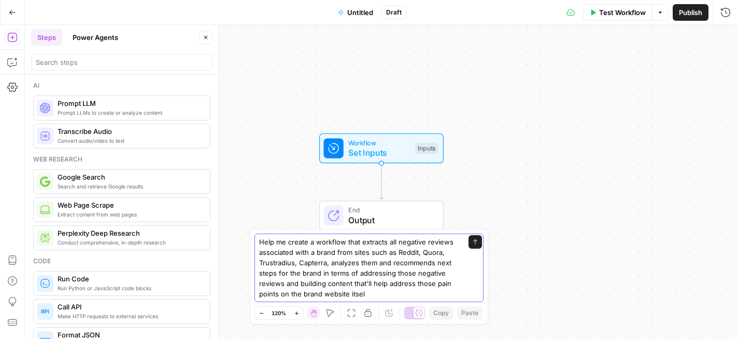
type textarea "Help me create a workflow that extracts all negative reviews associated with a …"
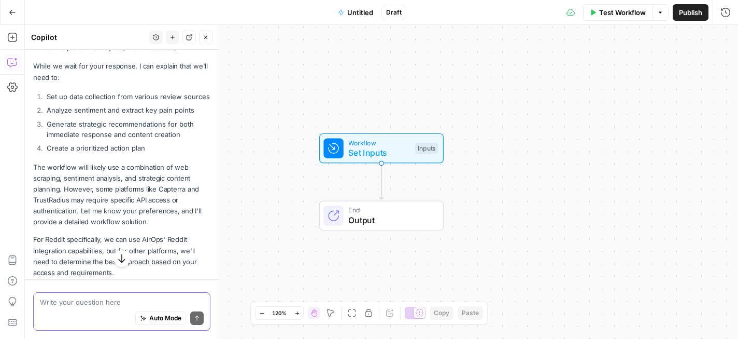
scroll to position [334, 0]
click at [122, 301] on textarea at bounding box center [122, 302] width 164 height 10
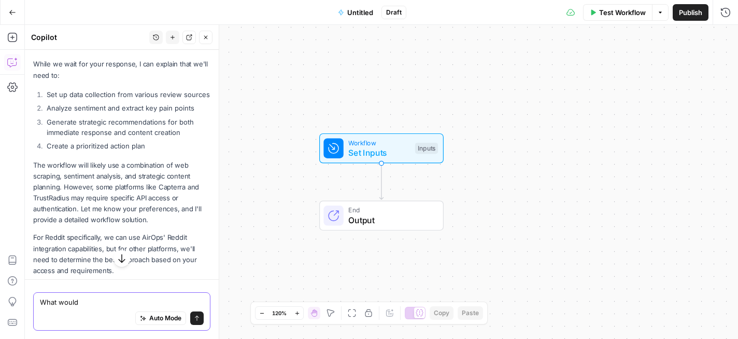
click at [73, 300] on textarea "What would" at bounding box center [122, 302] width 164 height 10
drag, startPoint x: 35, startPoint y: 238, endPoint x: 92, endPoint y: 269, distance: 65.0
click at [92, 269] on p "For Reddit specifically, we can use AirOps' Reddit integration capabilities, bu…" at bounding box center [121, 254] width 177 height 44
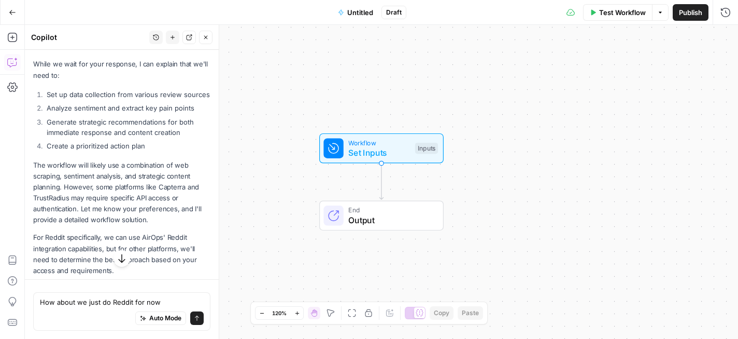
copy p "For Reddit specifically, we can use AirOps' Reddit integration capabilities, bu…"
click at [182, 297] on textarea "How about we just do Reddit for now" at bounding box center [122, 302] width 164 height 10
click at [155, 301] on textarea "How about we just do Reddit for now" at bounding box center [122, 302] width 164 height 10
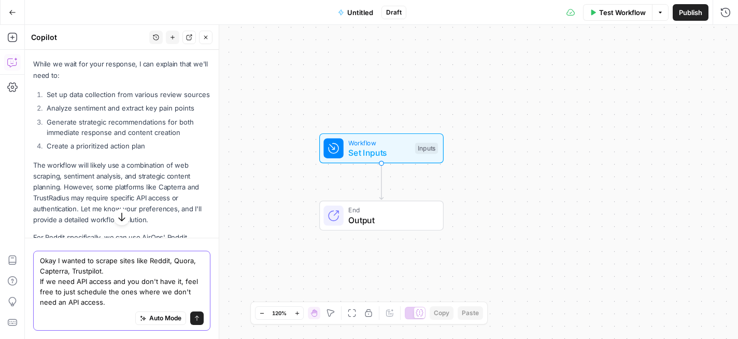
type textarea "Okay I wanted to scrape sites like Reddit, Quora, Capterra, Trustpilot. If we n…"
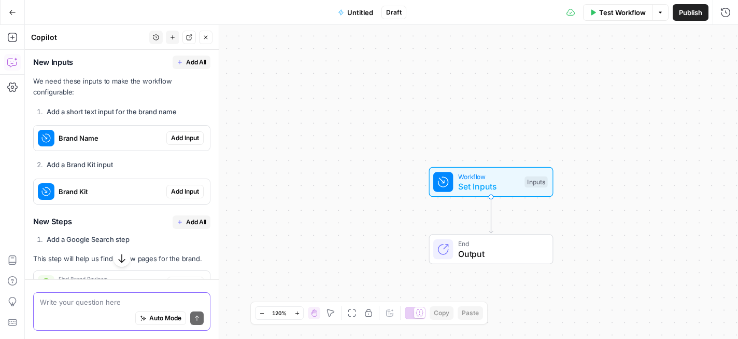
scroll to position [842, 0]
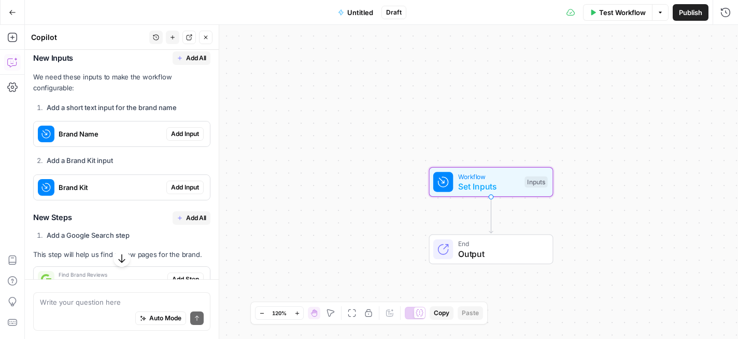
click at [178, 129] on span "Add Input" at bounding box center [185, 133] width 28 height 9
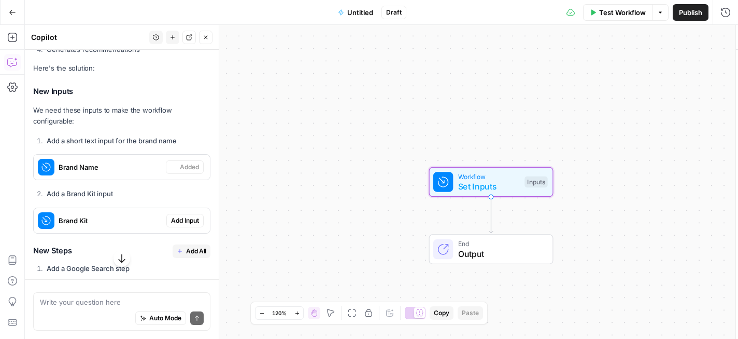
scroll to position [875, 0]
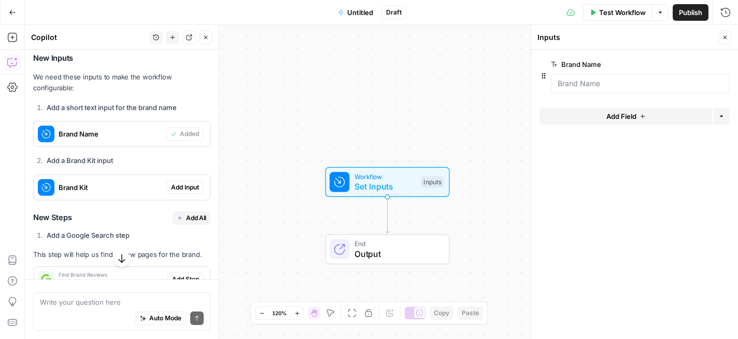
click at [573, 92] on div at bounding box center [640, 84] width 179 height 20
click at [195, 183] on span "Add Input" at bounding box center [185, 187] width 28 height 9
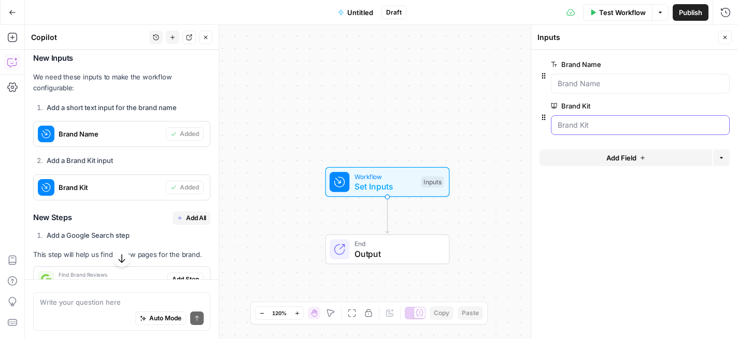
click at [607, 128] on Kit "Brand Kit" at bounding box center [640, 125] width 165 height 10
click at [624, 12] on span "Test Workflow" at bounding box center [622, 12] width 47 height 10
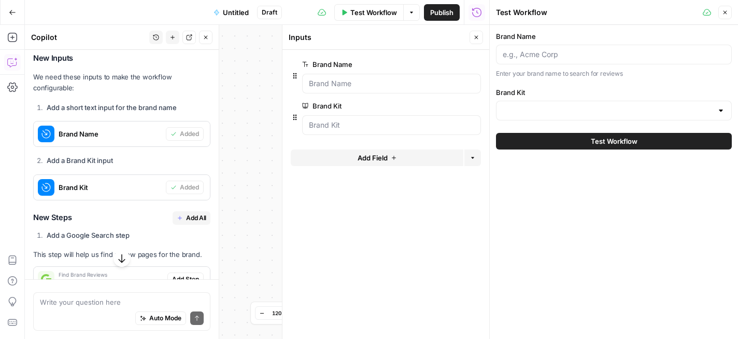
click at [603, 41] on div "Brand Name Enter your brand name to search for reviews" at bounding box center [614, 55] width 236 height 48
click at [603, 51] on input "Brand Name" at bounding box center [614, 54] width 222 height 10
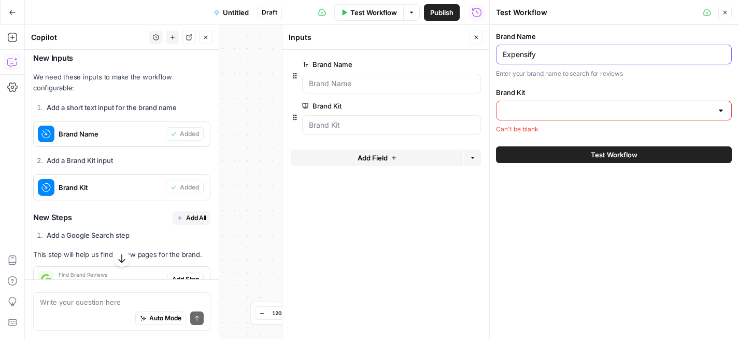
type input "Expensify"
click at [612, 109] on input "Brand Kit" at bounding box center [608, 110] width 210 height 10
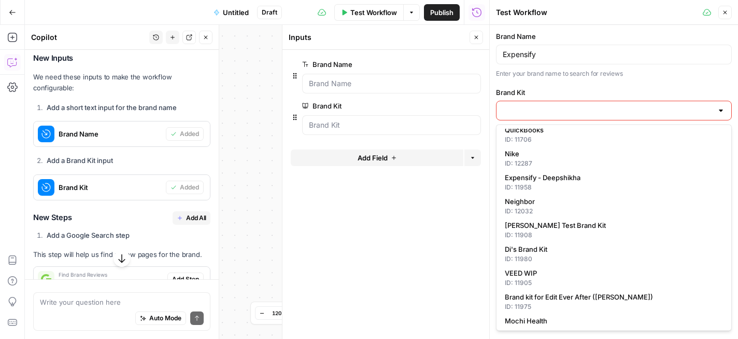
scroll to position [243, 0]
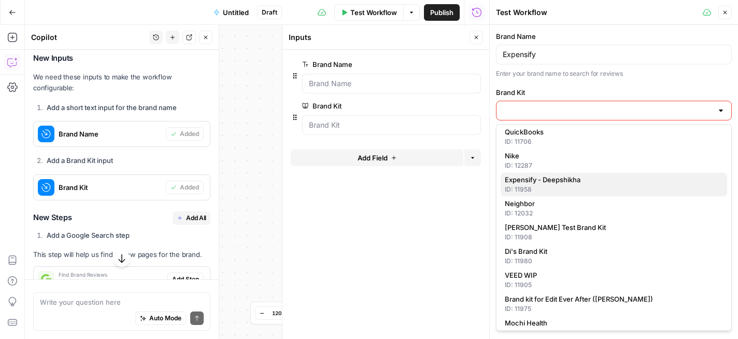
click at [604, 181] on span "Expensify - Deepshikha" at bounding box center [612, 180] width 214 height 10
type input "Expensify - Deepshikha"
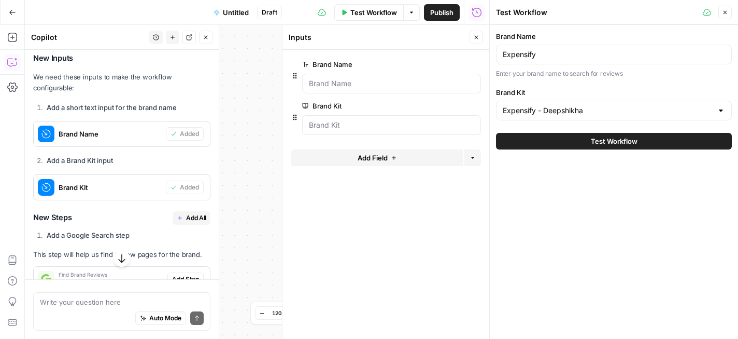
click at [616, 144] on span "Test Workflow" at bounding box center [614, 141] width 47 height 10
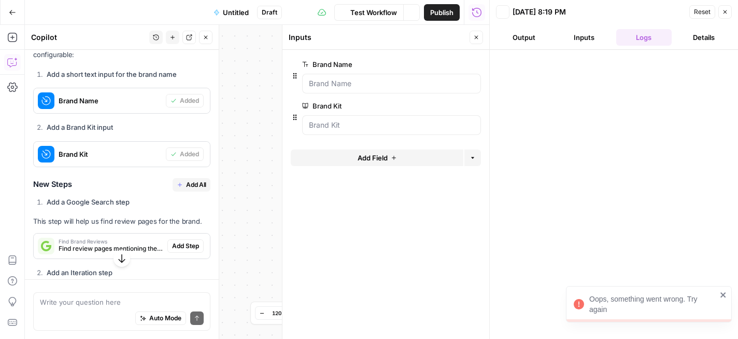
scroll to position [875, 0]
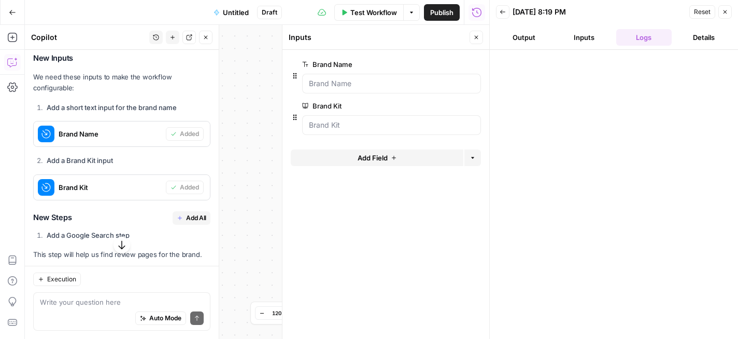
click at [499, 13] on button "Back" at bounding box center [502, 11] width 13 height 13
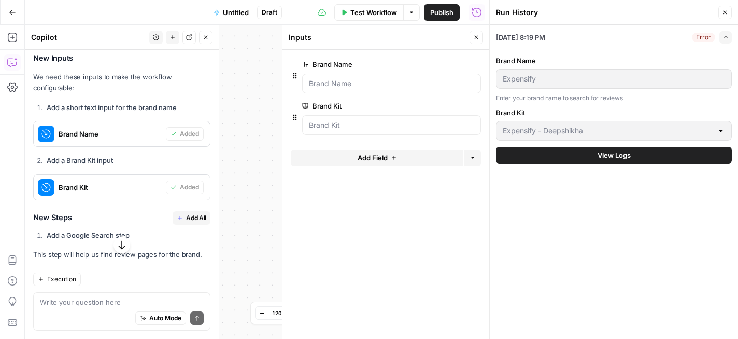
click at [591, 152] on button "View Logs" at bounding box center [614, 155] width 236 height 17
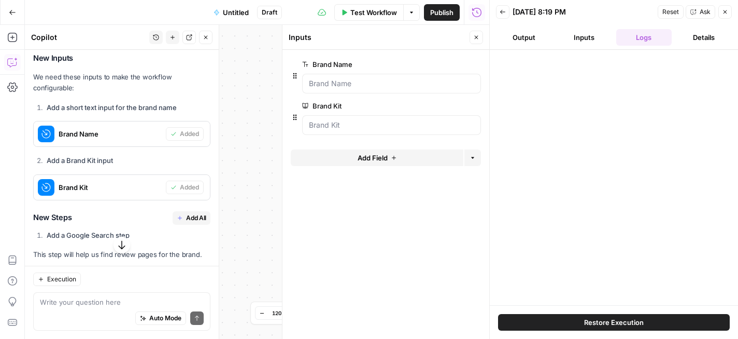
click at [622, 318] on span "Restore Execution" at bounding box center [614, 322] width 60 height 10
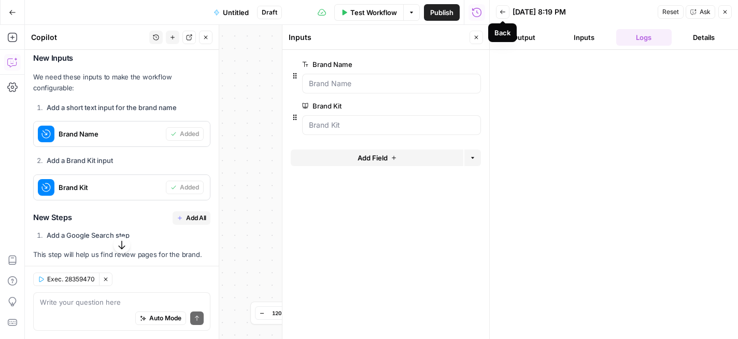
click at [505, 14] on icon "button" at bounding box center [503, 12] width 6 height 6
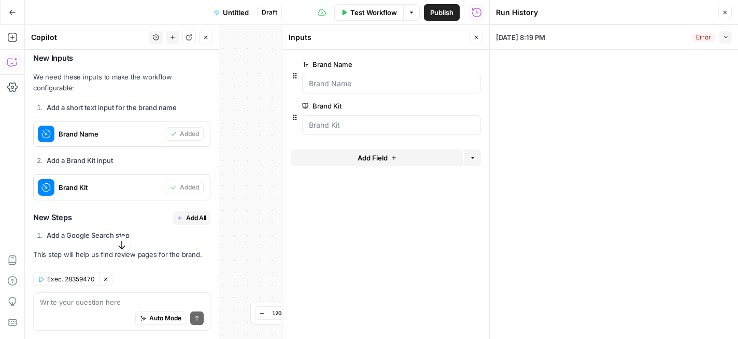
click at [706, 41] on div "Error" at bounding box center [703, 37] width 23 height 9
click at [720, 39] on button "Collapse" at bounding box center [726, 37] width 12 height 12
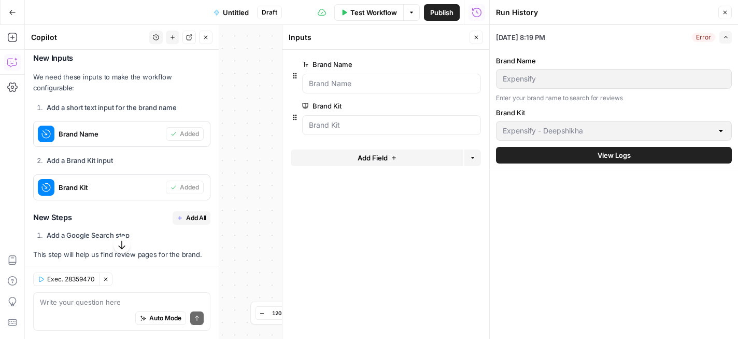
click at [588, 156] on button "View Logs" at bounding box center [614, 155] width 236 height 17
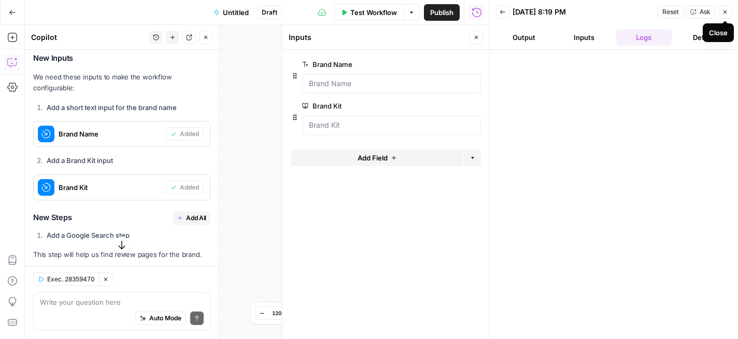
click at [724, 14] on icon "button" at bounding box center [725, 12] width 6 height 6
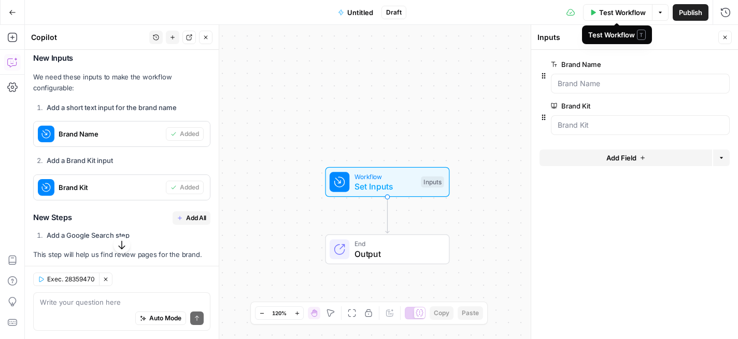
click at [623, 13] on span "Test Workflow" at bounding box center [622, 12] width 47 height 10
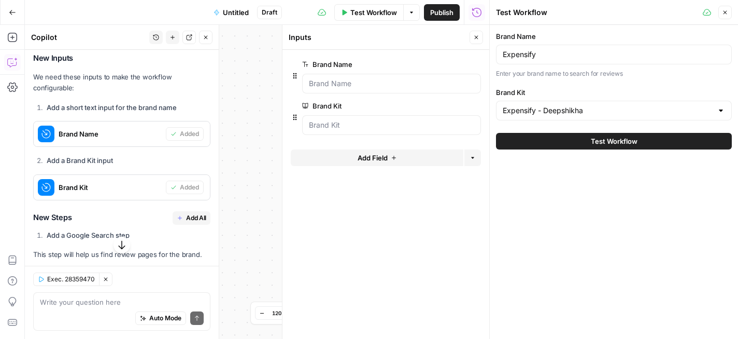
click at [597, 140] on span "Test Workflow" at bounding box center [614, 141] width 47 height 10
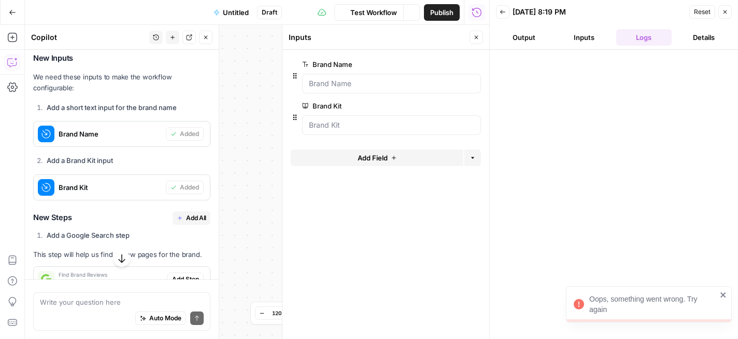
scroll to position [875, 0]
click at [722, 17] on button "Close" at bounding box center [725, 11] width 13 height 13
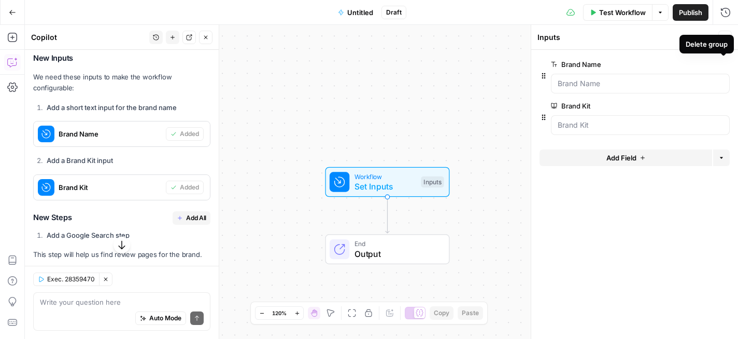
click at [727, 63] on button "Delete group" at bounding box center [724, 64] width 12 height 12
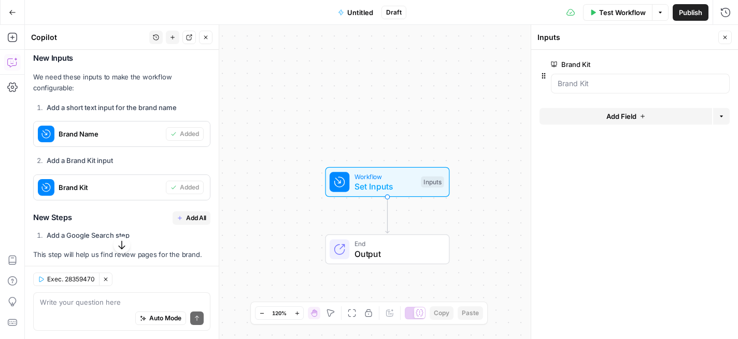
click at [724, 67] on button "Delete group" at bounding box center [724, 64] width 12 height 12
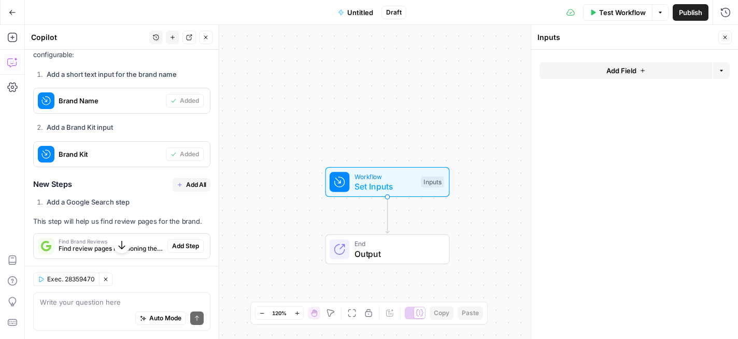
scroll to position [842, 0]
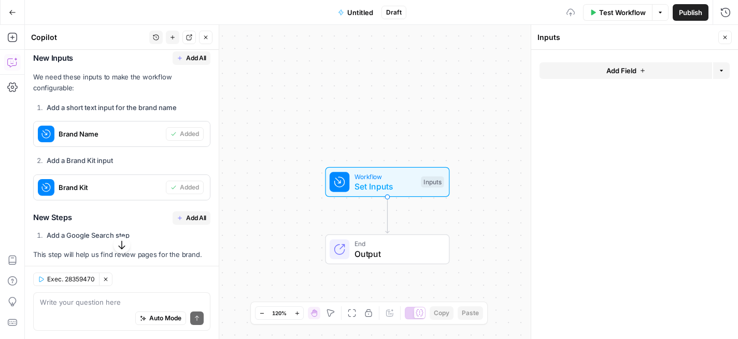
click at [727, 37] on icon "button" at bounding box center [725, 37] width 6 height 6
click at [398, 186] on span "Set Inputs" at bounding box center [386, 186] width 62 height 12
click at [603, 69] on button "Add Field" at bounding box center [626, 70] width 173 height 17
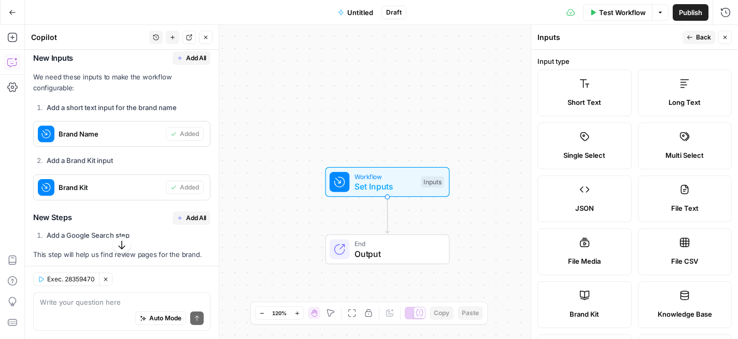
scroll to position [341, 0]
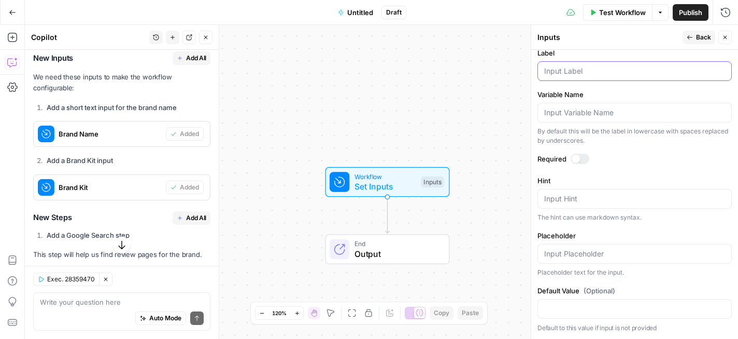
click at [618, 74] on input "Label" at bounding box center [634, 71] width 181 height 10
type input "Brand Kit"
click at [686, 38] on button "Back" at bounding box center [699, 37] width 33 height 13
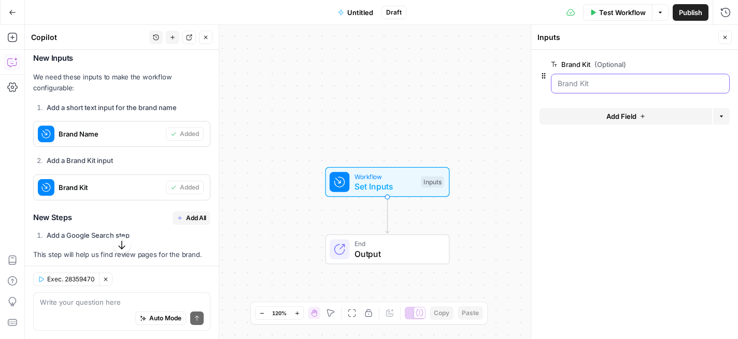
click at [606, 82] on Kit "Brand Kit (Optional)" at bounding box center [640, 83] width 165 height 10
click at [611, 14] on span "Test Workflow" at bounding box center [622, 12] width 47 height 10
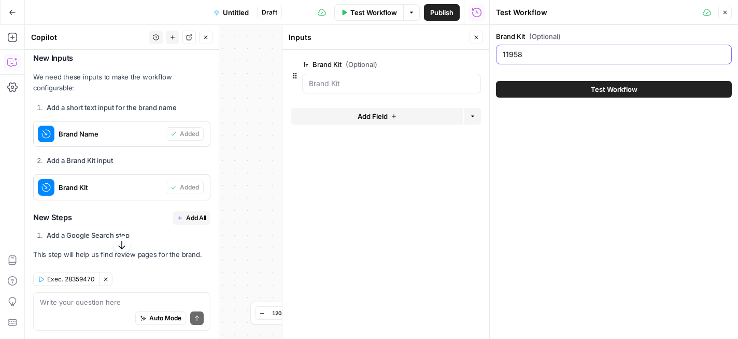
click at [544, 55] on input "11958" at bounding box center [614, 54] width 222 height 10
click at [549, 106] on div "Brand Kit (Optional) Test Workflow" at bounding box center [614, 182] width 248 height 314
click at [548, 51] on input "Brand Kit (Optional)" at bounding box center [614, 54] width 222 height 10
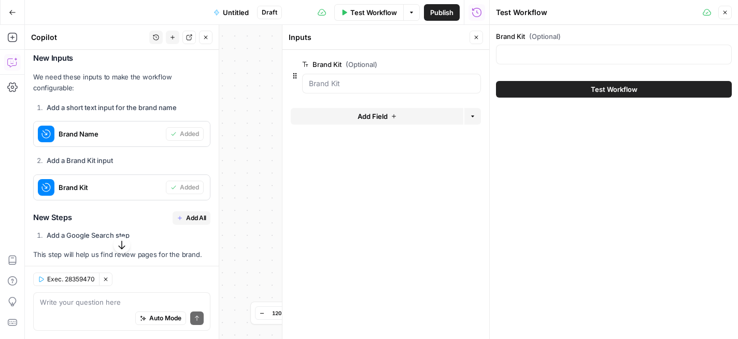
click at [730, 11] on button "Close" at bounding box center [725, 12] width 13 height 13
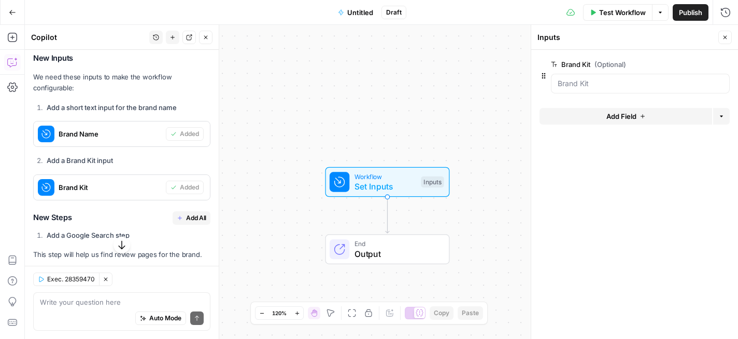
click at [712, 62] on button "edit field" at bounding box center [696, 64] width 40 height 12
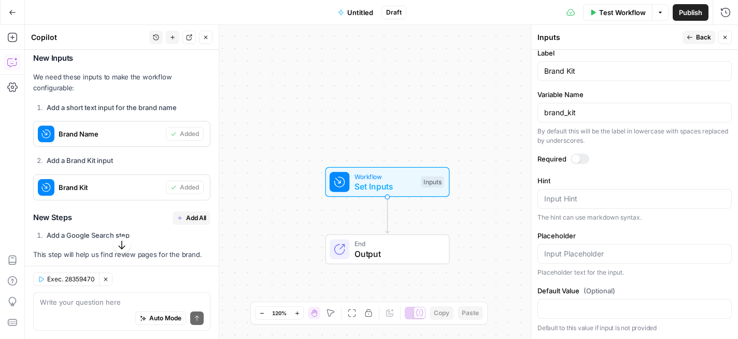
click at [578, 160] on div at bounding box center [576, 159] width 8 height 8
click at [689, 35] on icon "button" at bounding box center [690, 37] width 6 height 6
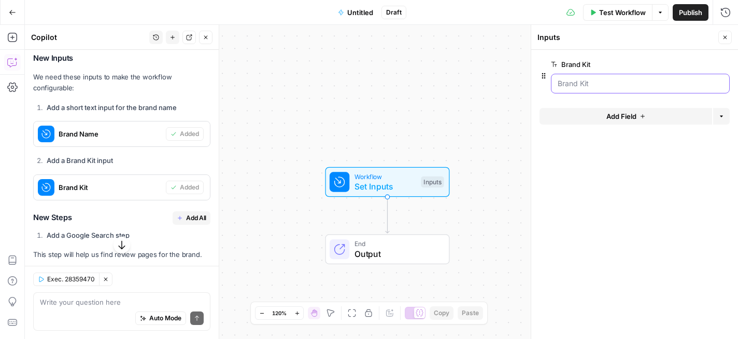
click at [662, 85] on Kit "Brand Kit" at bounding box center [640, 83] width 165 height 10
click at [612, 13] on span "Test Workflow" at bounding box center [622, 12] width 47 height 10
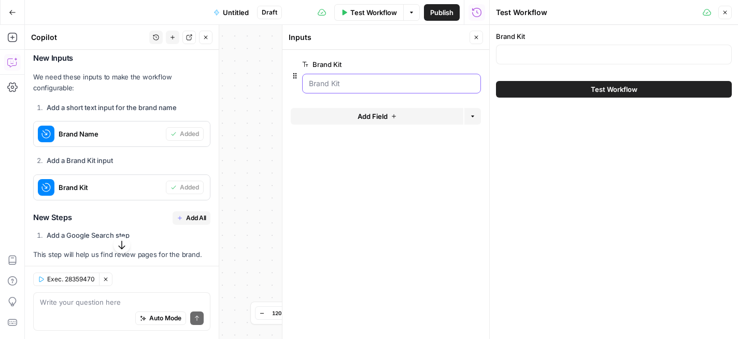
click at [420, 87] on Kit "Brand Kit" at bounding box center [391, 83] width 165 height 10
click at [528, 54] on input "Brand Kit" at bounding box center [614, 54] width 222 height 10
click at [725, 11] on icon "button" at bounding box center [725, 12] width 6 height 6
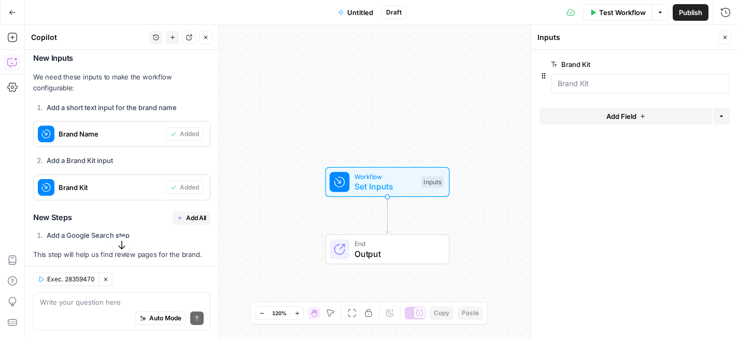
click at [721, 40] on button "Close" at bounding box center [725, 37] width 13 height 13
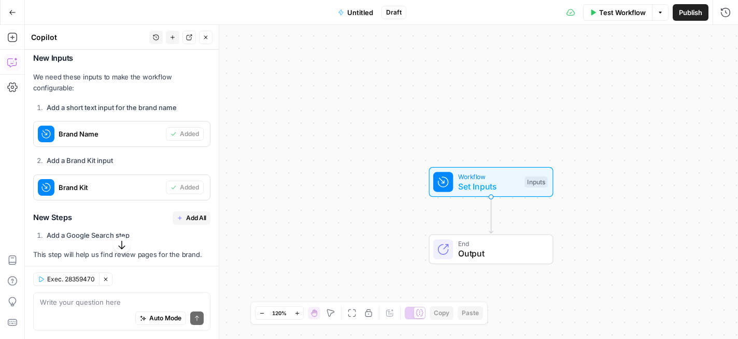
click at [466, 191] on span "Set Inputs" at bounding box center [489, 186] width 62 height 12
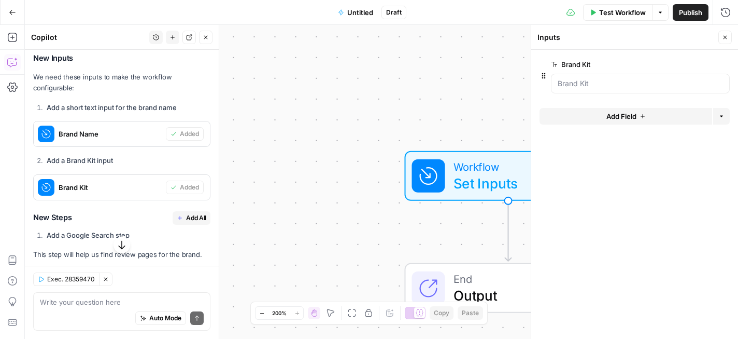
click at [723, 66] on icon "button" at bounding box center [723, 64] width 5 height 5
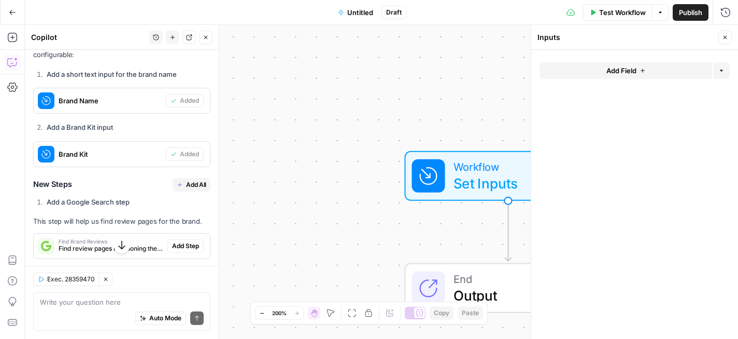
scroll to position [842, 0]
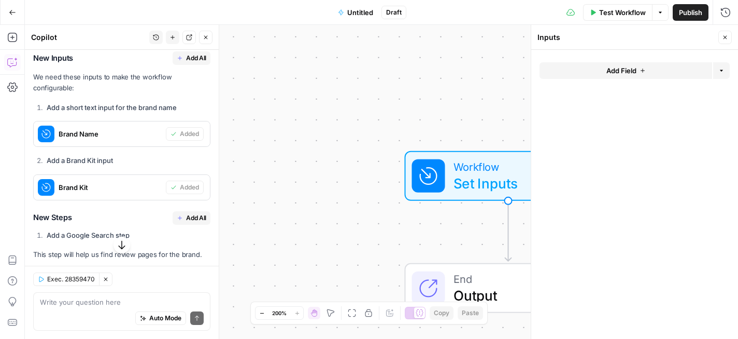
click at [725, 36] on icon "button" at bounding box center [725, 37] width 6 height 6
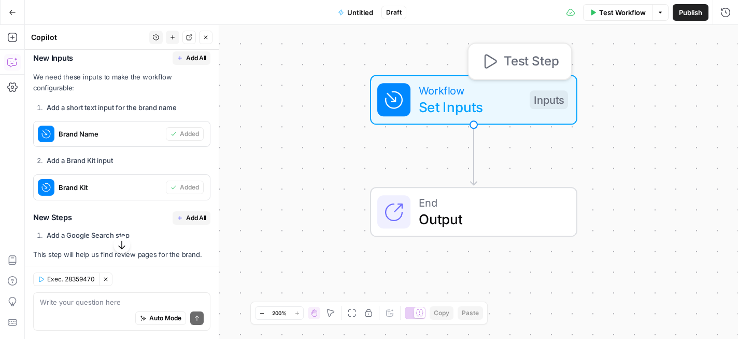
click at [478, 103] on span "Set Inputs" at bounding box center [470, 106] width 103 height 21
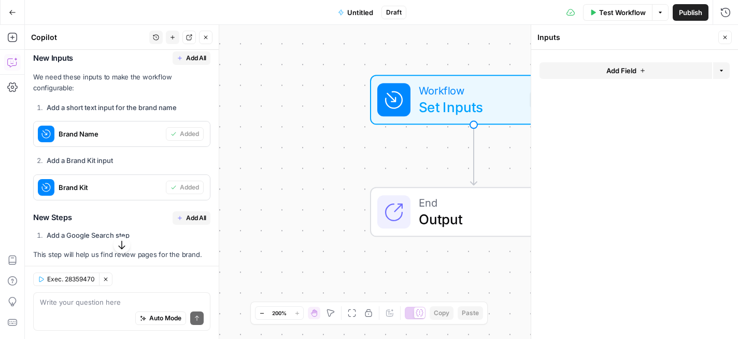
click at [627, 70] on span "Add Field" at bounding box center [622, 70] width 30 height 10
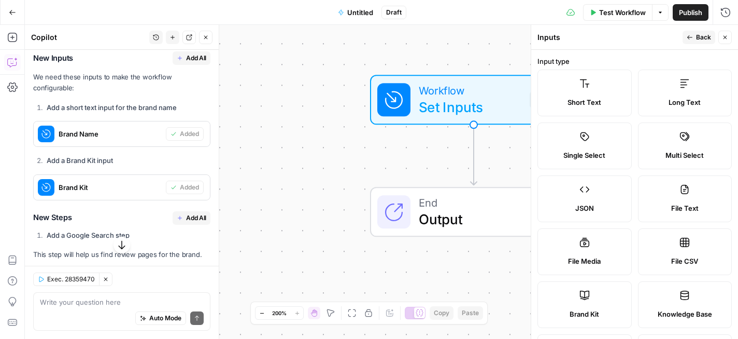
click at [612, 97] on div "Short Text" at bounding box center [585, 102] width 77 height 10
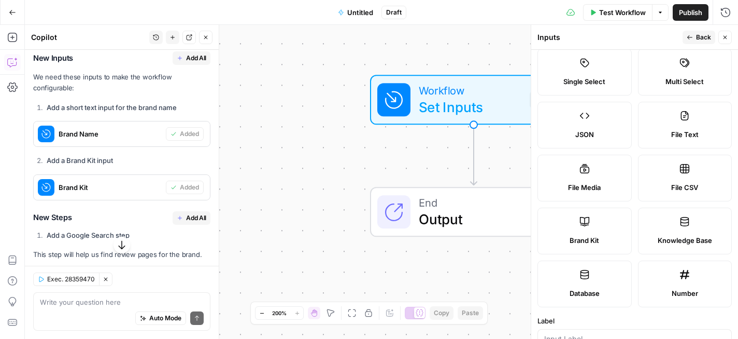
scroll to position [97, 0]
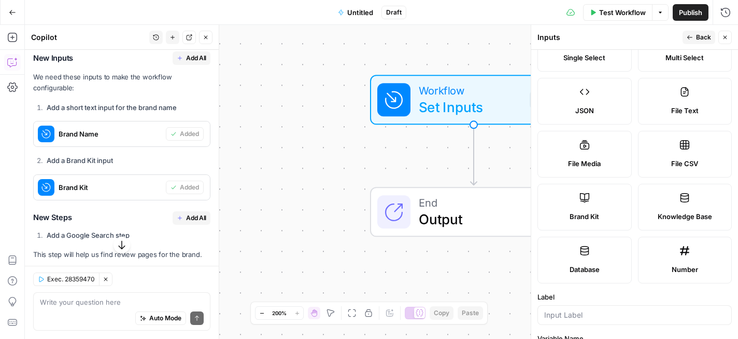
click at [611, 202] on label "Brand Kit" at bounding box center [585, 207] width 94 height 47
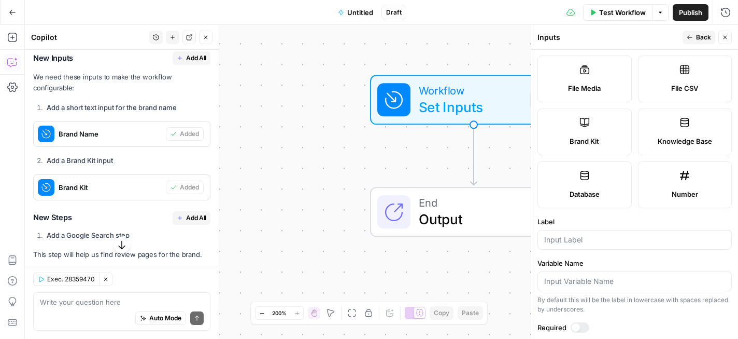
scroll to position [226, 0]
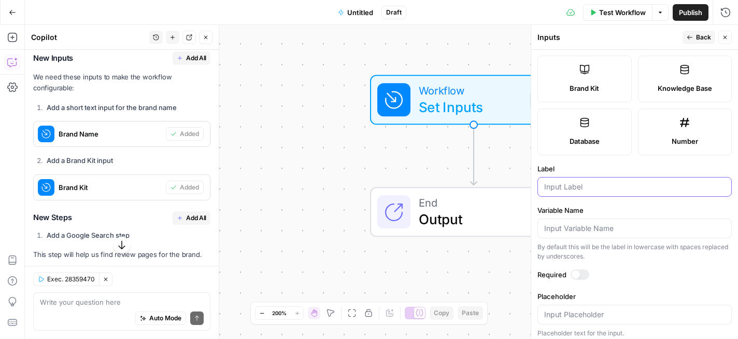
click at [608, 186] on input "Label" at bounding box center [634, 186] width 181 height 10
click at [566, 191] on input "Brand Kit" at bounding box center [634, 186] width 181 height 10
click at [591, 185] on input "Brand Kit" at bounding box center [634, 186] width 181 height 10
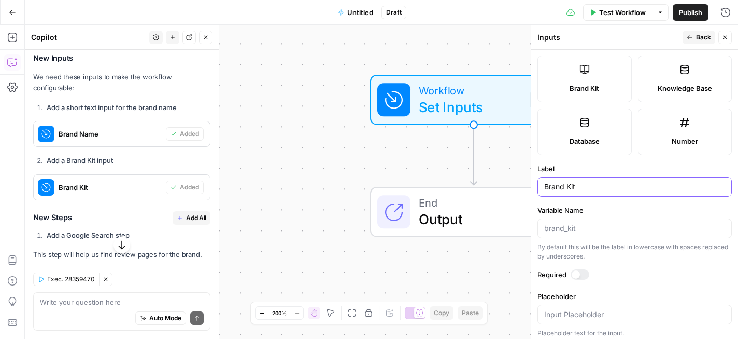
click at [591, 185] on input "Brand Kit" at bounding box center [634, 186] width 181 height 10
type input "Expensify"
click at [698, 38] on span "Back" at bounding box center [703, 37] width 15 height 9
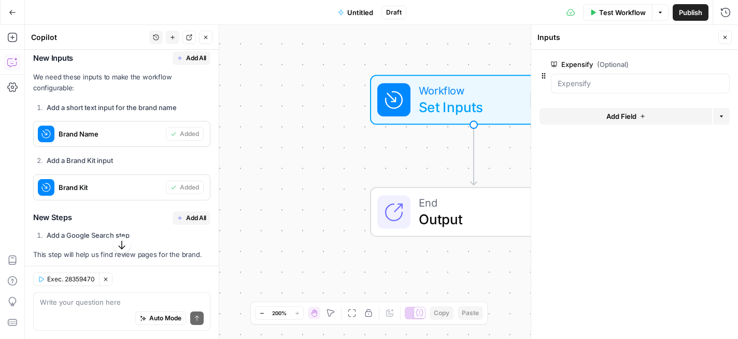
click at [725, 60] on button "Delete group" at bounding box center [724, 64] width 12 height 12
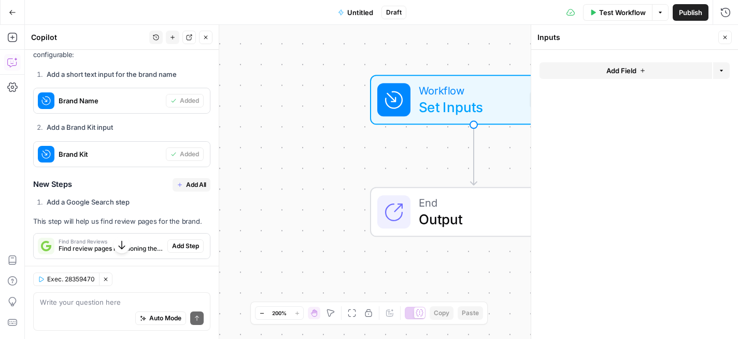
scroll to position [842, 0]
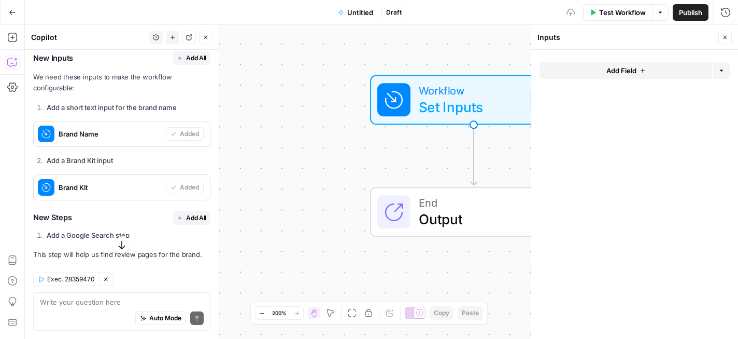
click at [652, 67] on button "Add Field" at bounding box center [626, 70] width 173 height 17
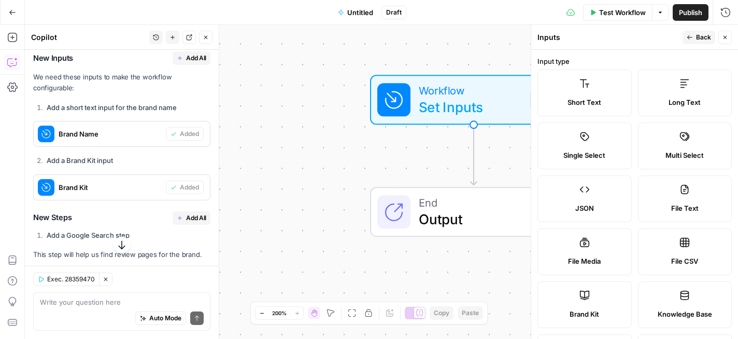
scroll to position [156, 0]
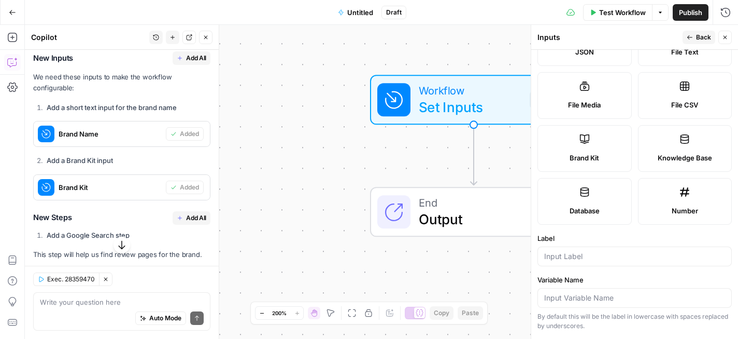
click at [603, 155] on div "Brand Kit" at bounding box center [585, 157] width 77 height 10
click at [597, 248] on div at bounding box center [635, 256] width 194 height 20
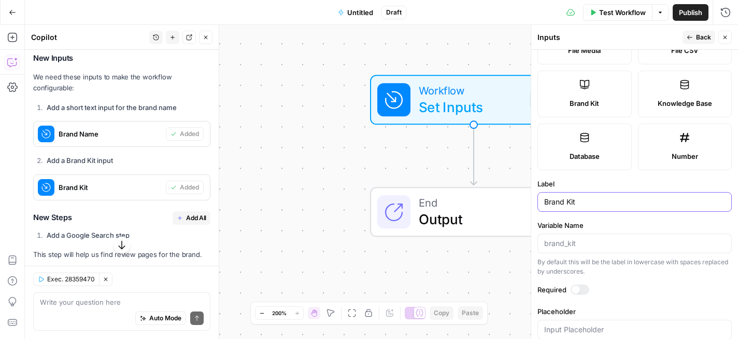
scroll to position [231, 0]
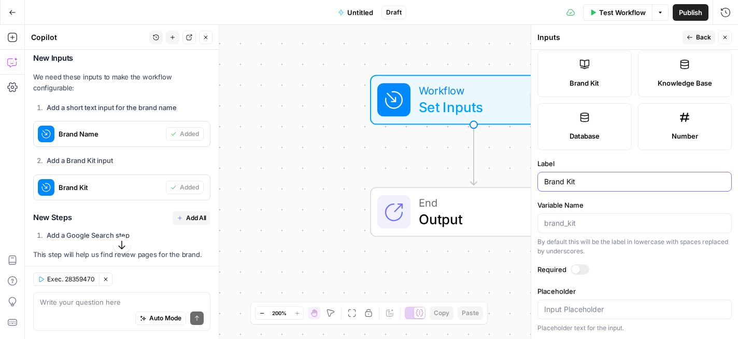
type input "Brand Kit"
click at [588, 266] on div at bounding box center [580, 269] width 19 height 10
click at [693, 32] on button "Back" at bounding box center [699, 37] width 33 height 13
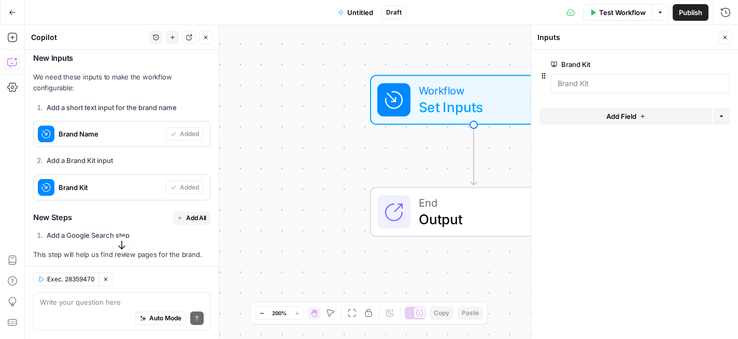
click at [608, 21] on div "Test Workflow Options Publish Run History" at bounding box center [573, 12] width 332 height 24
click at [610, 11] on span "Test Workflow" at bounding box center [622, 12] width 47 height 10
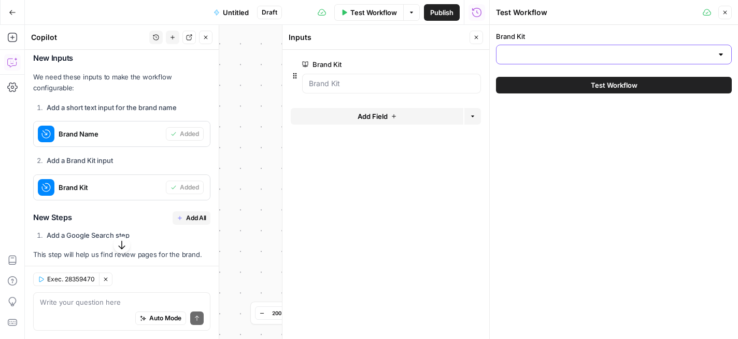
click at [591, 51] on input "Brand Kit" at bounding box center [608, 54] width 210 height 10
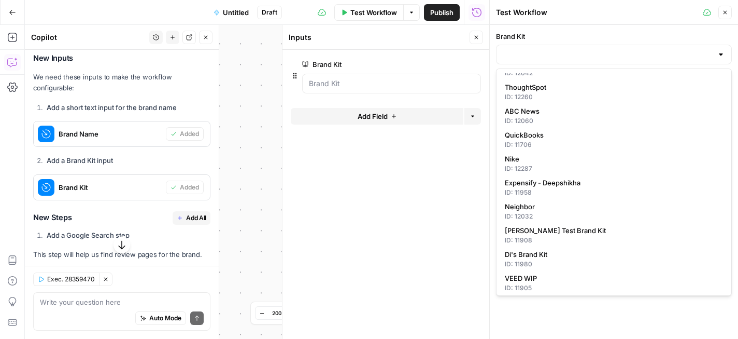
scroll to position [200, 0]
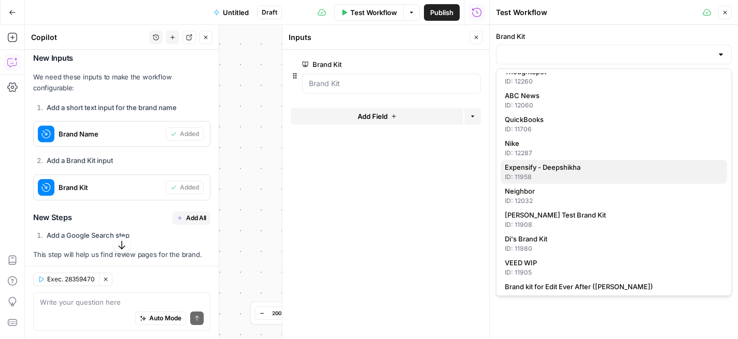
click at [574, 170] on span "Expensify - Deepshikha" at bounding box center [612, 167] width 214 height 10
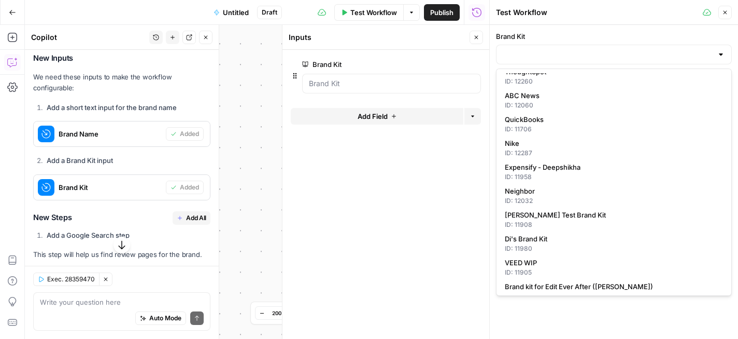
type input "Expensify - Deepshikha"
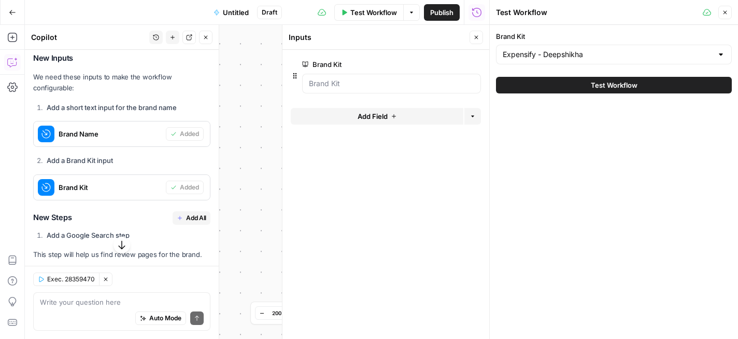
click at [609, 81] on span "Test Workflow" at bounding box center [614, 85] width 47 height 10
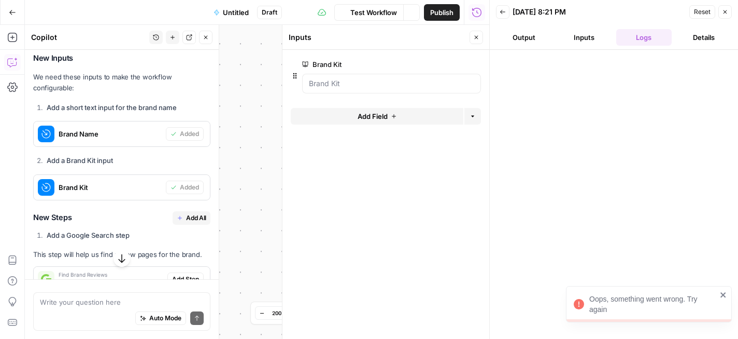
scroll to position [875, 0]
click at [498, 13] on button "Back" at bounding box center [502, 11] width 13 height 13
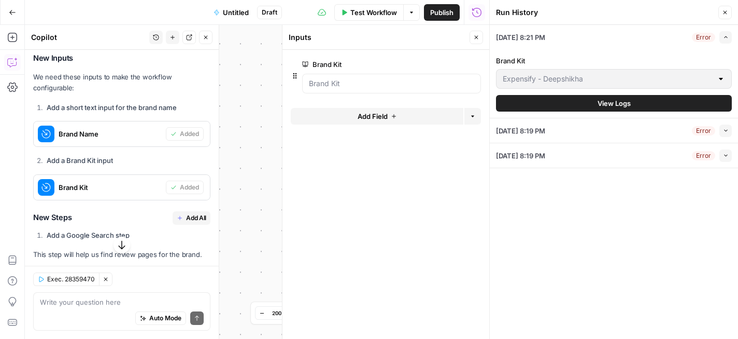
click at [636, 105] on button "View Logs" at bounding box center [614, 103] width 236 height 17
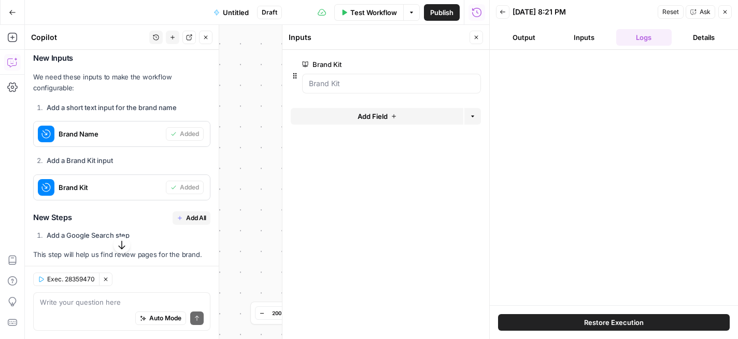
click at [639, 320] on span "Restore Execution" at bounding box center [614, 322] width 60 height 10
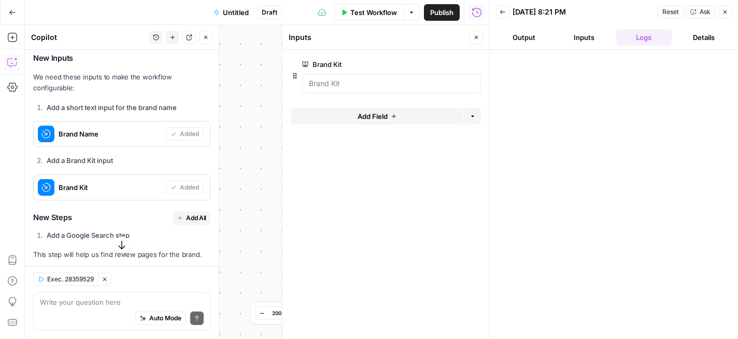
click at [723, 15] on icon "button" at bounding box center [725, 12] width 6 height 6
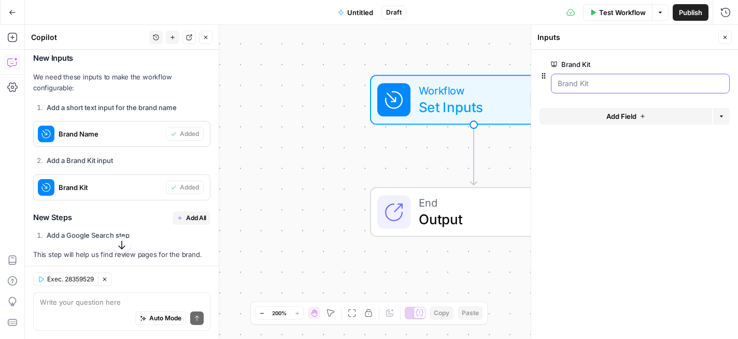
click at [622, 87] on Kit "Brand Kit" at bounding box center [640, 83] width 165 height 10
click at [729, 37] on button "Close" at bounding box center [725, 37] width 13 height 13
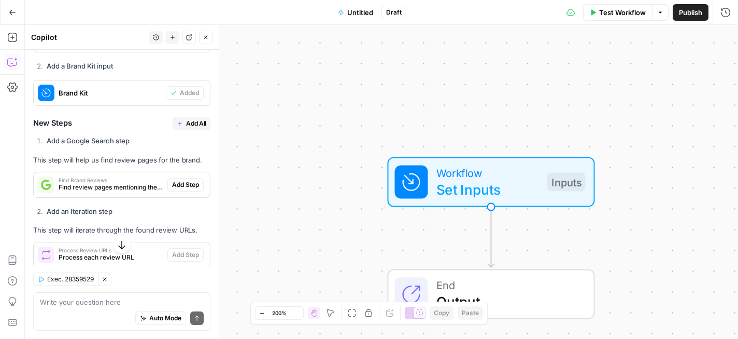
scroll to position [983, 0]
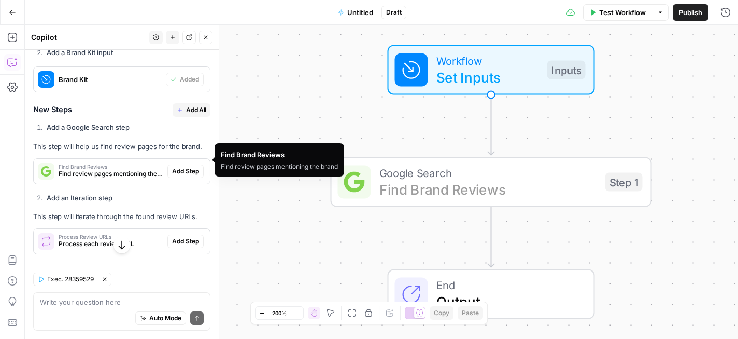
click at [183, 166] on span "Add Step" at bounding box center [185, 170] width 27 height 9
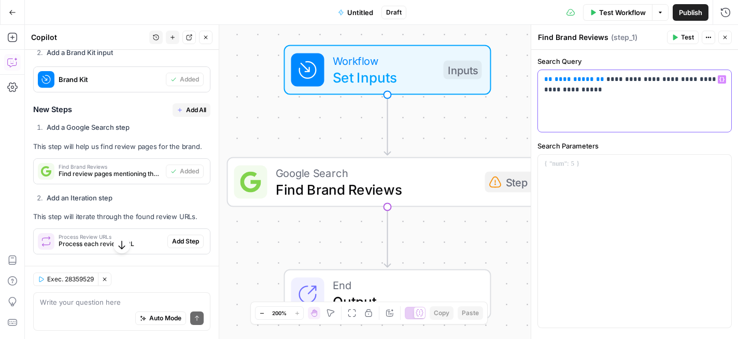
click at [580, 81] on span "**********" at bounding box center [574, 79] width 39 height 7
click at [617, 92] on p "**********" at bounding box center [634, 84] width 181 height 21
click at [690, 79] on p "**********" at bounding box center [634, 84] width 181 height 21
click at [653, 91] on p "**********" at bounding box center [634, 84] width 181 height 21
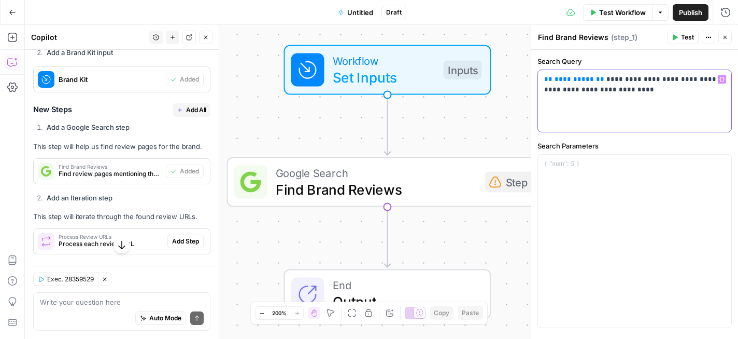
click at [692, 81] on p "**********" at bounding box center [634, 84] width 181 height 21
click at [594, 92] on p "**********" at bounding box center [634, 84] width 181 height 21
click at [692, 80] on p "**********" at bounding box center [634, 84] width 181 height 21
click at [600, 90] on p "**********" at bounding box center [634, 84] width 181 height 21
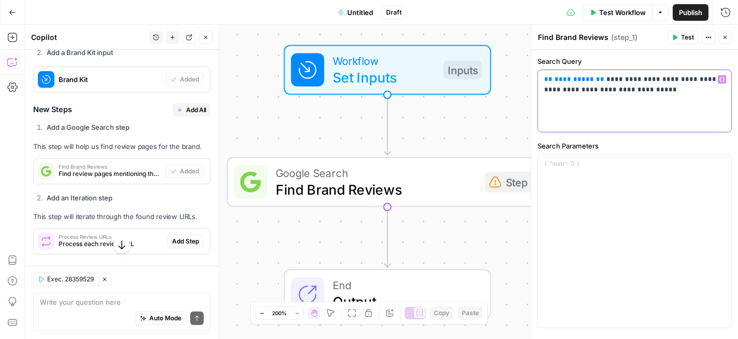
click at [600, 90] on p "**********" at bounding box center [634, 84] width 181 height 21
click at [574, 80] on span "**********" at bounding box center [574, 79] width 39 height 7
click at [597, 116] on div "**********" at bounding box center [634, 101] width 193 height 62
click at [606, 156] on div at bounding box center [634, 241] width 193 height 173
click at [722, 163] on icon "button" at bounding box center [722, 163] width 5 height 5
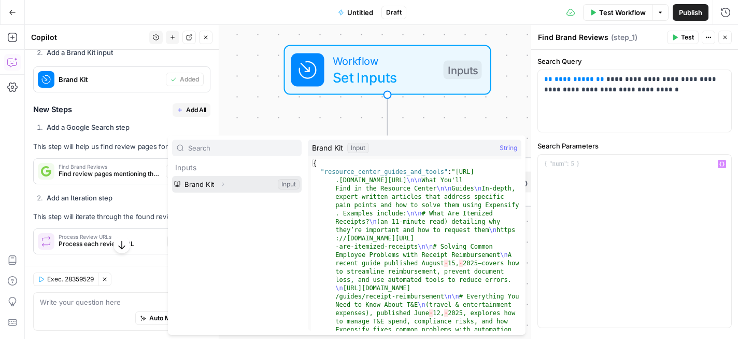
click at [289, 182] on button "Select variable Brand Kit" at bounding box center [237, 184] width 130 height 17
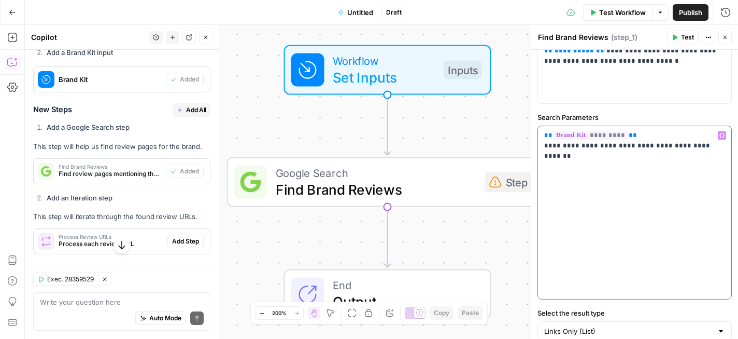
scroll to position [62, 0]
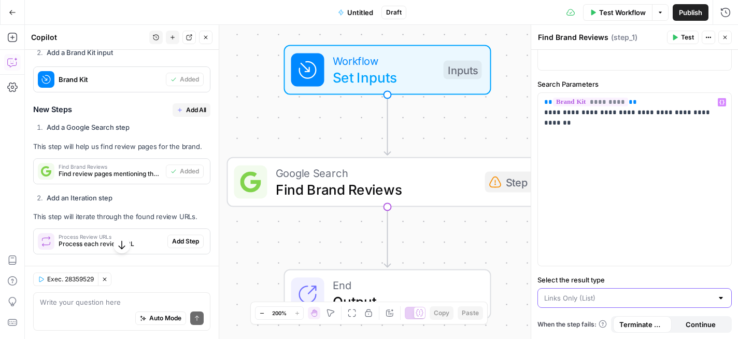
click at [622, 297] on input "Select the result type" at bounding box center [628, 297] width 169 height 10
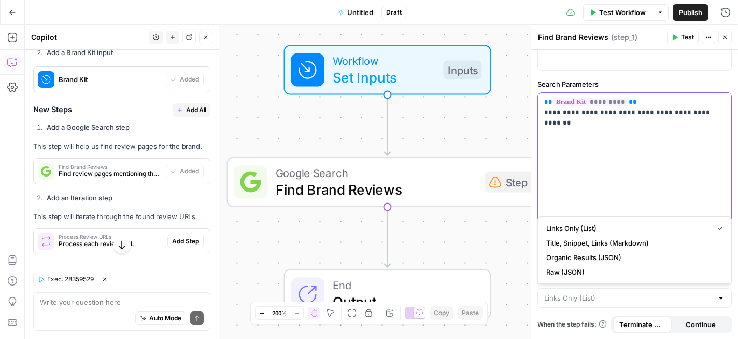
type input "Links Only (List)"
click at [644, 165] on div "**********" at bounding box center [634, 179] width 193 height 173
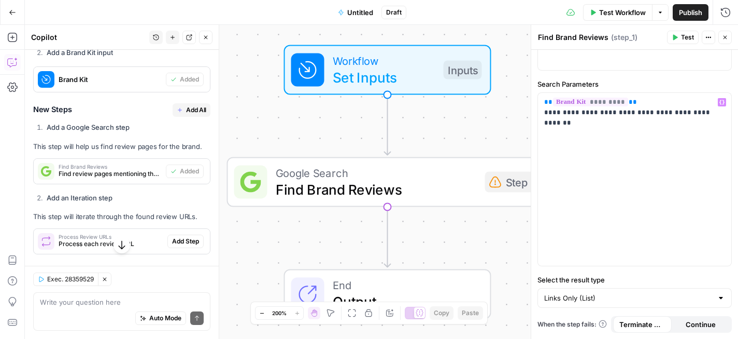
click at [691, 36] on span "Test" at bounding box center [687, 37] width 13 height 9
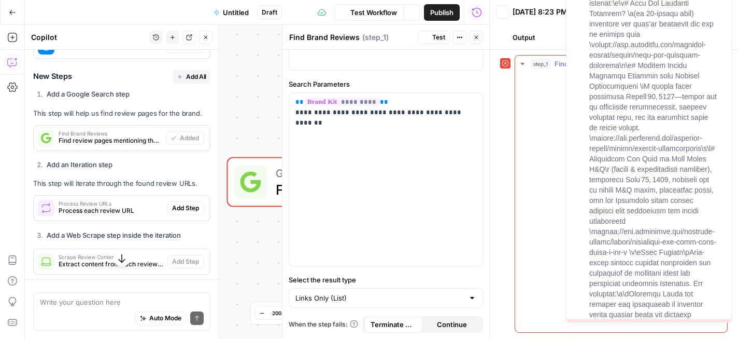
scroll to position [983, 0]
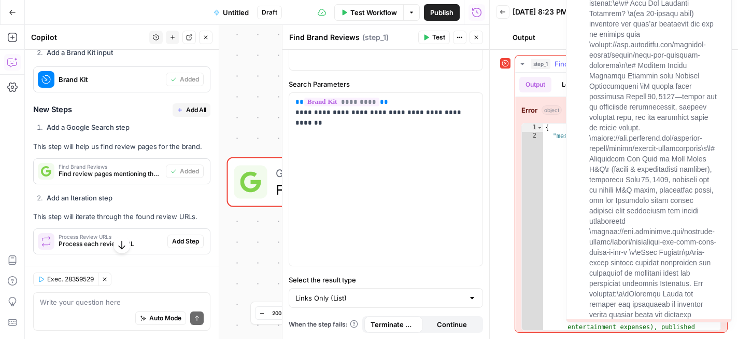
type textarea "**********"
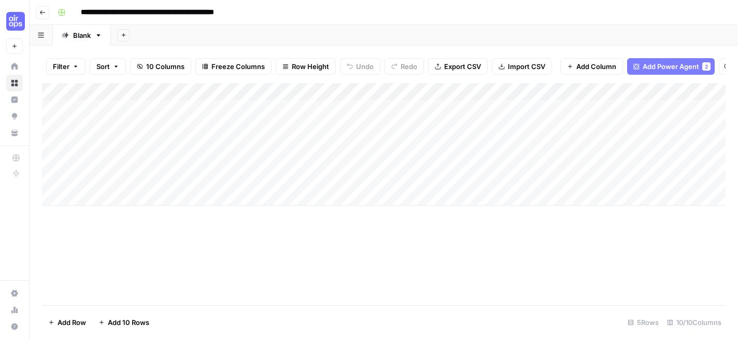
click at [249, 15] on input "**********" at bounding box center [168, 12] width 185 height 17
click at [83, 11] on input "**********" at bounding box center [168, 12] width 185 height 17
click at [257, 14] on input "**********" at bounding box center [168, 12] width 185 height 17
click at [278, 13] on input "**********" at bounding box center [178, 12] width 205 height 17
type input "**********"
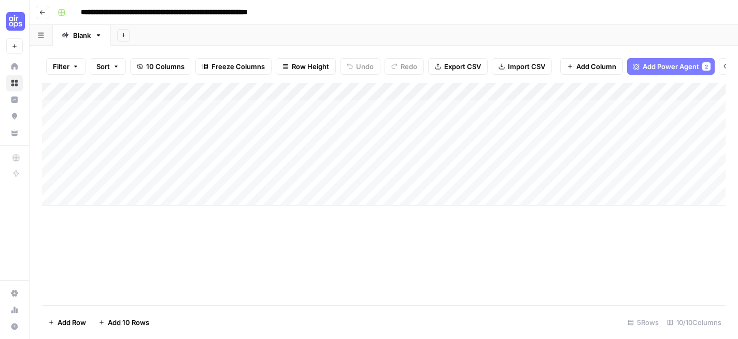
click at [39, 11] on icon "button" at bounding box center [42, 12] width 6 height 6
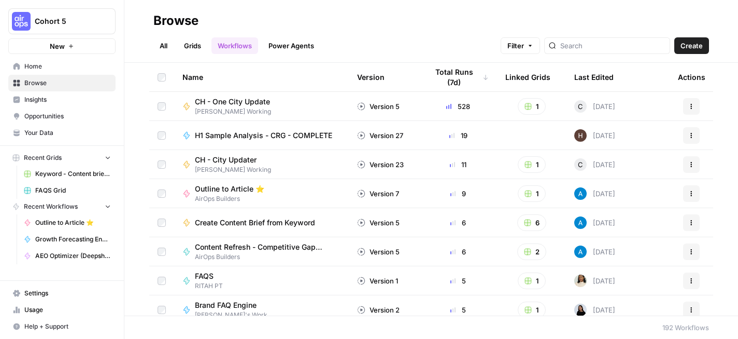
click at [57, 65] on span "Home" at bounding box center [67, 66] width 87 height 9
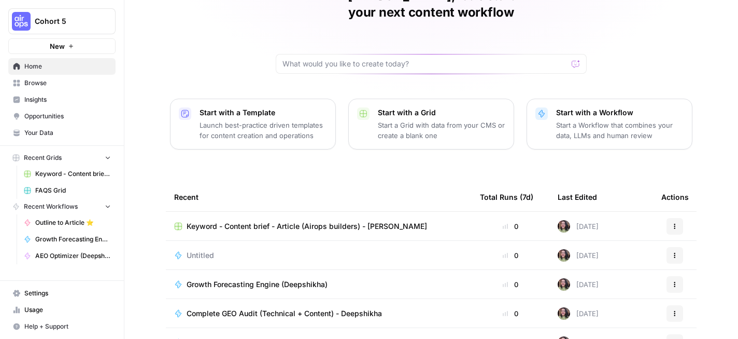
scroll to position [138, 0]
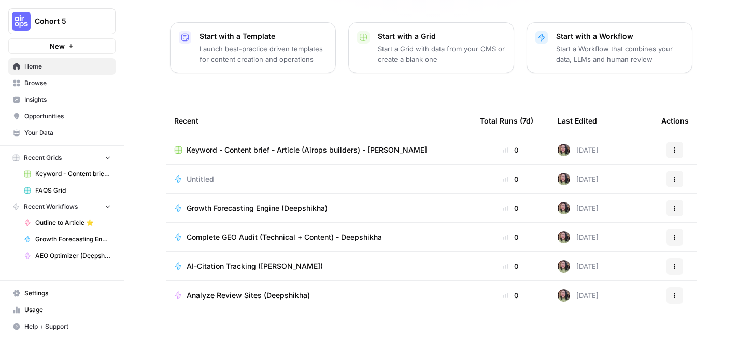
click at [261, 232] on span "Complete GEO Audit (Technical + Content) - Deepshikha" at bounding box center [284, 237] width 195 height 10
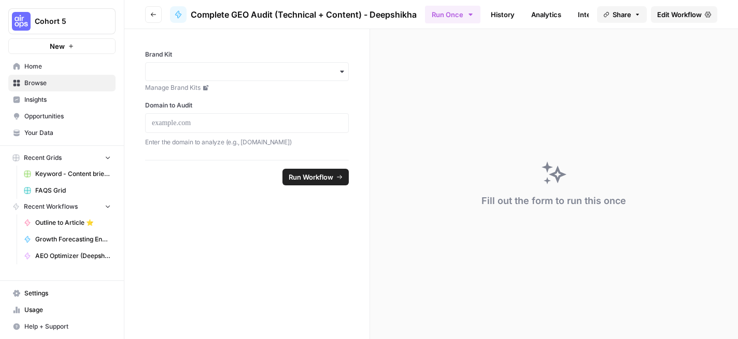
click at [669, 20] on link "Edit Workflow" at bounding box center [684, 14] width 66 height 17
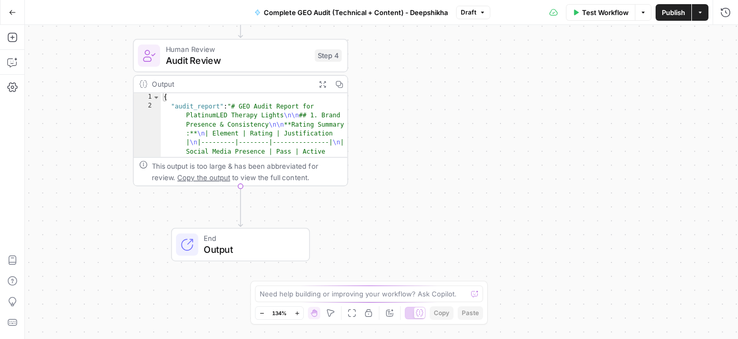
click at [480, 12] on icon "button" at bounding box center [483, 12] width 6 height 6
click at [410, 65] on div "Workflow Set Inputs Inputs Perplexity Deep Research Brand Online Presence Resea…" at bounding box center [382, 182] width 714 height 314
type textarea "**********"
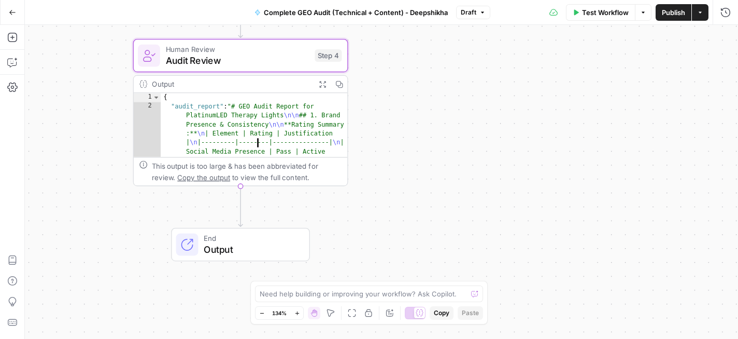
click at [342, 80] on icon "button" at bounding box center [339, 84] width 8 height 8
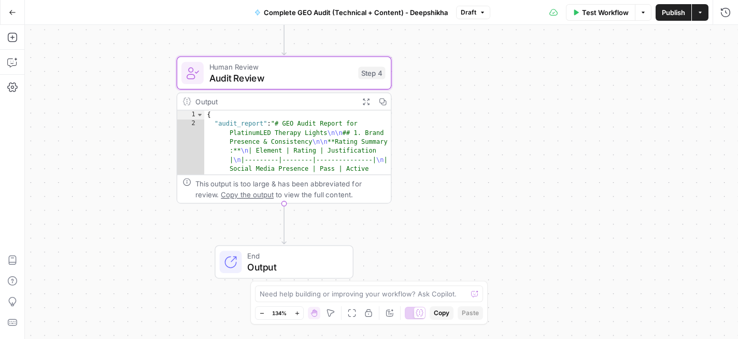
click at [302, 83] on span "Audit Review" at bounding box center [281, 78] width 144 height 14
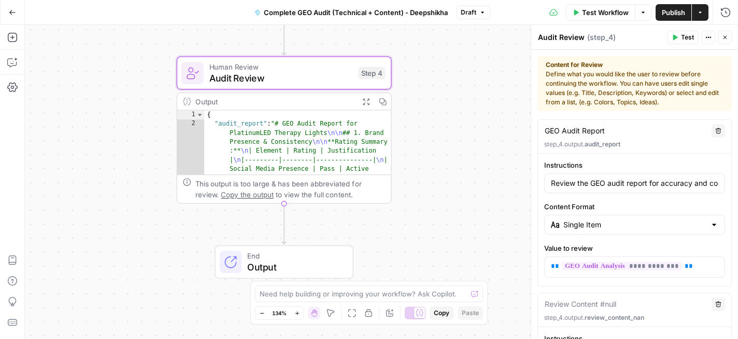
scroll to position [271, 0]
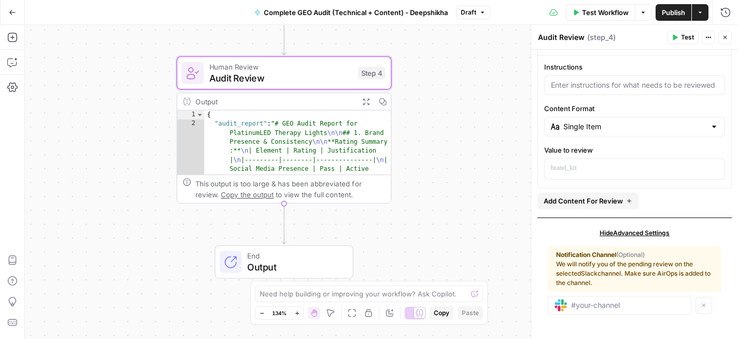
click at [363, 101] on icon "button" at bounding box center [366, 101] width 8 height 8
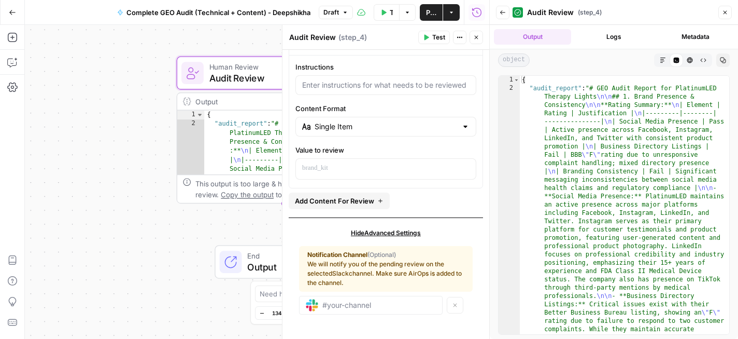
click at [661, 61] on icon "button" at bounding box center [663, 60] width 6 height 6
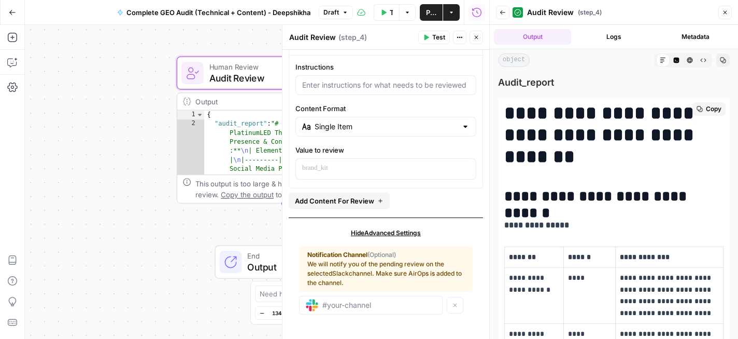
click at [508, 110] on h1 "**********" at bounding box center [614, 134] width 219 height 65
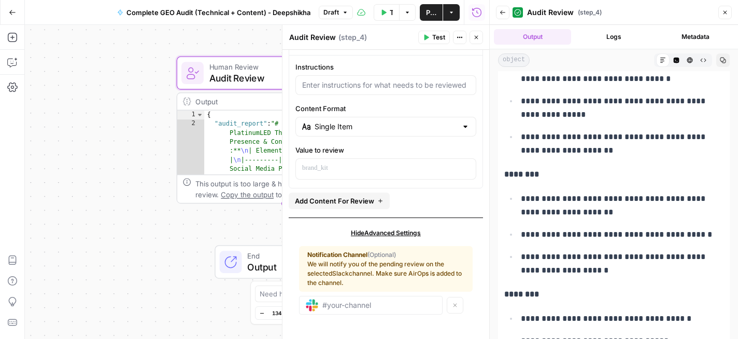
scroll to position [7578, 0]
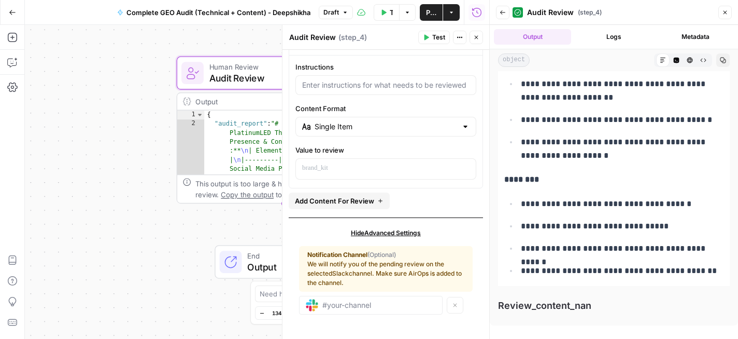
drag, startPoint x: 508, startPoint y: 110, endPoint x: 714, endPoint y: 281, distance: 267.4
copy div "**********"
click at [13, 9] on icon "button" at bounding box center [12, 12] width 7 height 7
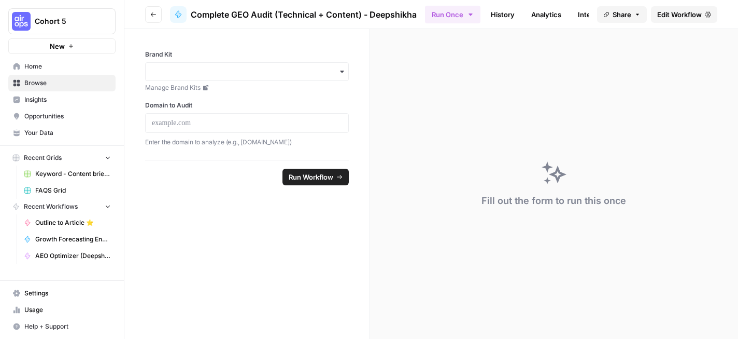
click at [72, 63] on span "Home" at bounding box center [67, 66] width 87 height 9
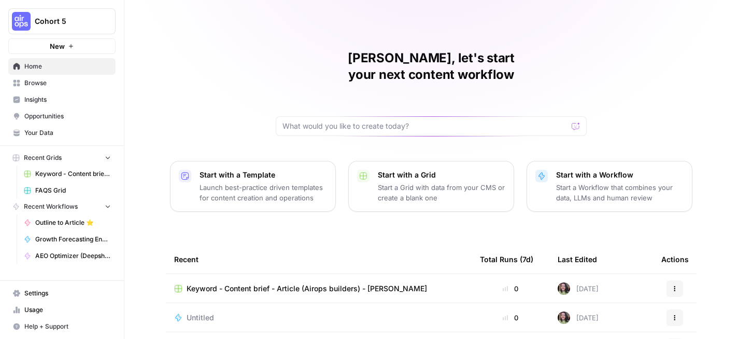
scroll to position [138, 0]
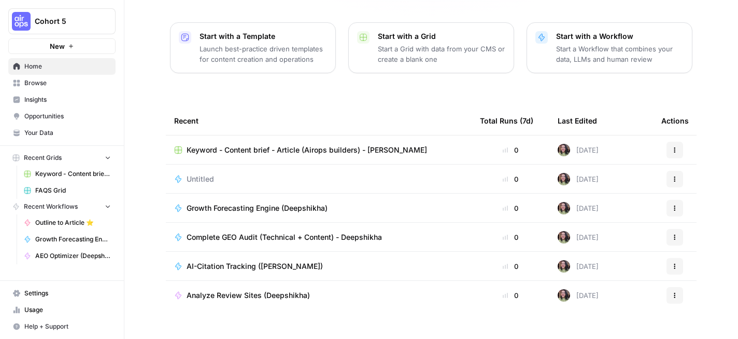
click at [676, 287] on button "Actions" at bounding box center [675, 295] width 17 height 17
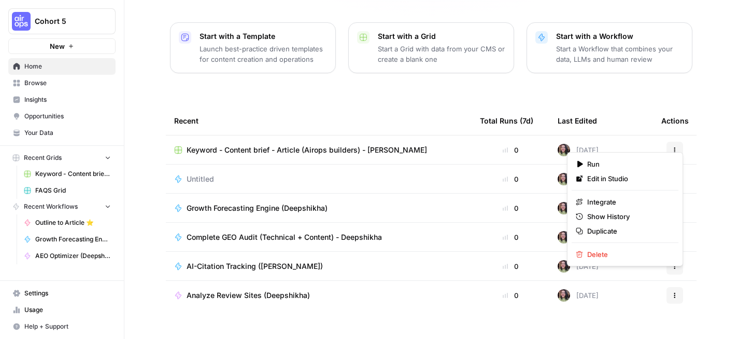
click at [261, 203] on span "Growth Forecasting Engine (Deepshikha)" at bounding box center [257, 208] width 141 height 10
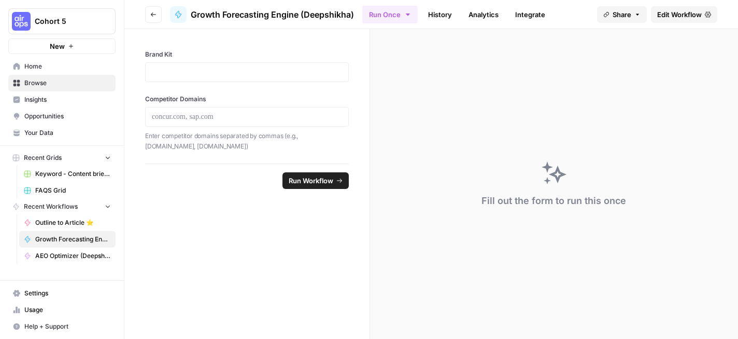
click at [658, 17] on span "Edit Workflow" at bounding box center [680, 14] width 45 height 10
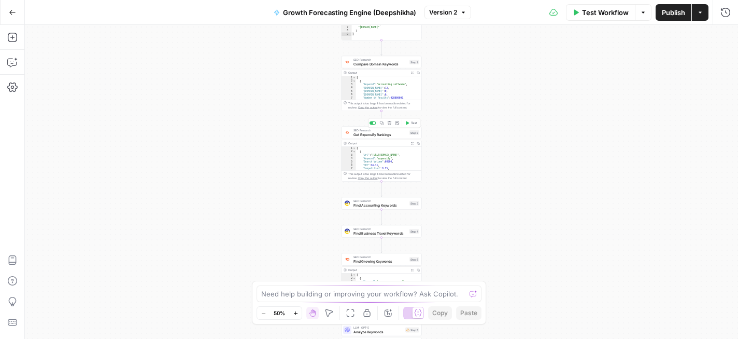
click at [388, 88] on div "[ { "Keyword" : "accounting software" , "[DOMAIN_NAME]" : 72 , "[DOMAIN_NAME]" …" at bounding box center [389, 91] width 66 height 31
click at [388, 66] on span "Compare Domain Keywords" at bounding box center [381, 63] width 54 height 5
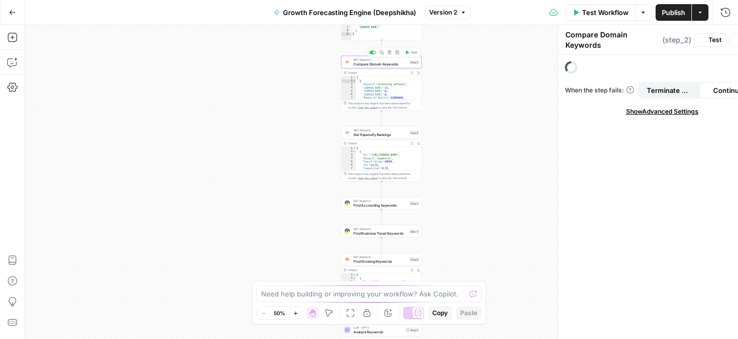
click at [388, 66] on span "Compare Domain Keywords" at bounding box center [381, 63] width 54 height 5
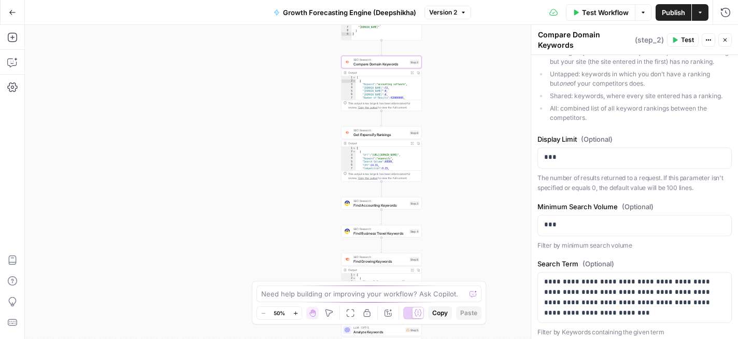
scroll to position [195, 0]
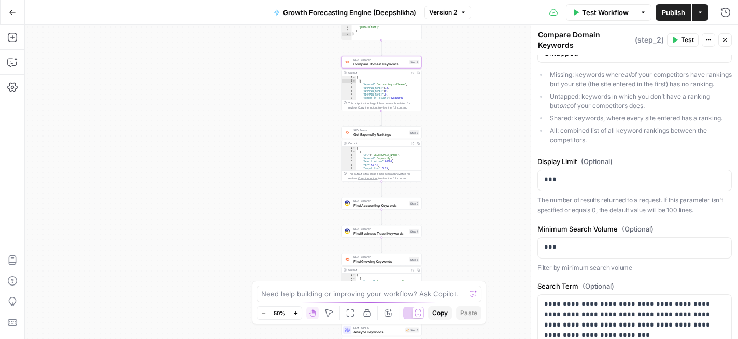
click at [393, 89] on div "[ { "Keyword" : "accounting software" , "[DOMAIN_NAME]" : 72 , "[DOMAIN_NAME]" …" at bounding box center [389, 91] width 66 height 31
type textarea "**********"
click at [412, 70] on button "Expand Output" at bounding box center [412, 72] width 6 height 6
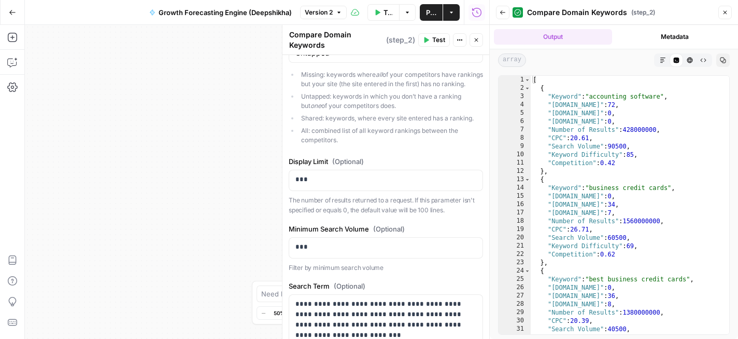
click at [661, 61] on icon "button" at bounding box center [663, 60] width 5 height 5
click at [701, 60] on icon "button" at bounding box center [704, 61] width 6 height 4
click at [516, 63] on span "array" at bounding box center [512, 59] width 28 height 13
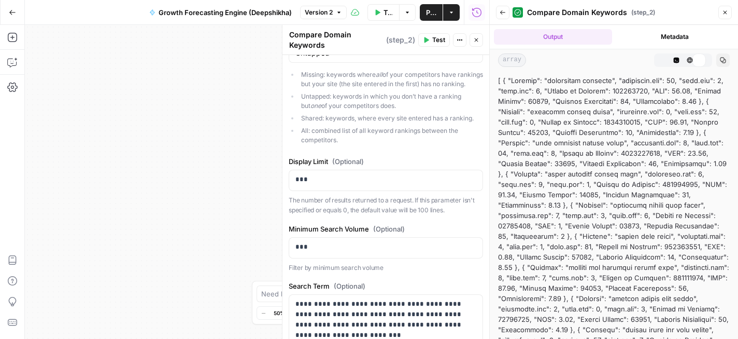
click at [701, 62] on icon at bounding box center [704, 60] width 6 height 6
click at [664, 60] on icon "button" at bounding box center [663, 60] width 6 height 6
click at [683, 59] on button "HTML Viewer" at bounding box center [689, 59] width 13 height 13
click at [676, 59] on icon "button" at bounding box center [677, 61] width 6 height 6
click at [676, 36] on button "Metadata" at bounding box center [676, 37] width 118 height 16
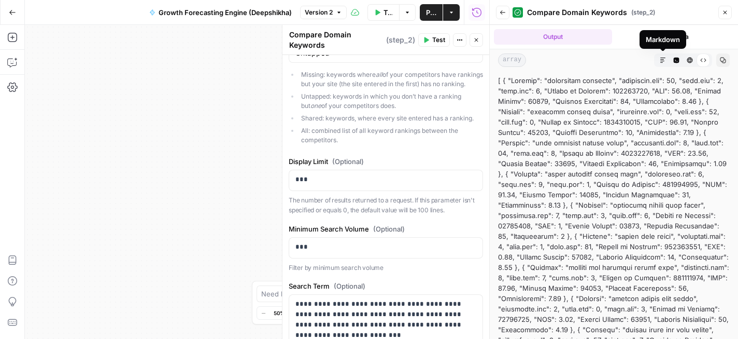
click at [676, 36] on button "Metadata" at bounding box center [676, 37] width 118 height 16
click at [246, 115] on div "**********" at bounding box center [257, 182] width 465 height 314
click at [194, 165] on div "**********" at bounding box center [257, 182] width 465 height 314
click at [678, 34] on button "Metadata" at bounding box center [676, 37] width 118 height 16
click at [223, 116] on div "**********" at bounding box center [257, 182] width 465 height 314
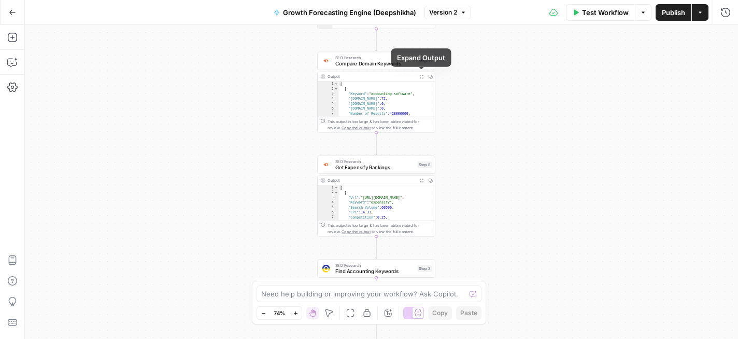
click at [422, 76] on icon "button" at bounding box center [422, 76] width 4 height 4
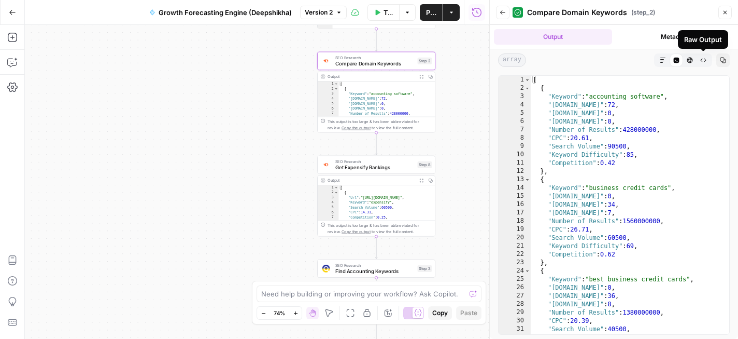
click at [703, 60] on icon "button" at bounding box center [704, 60] width 6 height 6
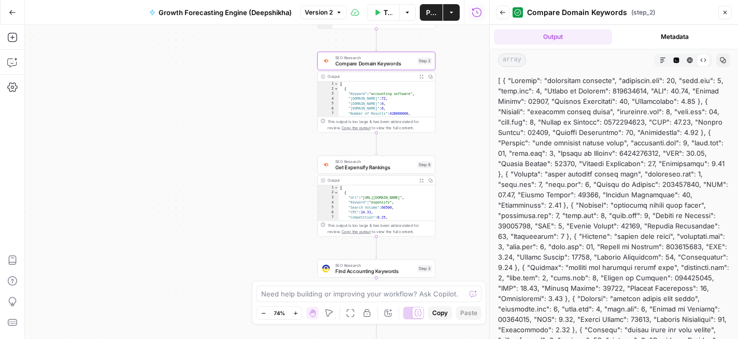
click at [662, 59] on icon "button" at bounding box center [663, 60] width 6 height 6
click at [690, 62] on icon "button" at bounding box center [691, 61] width 6 height 6
click at [678, 60] on icon "button" at bounding box center [677, 61] width 6 height 6
click at [725, 55] on button "Copy" at bounding box center [723, 59] width 13 height 13
click at [723, 15] on icon "button" at bounding box center [725, 12] width 6 height 6
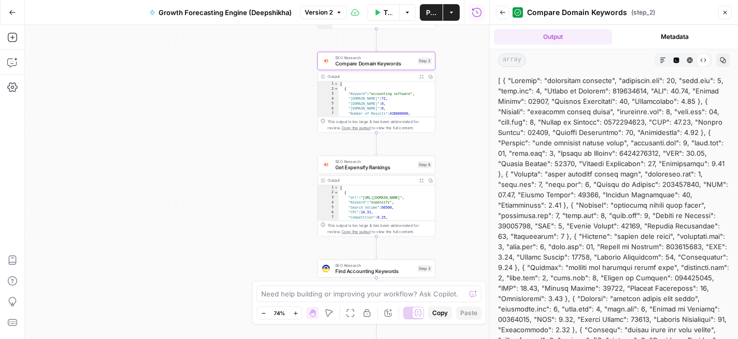
click at [186, 137] on div "Workflow Set Inputs Inputs Run Code · Python Process Competitors Step 1 Output …" at bounding box center [257, 182] width 465 height 314
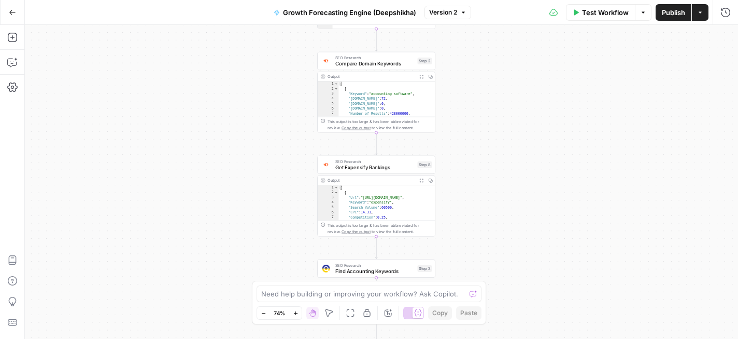
click at [10, 10] on icon "button" at bounding box center [12, 12] width 7 height 7
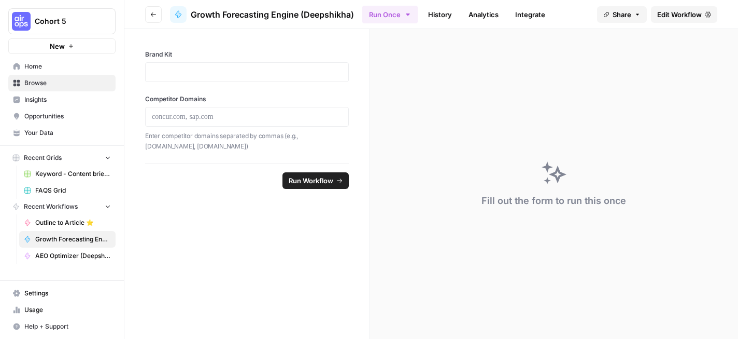
click at [58, 81] on span "Browse" at bounding box center [67, 82] width 87 height 9
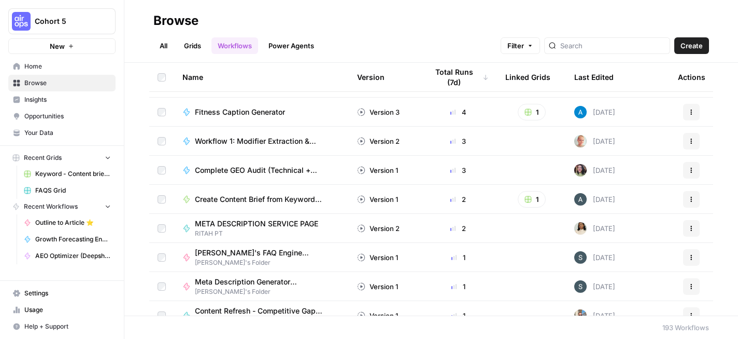
scroll to position [249, 0]
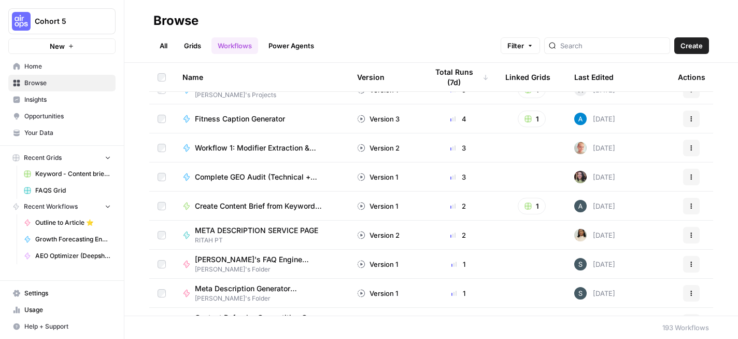
click at [174, 48] on link "All" at bounding box center [163, 45] width 20 height 17
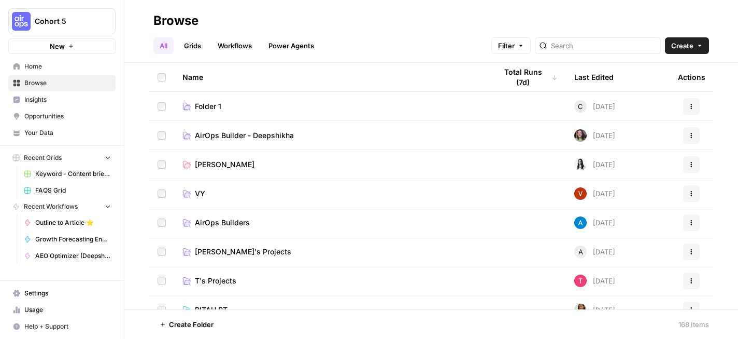
click at [228, 49] on link "Workflows" at bounding box center [235, 45] width 47 height 17
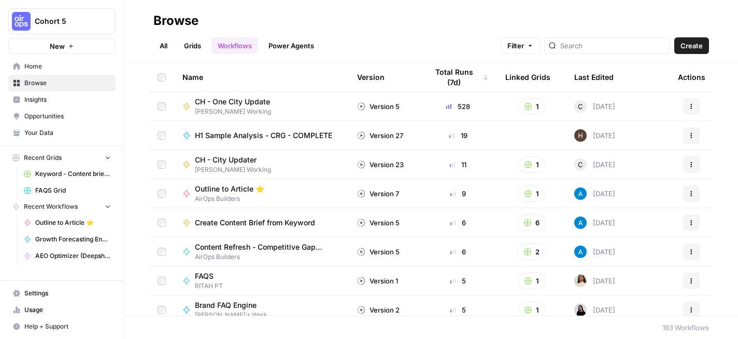
click at [164, 49] on link "All" at bounding box center [163, 45] width 20 height 17
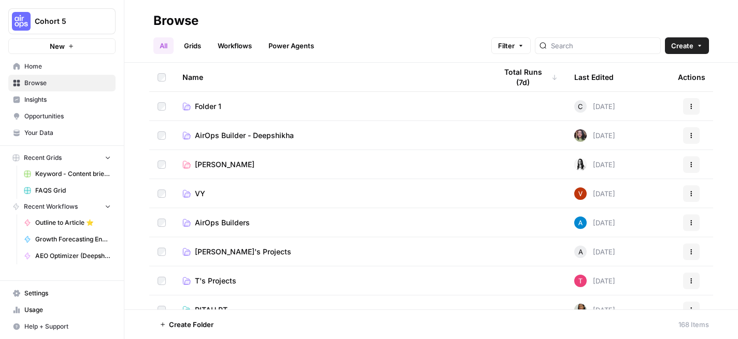
click at [264, 139] on span "AirOps Builder - Deepshikha" at bounding box center [244, 135] width 99 height 10
click at [246, 47] on link "Workflows" at bounding box center [235, 45] width 47 height 17
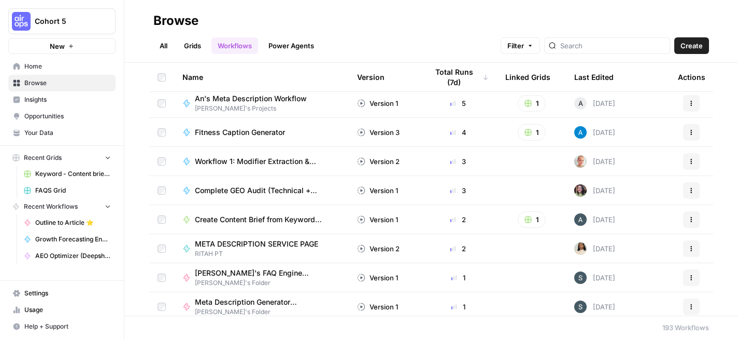
scroll to position [236, 0]
click at [684, 192] on button "Actions" at bounding box center [691, 189] width 17 height 17
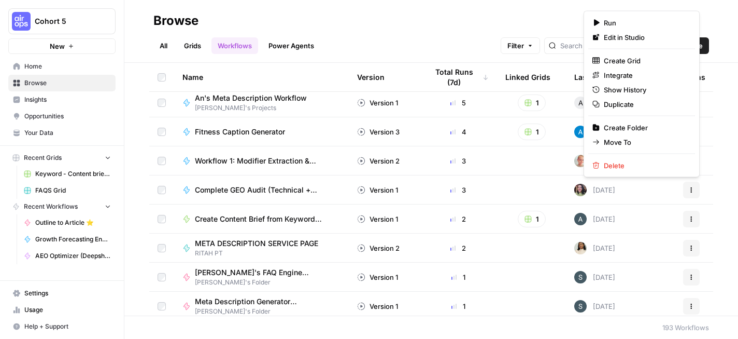
click at [281, 188] on span "Complete GEO Audit (Technical + Content) - Deepshikha" at bounding box center [263, 190] width 137 height 10
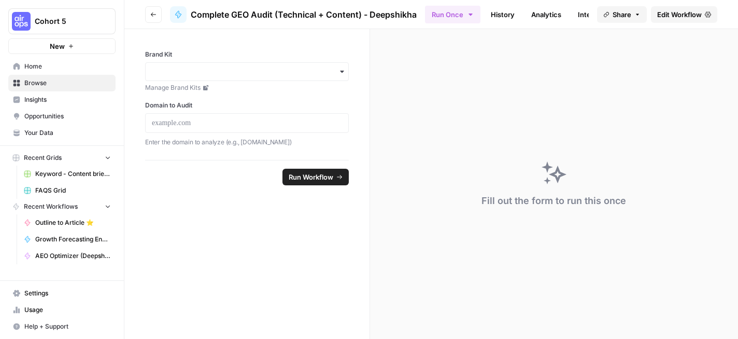
click at [678, 19] on span "Edit Workflow" at bounding box center [680, 14] width 45 height 10
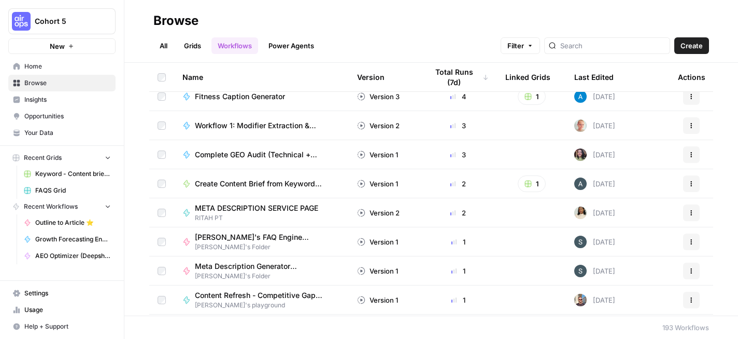
scroll to position [270, 0]
click at [290, 156] on span "Complete GEO Audit (Technical + Content) - Deepshikha" at bounding box center [263, 155] width 137 height 10
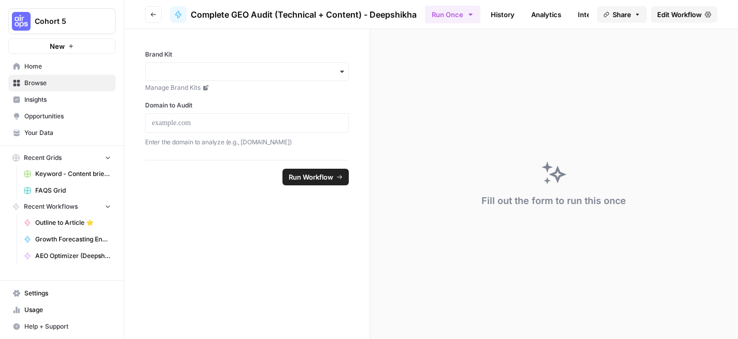
click at [245, 13] on span "Complete GEO Audit (Technical + Content) - Deepshikha" at bounding box center [304, 14] width 226 height 12
click at [157, 15] on button "Go back" at bounding box center [153, 14] width 17 height 17
click at [157, 20] on button "Go back" at bounding box center [153, 14] width 17 height 17
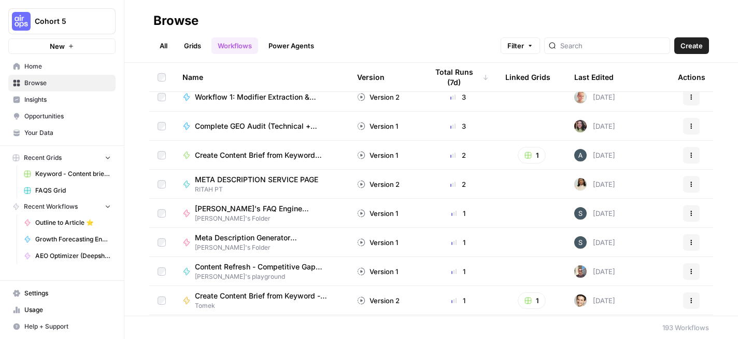
scroll to position [307, 0]
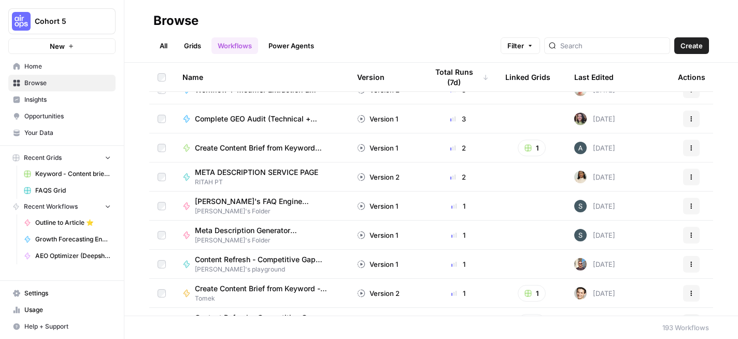
click at [283, 119] on span "Complete GEO Audit (Technical + Content) - Deepshikha" at bounding box center [263, 119] width 137 height 10
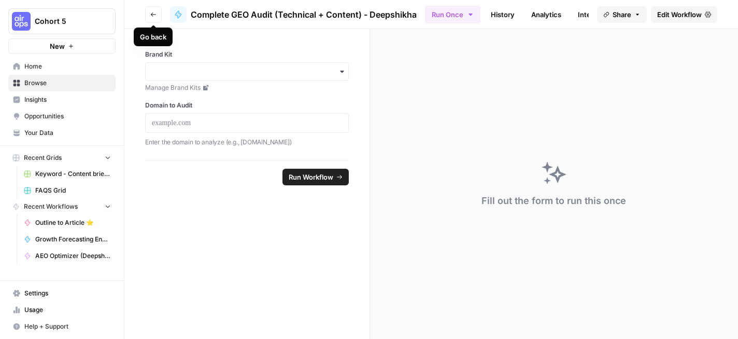
click at [152, 15] on icon "button" at bounding box center [153, 14] width 5 height 4
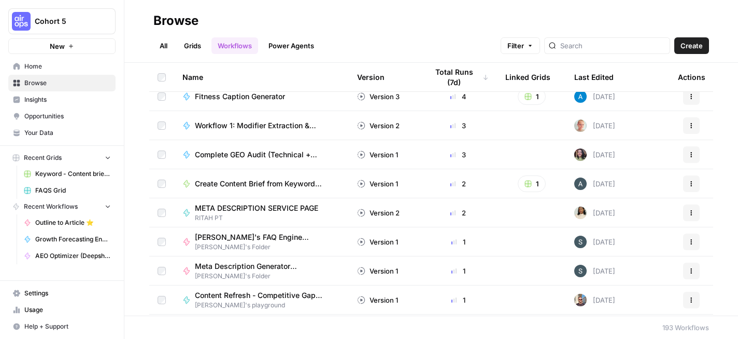
scroll to position [270, 0]
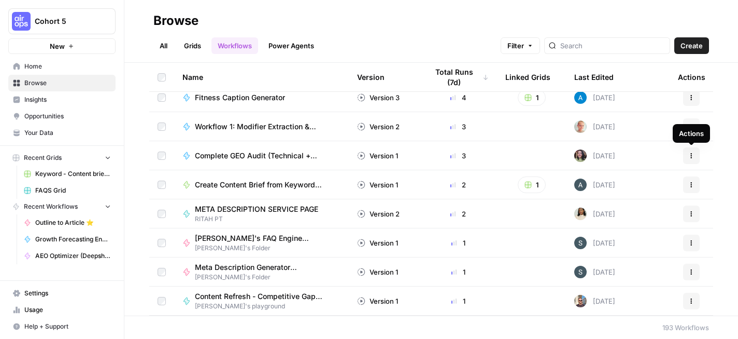
click at [696, 152] on button "Actions" at bounding box center [691, 155] width 17 height 17
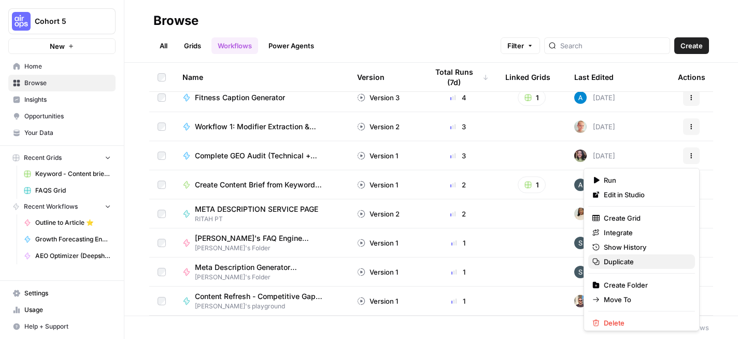
click at [627, 260] on span "Duplicate" at bounding box center [645, 261] width 83 height 10
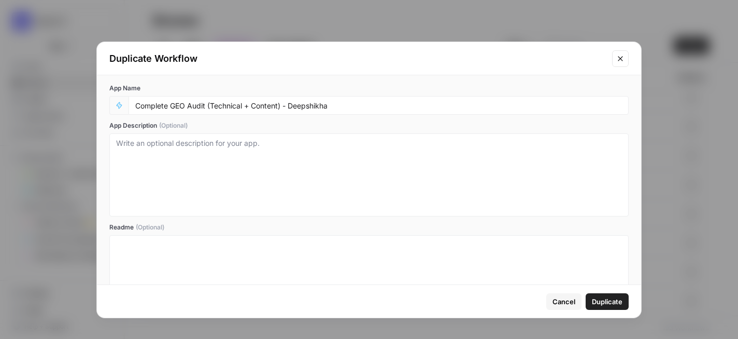
click at [291, 110] on div "Complete GEO Audit (Technical + Content) - Deepshikha" at bounding box center [379, 105] width 500 height 19
click at [290, 103] on input "Complete GEO Audit (Technical + Content) - Deepshikha" at bounding box center [378, 105] width 487 height 9
drag, startPoint x: 290, startPoint y: 103, endPoint x: 334, endPoint y: 105, distance: 44.6
click at [334, 105] on input "Complete GEO Audit (Technical + Content) - Deepshikha" at bounding box center [378, 105] width 487 height 9
click at [626, 63] on button "Close modal" at bounding box center [620, 58] width 17 height 17
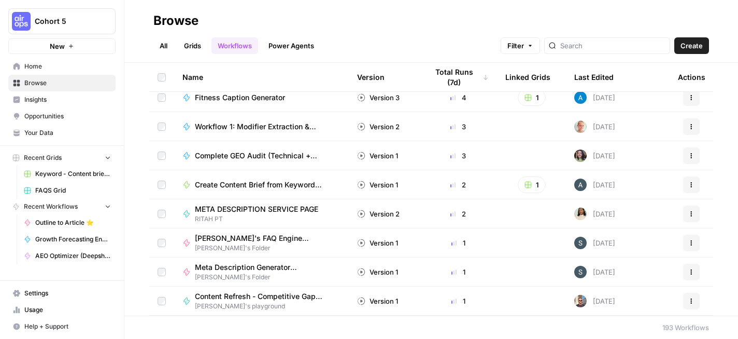
click at [281, 153] on span "Complete GEO Audit (Technical + Content) - Deepshikha" at bounding box center [263, 155] width 137 height 10
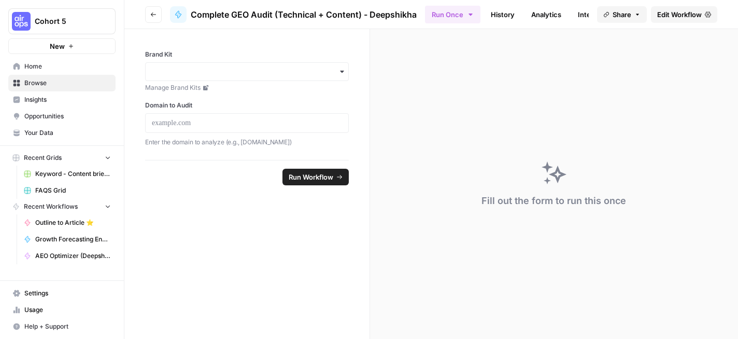
click at [675, 17] on span "Edit Workflow" at bounding box center [680, 14] width 45 height 10
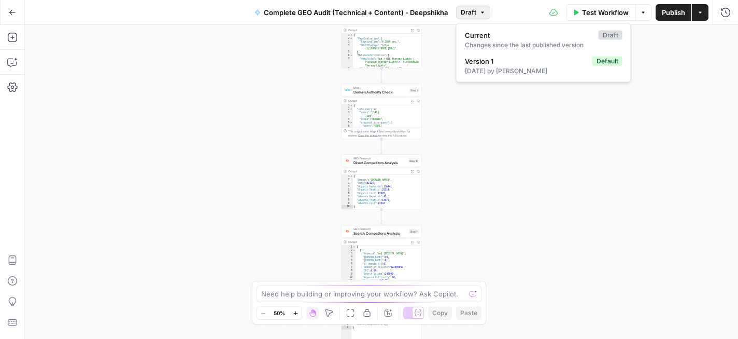
click at [483, 15] on icon "button" at bounding box center [483, 12] width 6 height 6
click at [530, 13] on div "Test Workflow Options Publish Actions Run History" at bounding box center [615, 12] width 248 height 24
click at [710, 13] on div "Test Workflow Options Publish Actions Run History" at bounding box center [615, 12] width 248 height 24
click at [703, 12] on icon "button" at bounding box center [700, 12] width 6 height 6
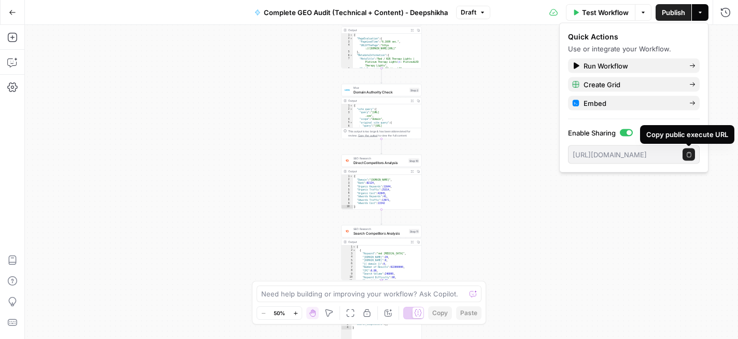
click at [690, 157] on icon "button" at bounding box center [690, 154] width 6 height 6
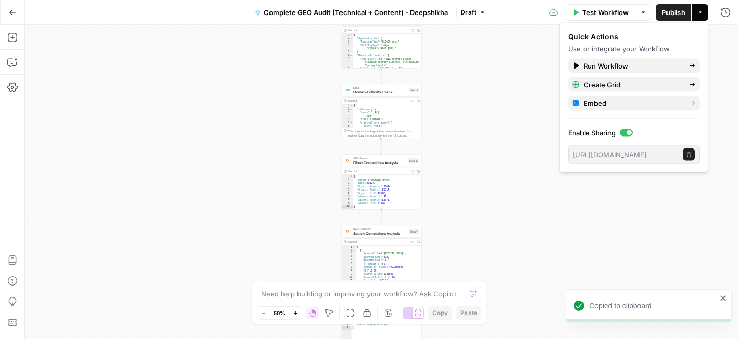
click at [672, 10] on span "Publish" at bounding box center [673, 12] width 23 height 10
click at [9, 10] on icon "button" at bounding box center [12, 12] width 7 height 7
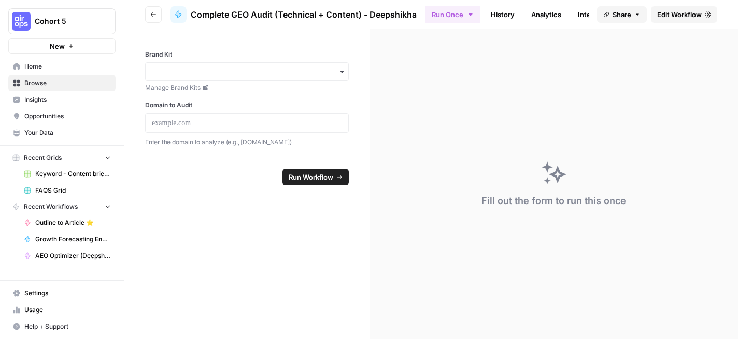
click at [62, 66] on span "Home" at bounding box center [67, 66] width 87 height 9
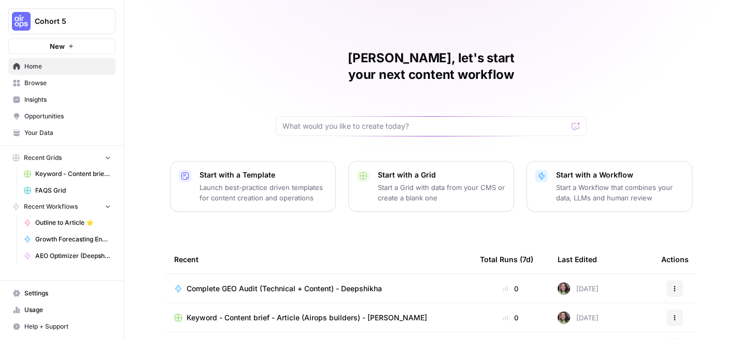
click at [54, 132] on span "Your Data" at bounding box center [67, 132] width 87 height 9
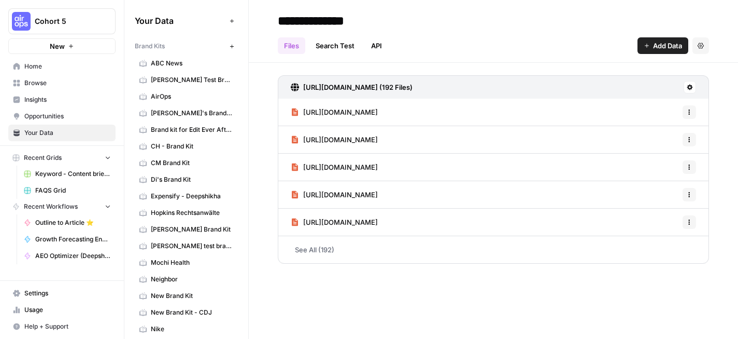
click at [107, 204] on icon "button" at bounding box center [107, 205] width 7 height 7
click at [107, 204] on icon "button" at bounding box center [108, 206] width 3 height 4
click at [59, 209] on span "Recent Workflows" at bounding box center [51, 206] width 54 height 9
click at [61, 70] on span "Home" at bounding box center [67, 66] width 87 height 9
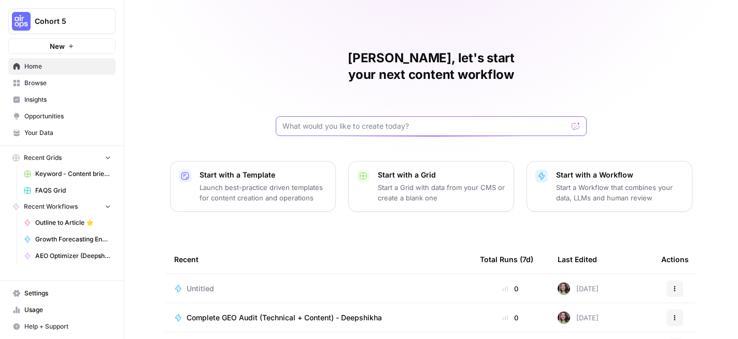
click at [335, 121] on input "text" at bounding box center [425, 126] width 285 height 10
type input "[PERSON_NAME]"
click button "Send" at bounding box center [576, 125] width 13 height 13
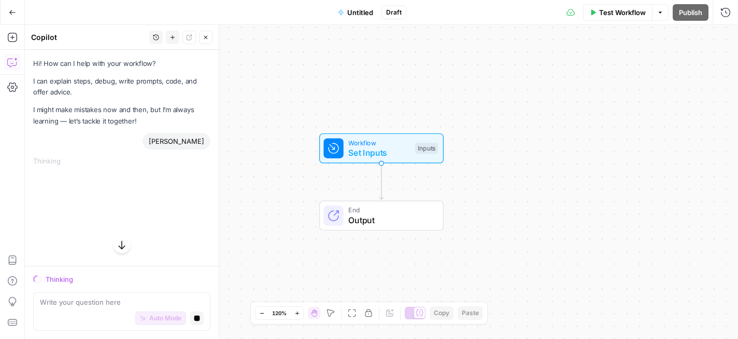
click at [13, 10] on icon "button" at bounding box center [12, 12] width 7 height 7
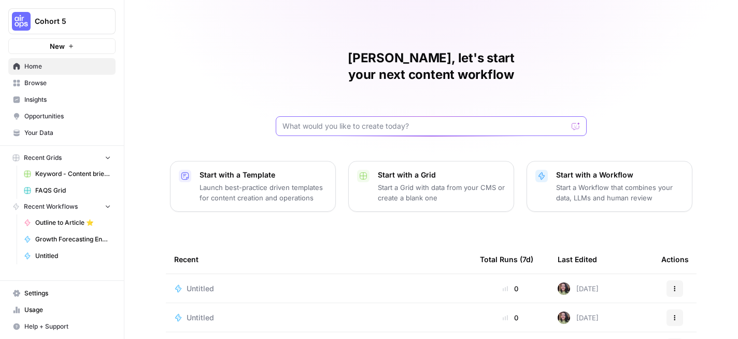
click at [364, 121] on input "text" at bounding box center [425, 126] width 285 height 10
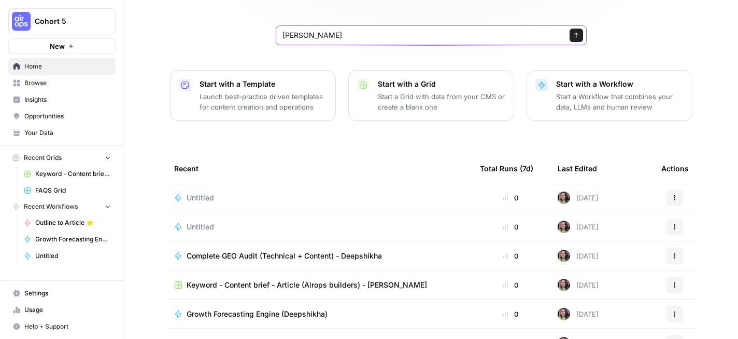
scroll to position [138, 0]
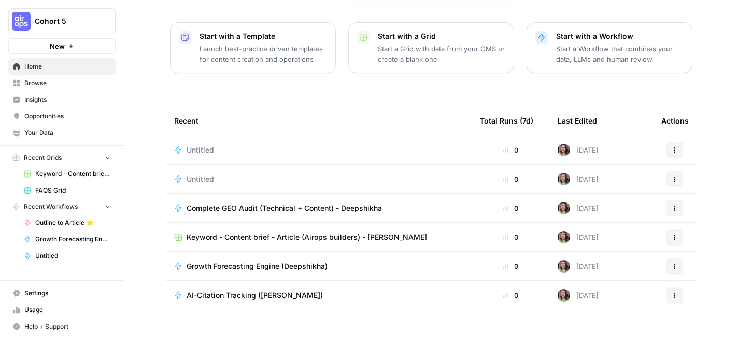
type input "[PERSON_NAME]"
click at [674, 142] on button "Actions" at bounding box center [675, 150] width 17 height 17
click at [611, 181] on span "Delete" at bounding box center [629, 181] width 83 height 10
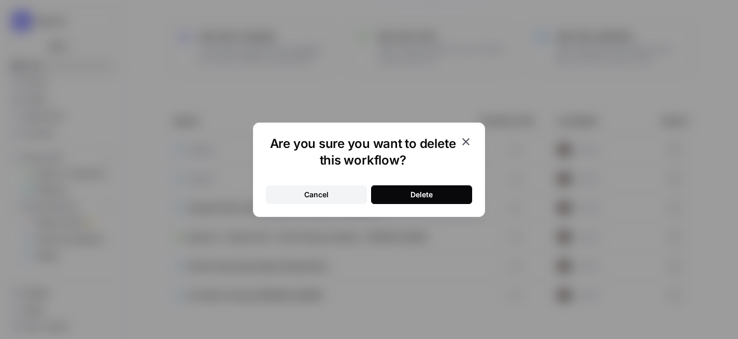
click at [347, 194] on button "Cancel" at bounding box center [316, 194] width 101 height 19
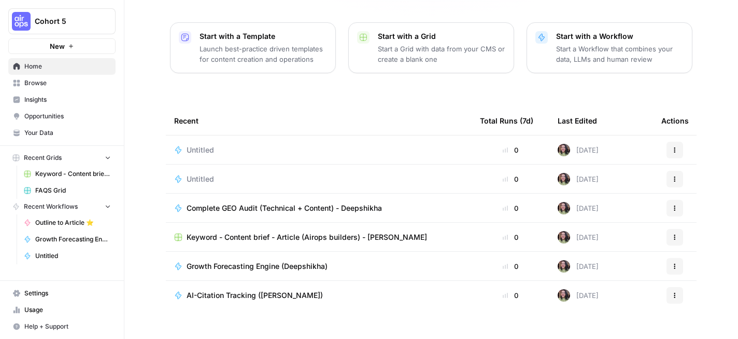
click at [219, 145] on div "Untitled" at bounding box center [205, 150] width 36 height 10
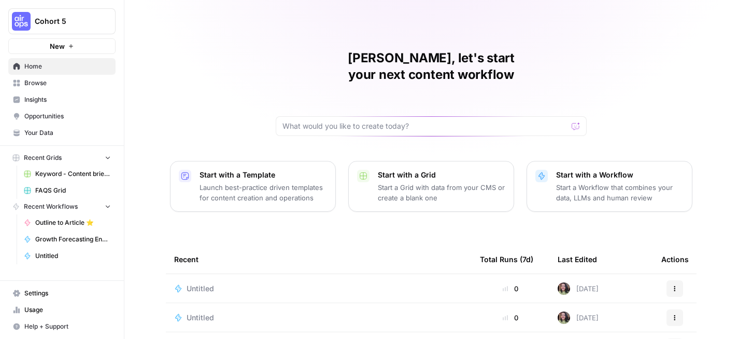
click at [674, 285] on icon "button" at bounding box center [675, 288] width 6 height 6
click at [614, 319] on span "Delete" at bounding box center [629, 319] width 83 height 10
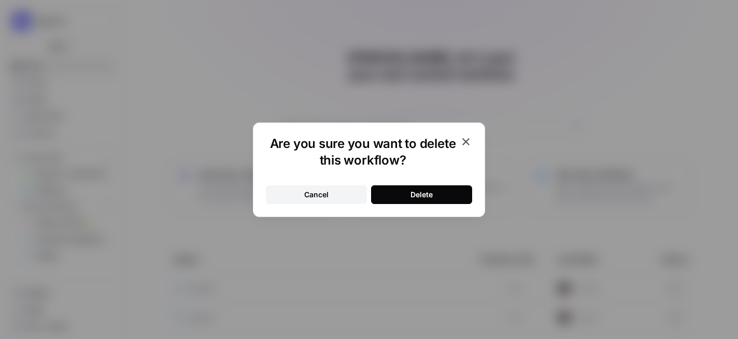
click at [420, 193] on div "Delete" at bounding box center [422, 194] width 22 height 10
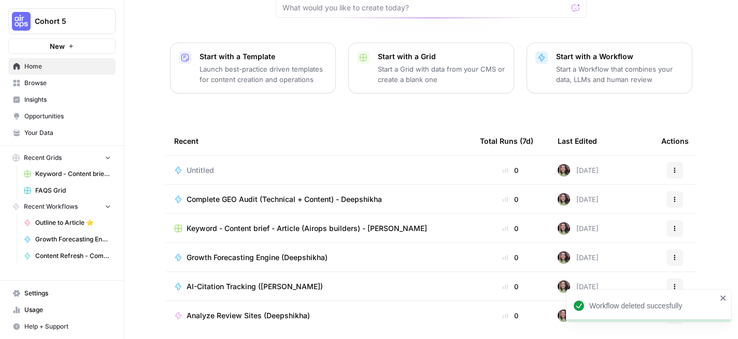
scroll to position [138, 0]
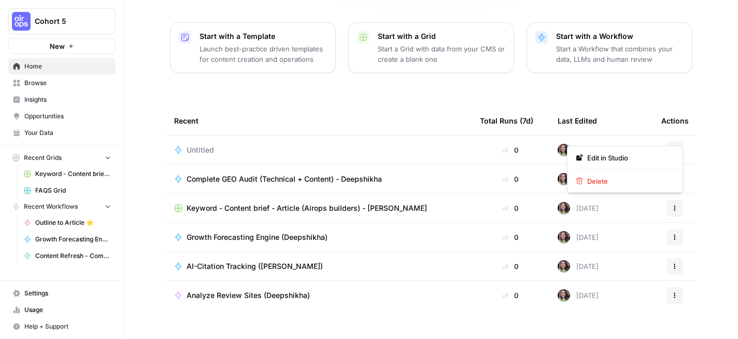
click at [676, 147] on icon "button" at bounding box center [675, 150] width 6 height 6
click at [336, 73] on div "[PERSON_NAME], let's start your next content workflow Start with a Template Lau…" at bounding box center [431, 109] width 614 height 494
click at [229, 145] on div "Untitled" at bounding box center [318, 150] width 289 height 10
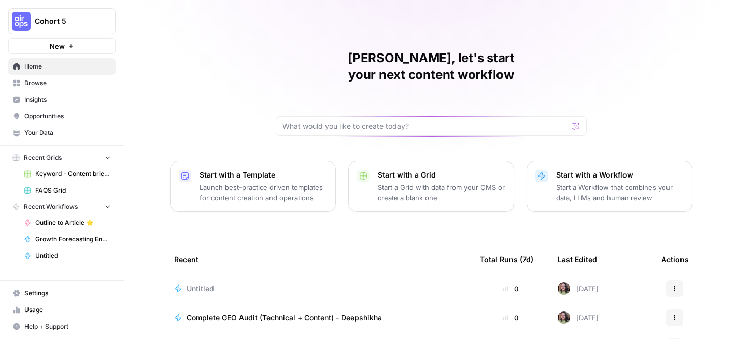
scroll to position [138, 0]
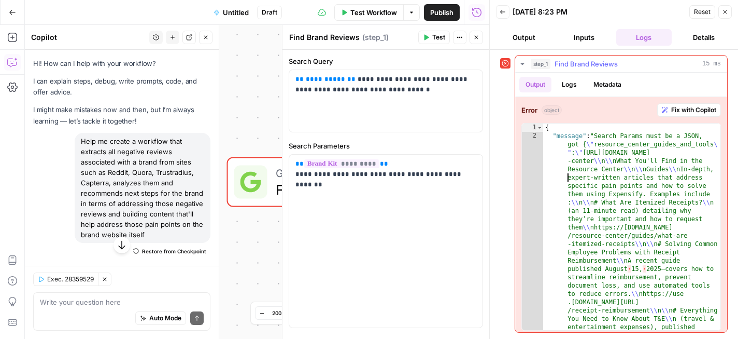
scroll to position [62, 0]
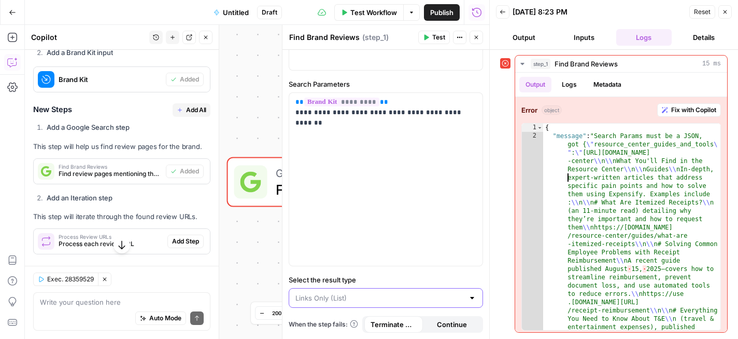
click at [407, 292] on input "Select the result type" at bounding box center [380, 297] width 169 height 10
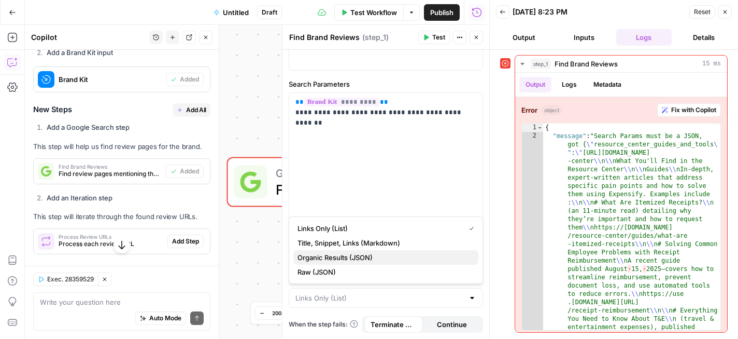
click at [348, 257] on span "Organic Results (JSON)" at bounding box center [384, 257] width 173 height 10
type input "Organic Results (JSON)"
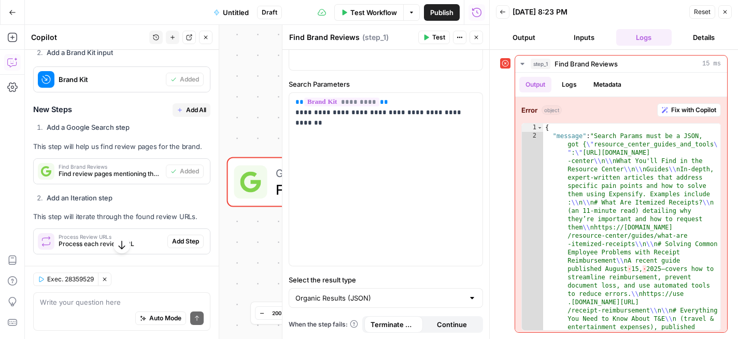
click at [434, 42] on button "Test" at bounding box center [434, 37] width 32 height 13
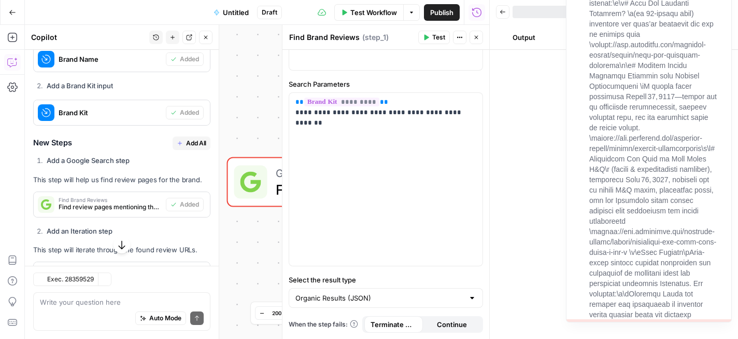
scroll to position [983, 0]
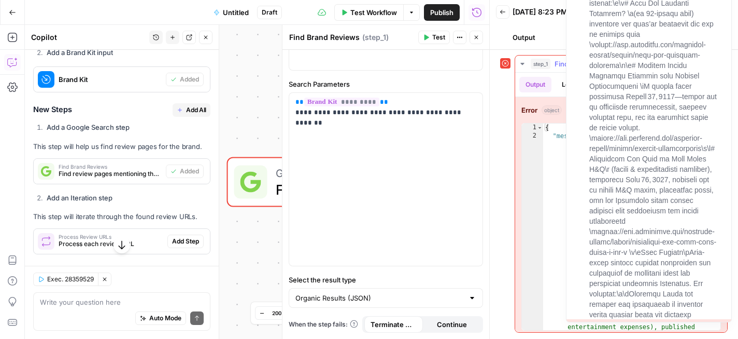
type textarea "**********"
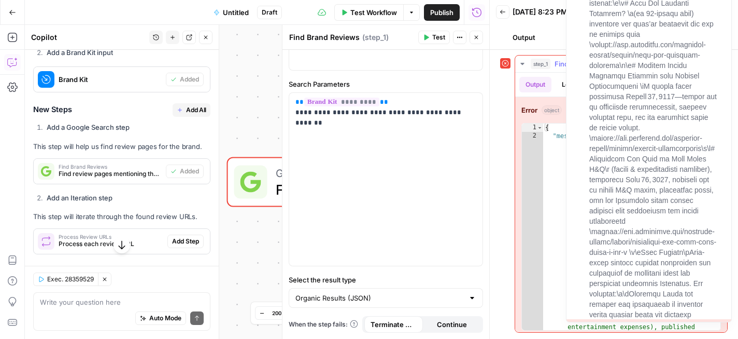
click at [499, 163] on div "**********" at bounding box center [614, 194] width 248 height 289
click at [542, 26] on header "Back [DATE] 8:23 PM Reset Close Output Inputs Logs Details" at bounding box center [614, 25] width 248 height 50
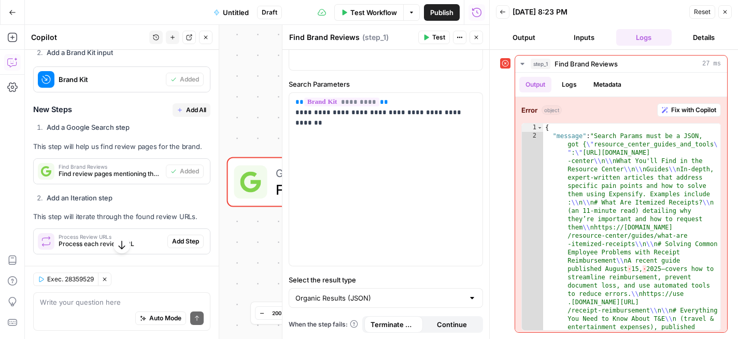
click at [542, 26] on header "Back [DATE] 8:23 PM Reset Close Output Inputs Logs Details" at bounding box center [614, 25] width 248 height 50
click at [401, 98] on p "**********" at bounding box center [386, 107] width 181 height 21
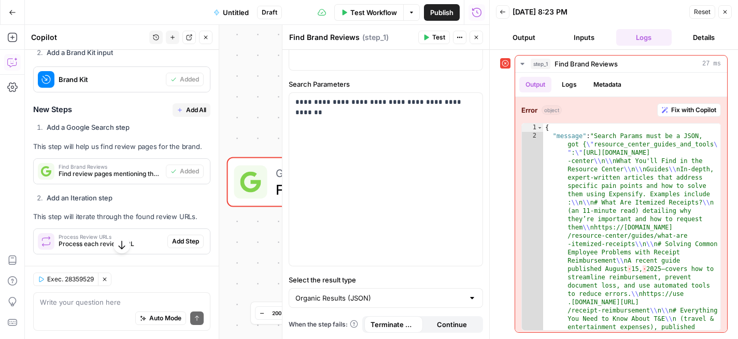
click at [432, 41] on span "Test" at bounding box center [438, 37] width 13 height 9
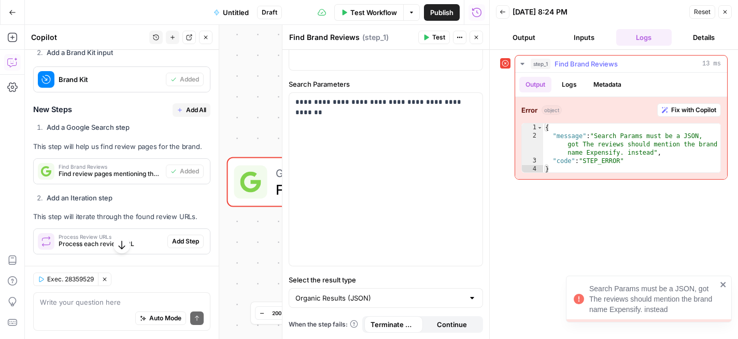
click at [689, 110] on span "Fix with Copilot" at bounding box center [694, 109] width 45 height 9
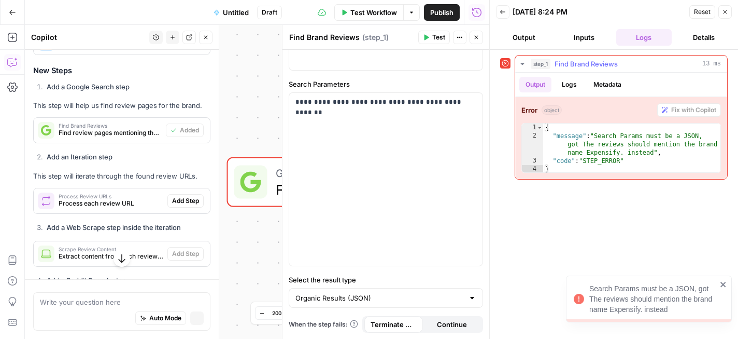
scroll to position [946, 0]
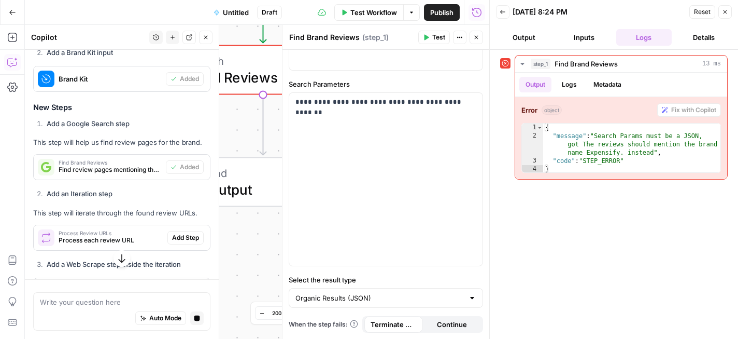
click at [124, 255] on icon "button" at bounding box center [122, 258] width 10 height 10
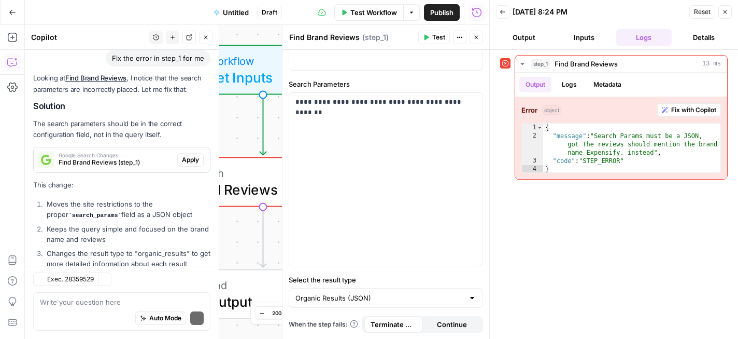
scroll to position [1741, 0]
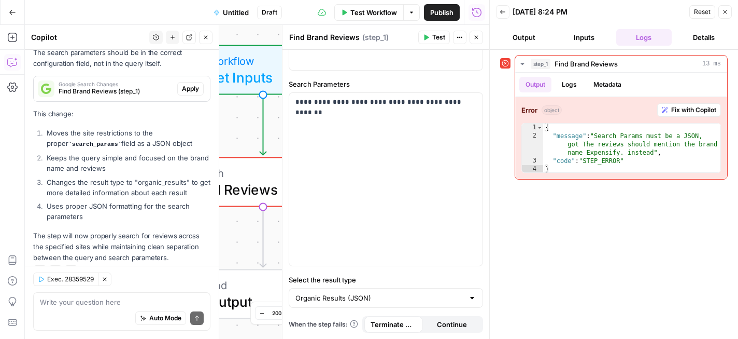
click at [727, 13] on icon "button" at bounding box center [725, 12] width 6 height 6
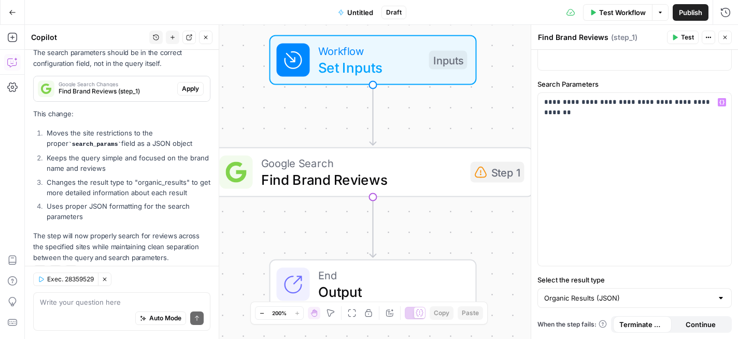
scroll to position [0, 0]
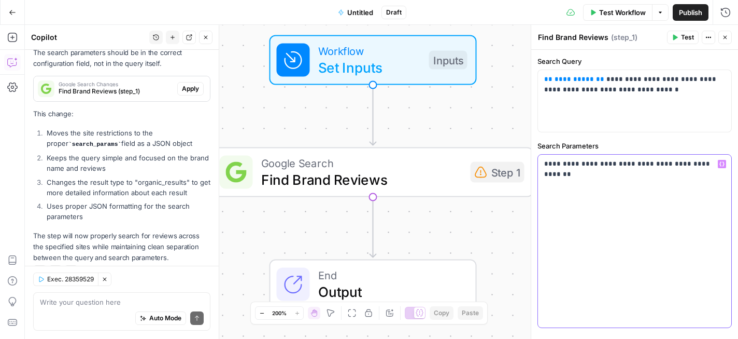
click at [723, 164] on icon "button" at bounding box center [722, 164] width 5 height 5
click at [588, 176] on div "**********" at bounding box center [634, 241] width 193 height 173
click at [586, 167] on p "**********" at bounding box center [634, 164] width 181 height 10
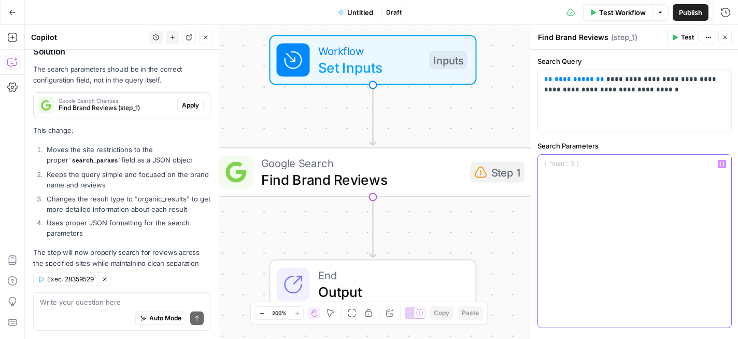
scroll to position [1758, 0]
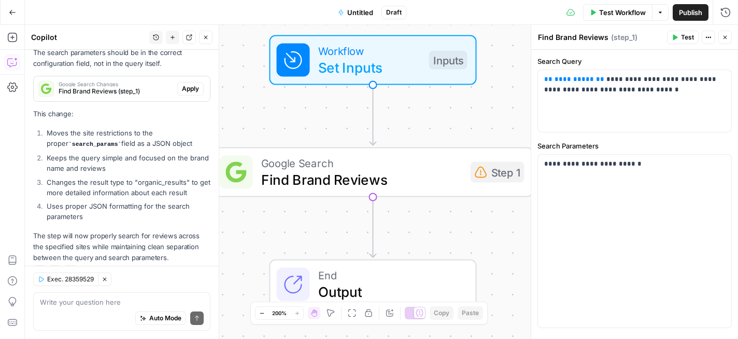
click at [663, 133] on div "**********" at bounding box center [635, 225] width 207 height 351
click at [661, 165] on p "**********" at bounding box center [634, 164] width 181 height 10
click at [709, 133] on div "**********" at bounding box center [635, 225] width 207 height 351
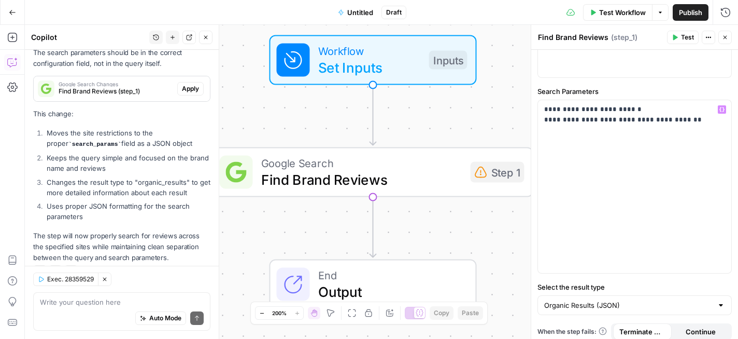
scroll to position [62, 0]
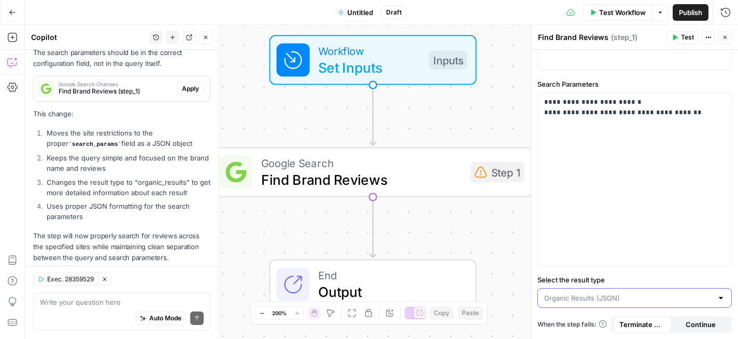
click at [605, 293] on input "Select the result type" at bounding box center [628, 297] width 169 height 10
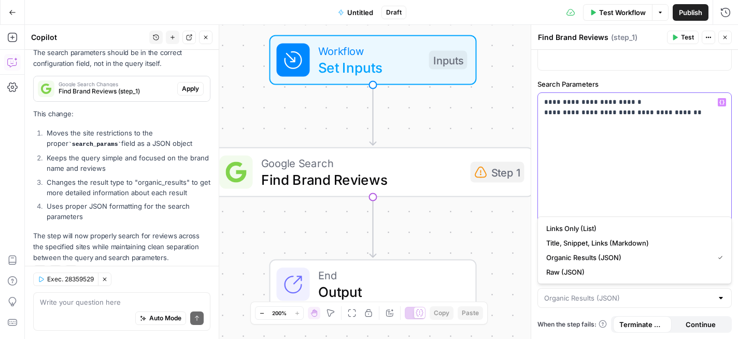
type input "Organic Results (JSON)"
click at [640, 172] on div "**********" at bounding box center [634, 179] width 193 height 173
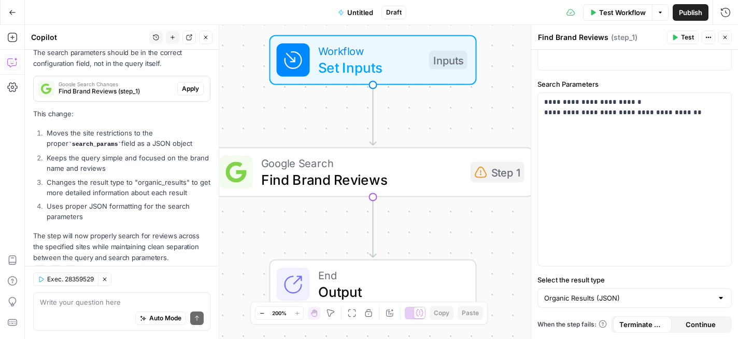
click at [688, 41] on span "Test" at bounding box center [687, 37] width 13 height 9
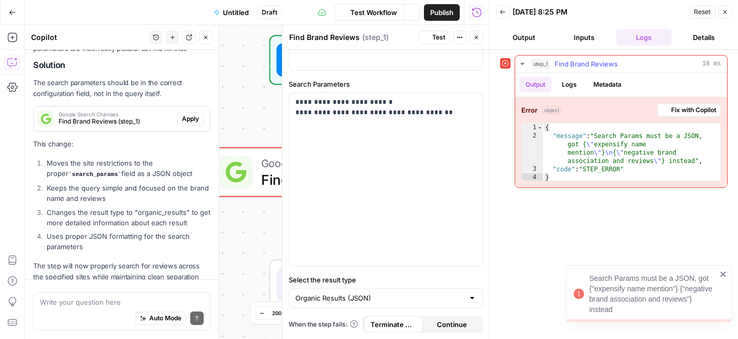
scroll to position [1758, 0]
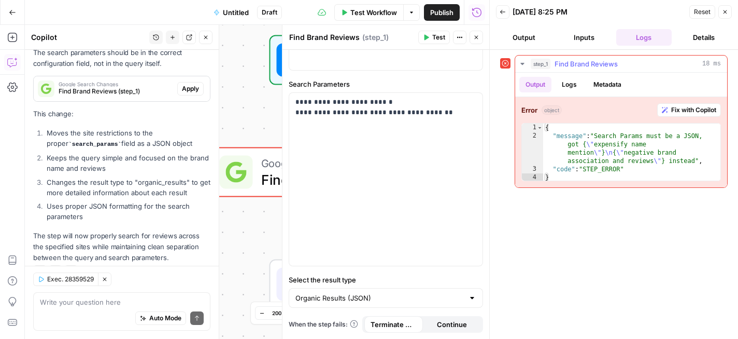
click at [667, 113] on button "Fix with Copilot" at bounding box center [690, 109] width 64 height 13
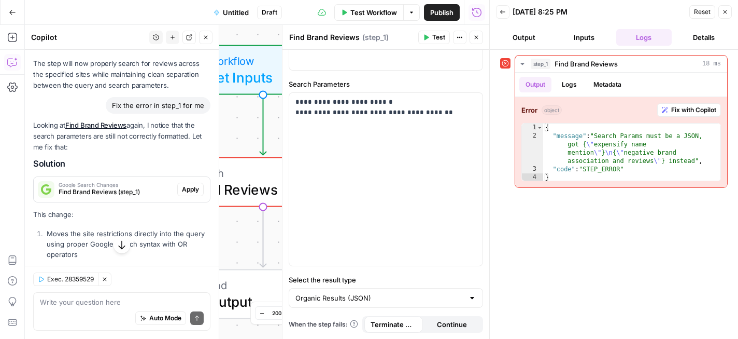
scroll to position [2017, 0]
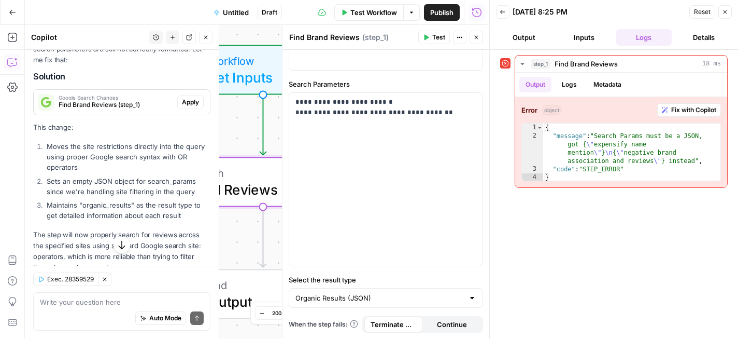
click at [196, 97] on span "Apply" at bounding box center [190, 101] width 17 height 9
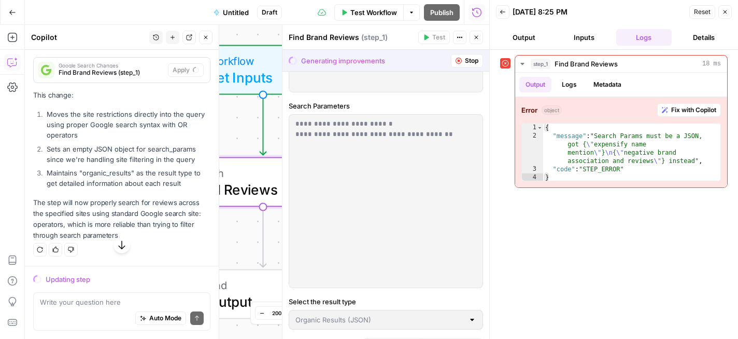
scroll to position [83, 0]
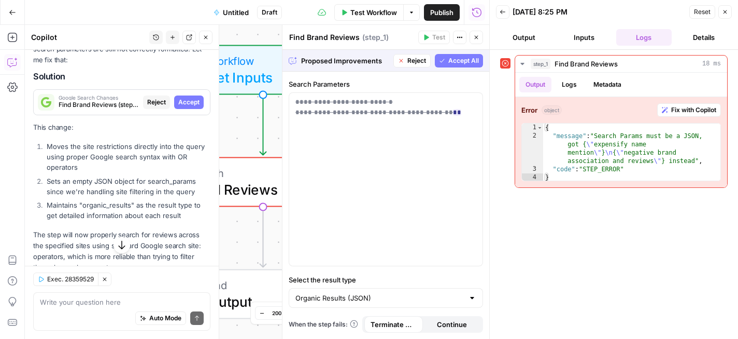
click at [454, 63] on span "Accept All" at bounding box center [464, 60] width 31 height 9
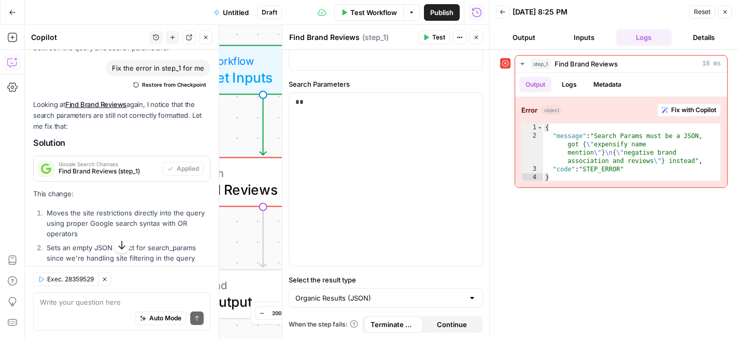
scroll to position [0, 0]
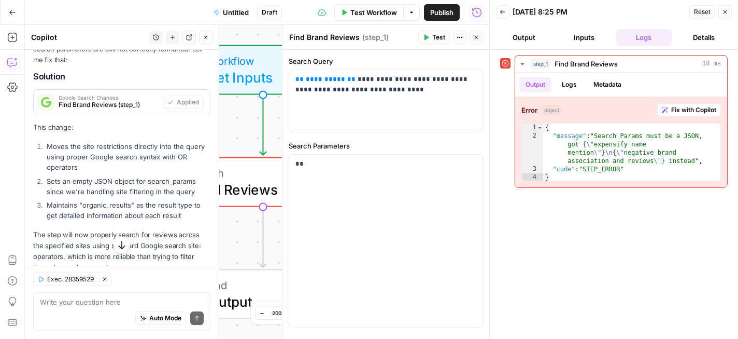
click at [440, 40] on span "Test" at bounding box center [438, 37] width 13 height 9
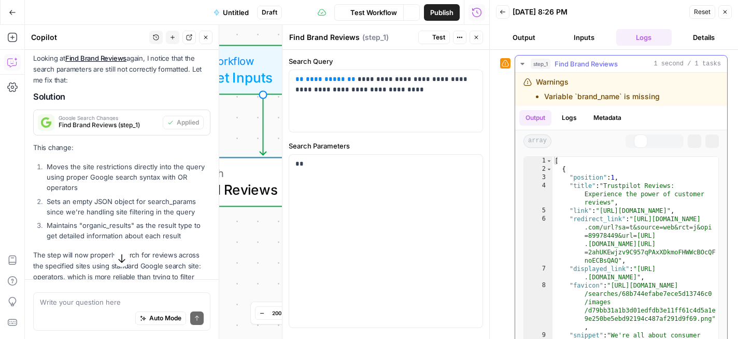
scroll to position [2044, 0]
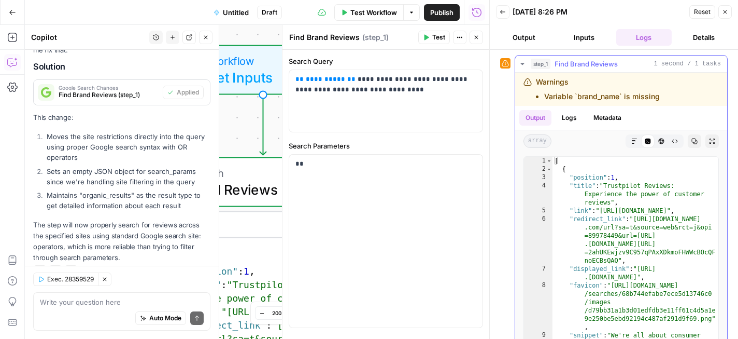
click at [571, 96] on li "Variable `brand_name` is missing" at bounding box center [602, 96] width 116 height 10
click at [538, 83] on div "Warnings Variable `brand_name` is missing" at bounding box center [598, 89] width 124 height 25
drag, startPoint x: 538, startPoint y: 83, endPoint x: 654, endPoint y: 98, distance: 117.1
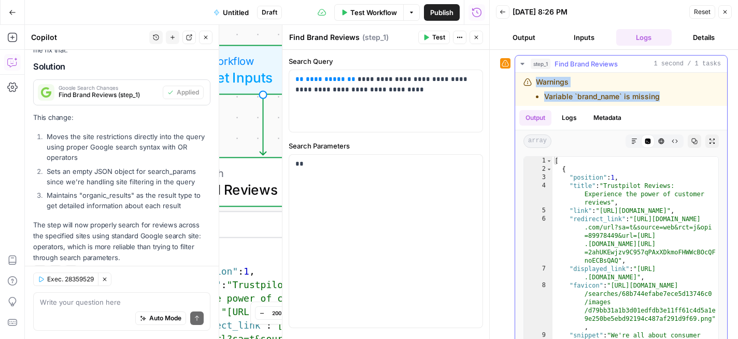
click at [654, 98] on div "Warnings Variable `brand_name` is missing" at bounding box center [598, 89] width 124 height 25
copy div "Warnings Variable `brand_name` is missing"
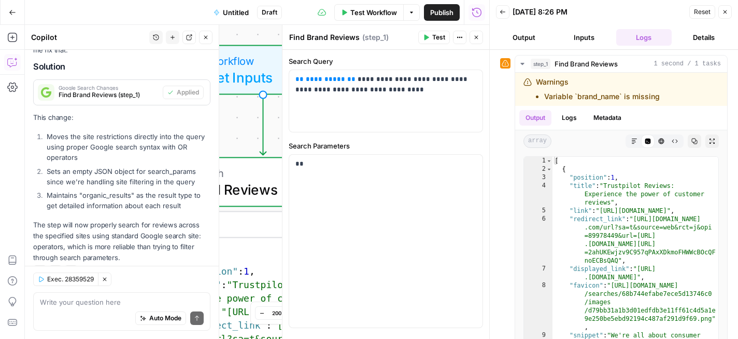
click at [115, 317] on div "Auto Mode Send" at bounding box center [122, 318] width 164 height 23
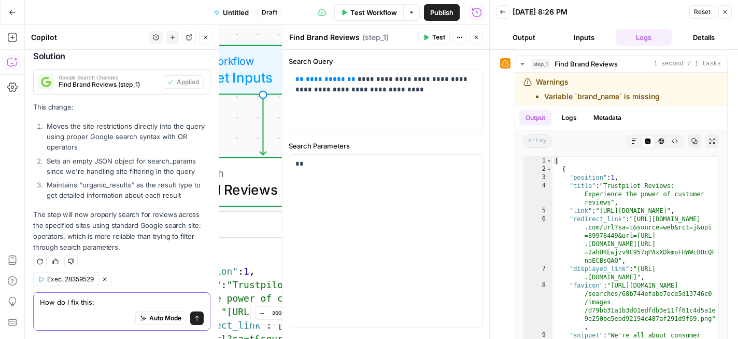
paste textarea "Warnings Variable `brand_name` is missing"
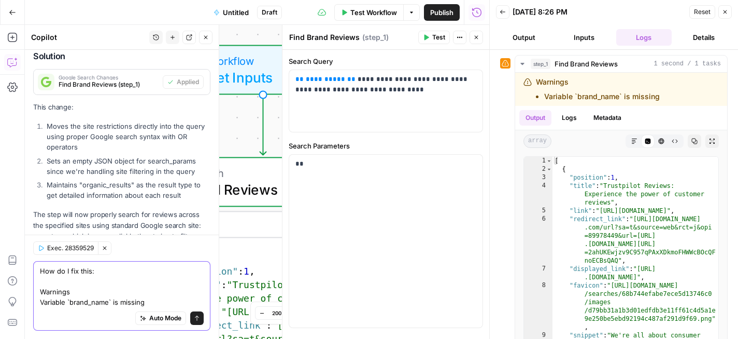
scroll to position [2075, 0]
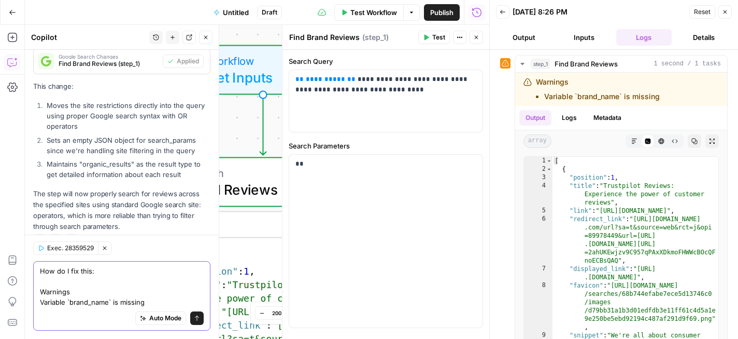
type textarea "How do I fix this: Warnings Variable `brand_name` is missing"
click at [194, 322] on button "Send" at bounding box center [196, 317] width 13 height 13
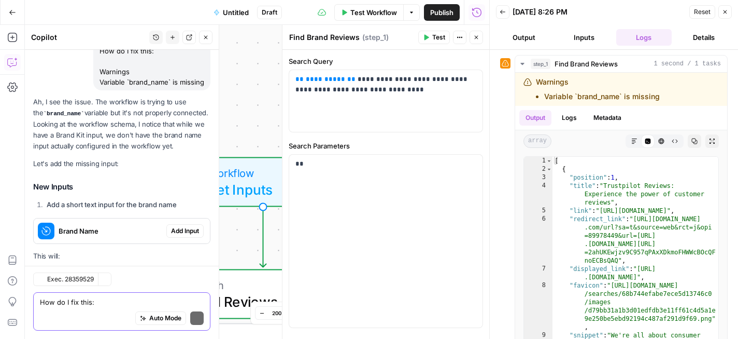
scroll to position [2378, 0]
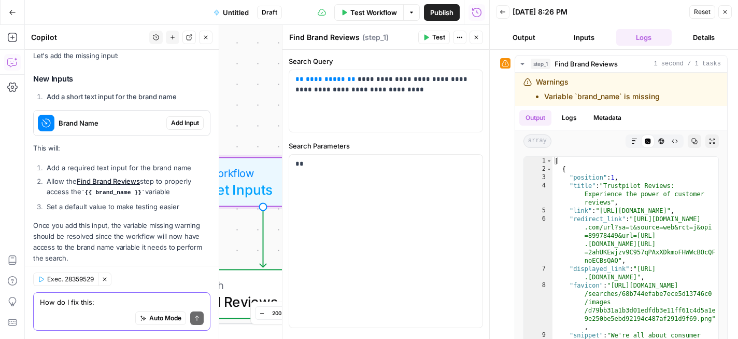
click at [173, 118] on span "Add Input" at bounding box center [185, 122] width 28 height 9
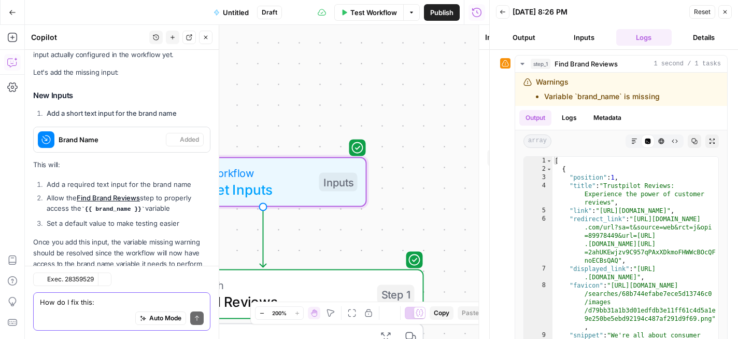
scroll to position [2395, 0]
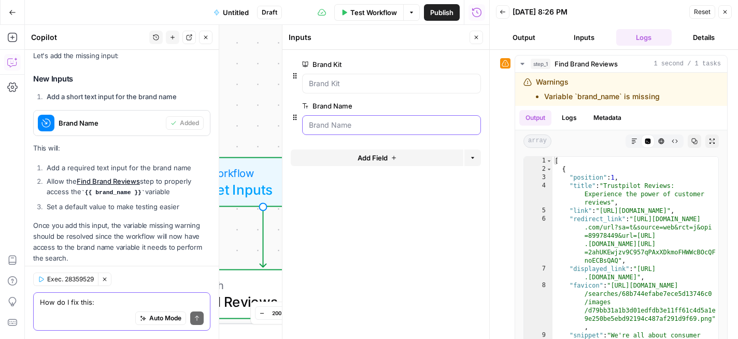
click at [374, 120] on Name "Brand Name" at bounding box center [391, 125] width 165 height 10
click at [440, 103] on span "edit field" at bounding box center [442, 106] width 23 height 8
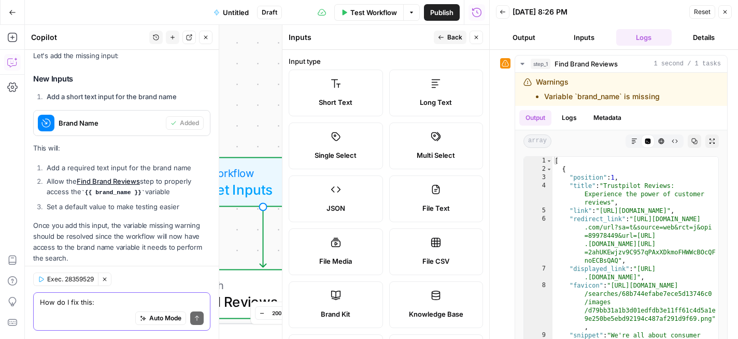
click at [440, 43] on button "Back" at bounding box center [450, 37] width 33 height 13
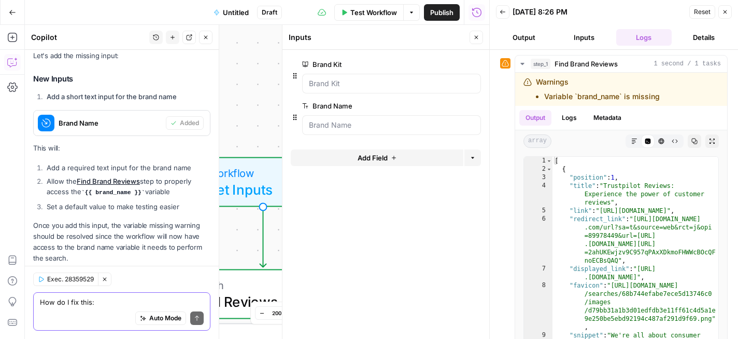
click at [368, 17] on span "Test Workflow" at bounding box center [374, 12] width 47 height 10
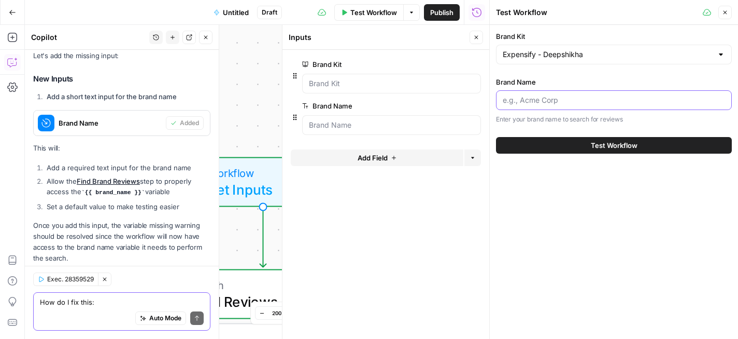
click at [569, 101] on input "Brand Name" at bounding box center [614, 100] width 222 height 10
type input "Expensify"
click at [599, 145] on span "Test Workflow" at bounding box center [614, 145] width 47 height 10
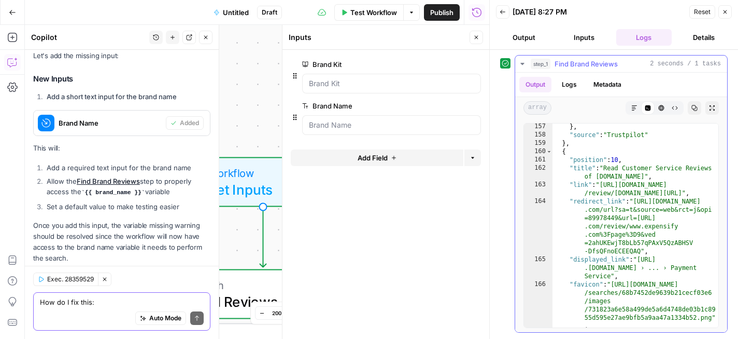
scroll to position [3010, 0]
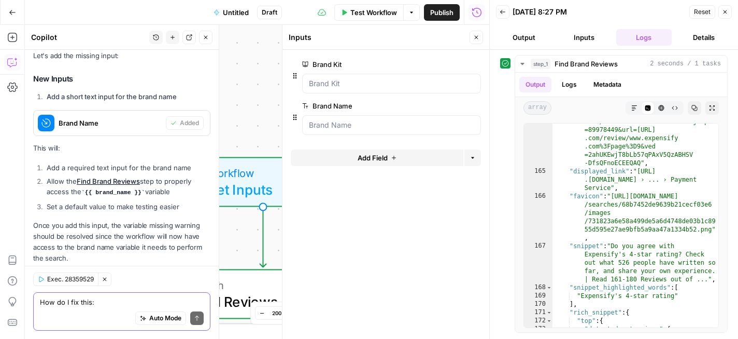
click at [508, 11] on button "Back" at bounding box center [502, 11] width 13 height 13
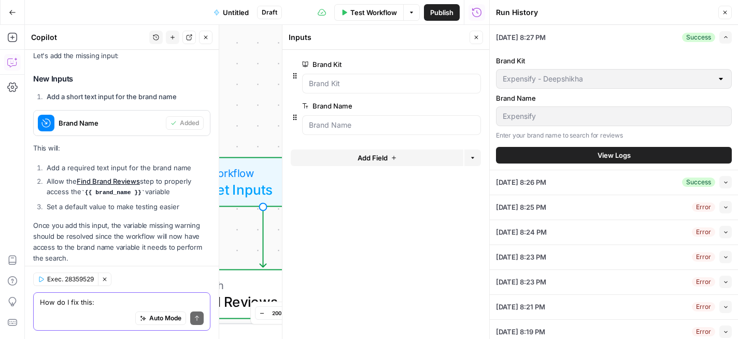
click at [728, 38] on icon "button" at bounding box center [726, 37] width 6 height 6
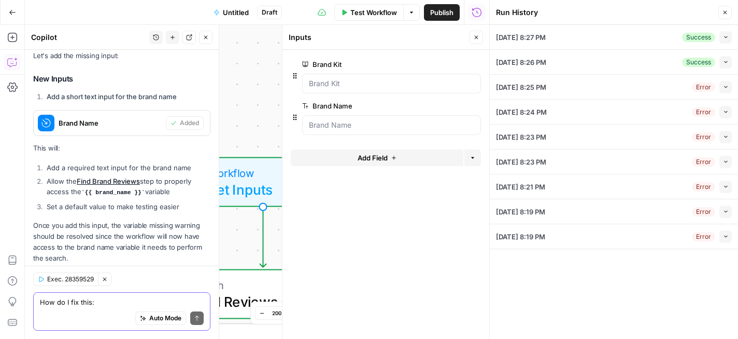
click at [719, 15] on button "Close" at bounding box center [725, 12] width 13 height 13
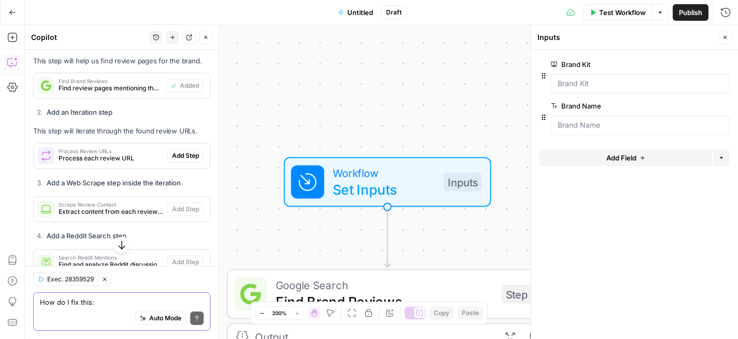
scroll to position [1081, 0]
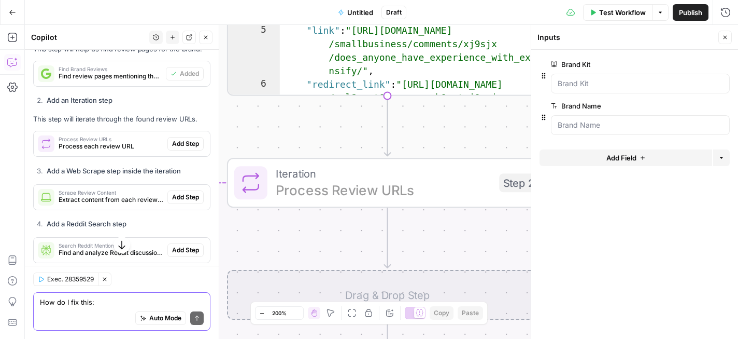
click at [181, 139] on span "Add Step" at bounding box center [185, 143] width 27 height 9
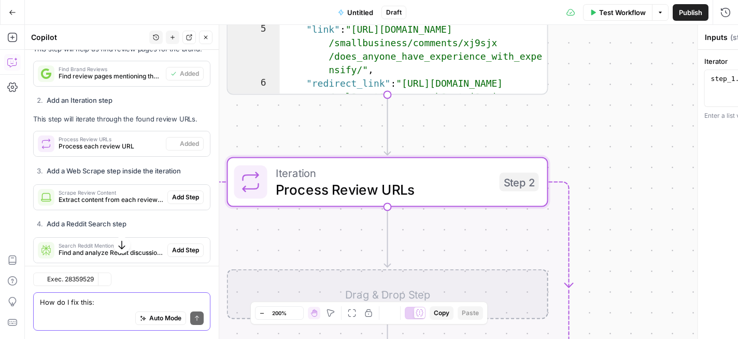
type textarea "Process Review URLs"
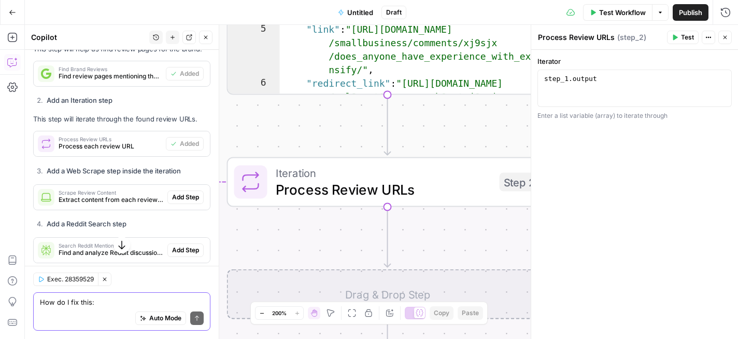
click at [568, 117] on div "Enter a list variable (array) to iterate through" at bounding box center [635, 115] width 194 height 9
copy div "Enter a list variable (array) to iterate through"
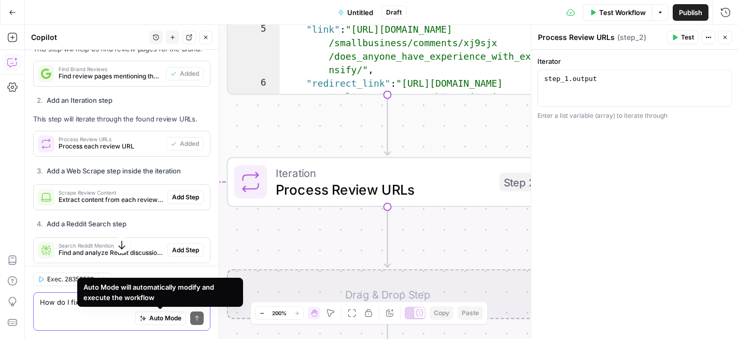
click at [148, 303] on div "Auto Mode will automatically modify and execute the workflow" at bounding box center [160, 291] width 166 height 29
click at [77, 307] on div "Auto Mode Send" at bounding box center [122, 318] width 164 height 23
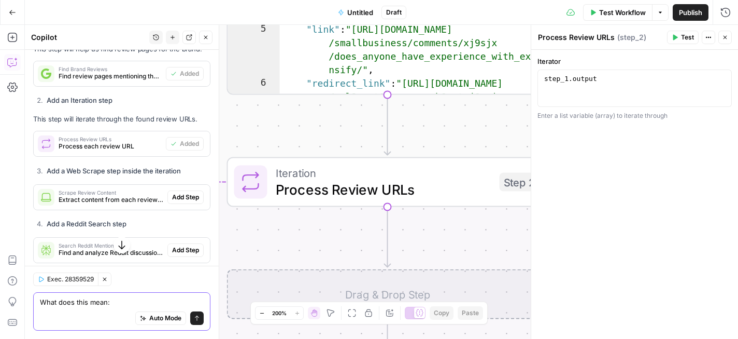
paste textarea "Enter a list variable (array) to iterate through"
type textarea "What does this mean: Enter a list variable (array) to iterate through"
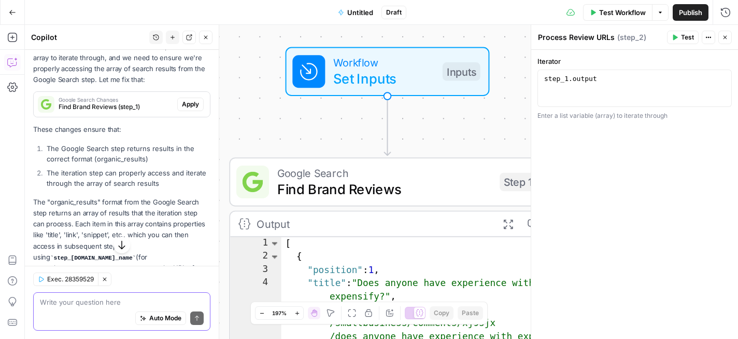
scroll to position [2766, 0]
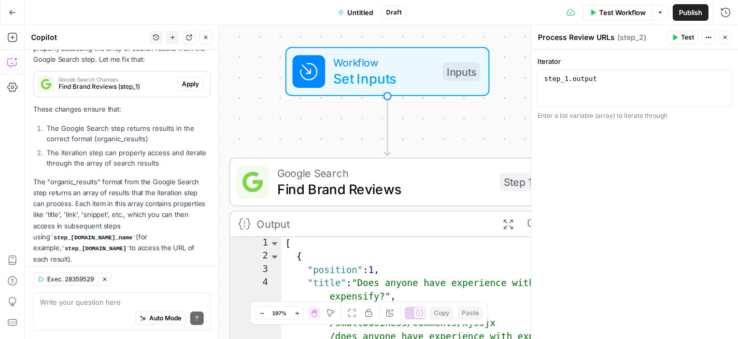
click at [128, 198] on p "The "organic_results" format from the Google Search step returns an array of re…" at bounding box center [121, 220] width 177 height 88
click at [138, 200] on p "The "organic_results" format from the Google Search step returns an array of re…" at bounding box center [121, 220] width 177 height 88
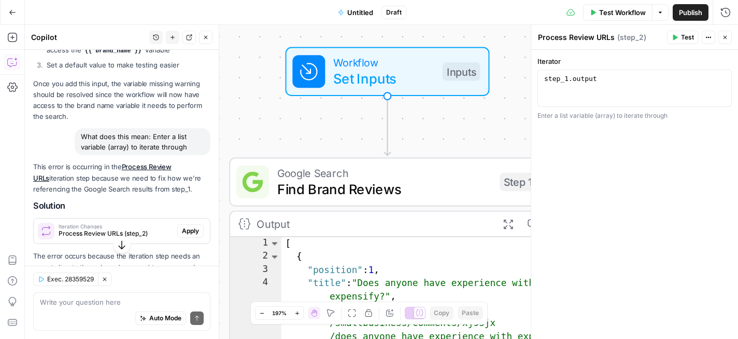
scroll to position [2571, 0]
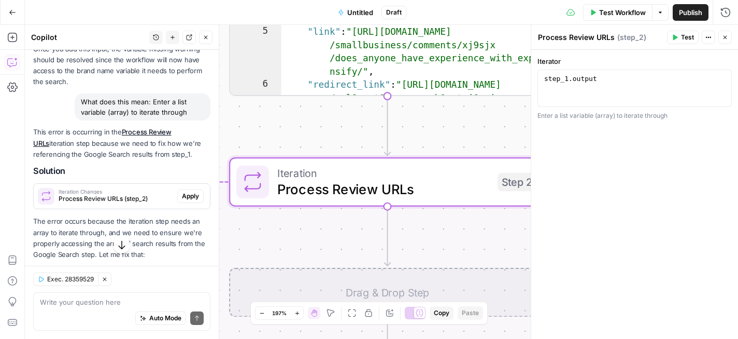
click at [189, 191] on span "Apply" at bounding box center [190, 195] width 17 height 9
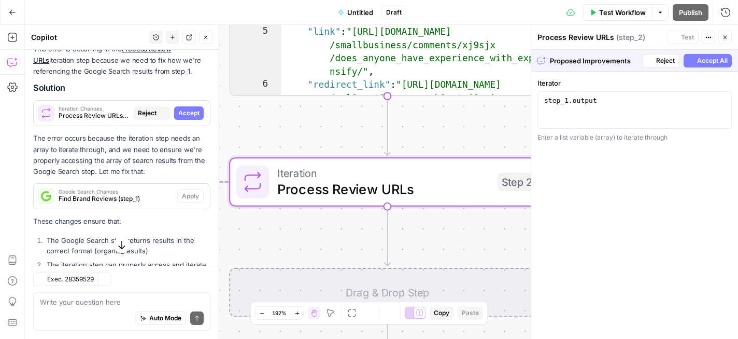
scroll to position [2488, 0]
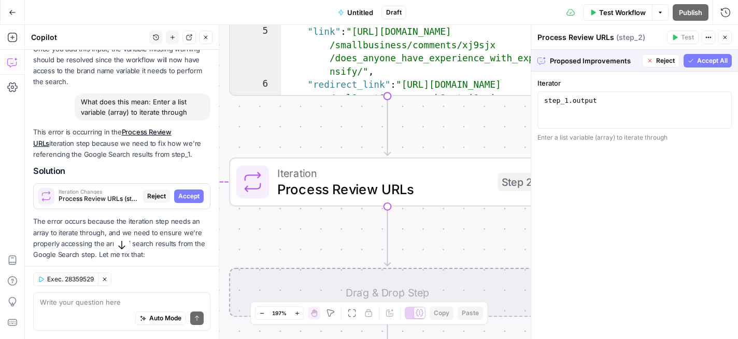
click at [700, 59] on span "Accept All" at bounding box center [712, 60] width 31 height 9
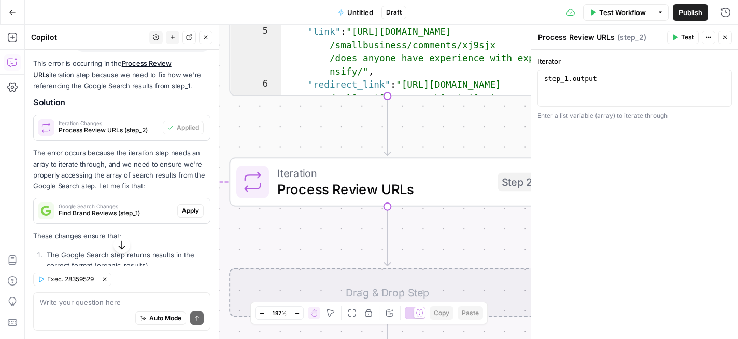
scroll to position [2687, 0]
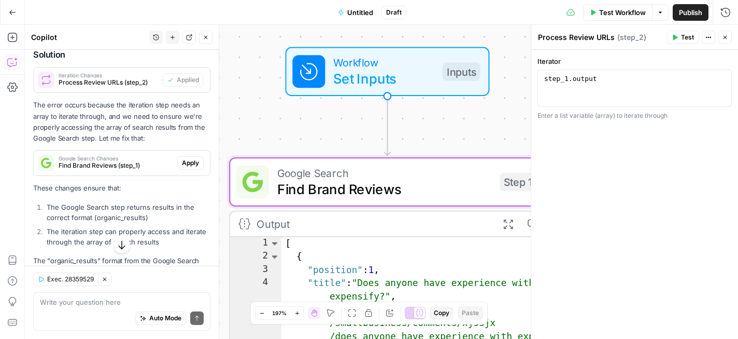
click at [193, 158] on span "Apply" at bounding box center [190, 162] width 17 height 9
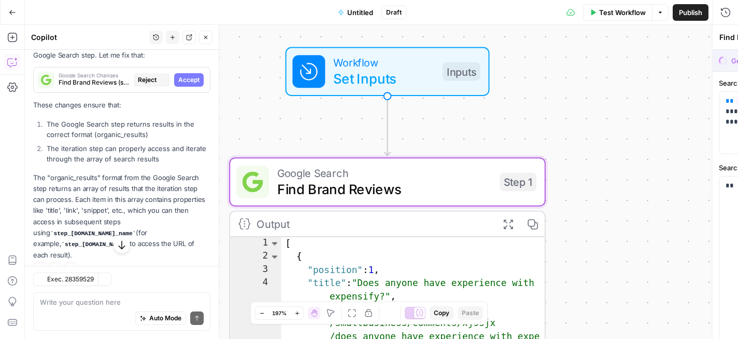
scroll to position [2604, 0]
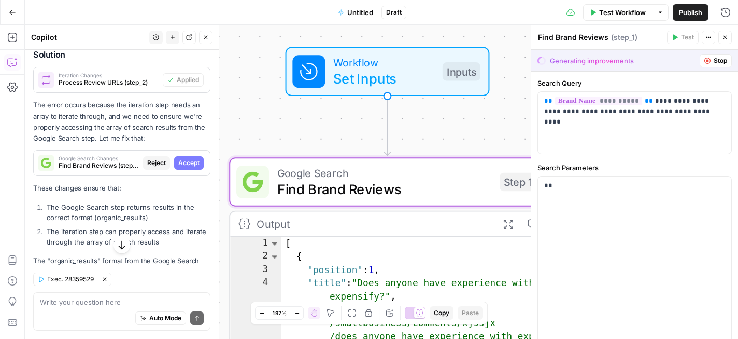
click at [195, 158] on span "Accept" at bounding box center [188, 162] width 21 height 9
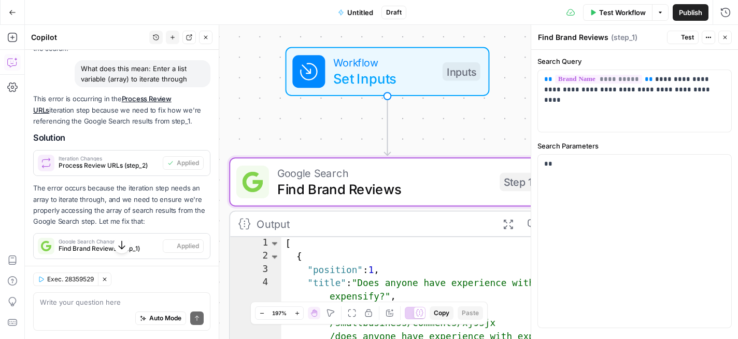
scroll to position [2687, 0]
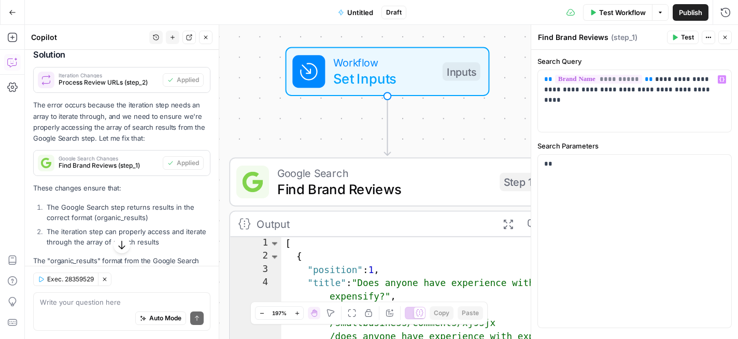
click at [682, 45] on header "Find Brand Reviews Find Brand Reviews ( step_1 ) Test Actions Close" at bounding box center [635, 37] width 207 height 25
click at [681, 39] on span "Test" at bounding box center [687, 37] width 13 height 9
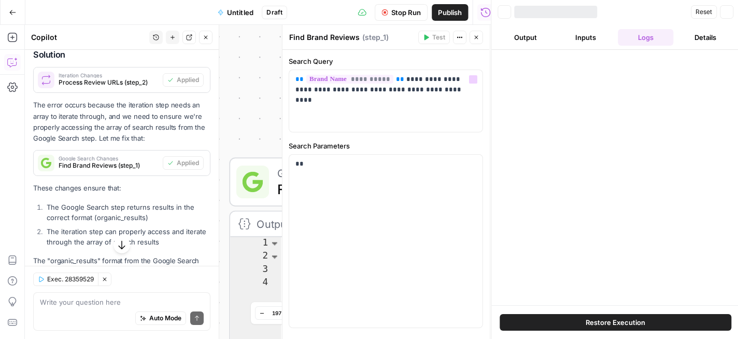
scroll to position [2687, 0]
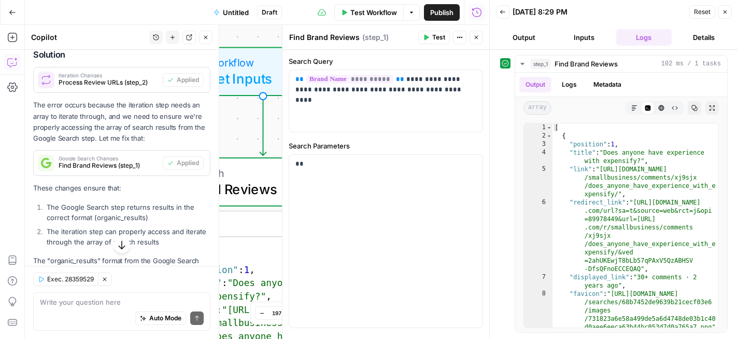
click at [727, 12] on icon "button" at bounding box center [725, 12] width 6 height 6
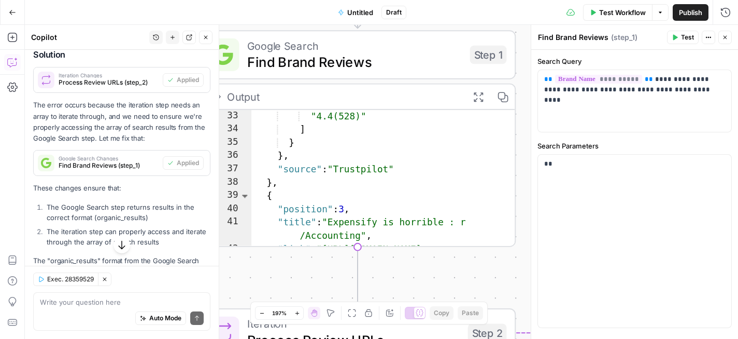
scroll to position [478, 0]
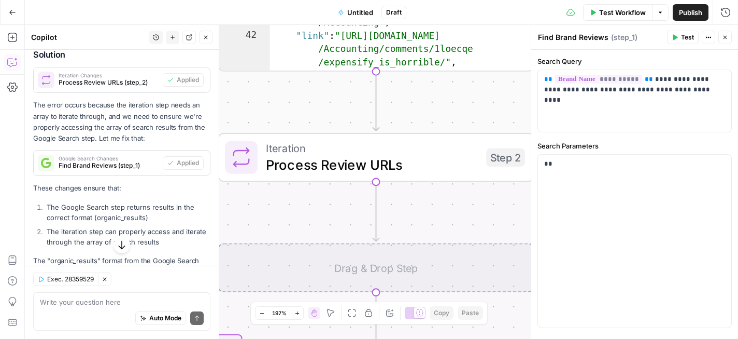
click at [422, 166] on span "Process Review URLs" at bounding box center [372, 164] width 213 height 20
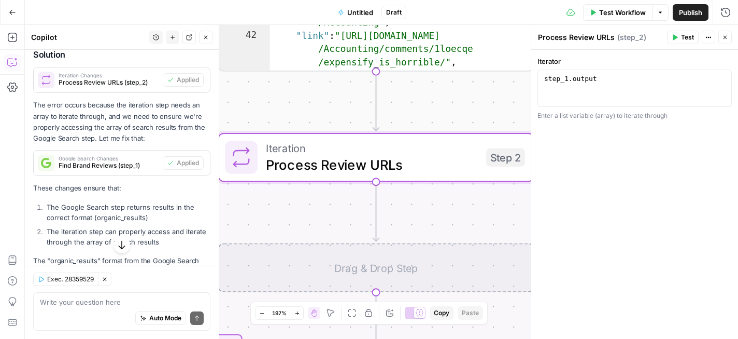
click at [682, 38] on span "Test" at bounding box center [687, 37] width 13 height 9
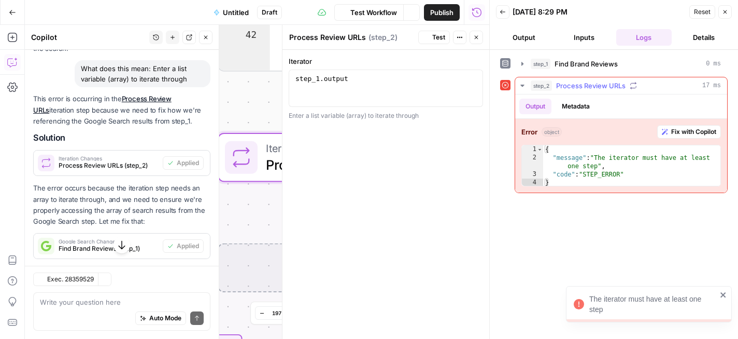
scroll to position [2687, 0]
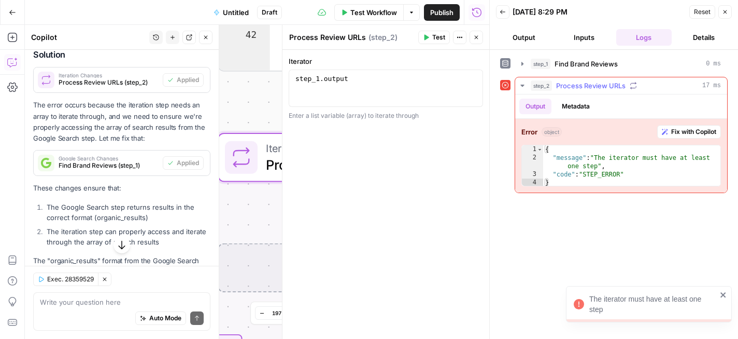
click at [679, 134] on span "Fix with Copilot" at bounding box center [694, 131] width 45 height 9
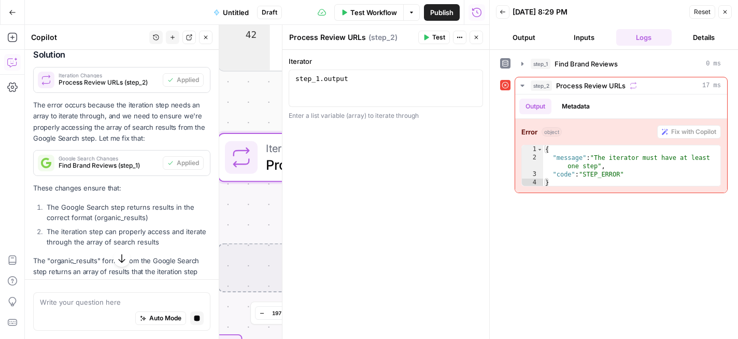
scroll to position [2681, 0]
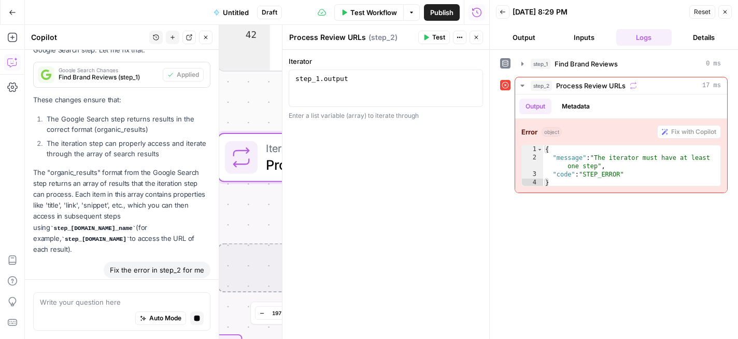
click at [728, 13] on icon "button" at bounding box center [725, 12] width 6 height 6
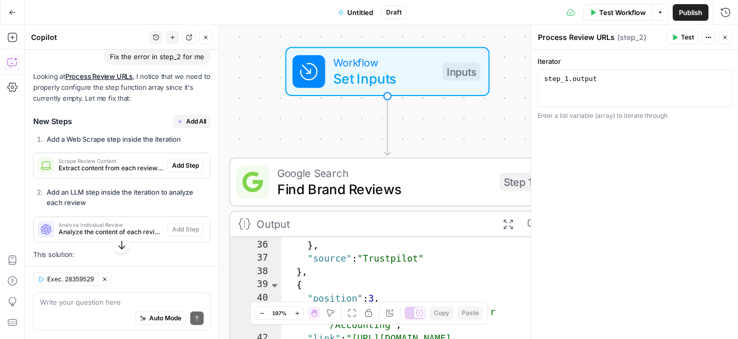
scroll to position [3022, 0]
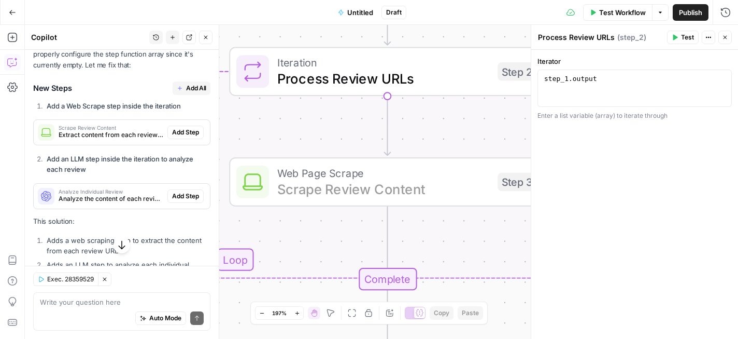
click at [186, 128] on span "Add Step" at bounding box center [185, 132] width 27 height 9
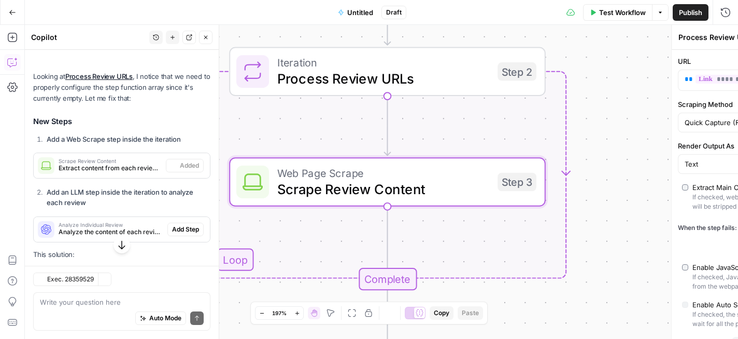
type textarea "Scrape Review Content"
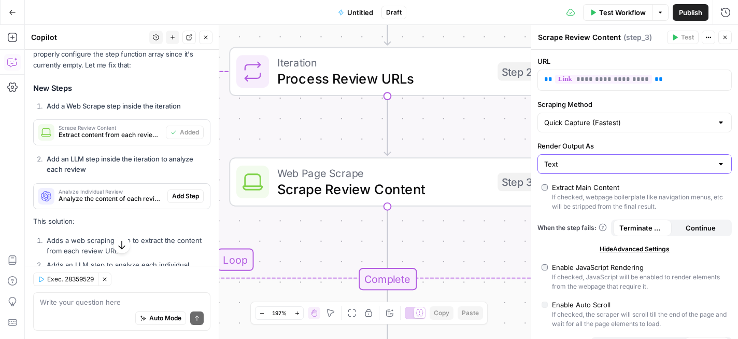
click at [637, 166] on input "Text" at bounding box center [628, 164] width 169 height 10
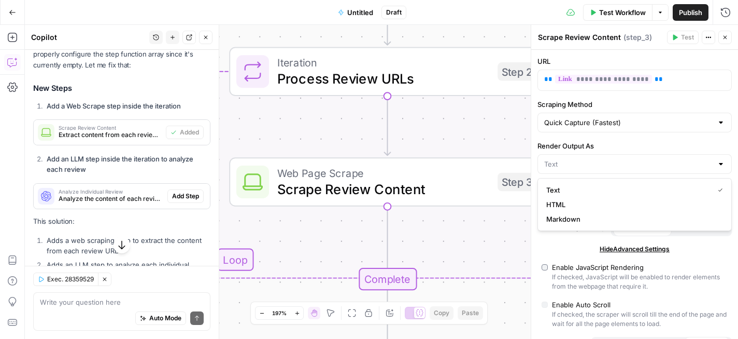
type input "Text"
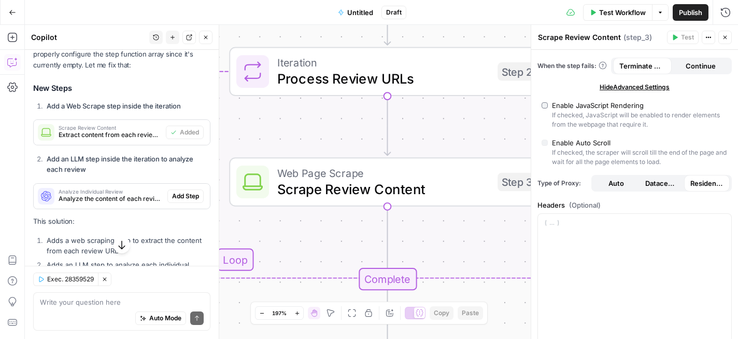
scroll to position [165, 0]
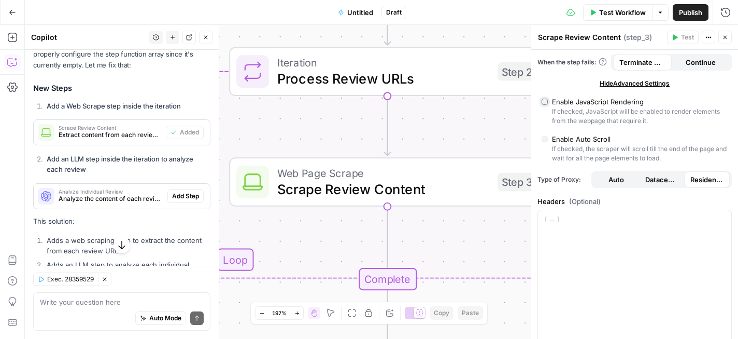
type input "Custom"
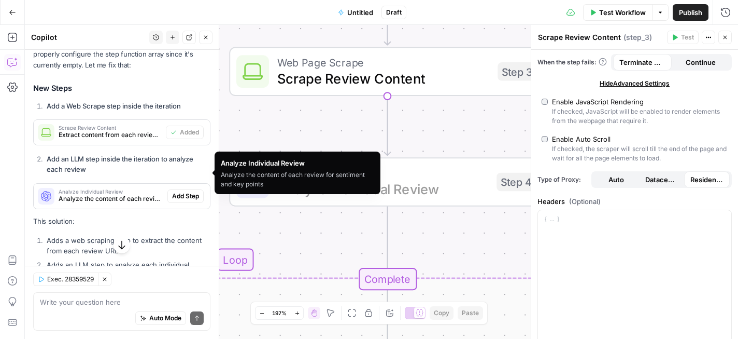
click at [185, 191] on span "Add Step" at bounding box center [185, 195] width 27 height 9
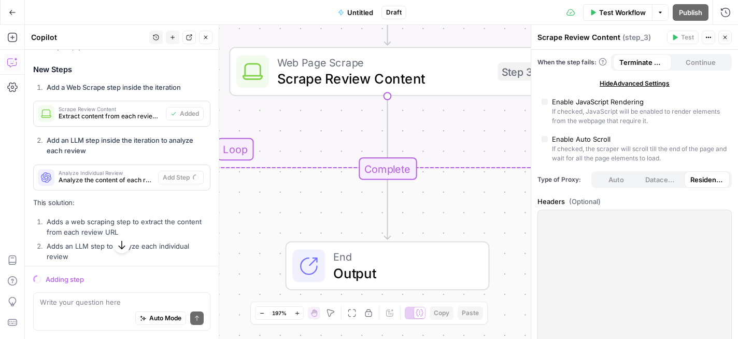
scroll to position [2958, 0]
click at [121, 247] on icon "button" at bounding box center [121, 245] width 7 height 9
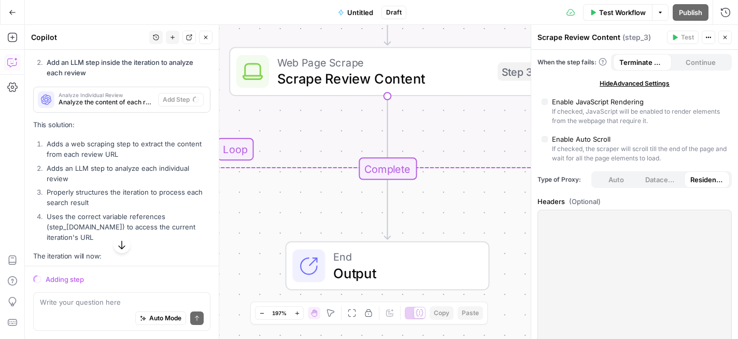
scroll to position [3133, 0]
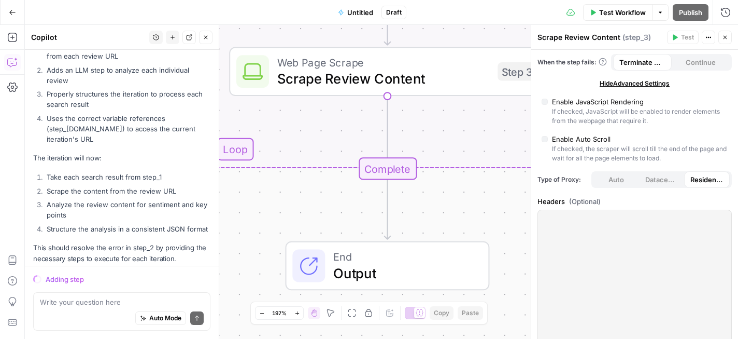
click at [731, 37] on button "Close" at bounding box center [725, 37] width 13 height 13
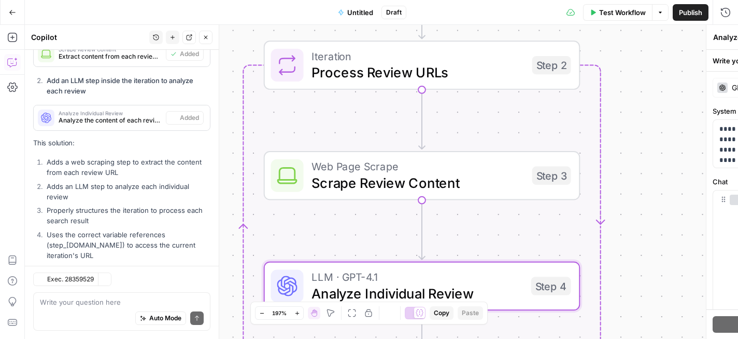
scroll to position [3249, 0]
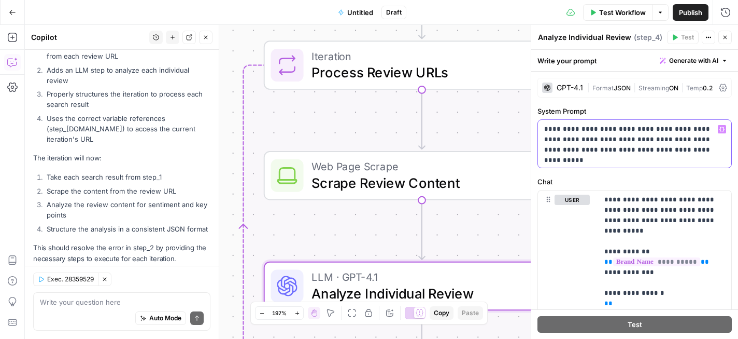
click at [620, 129] on p "**********" at bounding box center [634, 139] width 181 height 31
click at [587, 128] on p "**********" at bounding box center [634, 139] width 181 height 31
drag, startPoint x: 587, startPoint y: 128, endPoint x: 624, endPoint y: 132, distance: 37.5
click at [624, 132] on p "**********" at bounding box center [634, 139] width 181 height 31
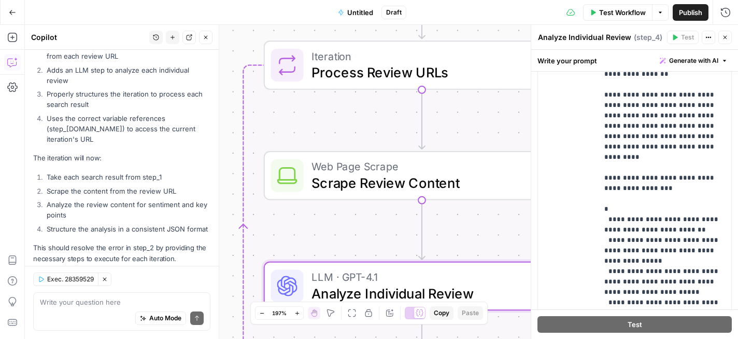
scroll to position [262, 0]
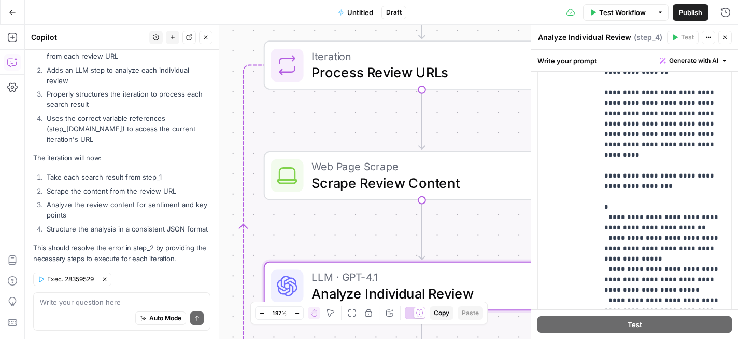
click at [726, 33] on button "Close" at bounding box center [725, 37] width 13 height 13
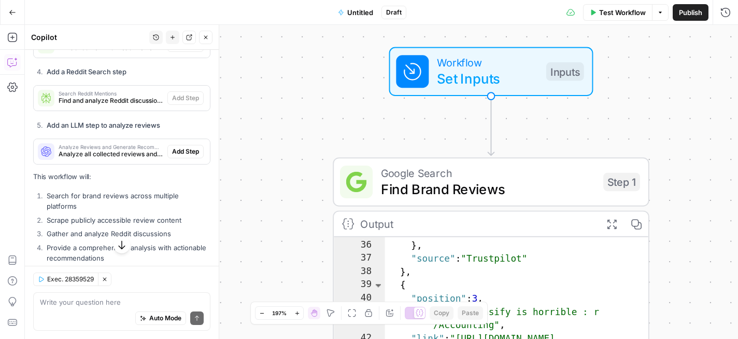
scroll to position [1254, 0]
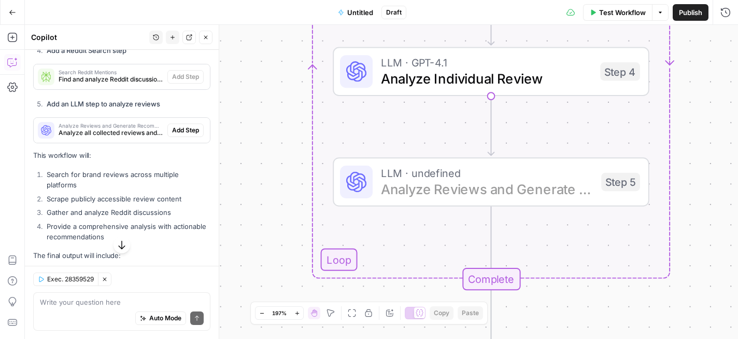
click at [182, 125] on span "Add Step" at bounding box center [185, 129] width 27 height 9
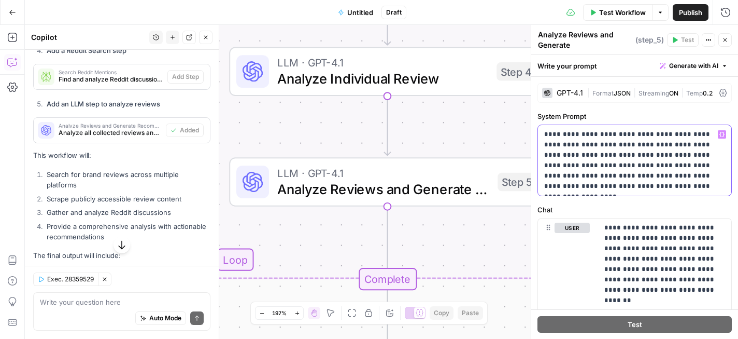
click at [616, 135] on p "**********" at bounding box center [634, 160] width 181 height 62
click at [628, 135] on p "**********" at bounding box center [634, 160] width 181 height 62
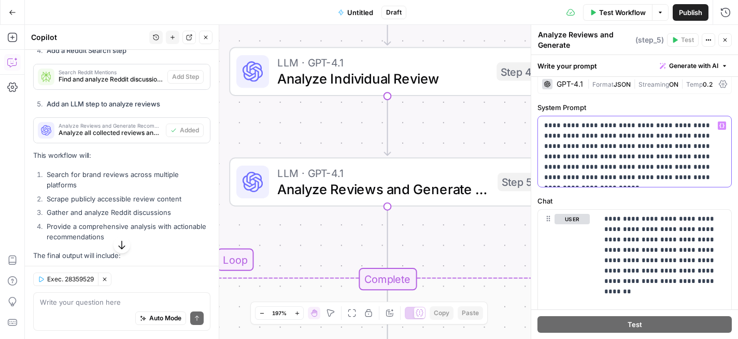
scroll to position [10, 0]
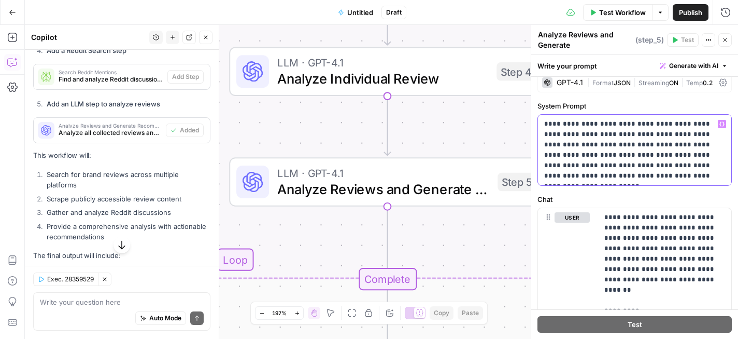
click at [547, 144] on p "**********" at bounding box center [634, 150] width 181 height 62
click at [656, 163] on p "**********" at bounding box center [634, 150] width 181 height 62
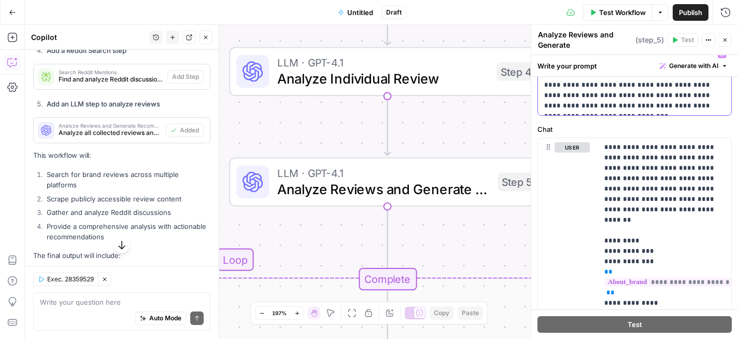
scroll to position [119, 0]
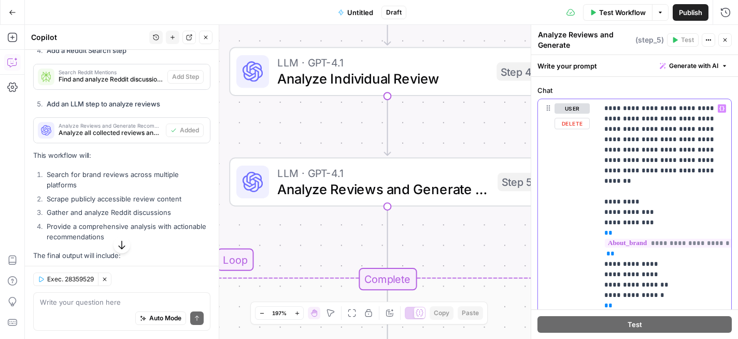
drag, startPoint x: 607, startPoint y: 107, endPoint x: 649, endPoint y: 106, distance: 42.0
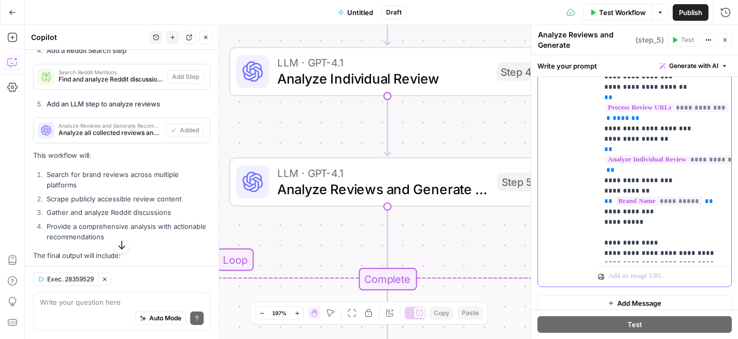
scroll to position [387, 0]
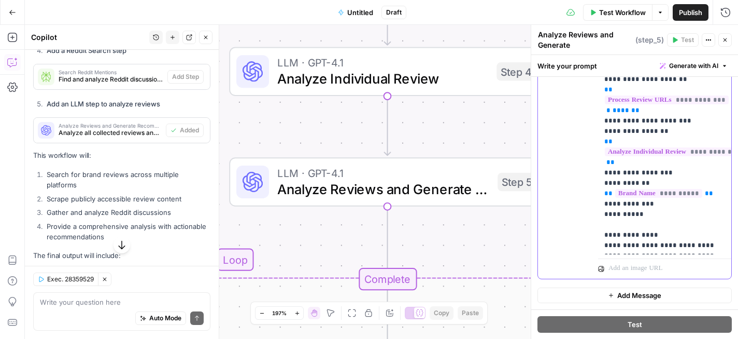
click at [728, 42] on icon "button" at bounding box center [725, 40] width 6 height 6
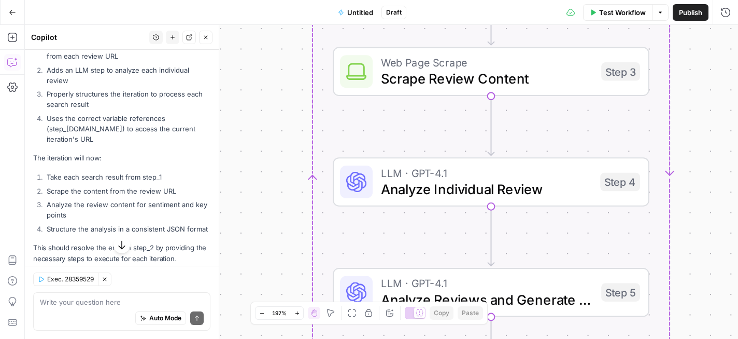
scroll to position [3249, 0]
click at [610, 17] on button "Test Workflow" at bounding box center [617, 12] width 69 height 17
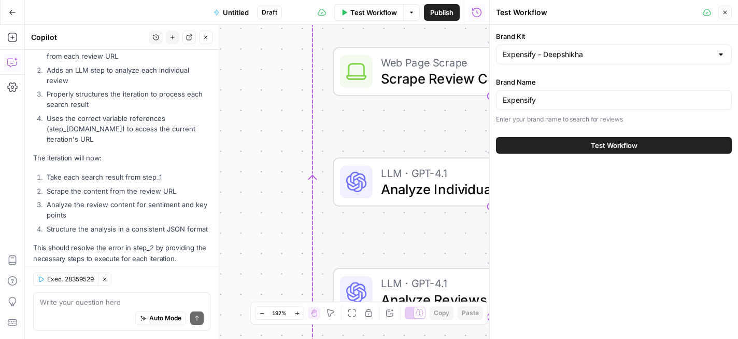
click at [588, 143] on button "Test Workflow" at bounding box center [614, 145] width 236 height 17
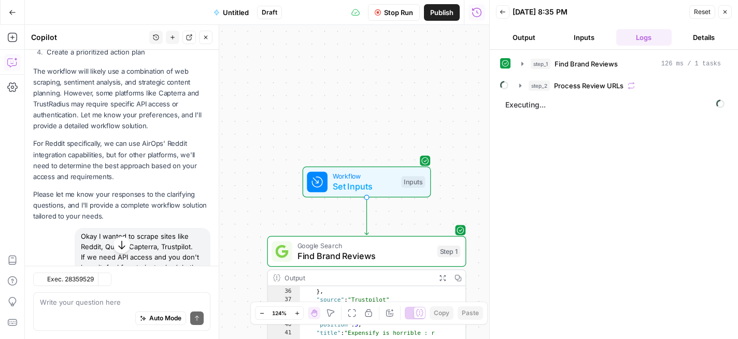
scroll to position [445, 0]
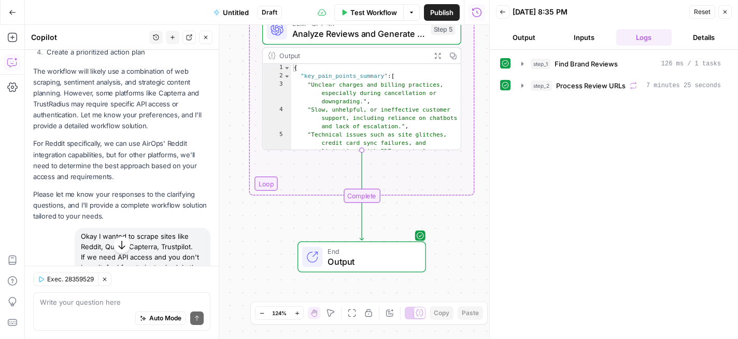
click at [436, 53] on icon "button" at bounding box center [438, 56] width 6 height 6
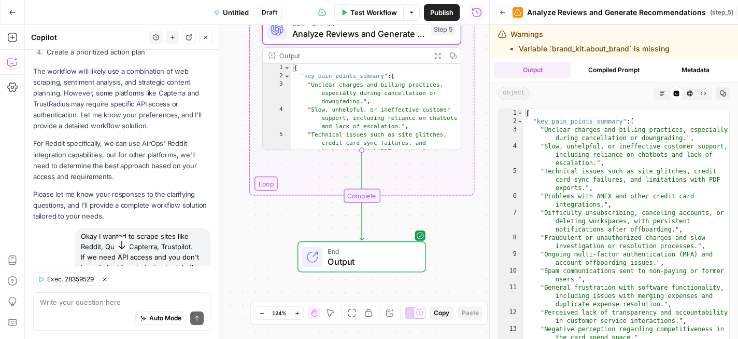
click at [660, 93] on button "Markdown" at bounding box center [662, 93] width 13 height 13
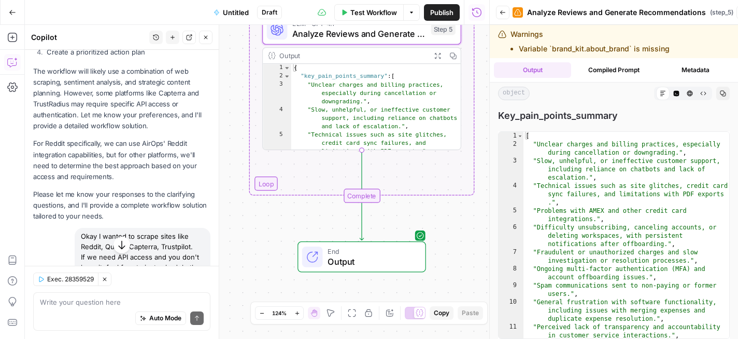
click at [656, 95] on div "Markdown" at bounding box center [662, 93] width 13 height 13
click at [667, 93] on div "Markdown" at bounding box center [662, 93] width 13 height 13
click at [701, 96] on icon "button" at bounding box center [704, 93] width 6 height 6
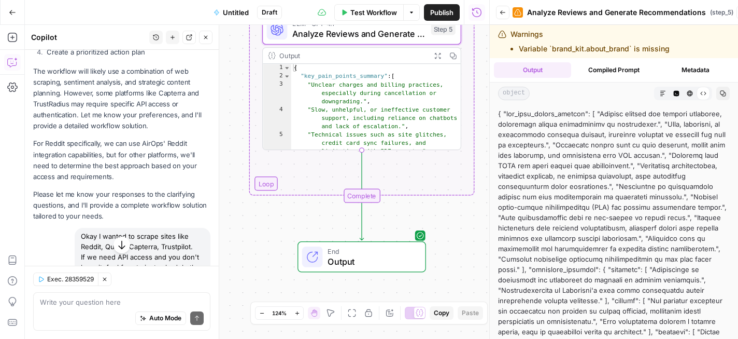
click at [689, 93] on icon "button" at bounding box center [690, 93] width 6 height 6
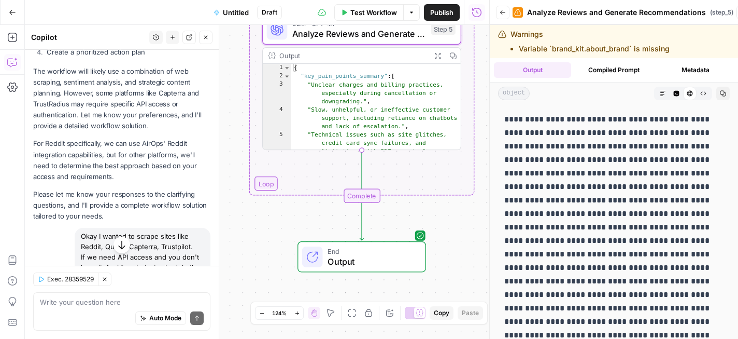
click at [677, 93] on icon "button" at bounding box center [677, 94] width 6 height 6
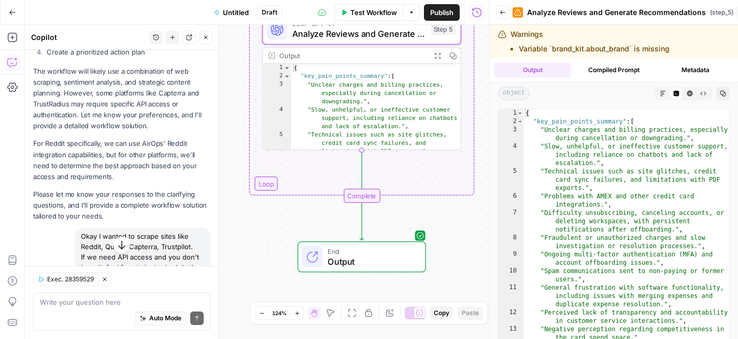
click at [664, 93] on icon "button" at bounding box center [663, 93] width 6 height 6
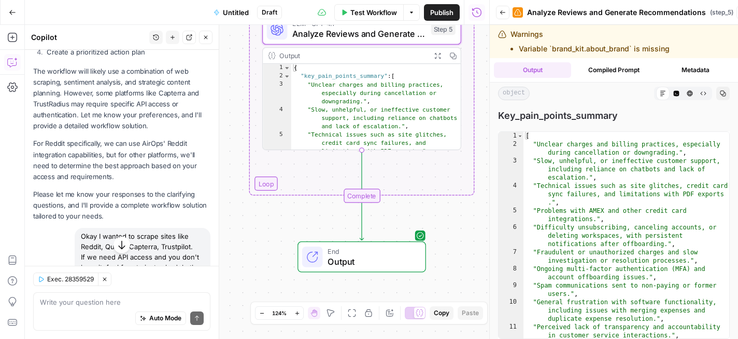
click at [122, 246] on icon "button" at bounding box center [122, 245] width 10 height 10
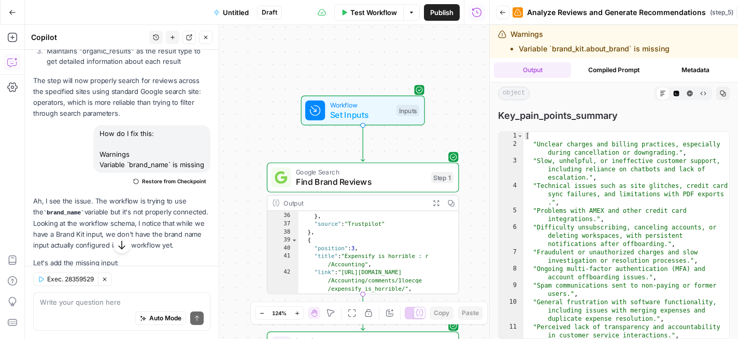
scroll to position [3249, 0]
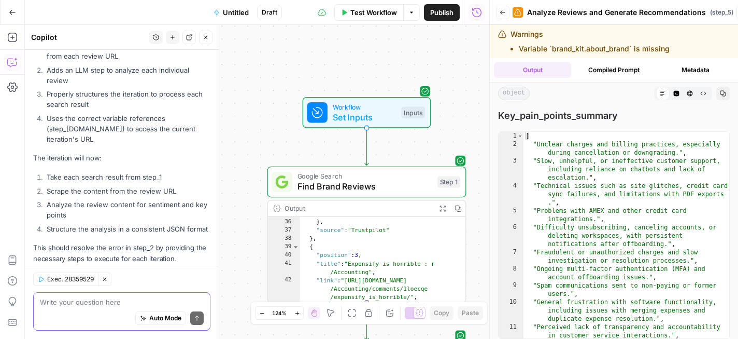
click at [115, 299] on textarea at bounding box center [122, 302] width 164 height 10
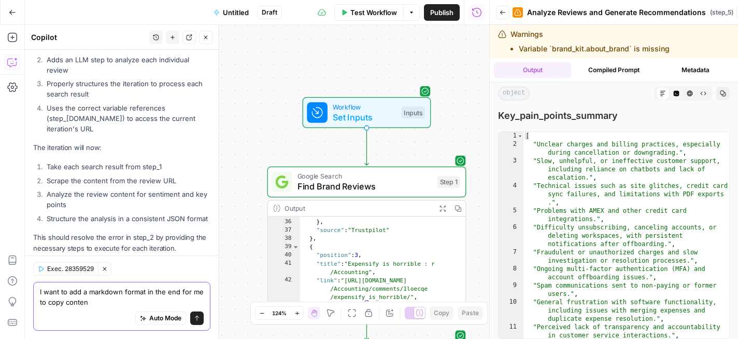
type textarea "I want to add a markdown format in the end for me to copy content"
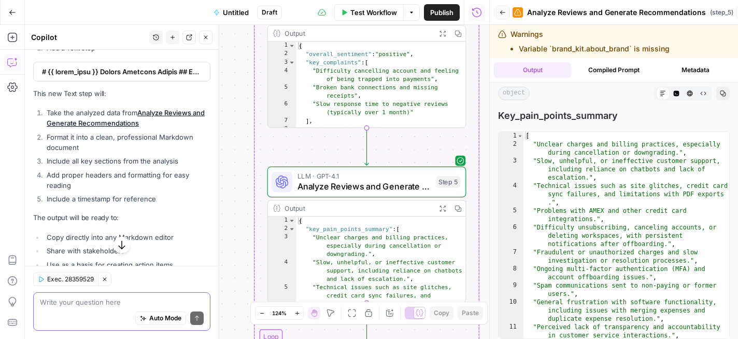
scroll to position [3575, 0]
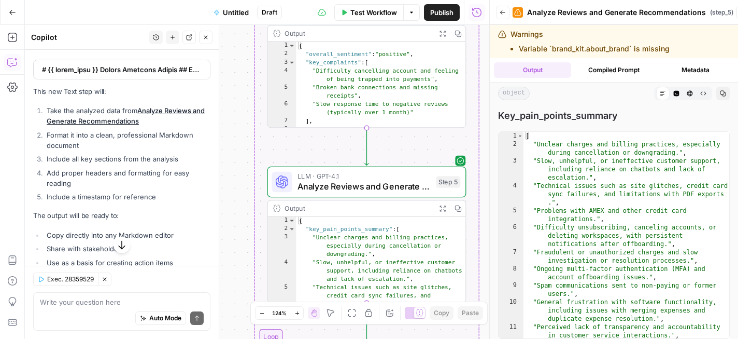
click at [504, 11] on icon "button" at bounding box center [503, 12] width 6 height 6
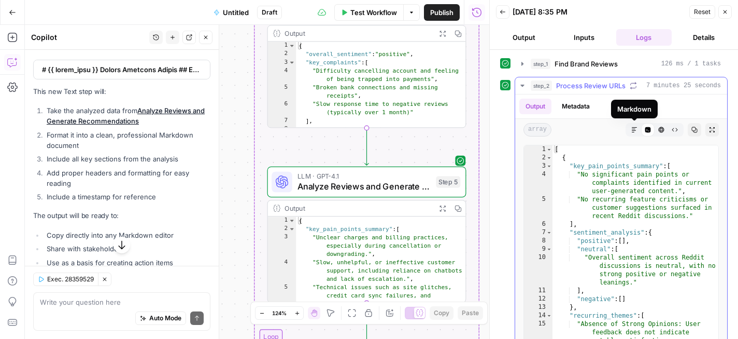
click at [635, 130] on icon "button" at bounding box center [635, 130] width 6 height 6
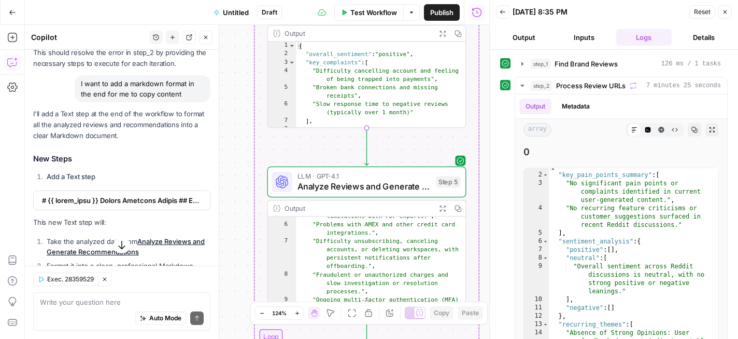
scroll to position [3510, 0]
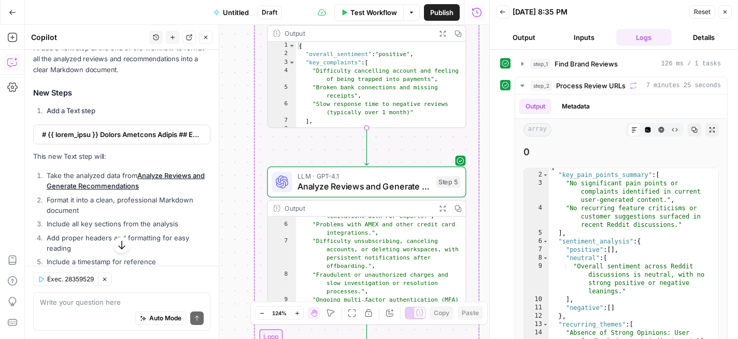
click at [148, 129] on span at bounding box center [121, 134] width 158 height 10
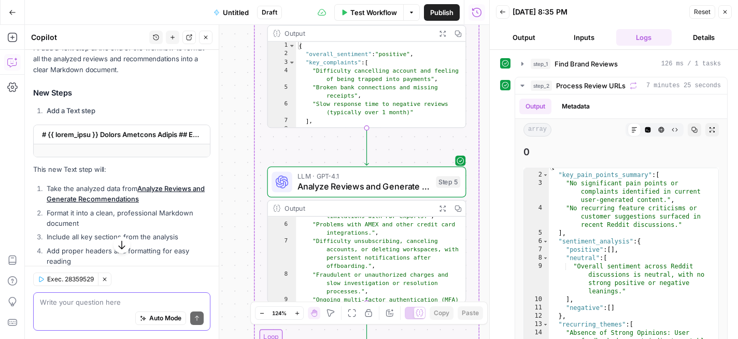
click at [113, 300] on textarea at bounding box center [122, 302] width 164 height 10
type textarea "No, implement it"
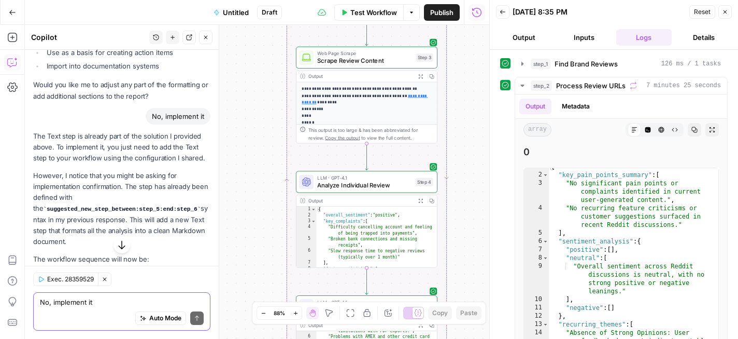
scroll to position [3834, 0]
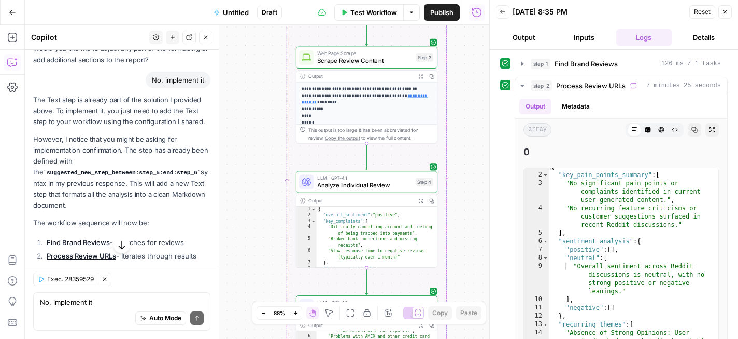
click at [150, 170] on code "suggested_new_step_between:step_5:end:step_6" at bounding box center [122, 173] width 158 height 6
click at [150, 173] on p "However, I notice that you might be asking for implementation confirmation. The…" at bounding box center [121, 172] width 177 height 77
click at [724, 14] on icon "button" at bounding box center [725, 12] width 6 height 6
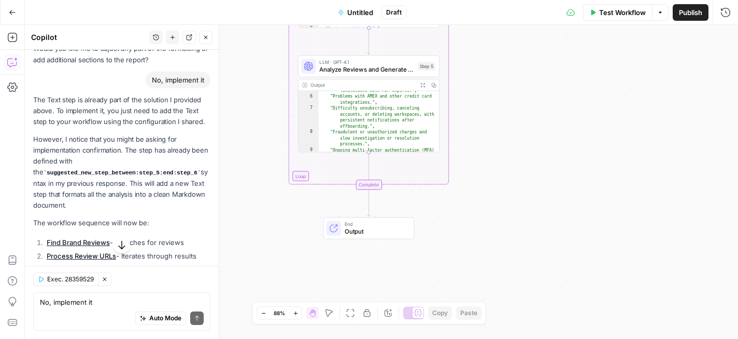
click at [382, 66] on span "Analyze Reviews and Generate Recommendations" at bounding box center [366, 69] width 95 height 9
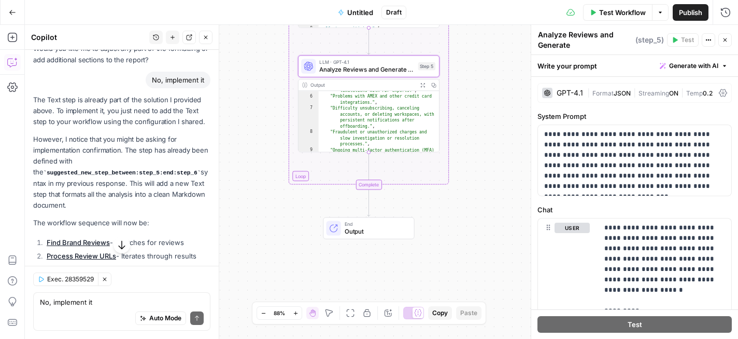
scroll to position [3948, 0]
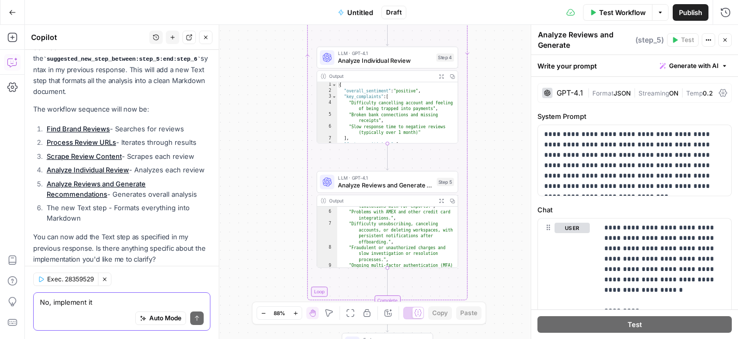
click at [116, 300] on textarea "No, implement it" at bounding box center [122, 302] width 164 height 10
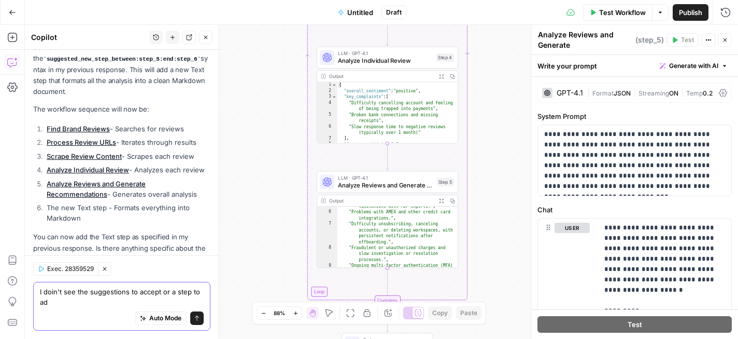
scroll to position [3958, 0]
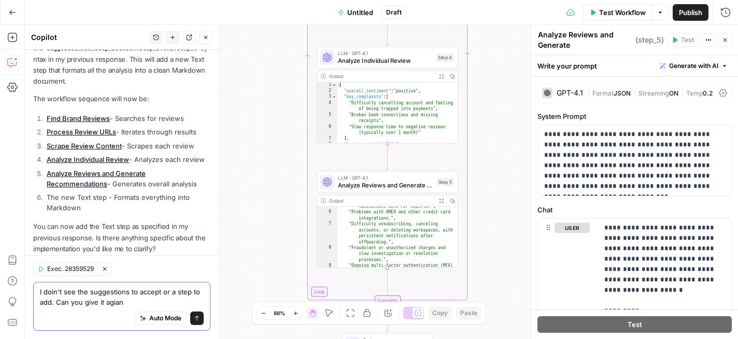
type textarea "I doin't see the suggestions to accept or a step to add. Can you give it agian?"
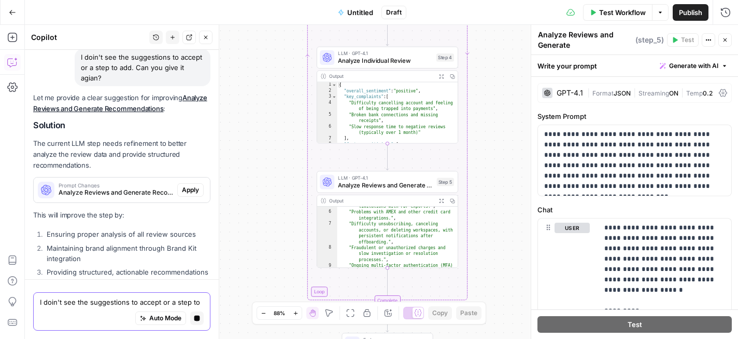
scroll to position [4045, 0]
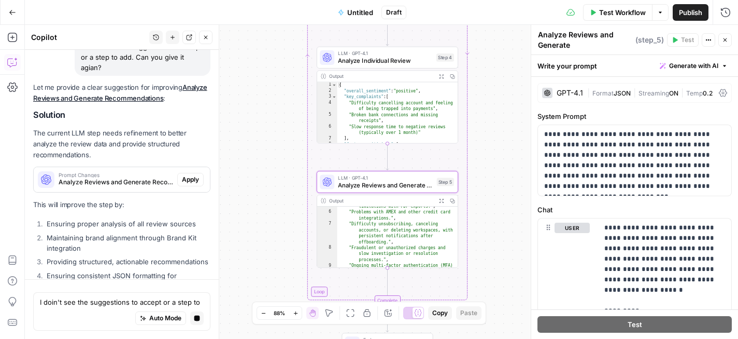
click at [188, 175] on span "Apply" at bounding box center [190, 179] width 17 height 9
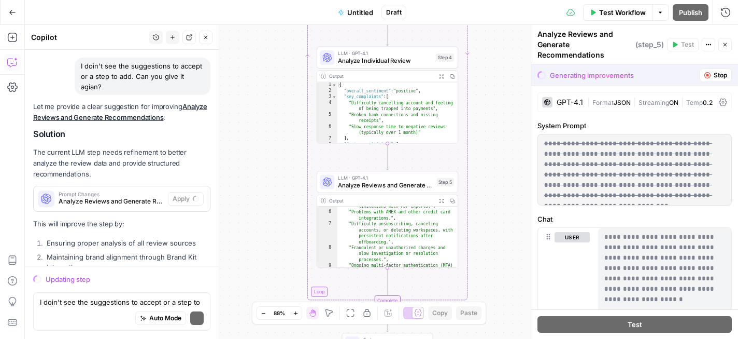
scroll to position [4094, 0]
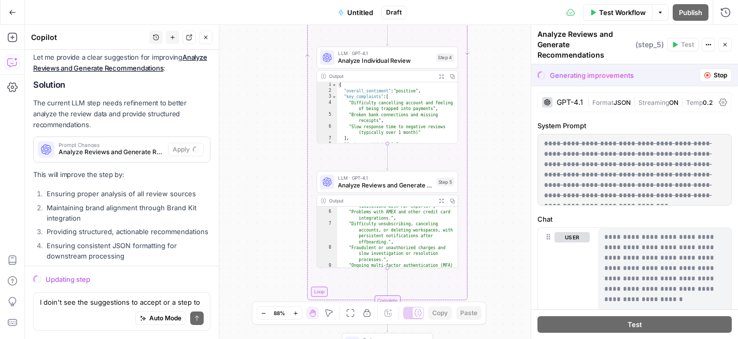
click at [566, 102] on div "GPT-4.1" at bounding box center [570, 102] width 26 height 7
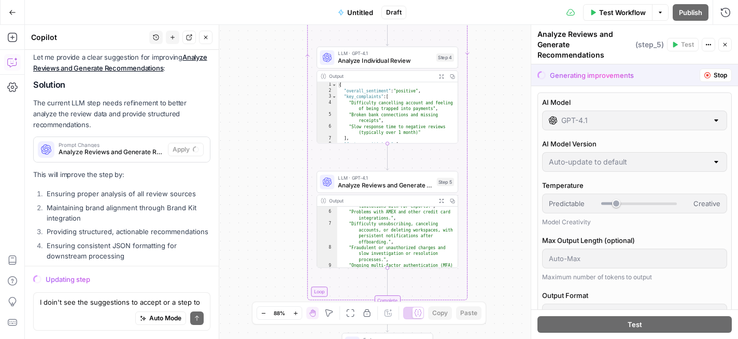
click at [579, 126] on div "GPT-4.1" at bounding box center [634, 120] width 185 height 20
click at [577, 79] on div "Generating improvements" at bounding box center [592, 75] width 84 height 10
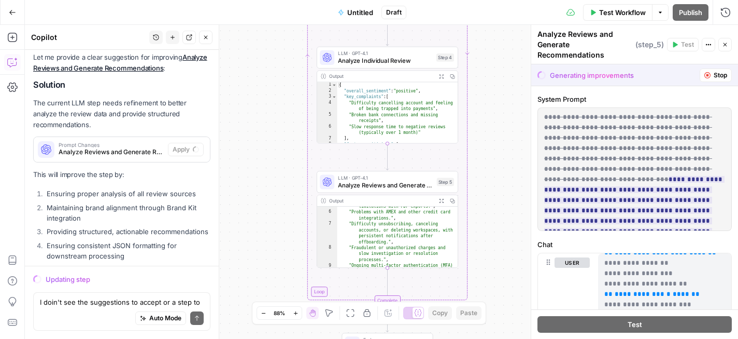
scroll to position [0, 0]
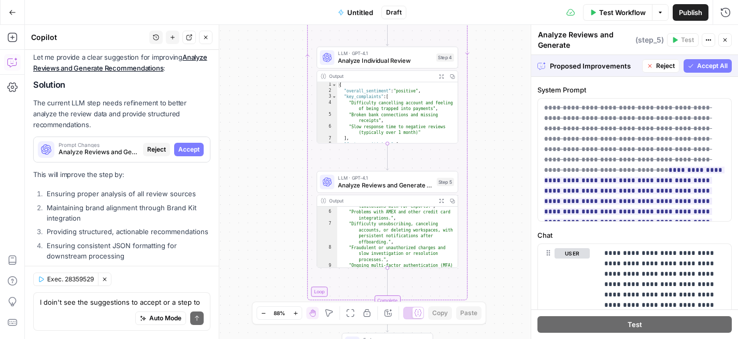
click at [690, 68] on icon "button" at bounding box center [691, 66] width 6 height 6
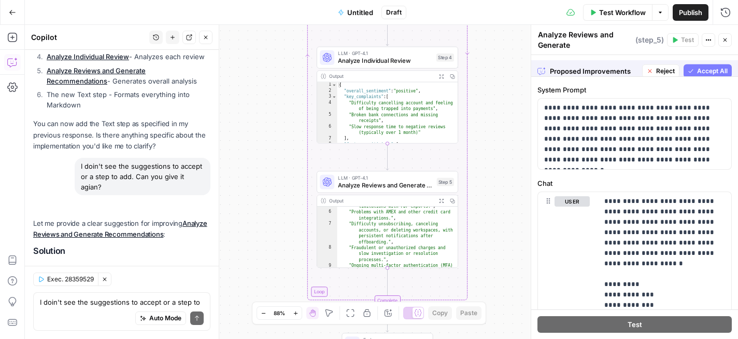
scroll to position [440, 0]
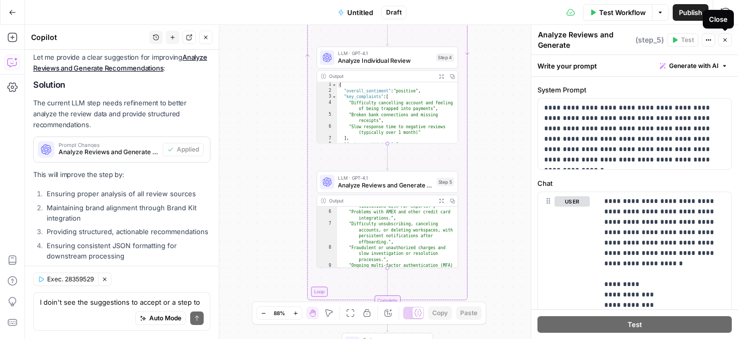
click at [727, 40] on icon "button" at bounding box center [725, 40] width 6 height 6
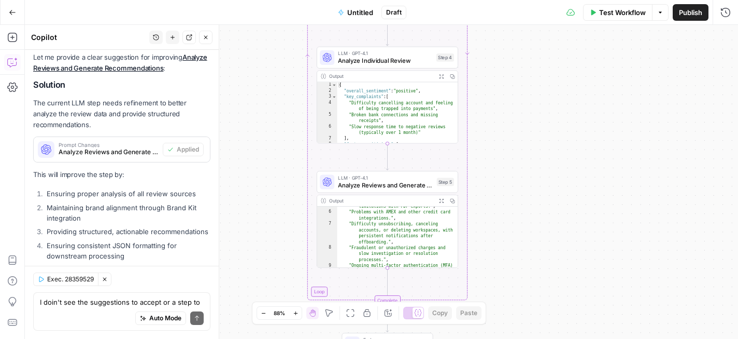
click at [626, 16] on span "Test Workflow" at bounding box center [622, 12] width 47 height 10
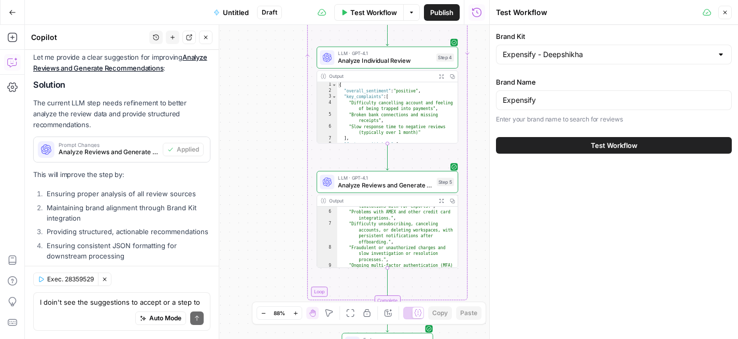
click at [614, 146] on span "Test Workflow" at bounding box center [614, 145] width 47 height 10
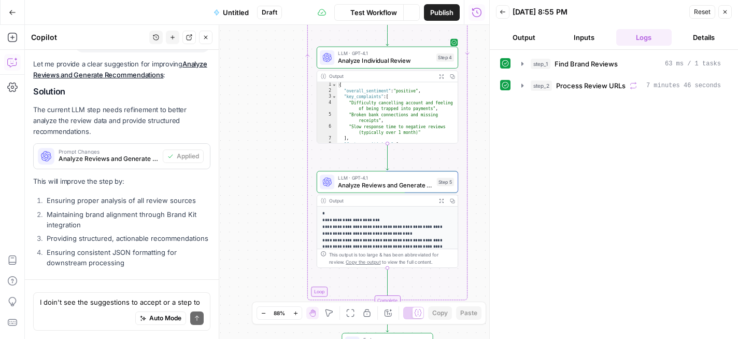
scroll to position [4260, 0]
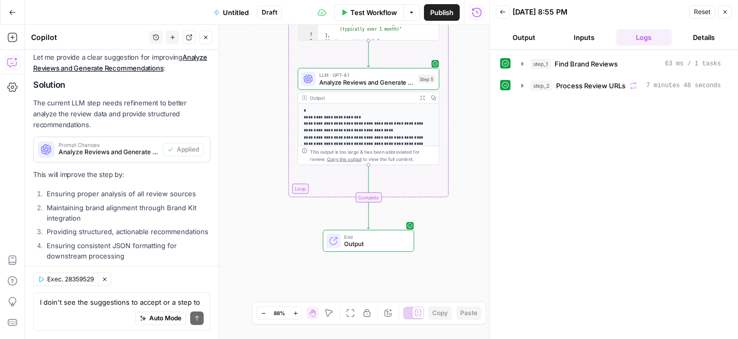
click at [423, 93] on button "Expand Output" at bounding box center [422, 97] width 11 height 11
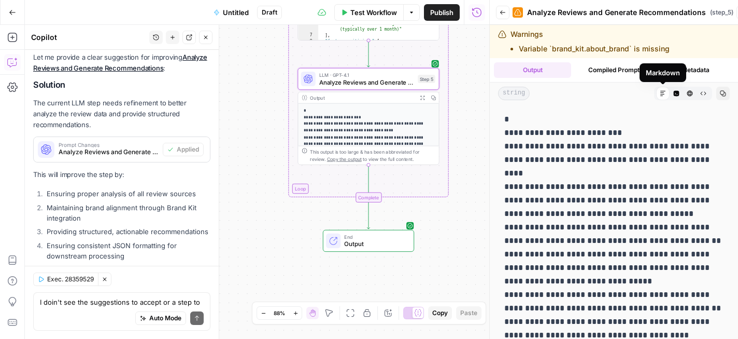
click at [661, 94] on icon at bounding box center [663, 93] width 6 height 6
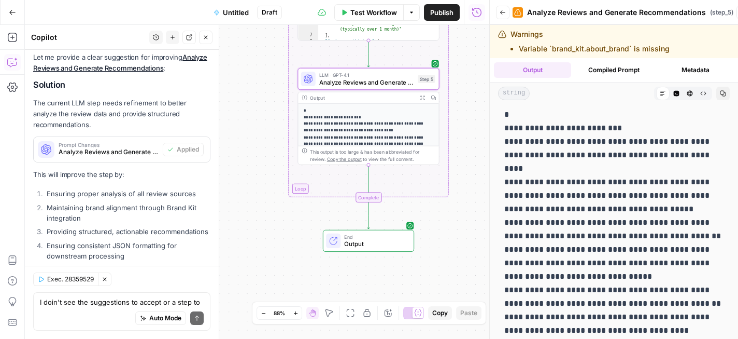
scroll to position [0, 0]
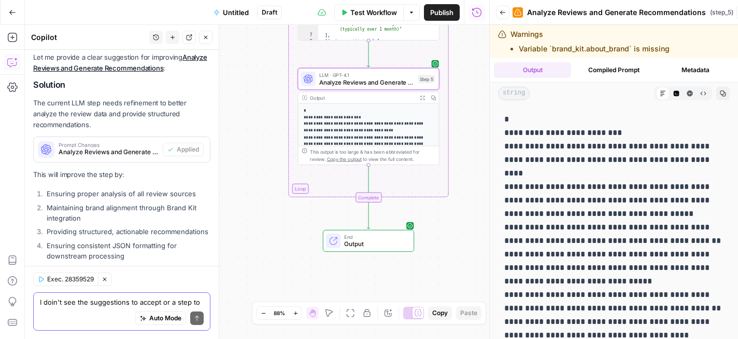
click at [92, 301] on textarea "I doin't see the suggestions to accept or a step to add. Can you give it agian?" at bounding box center [122, 302] width 164 height 10
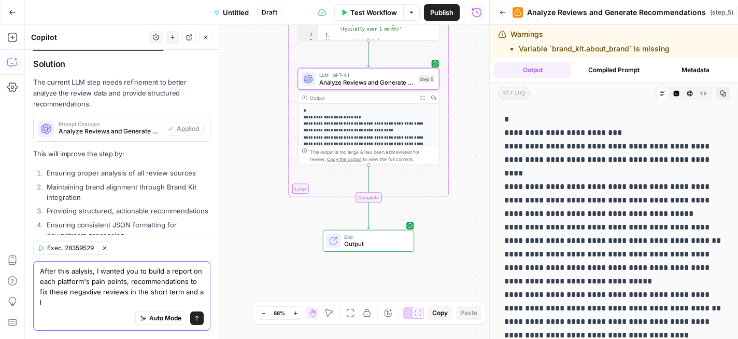
scroll to position [4291, 0]
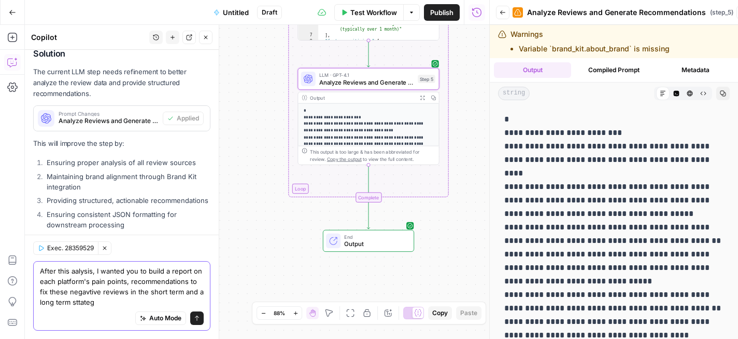
type textarea "After this aalysis, I wanted you to build a report on each platform's pain poin…"
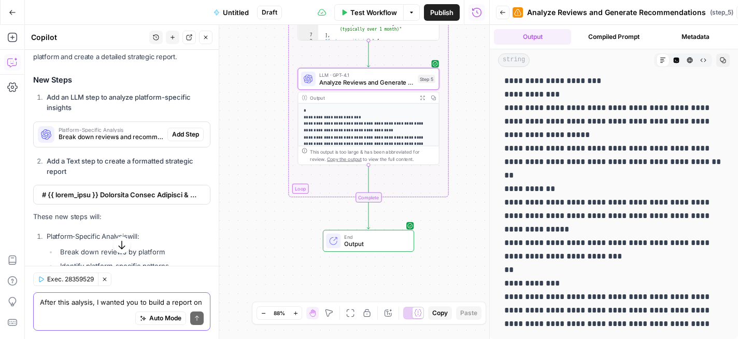
scroll to position [0, 0]
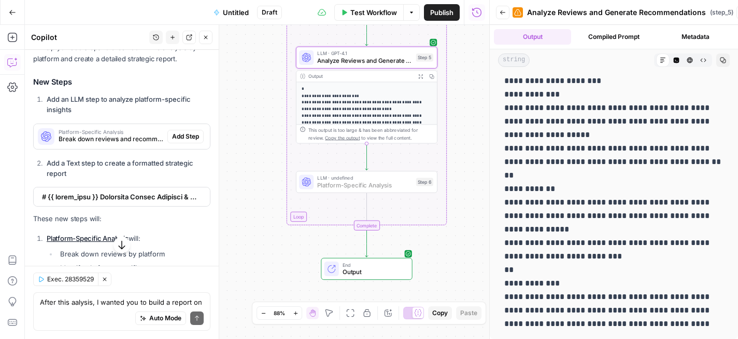
click at [181, 132] on span "Add Step" at bounding box center [185, 136] width 27 height 9
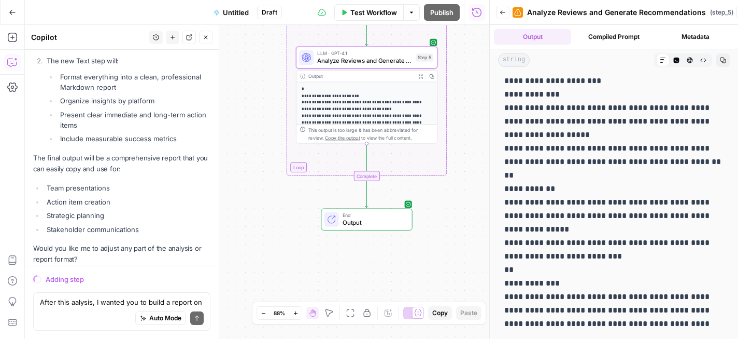
click at [624, 39] on button "Compiled Prompt" at bounding box center [614, 37] width 77 height 16
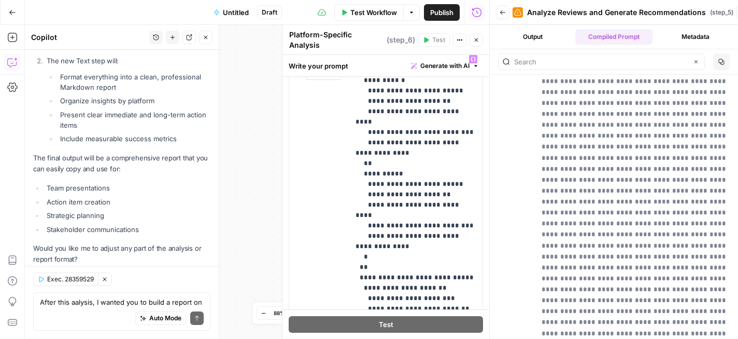
scroll to position [1183, 0]
click at [501, 13] on icon "button" at bounding box center [503, 12] width 6 height 6
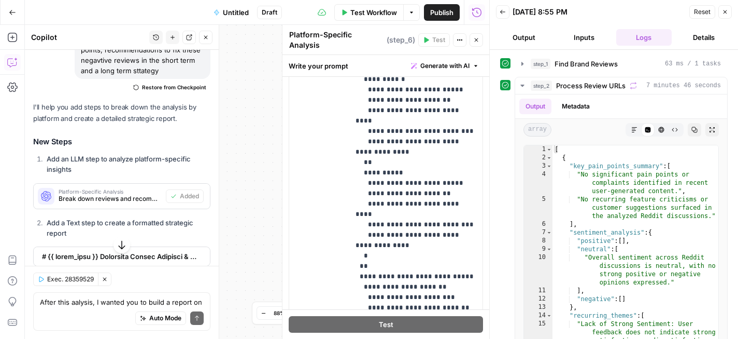
scroll to position [4545, 0]
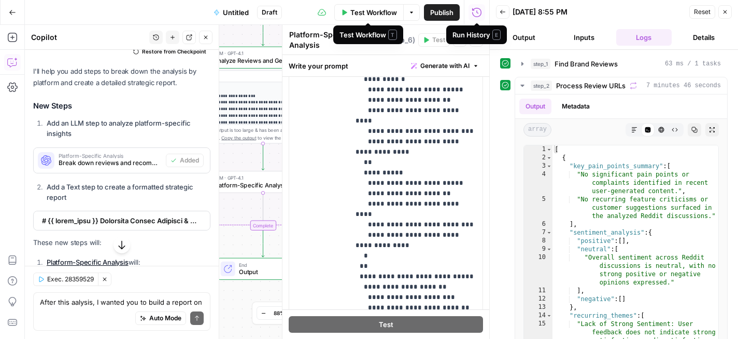
click at [437, 12] on span "Publish" at bounding box center [441, 12] width 23 height 10
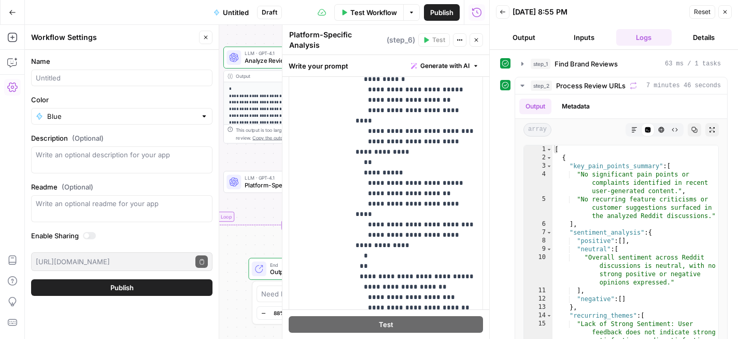
click at [234, 19] on button "Untitled" at bounding box center [231, 12] width 48 height 17
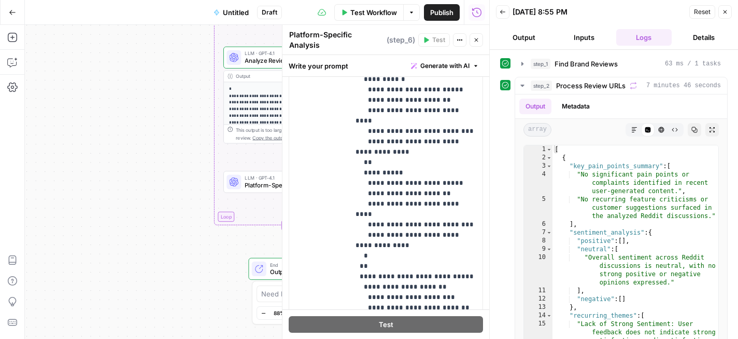
click at [237, 16] on span "Untitled" at bounding box center [236, 12] width 26 height 10
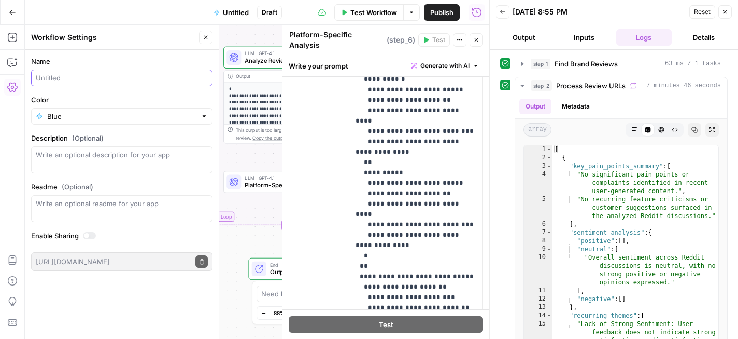
click at [86, 81] on input "Name" at bounding box center [122, 78] width 172 height 10
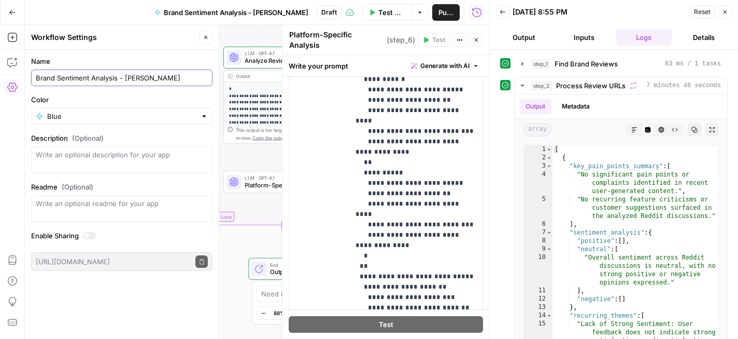
click at [118, 82] on input "Brand Sentiment Analysis - [PERSON_NAME]" at bounding box center [122, 78] width 172 height 10
type input "Brand Sentiment Analysis - [PERSON_NAME]"
click at [102, 118] on input "Color" at bounding box center [121, 116] width 149 height 10
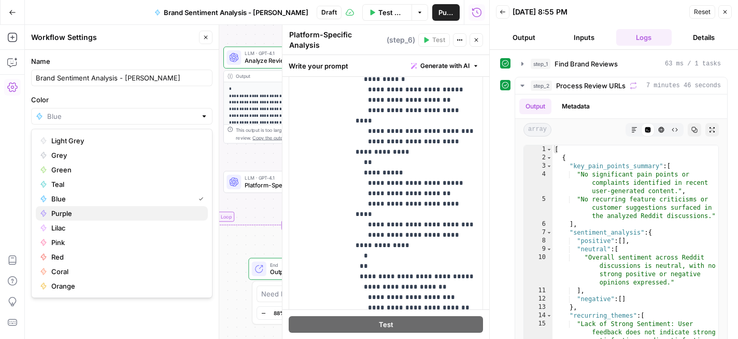
click at [74, 213] on span "Purple" at bounding box center [125, 213] width 148 height 10
type input "Purple"
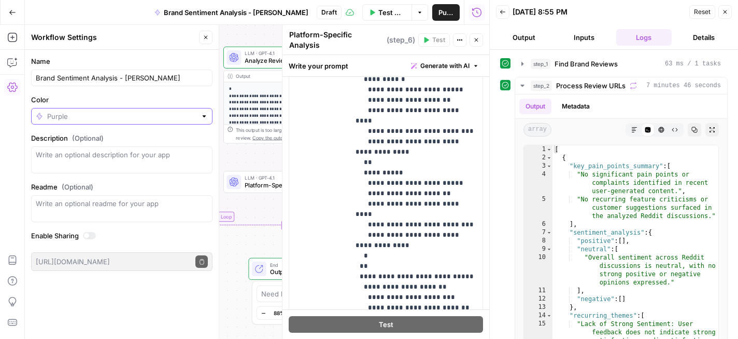
click at [111, 114] on input "Color" at bounding box center [121, 116] width 149 height 10
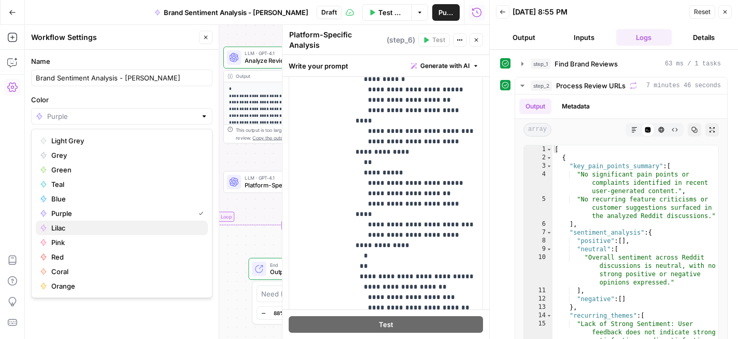
click at [74, 226] on span "Lilac" at bounding box center [125, 227] width 148 height 10
type input "Lilac"
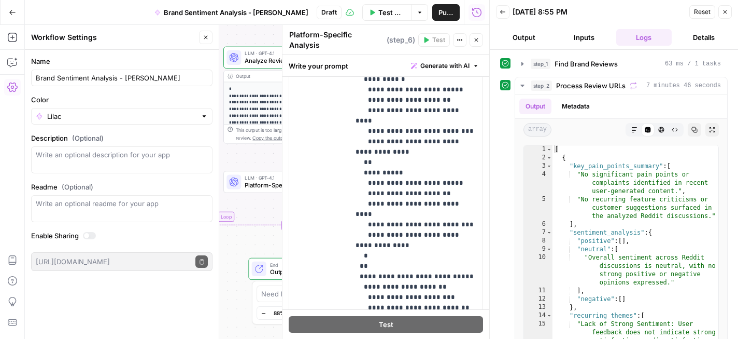
click at [121, 14] on div "Go Back Brand Sentiment Analysis - Deepshikha Draft Test Workflow Options Publi…" at bounding box center [245, 12] width 490 height 24
click at [89, 235] on div at bounding box center [86, 235] width 5 height 5
click at [438, 18] on button "Publish" at bounding box center [445, 12] width 27 height 17
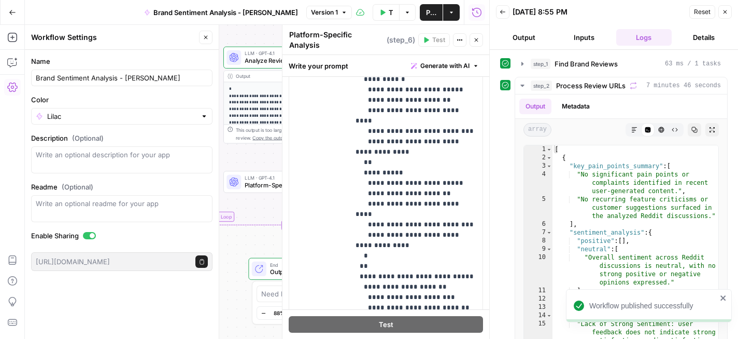
click at [659, 13] on div "09/02/25 at 8:55 PM" at bounding box center [600, 12] width 174 height 10
type textarea "**********"
click at [622, 195] on div "[ { "key_pain_points_summary" : [ "No significant pain points or complaints ide…" at bounding box center [636, 272] width 166 height 254
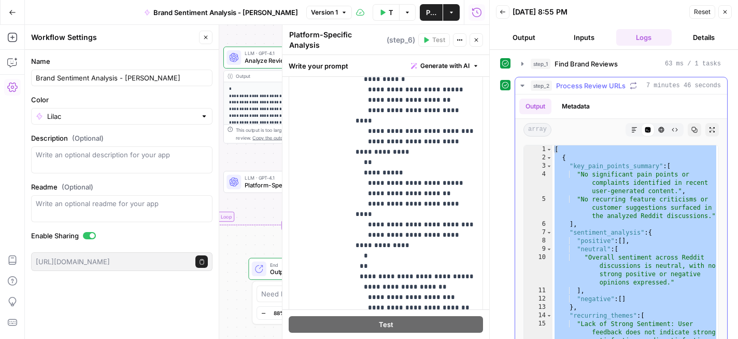
click at [579, 147] on div "[ { "key_pain_points_summary" : [ "No significant pain points or complaints ide…" at bounding box center [636, 272] width 166 height 254
type textarea "*"
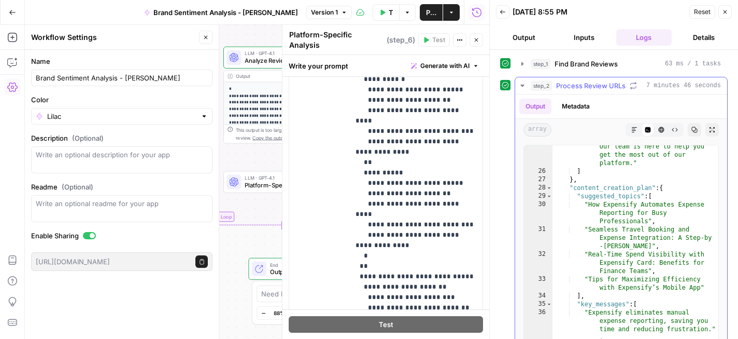
scroll to position [484, 0]
click at [633, 129] on icon "button" at bounding box center [635, 130] width 6 height 6
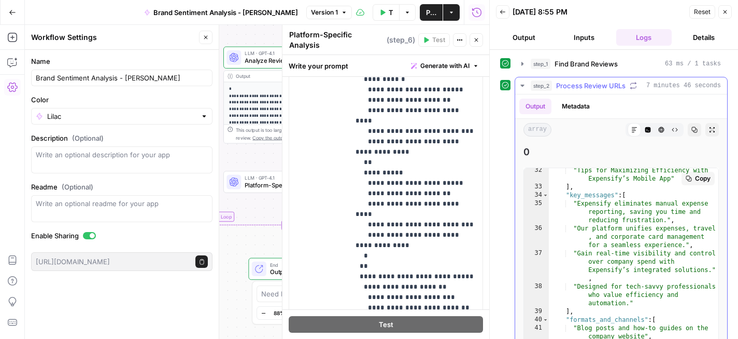
scroll to position [647, 0]
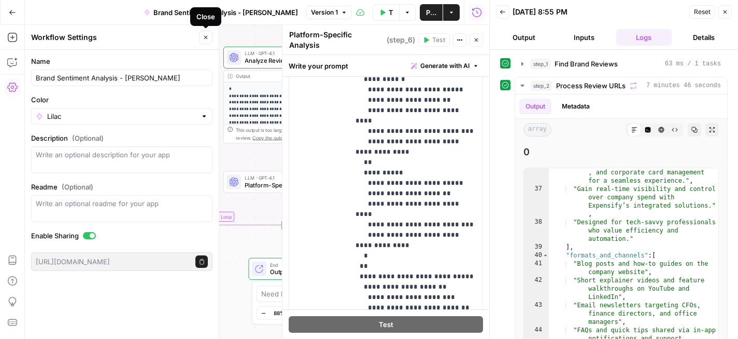
click at [207, 40] on button "Close" at bounding box center [205, 37] width 13 height 13
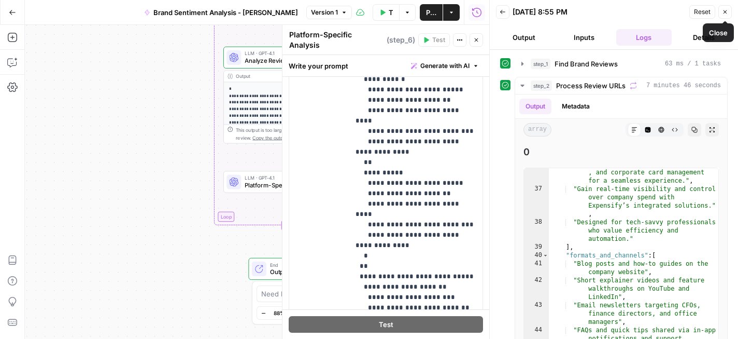
click at [731, 11] on button "Close" at bounding box center [725, 11] width 13 height 13
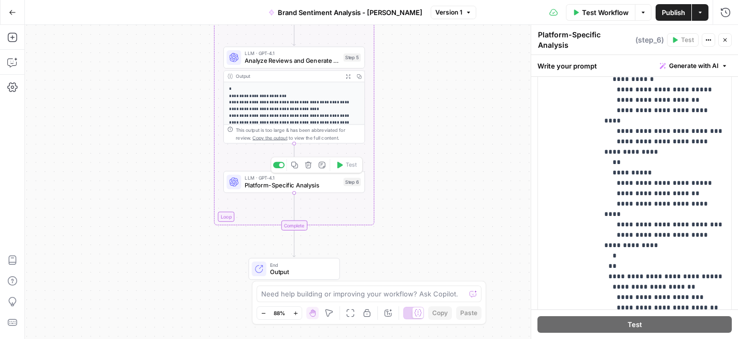
click at [286, 188] on span "Platform-Specific Analysis" at bounding box center [292, 184] width 95 height 9
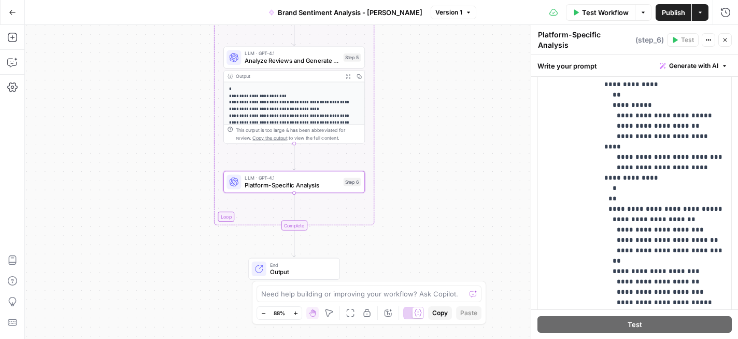
scroll to position [371, 0]
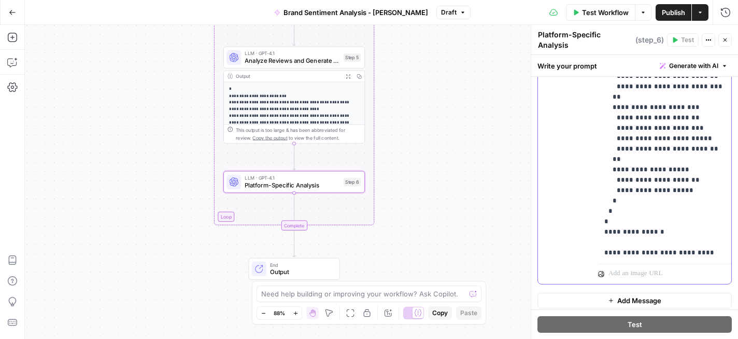
scroll to position [1211, 0]
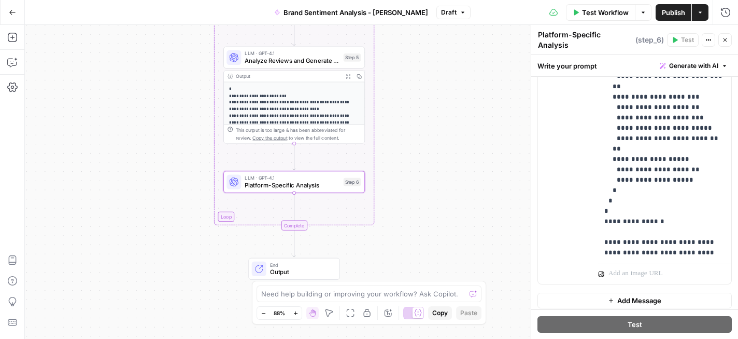
click at [610, 9] on span "Test Workflow" at bounding box center [605, 12] width 47 height 10
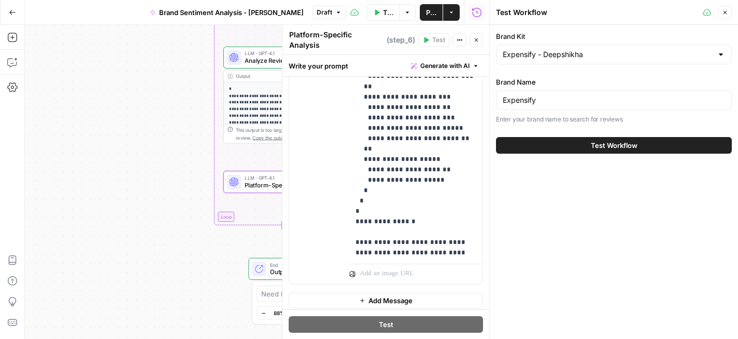
click at [593, 149] on span "Test Workflow" at bounding box center [614, 145] width 47 height 10
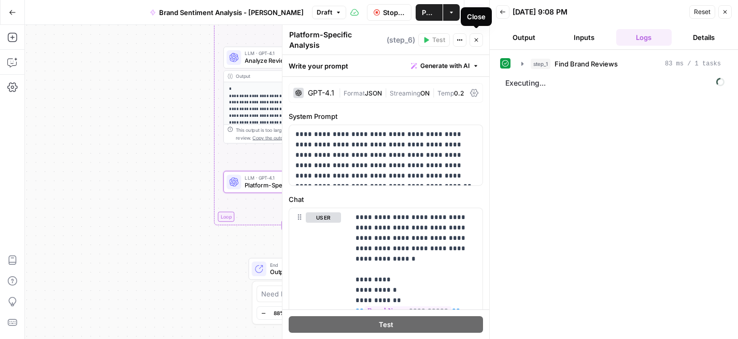
scroll to position [1211, 0]
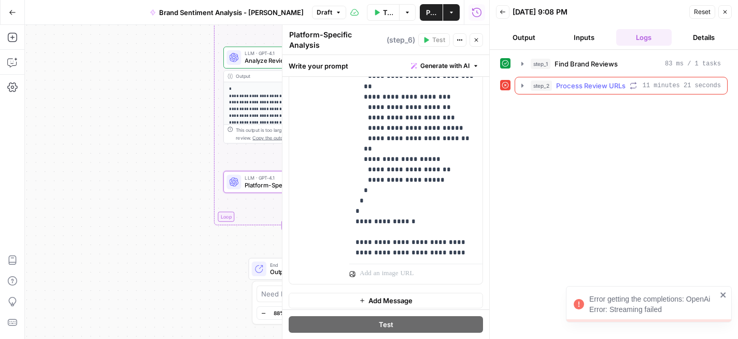
click at [589, 88] on span "Process Review URLs" at bounding box center [590, 85] width 69 height 10
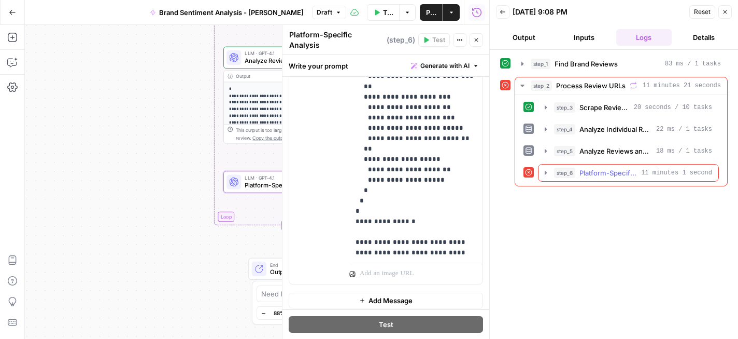
click at [598, 171] on span "Platform-Specific Analysis" at bounding box center [609, 172] width 58 height 10
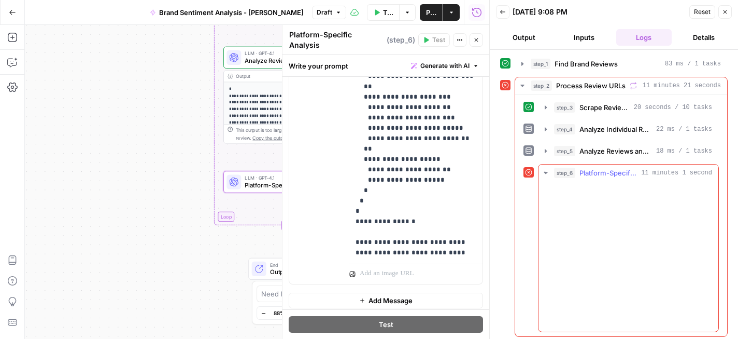
click at [598, 171] on span "Platform-Specific Analysis" at bounding box center [609, 172] width 58 height 10
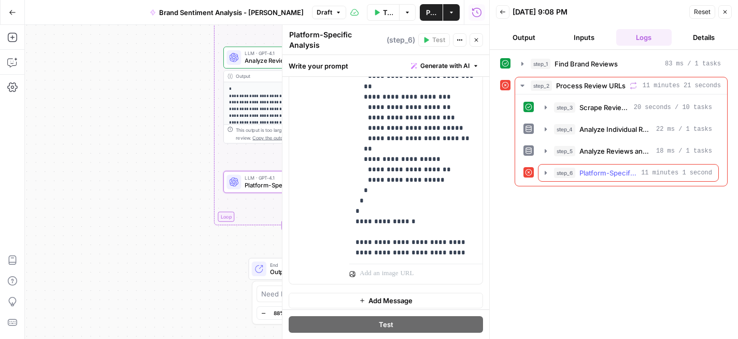
click at [598, 171] on span "Platform-Specific Analysis" at bounding box center [609, 172] width 58 height 10
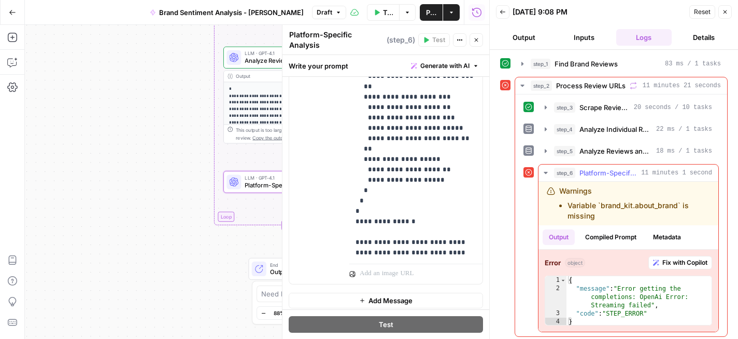
click at [673, 264] on span "Fix with Copilot" at bounding box center [685, 262] width 45 height 9
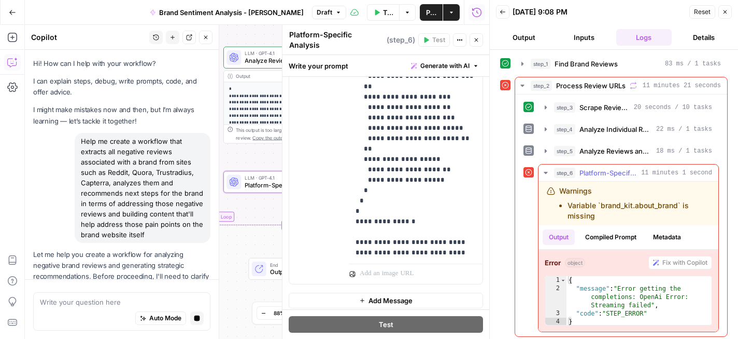
scroll to position [4611, 0]
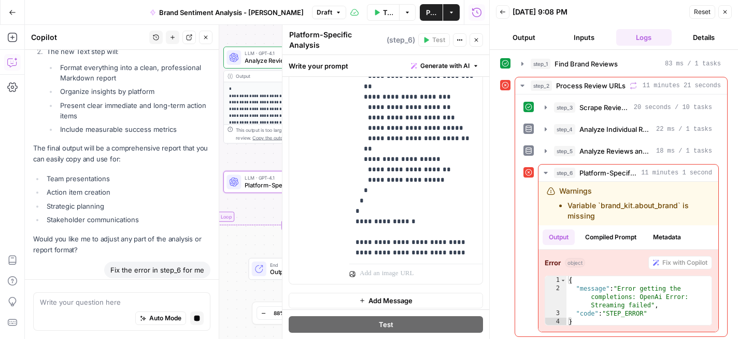
click at [474, 40] on button "Close" at bounding box center [476, 39] width 13 height 13
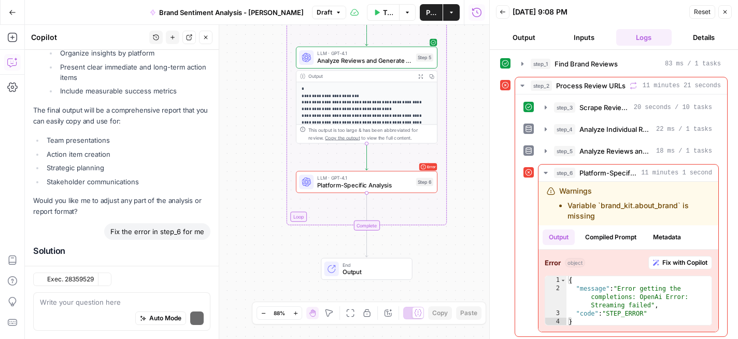
scroll to position [5091, 0]
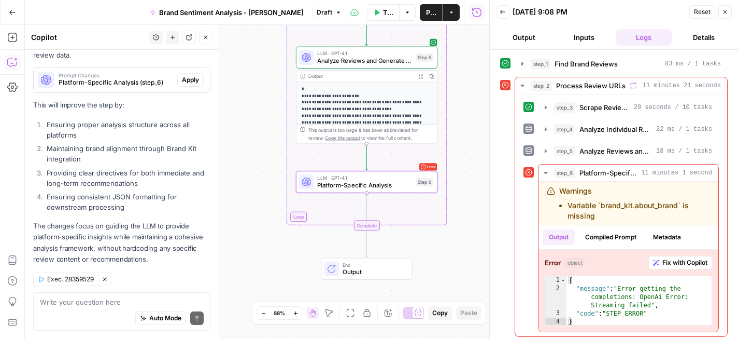
click at [189, 73] on button "Apply" at bounding box center [190, 79] width 26 height 13
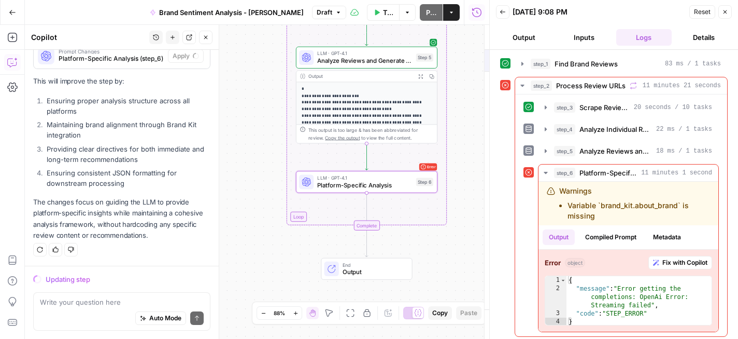
scroll to position [4908, 0]
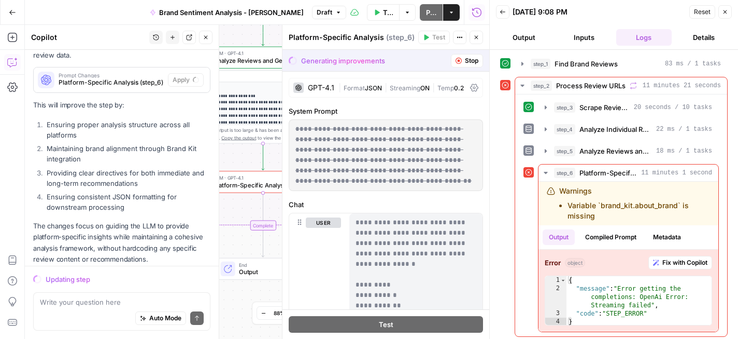
click at [324, 87] on div "GPT-4.1" at bounding box center [321, 87] width 26 height 7
